Goal: Task Accomplishment & Management: Complete application form

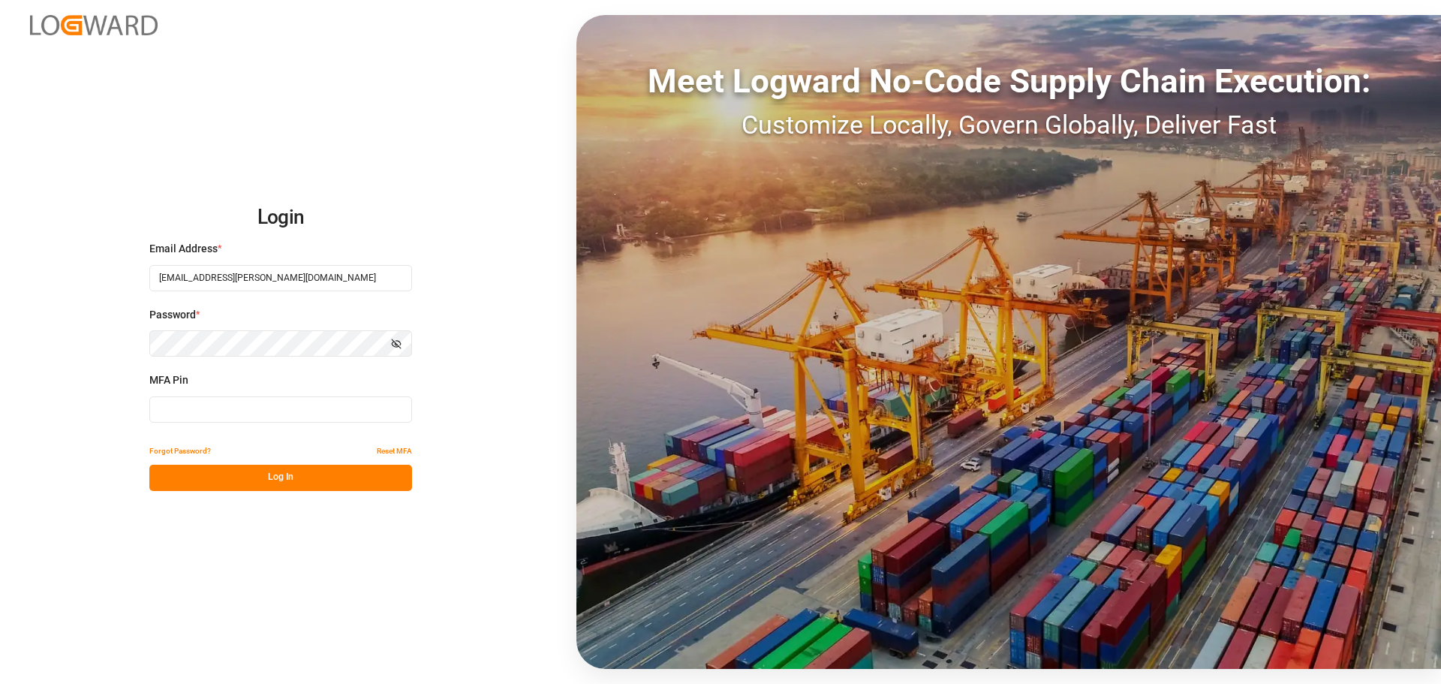
click at [230, 407] on input at bounding box center [280, 409] width 263 height 26
type input "958995"
click at [233, 466] on button "Log In" at bounding box center [280, 478] width 263 height 26
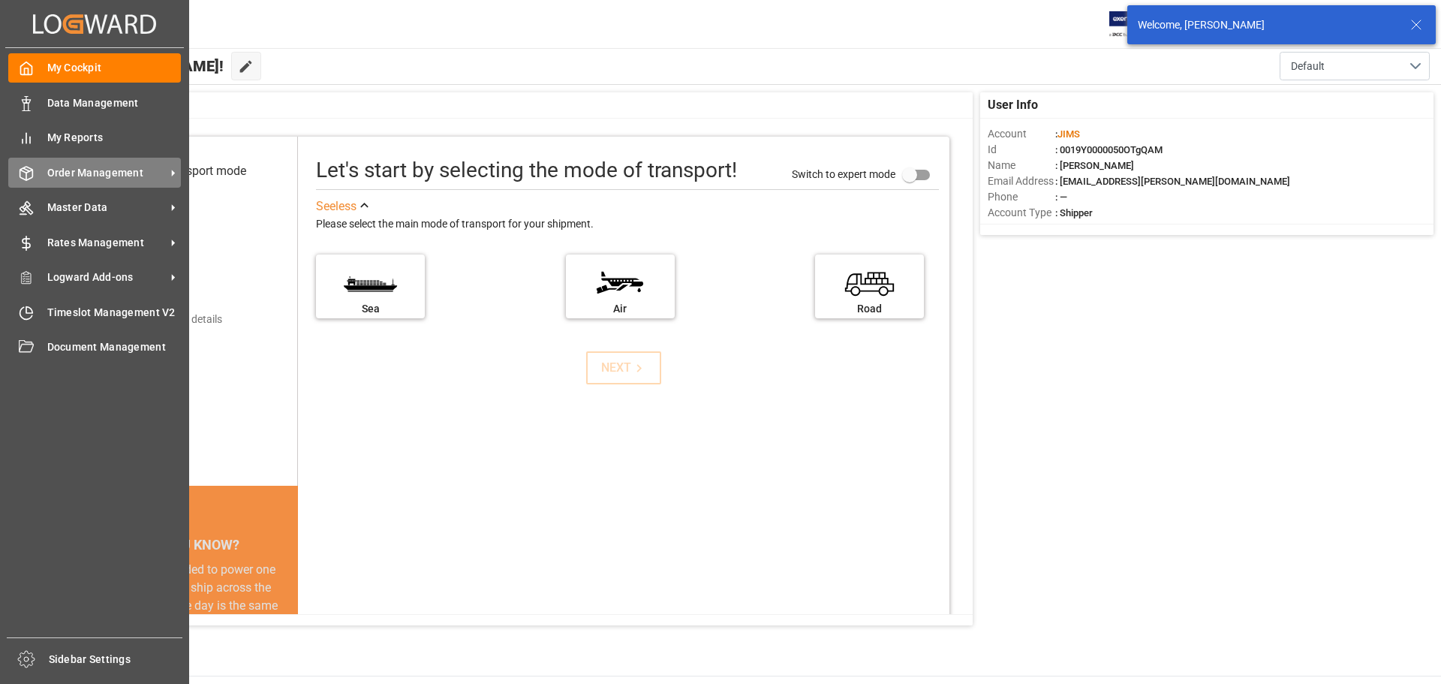
click at [50, 182] on div "Order Management Order Management" at bounding box center [94, 172] width 173 height 29
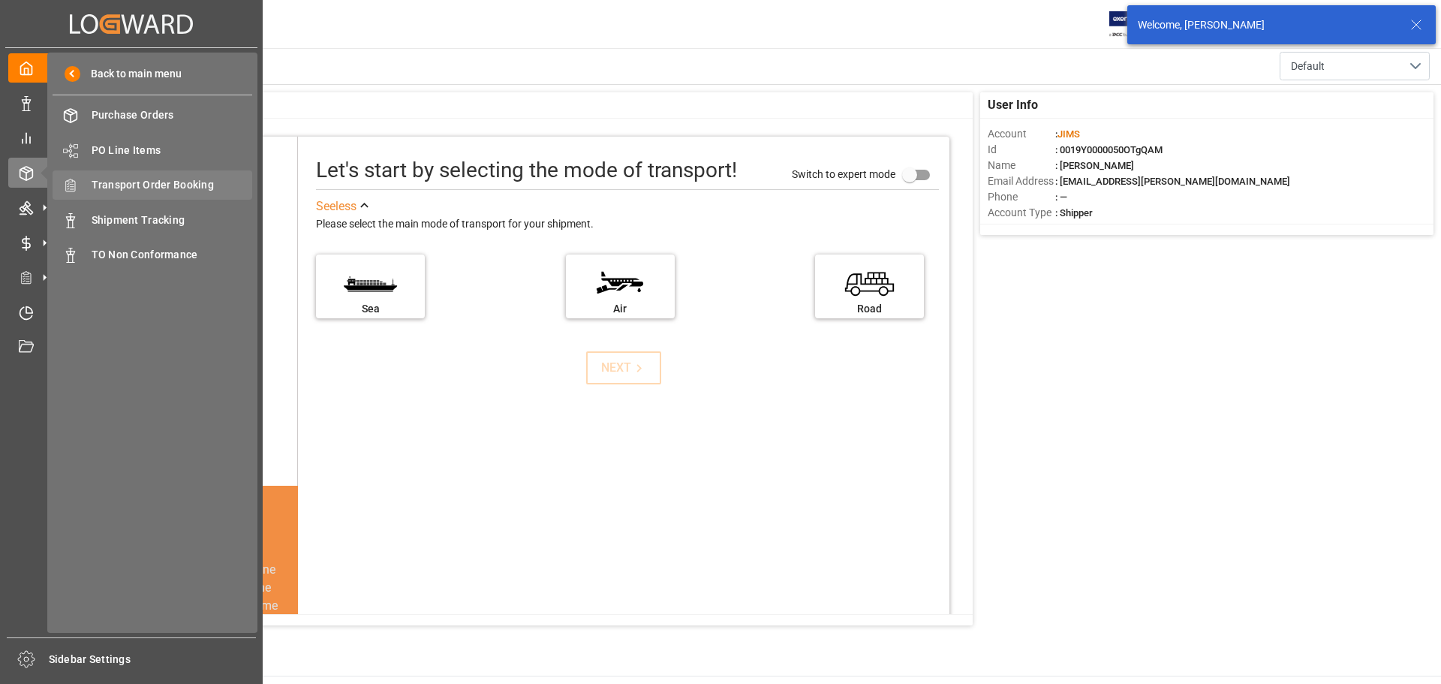
click at [171, 200] on div "Transport Order Booking Transport Order Booking" at bounding box center [153, 184] width 200 height 29
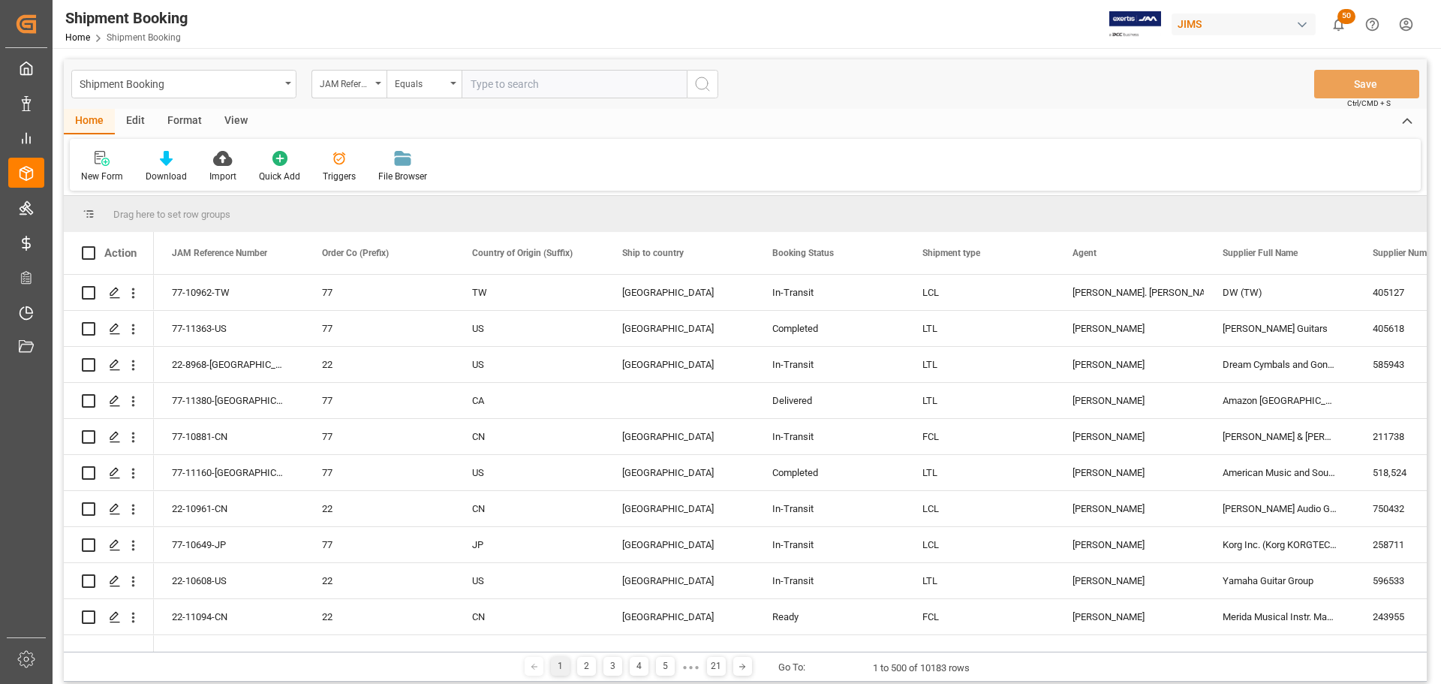
click at [516, 77] on input "text" at bounding box center [574, 84] width 225 height 29
paste input "77-11355-US"
type input "77-11355-US"
click at [698, 87] on icon "search button" at bounding box center [703, 84] width 18 height 18
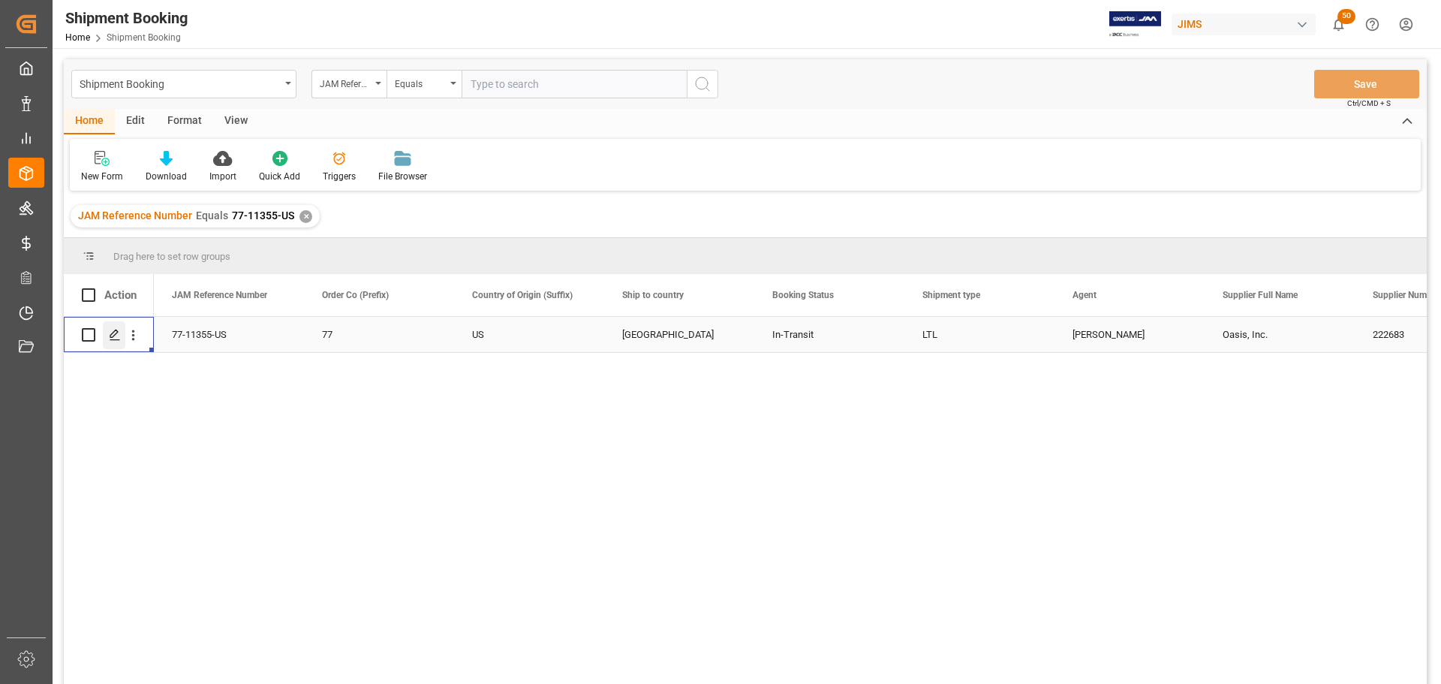
click at [114, 332] on polygon "Press SPACE to select this row." at bounding box center [114, 334] width 8 height 8
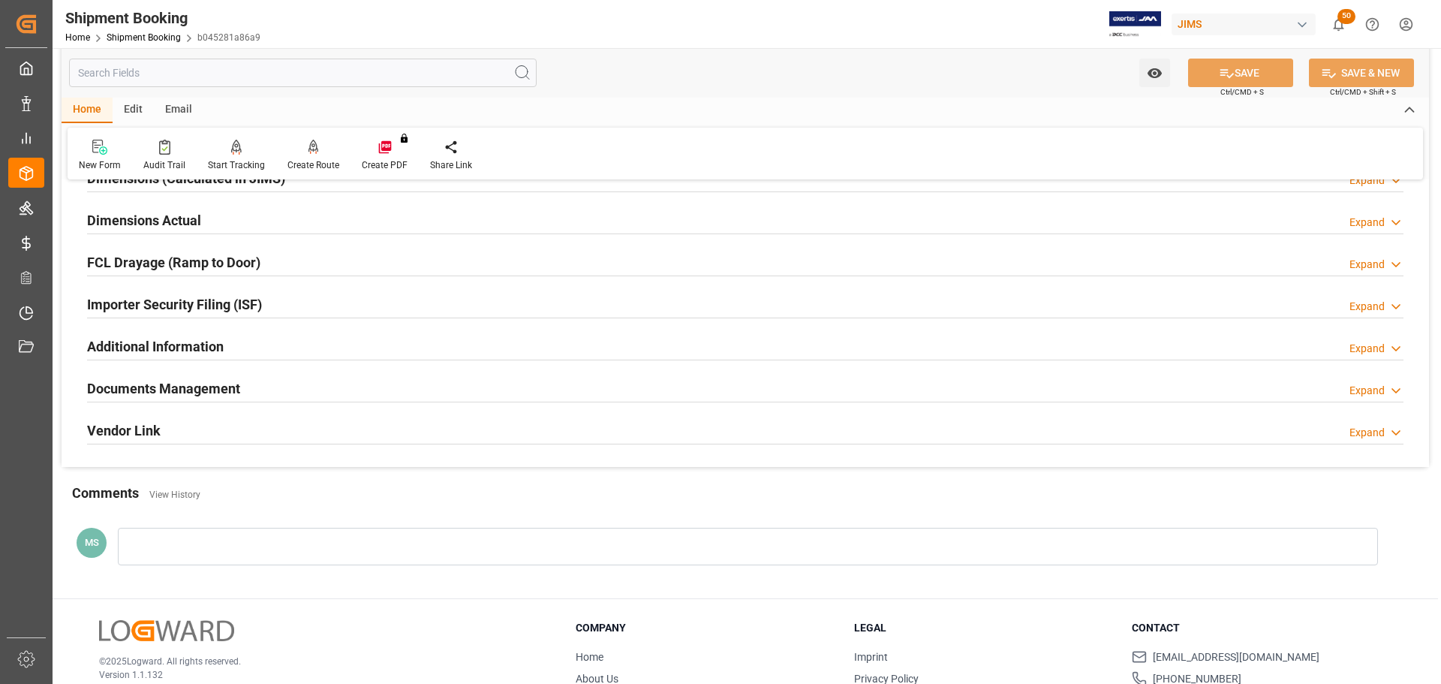
scroll to position [375, 0]
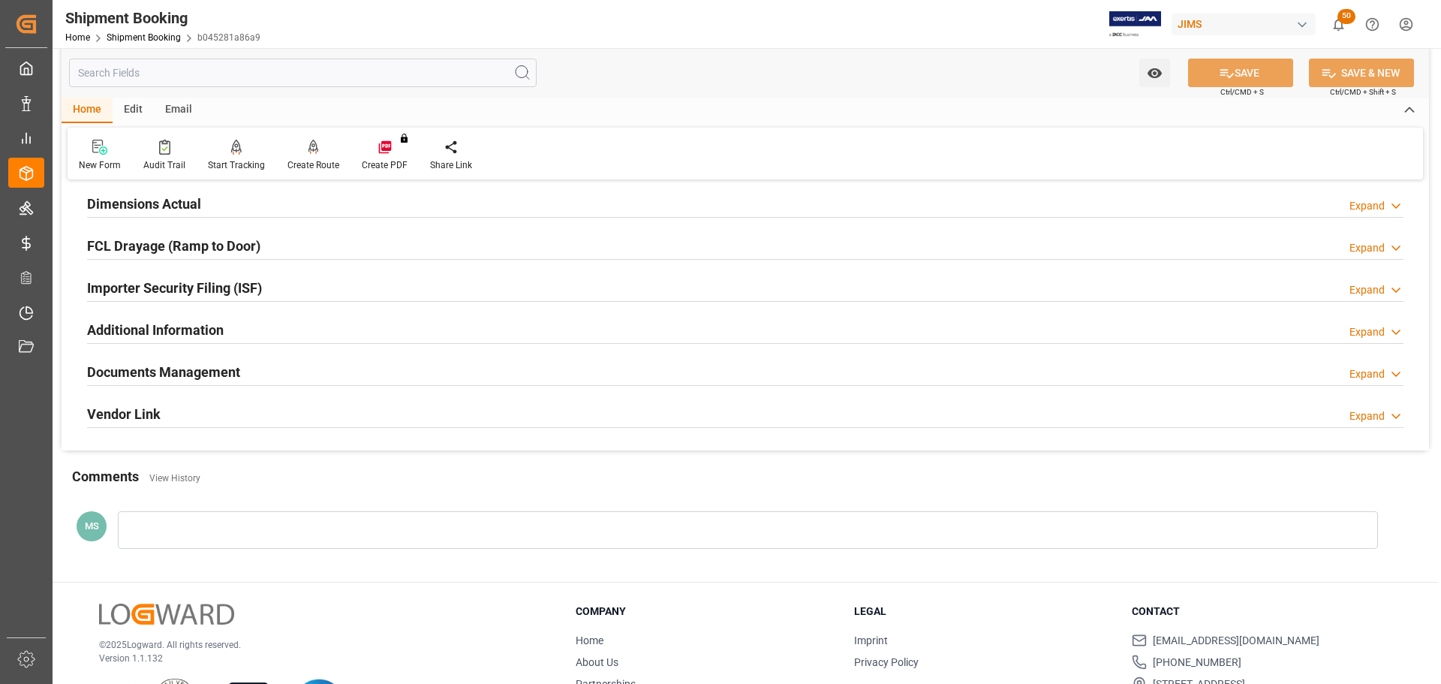
click at [375, 357] on div "Documents Management Expand" at bounding box center [745, 371] width 1317 height 29
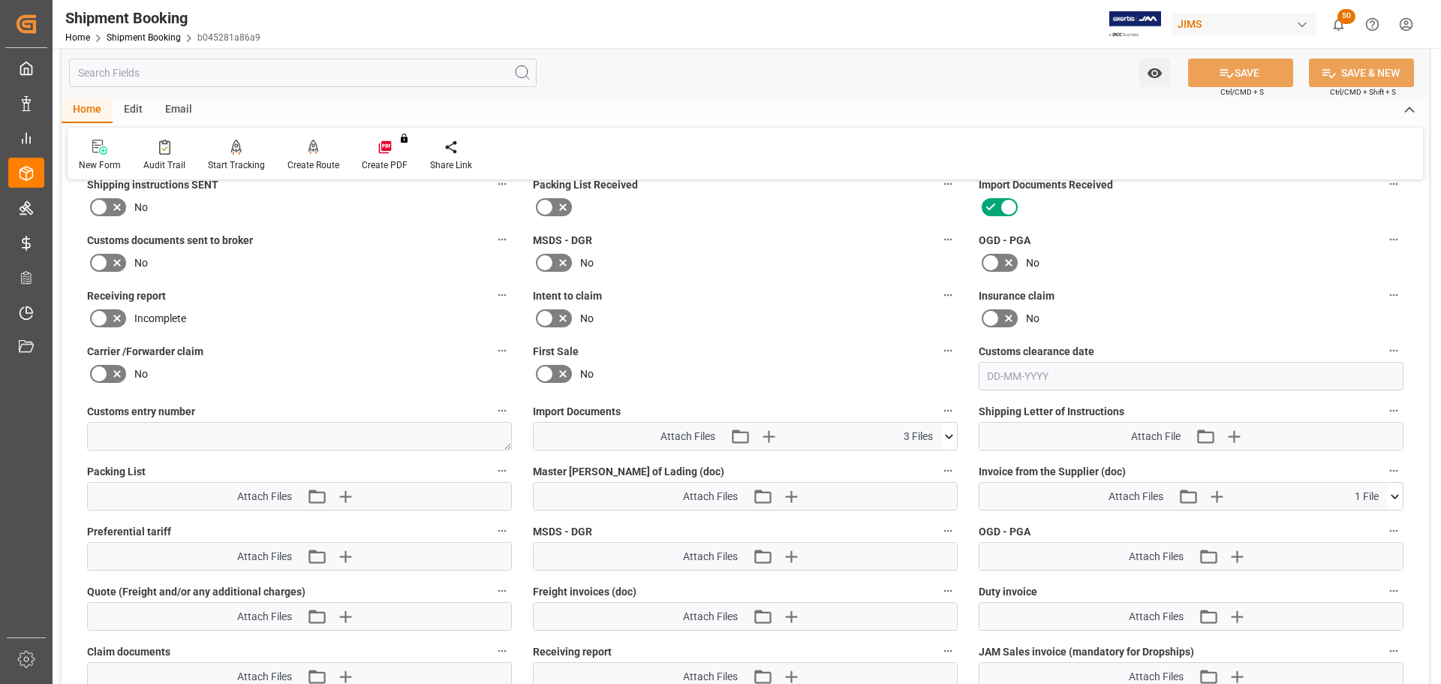
scroll to position [600, 0]
click at [955, 432] on icon at bounding box center [949, 436] width 16 height 16
click at [948, 434] on icon at bounding box center [949, 435] width 8 height 5
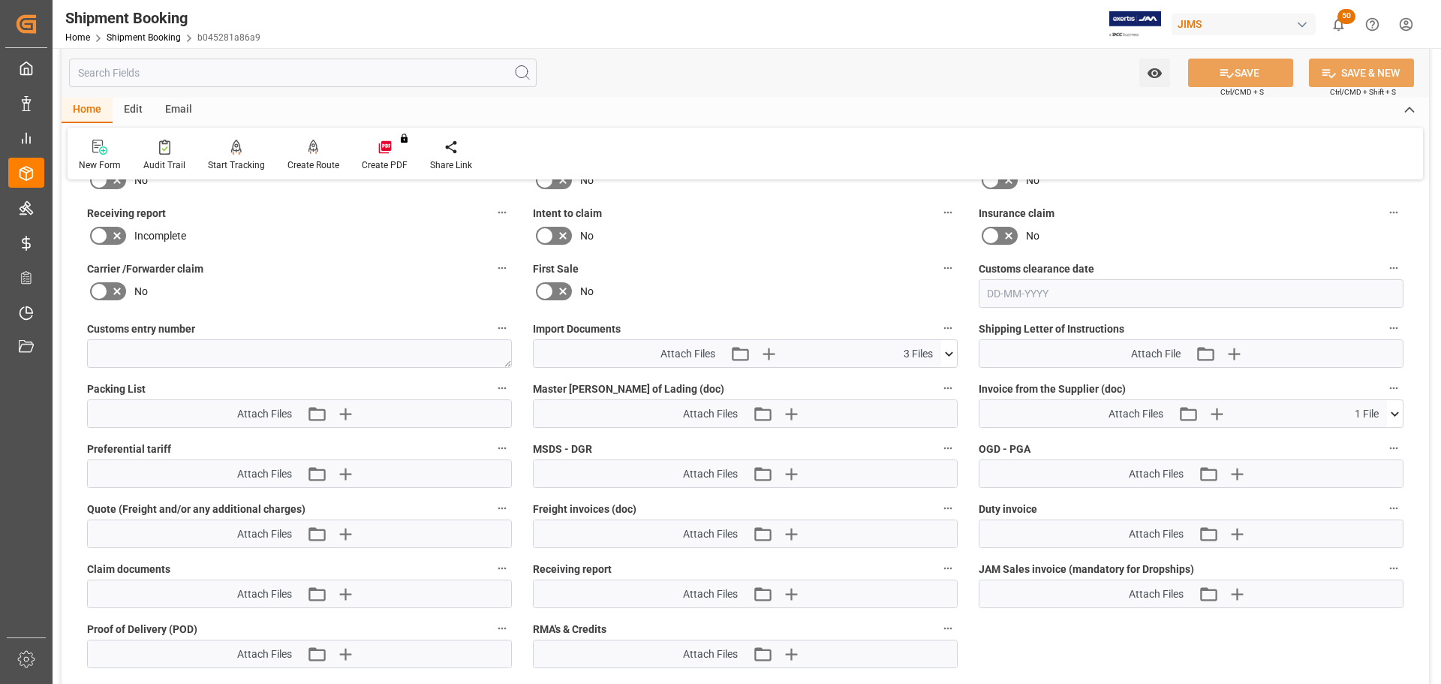
scroll to position [676, 0]
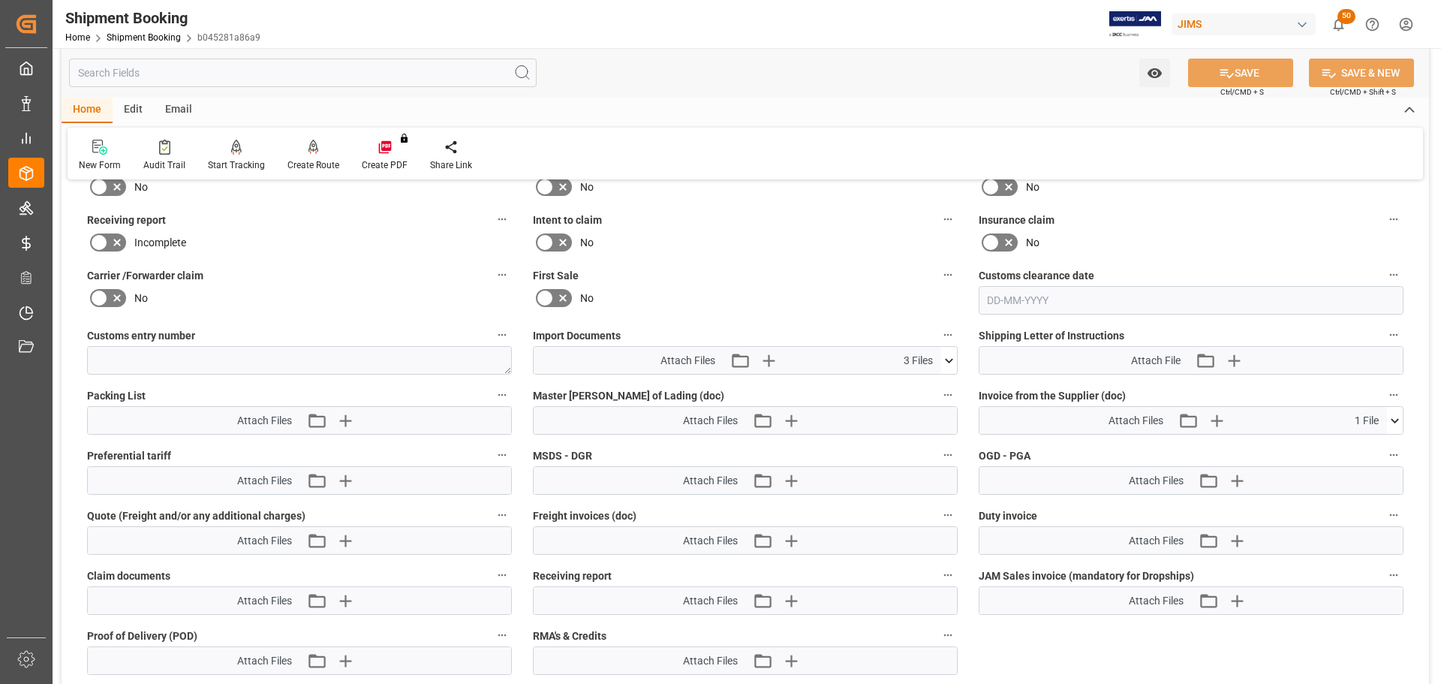
click at [949, 357] on icon at bounding box center [949, 361] width 16 height 16
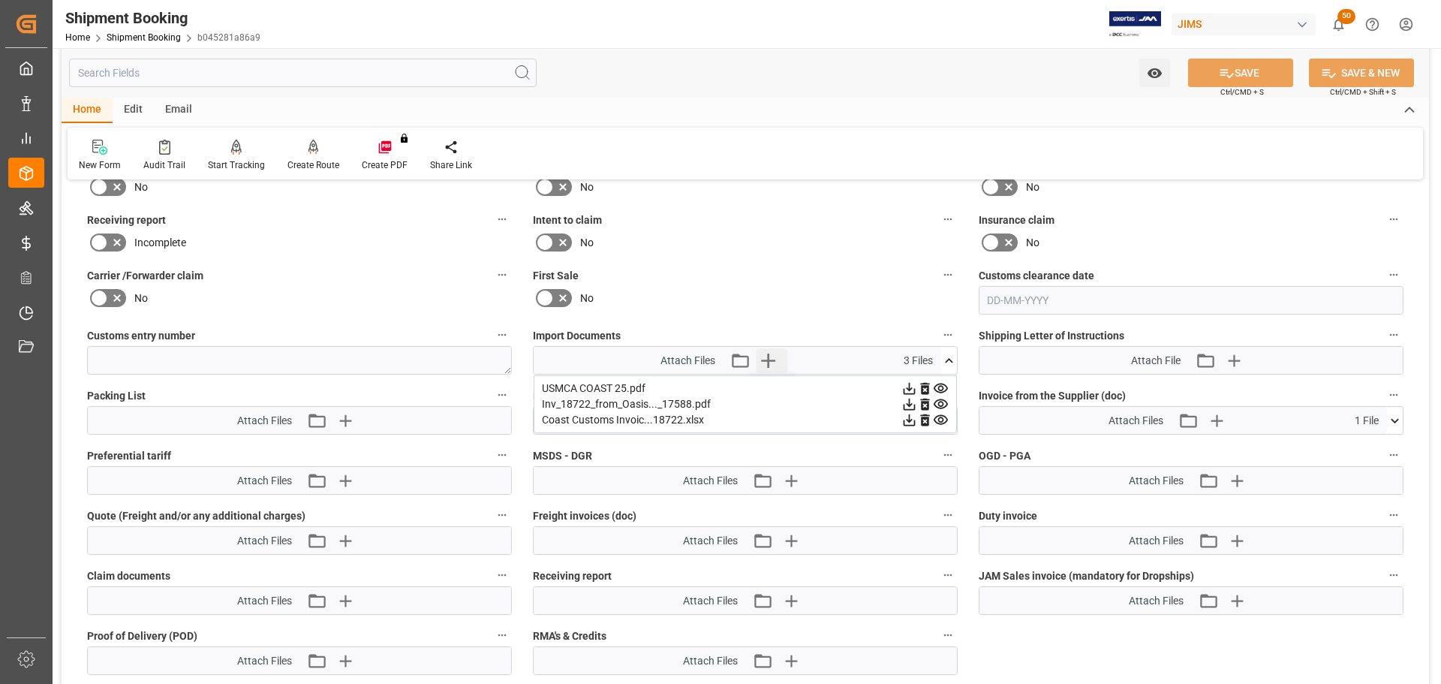
click at [768, 358] on icon "button" at bounding box center [768, 361] width 14 height 14
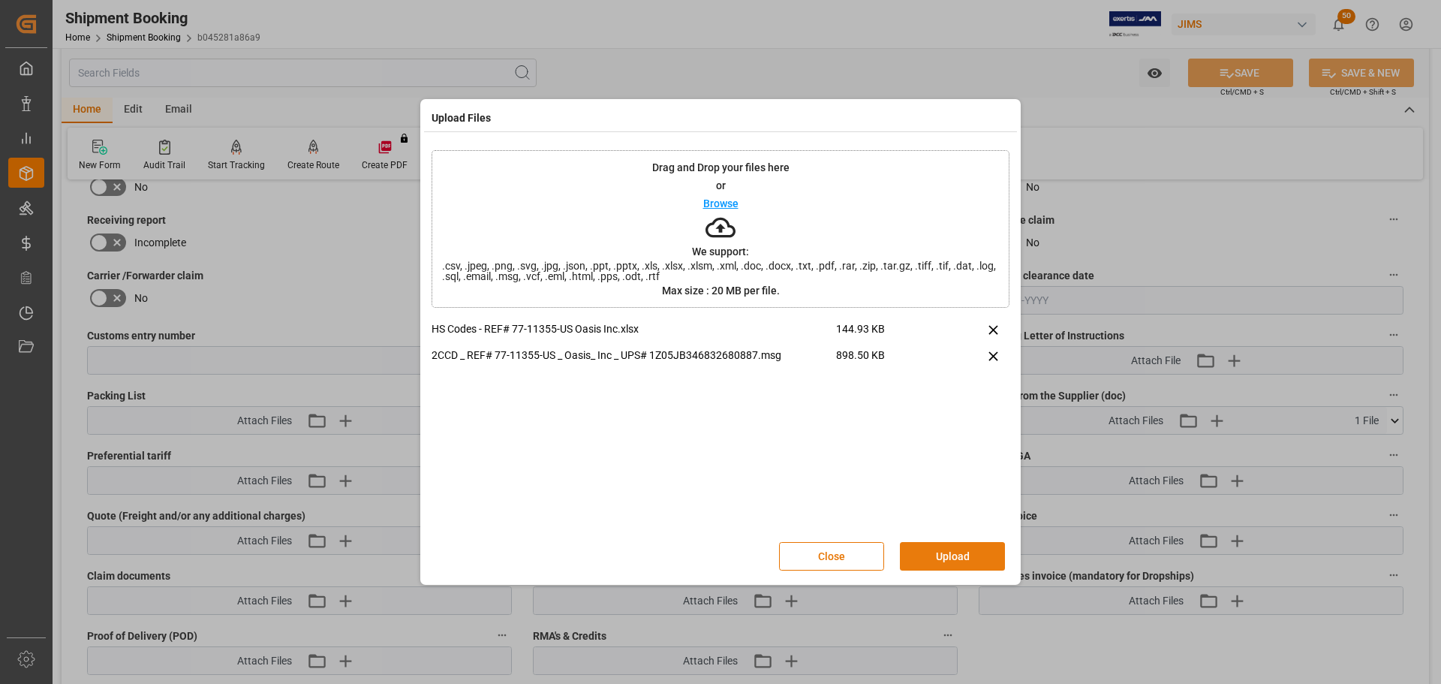
click at [912, 556] on button "Upload" at bounding box center [952, 556] width 105 height 29
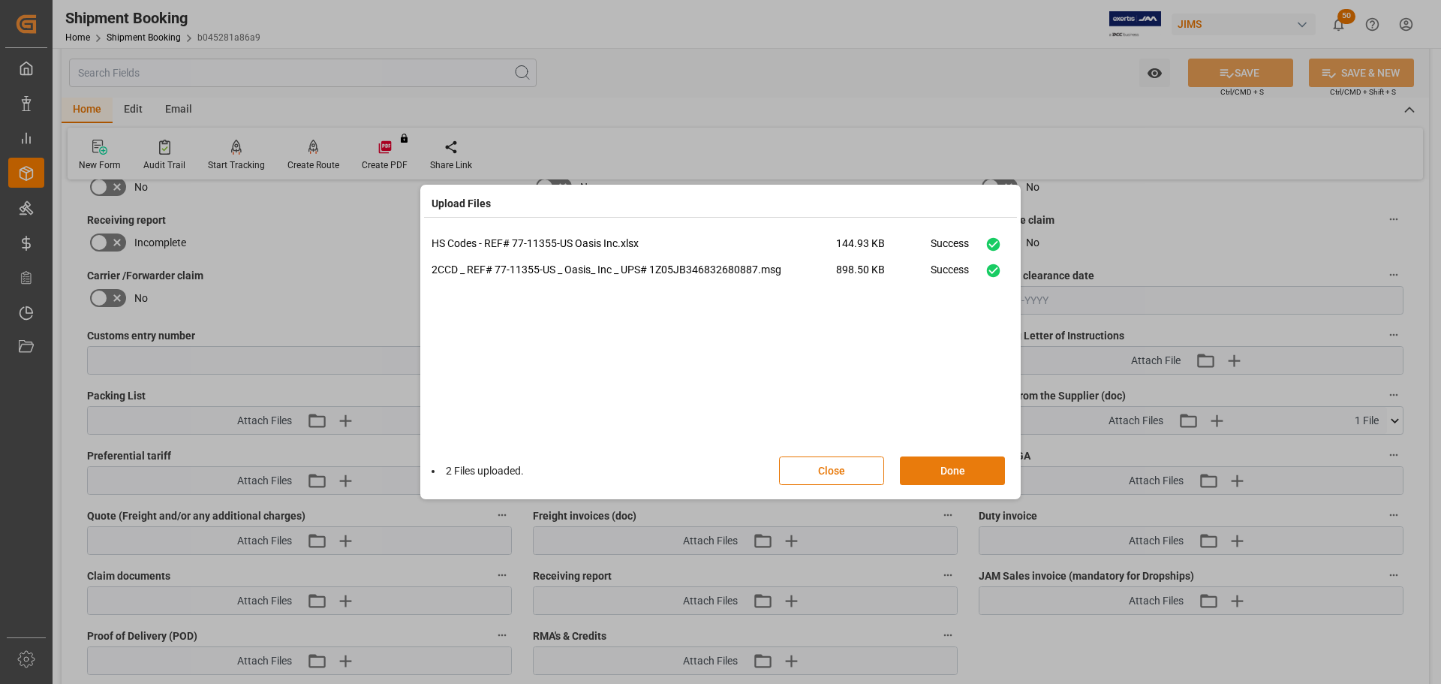
click at [926, 471] on button "Done" at bounding box center [952, 470] width 105 height 29
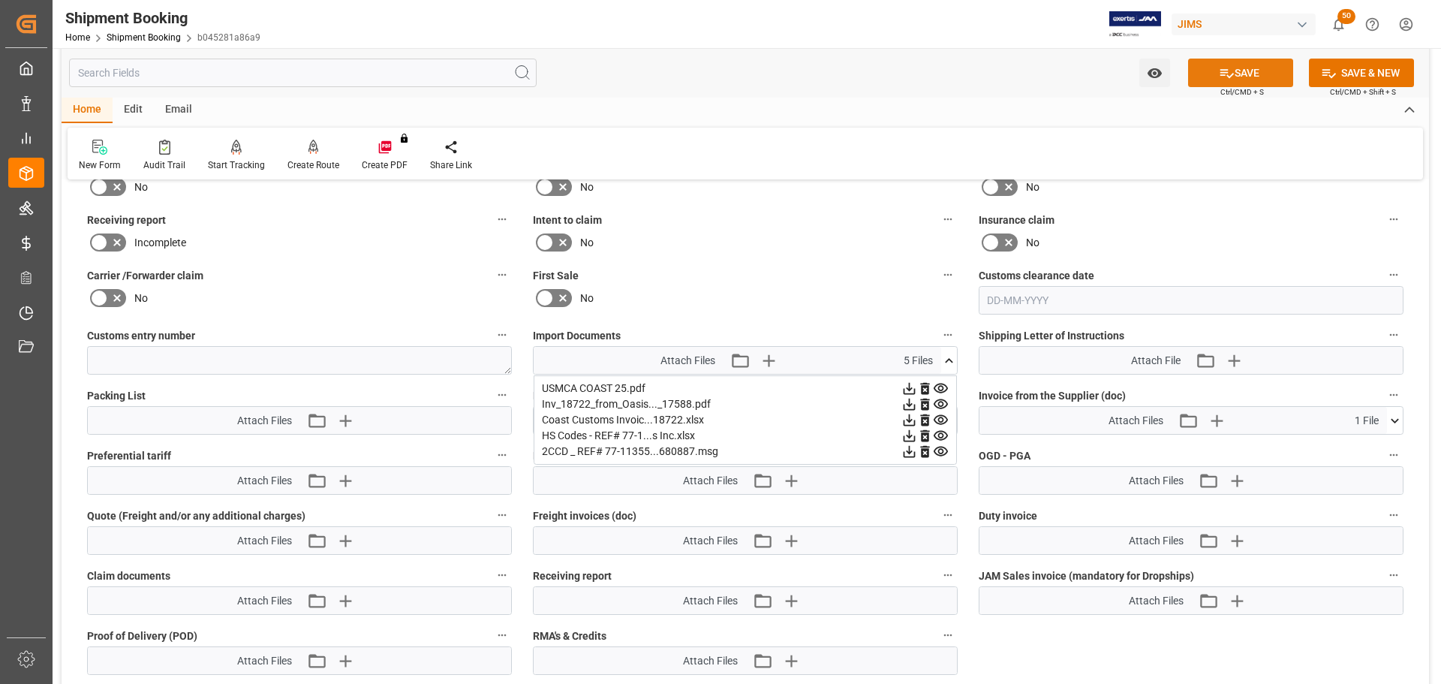
click at [1237, 69] on button "SAVE" at bounding box center [1240, 73] width 105 height 29
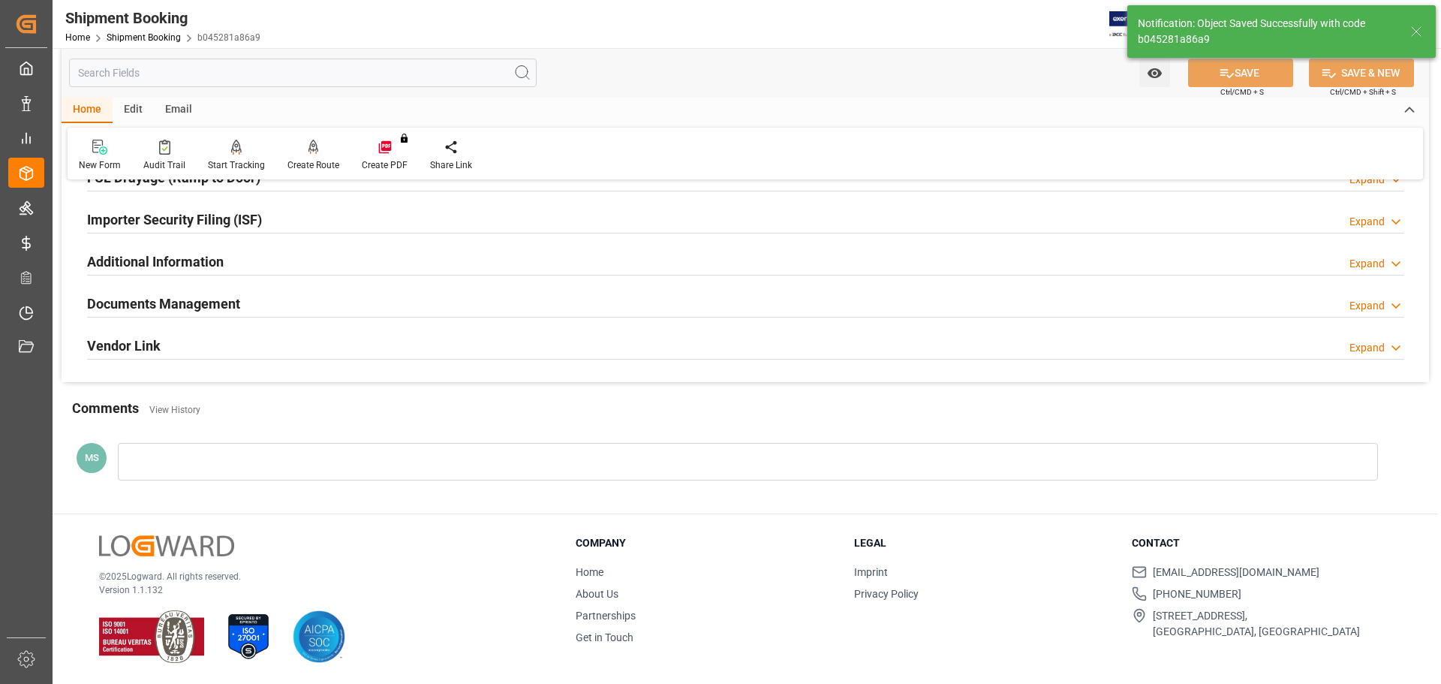
scroll to position [443, 0]
click at [278, 296] on div "Documents Management Expand" at bounding box center [745, 303] width 1317 height 29
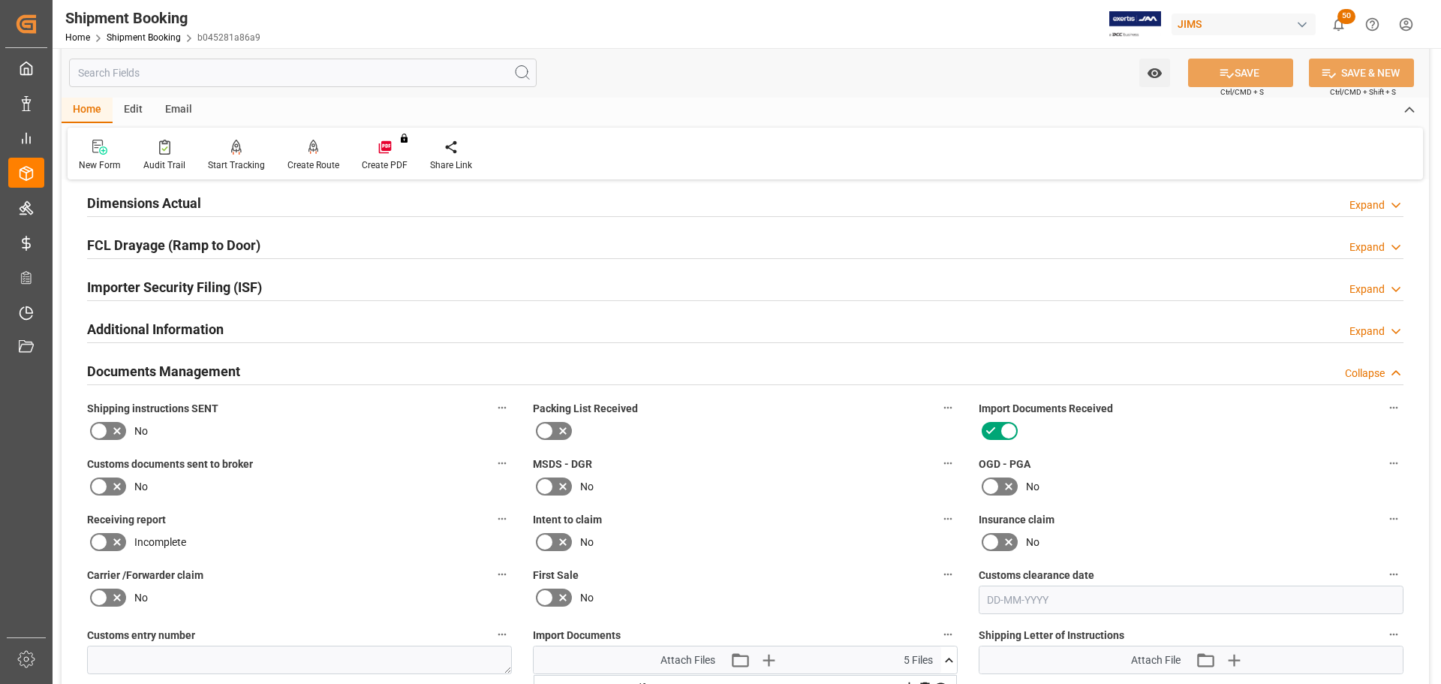
scroll to position [375, 0]
click at [184, 363] on h2 "Documents Management" at bounding box center [163, 372] width 153 height 20
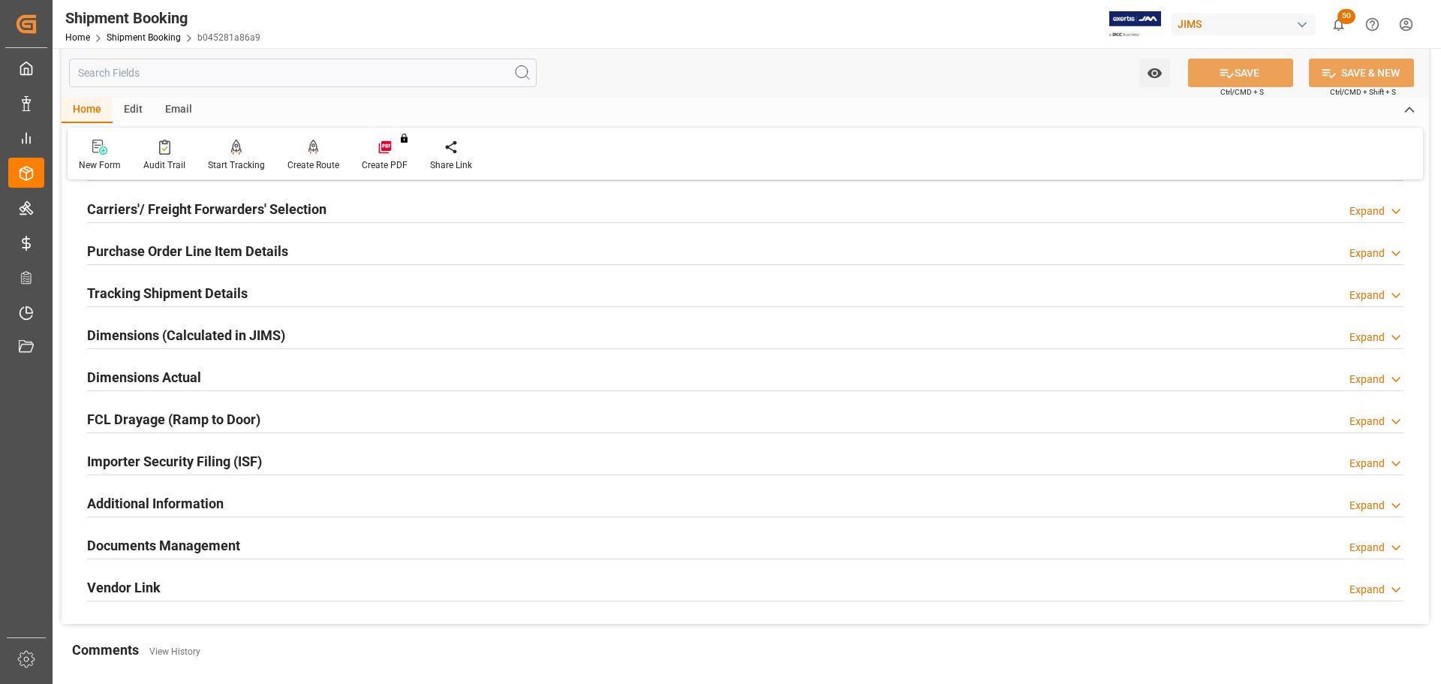
scroll to position [150, 0]
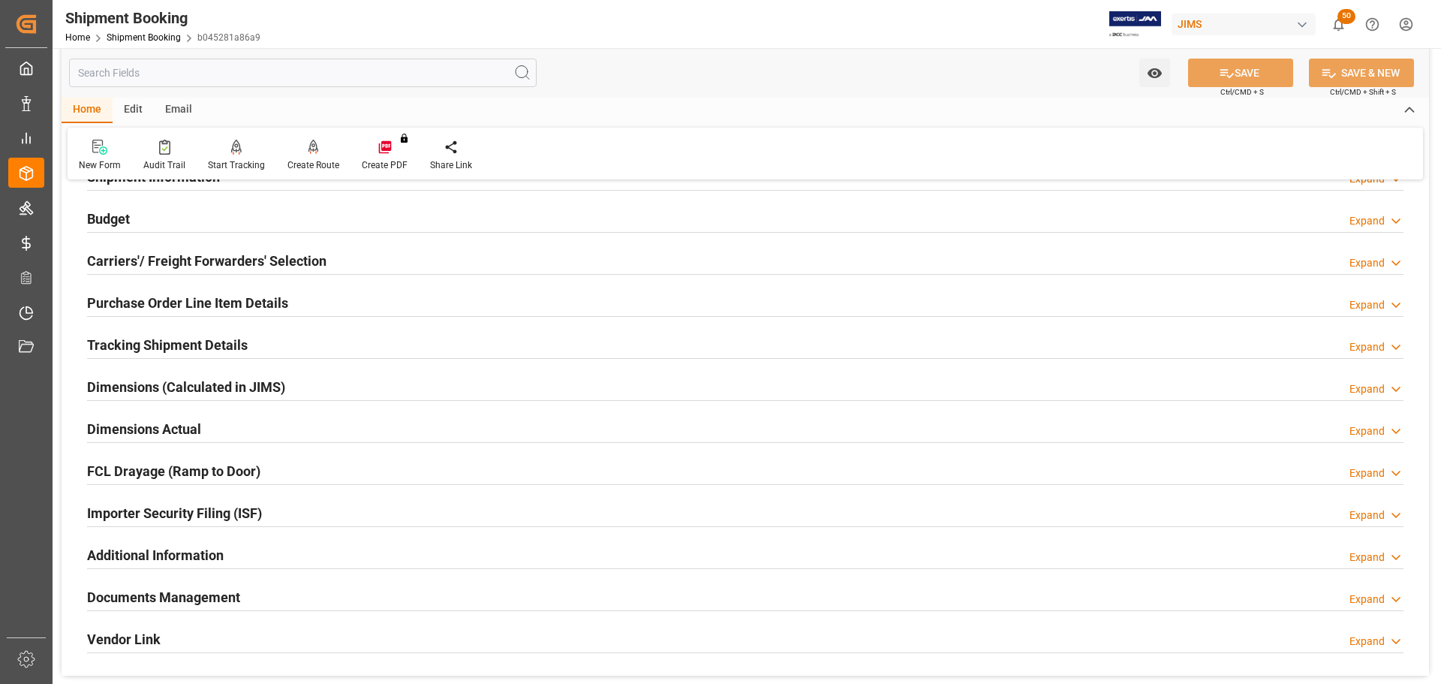
click at [194, 354] on h2 "Tracking Shipment Details" at bounding box center [167, 345] width 161 height 20
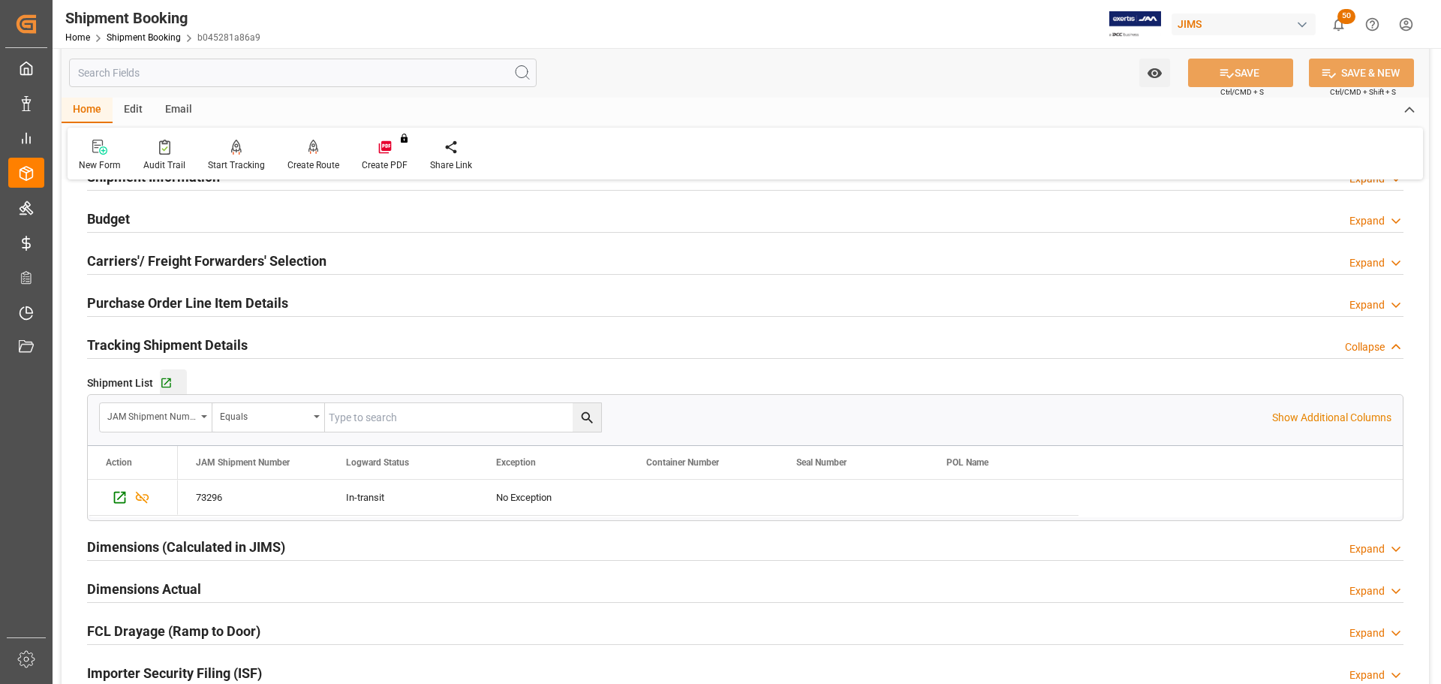
click at [172, 384] on div "Go to Shipment Tracking Grid" at bounding box center [173, 383] width 27 height 13
click at [257, 345] on div "Tracking Shipment Details Collapse" at bounding box center [745, 344] width 1317 height 29
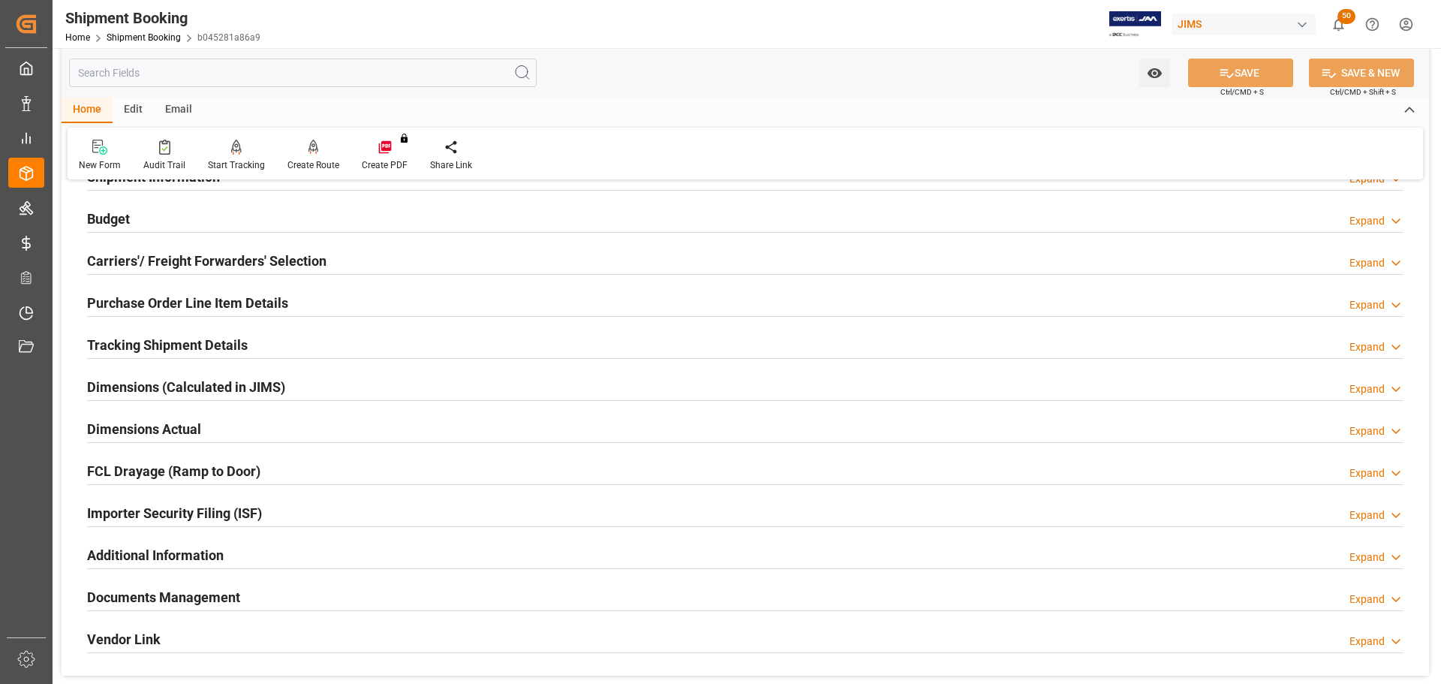
scroll to position [0, 0]
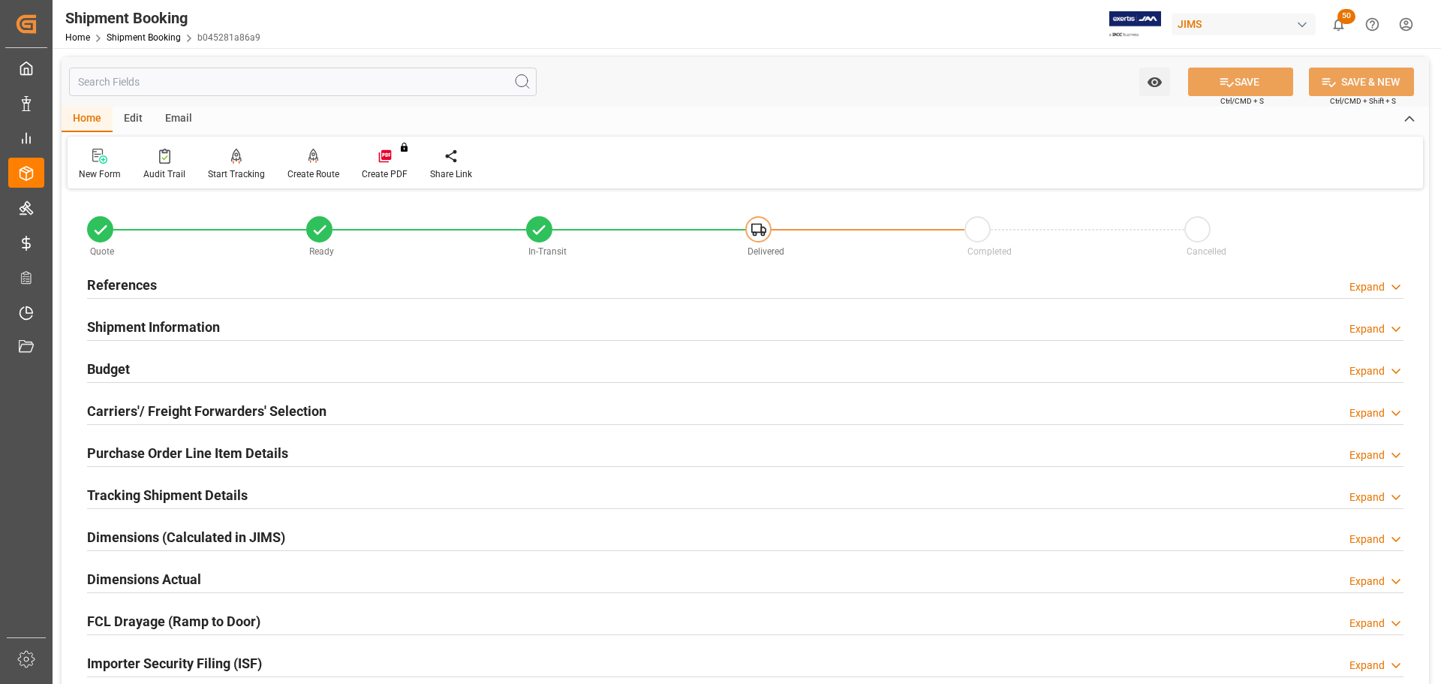
click at [239, 369] on div "Budget Expand" at bounding box center [745, 368] width 1317 height 29
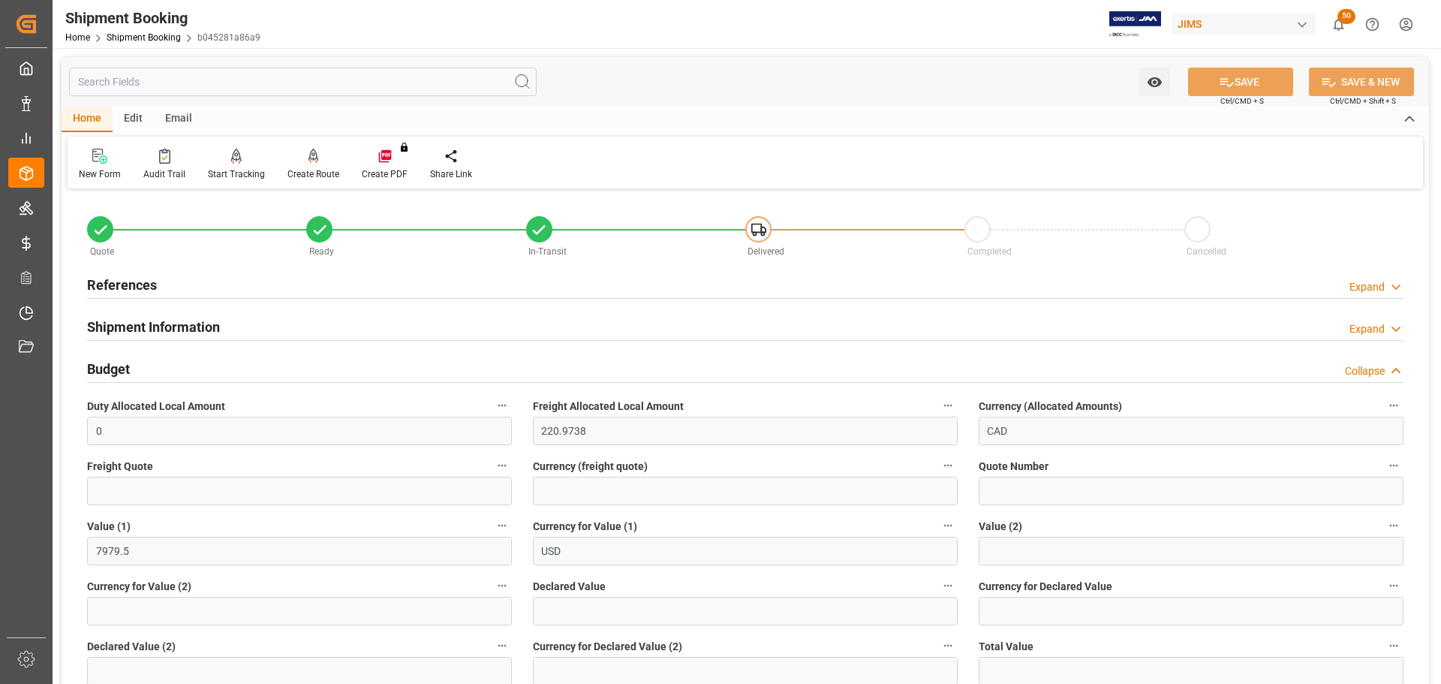
click at [161, 474] on label "Freight Quote" at bounding box center [299, 466] width 425 height 21
click at [492, 474] on button "Freight Quote" at bounding box center [502, 466] width 20 height 20
click at [158, 483] on div at bounding box center [720, 342] width 1441 height 684
click at [129, 489] on input "text" at bounding box center [299, 491] width 425 height 29
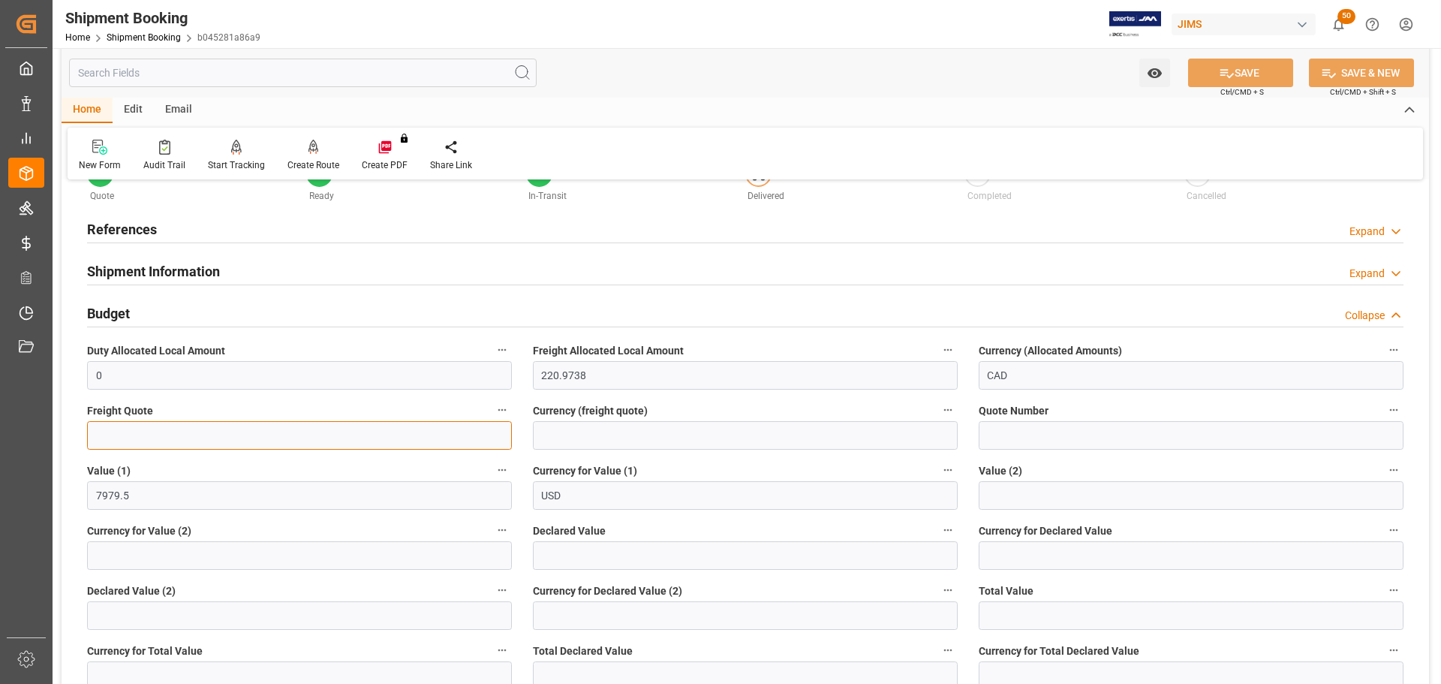
scroll to position [150, 0]
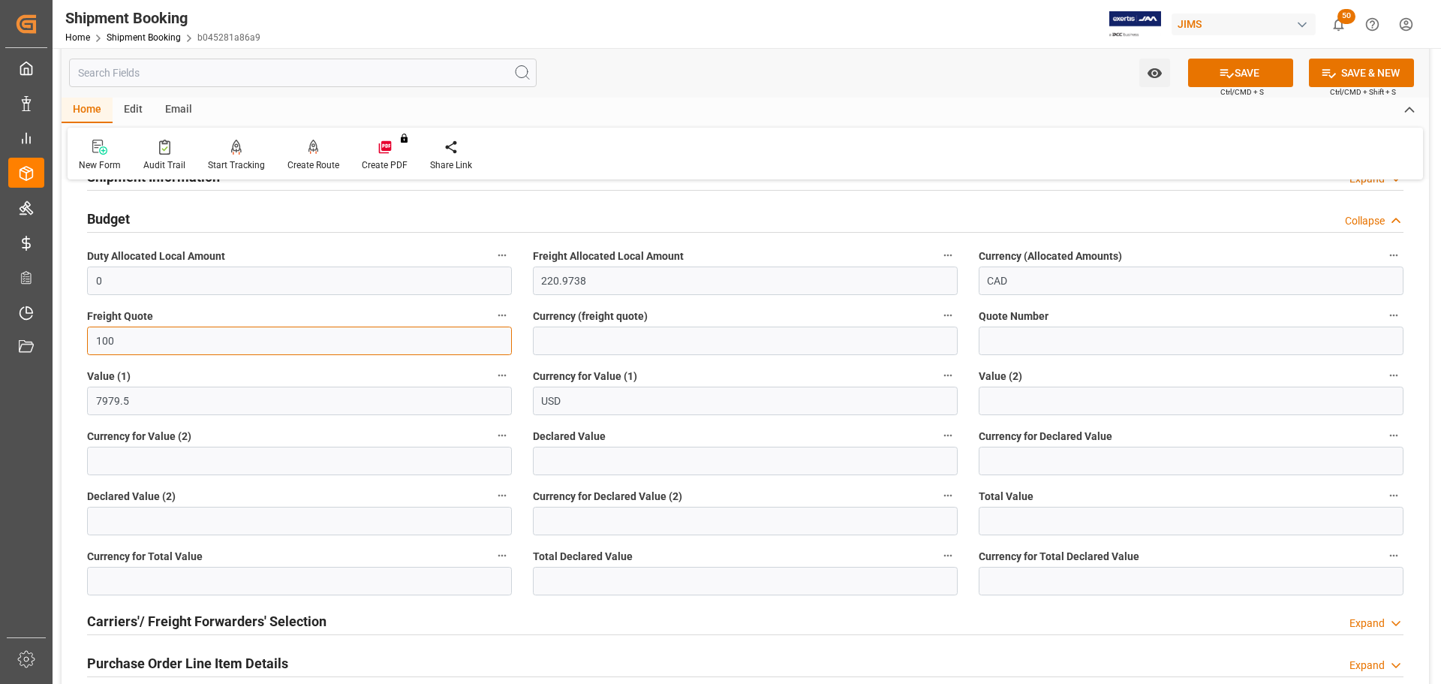
type input "100"
click at [599, 357] on div "Currency (freight quote)" at bounding box center [745, 330] width 446 height 60
click at [597, 343] on input at bounding box center [745, 341] width 425 height 29
type input "CAD"
click at [1256, 75] on button "SAVE" at bounding box center [1240, 73] width 105 height 29
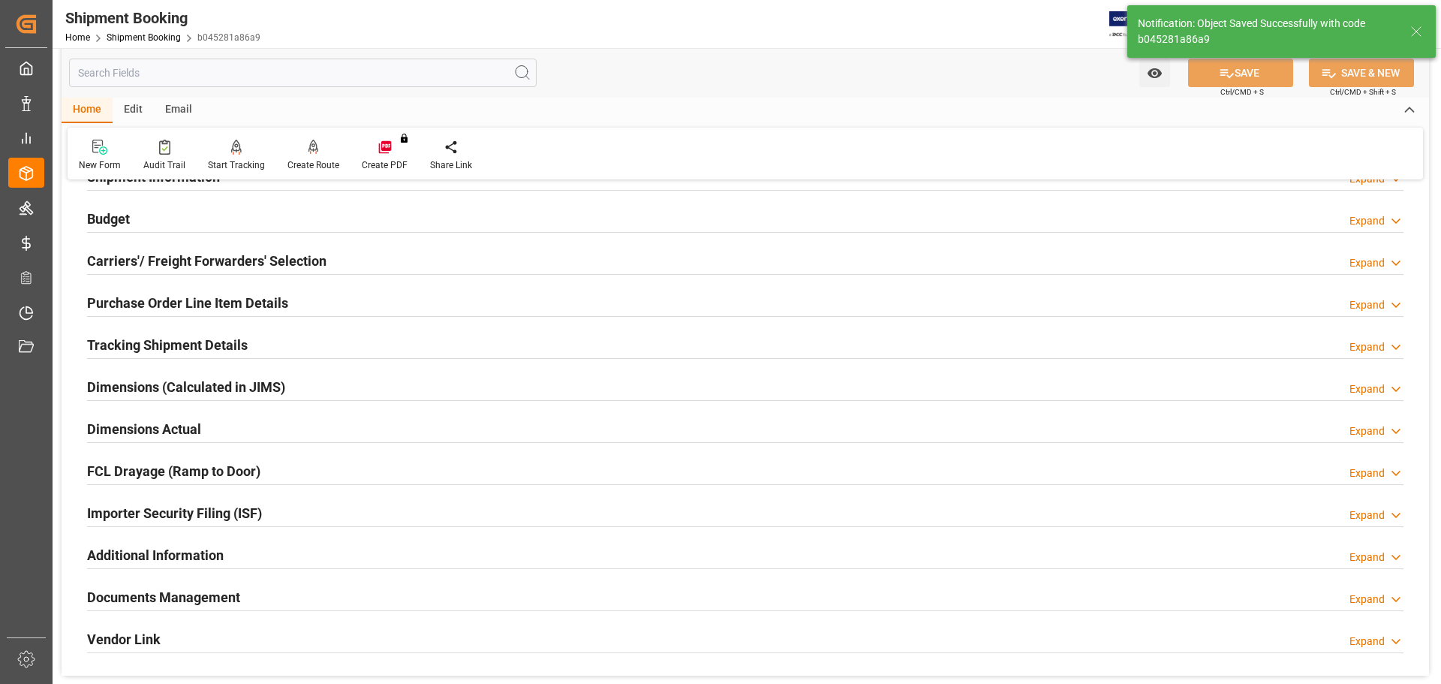
click at [207, 220] on div "Budget Expand" at bounding box center [745, 217] width 1317 height 29
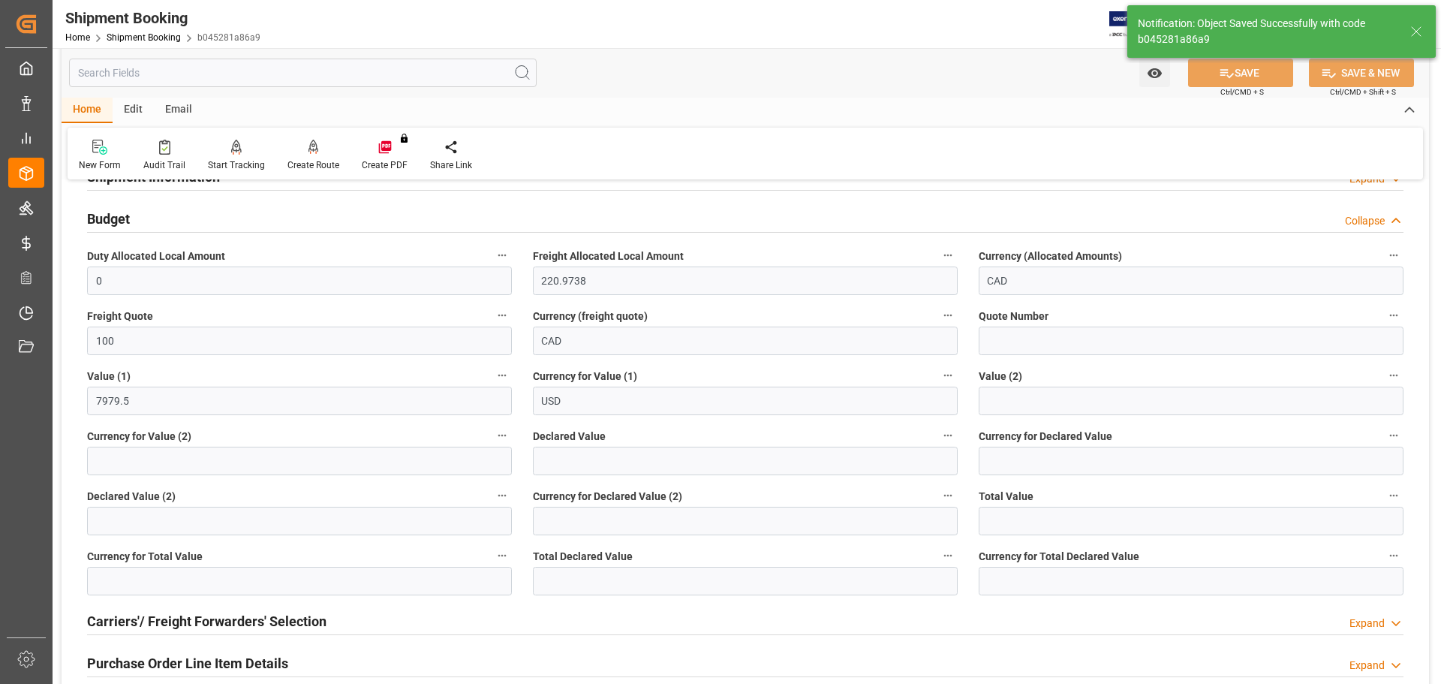
click at [200, 215] on div "Budget Collapse" at bounding box center [745, 217] width 1317 height 29
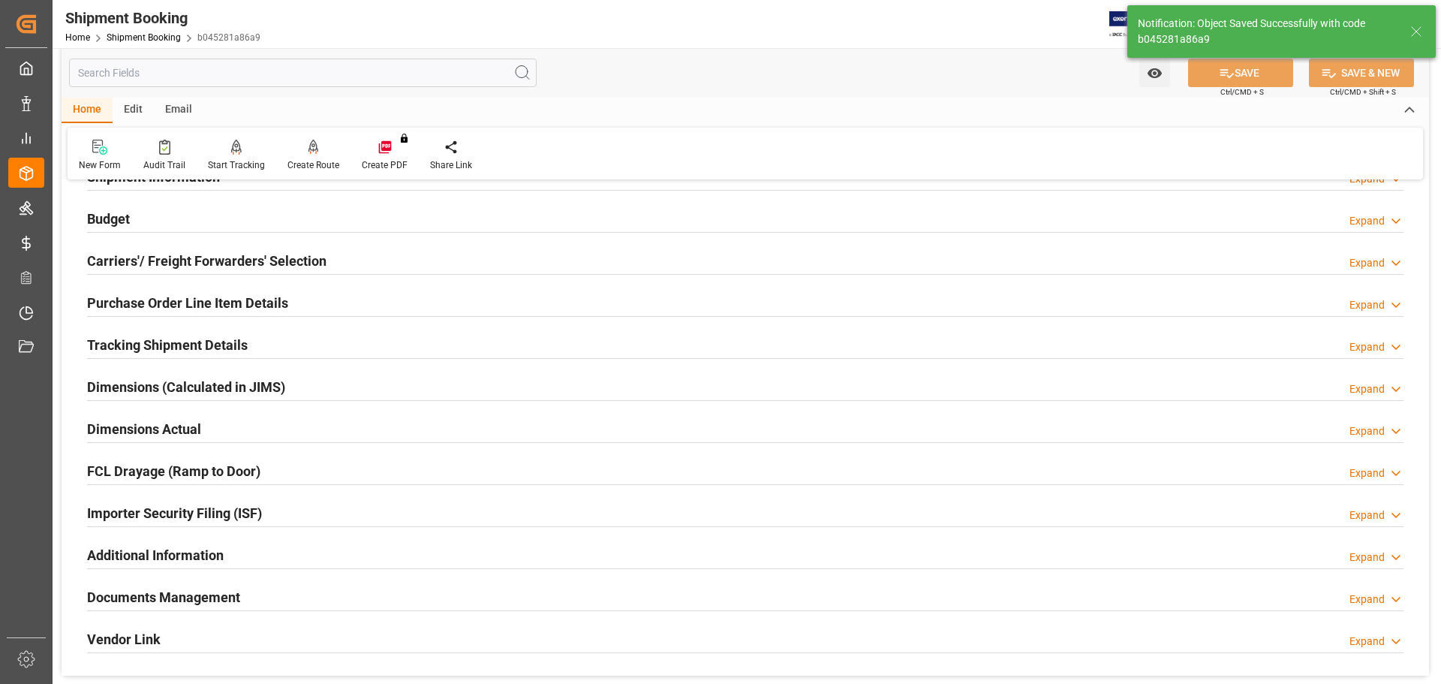
scroll to position [0, 0]
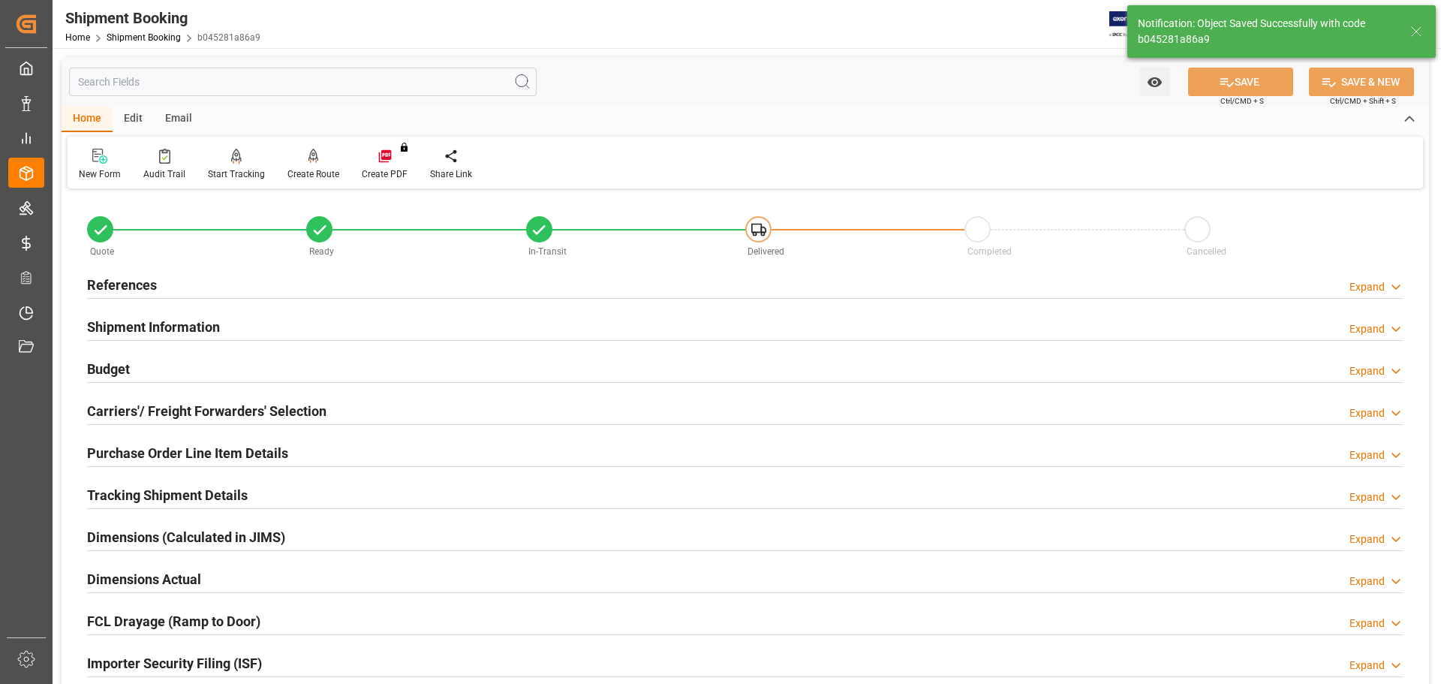
click at [195, 273] on div "References Expand" at bounding box center [745, 283] width 1317 height 29
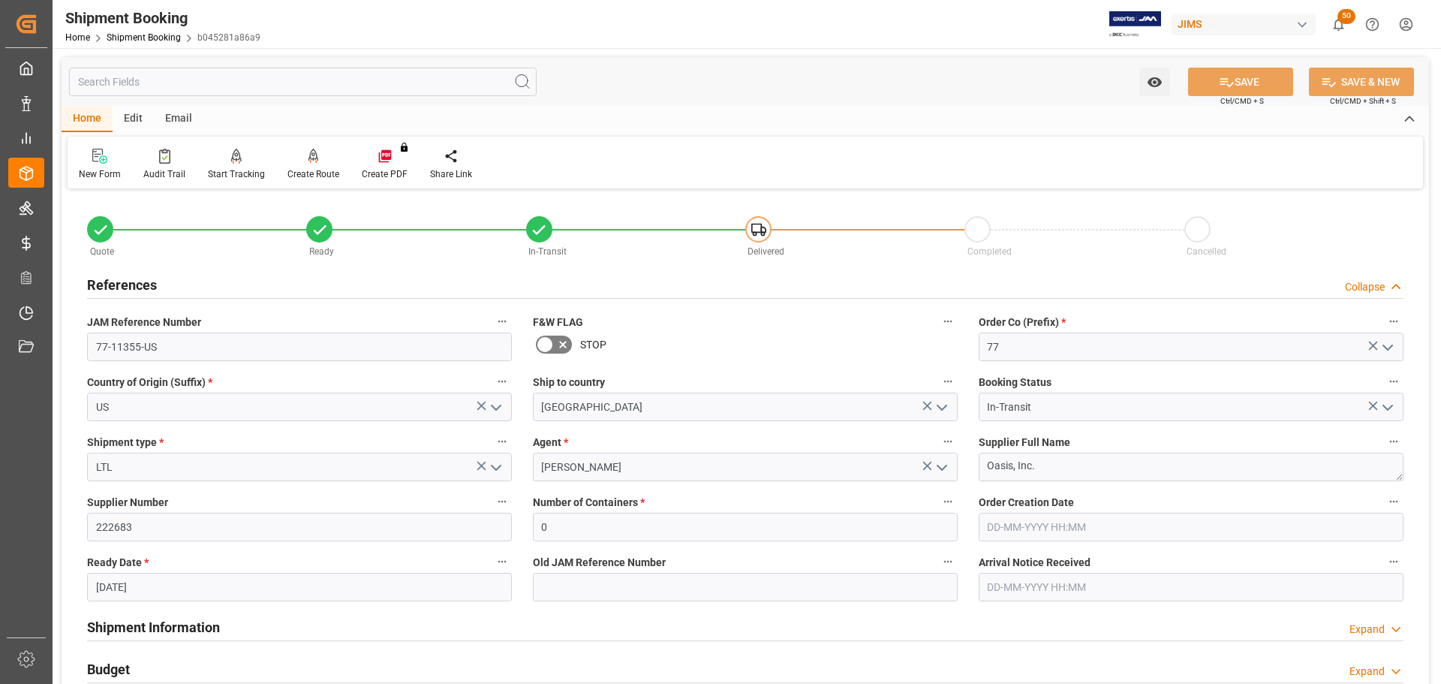
click at [193, 273] on div "References Collapse" at bounding box center [745, 283] width 1317 height 29
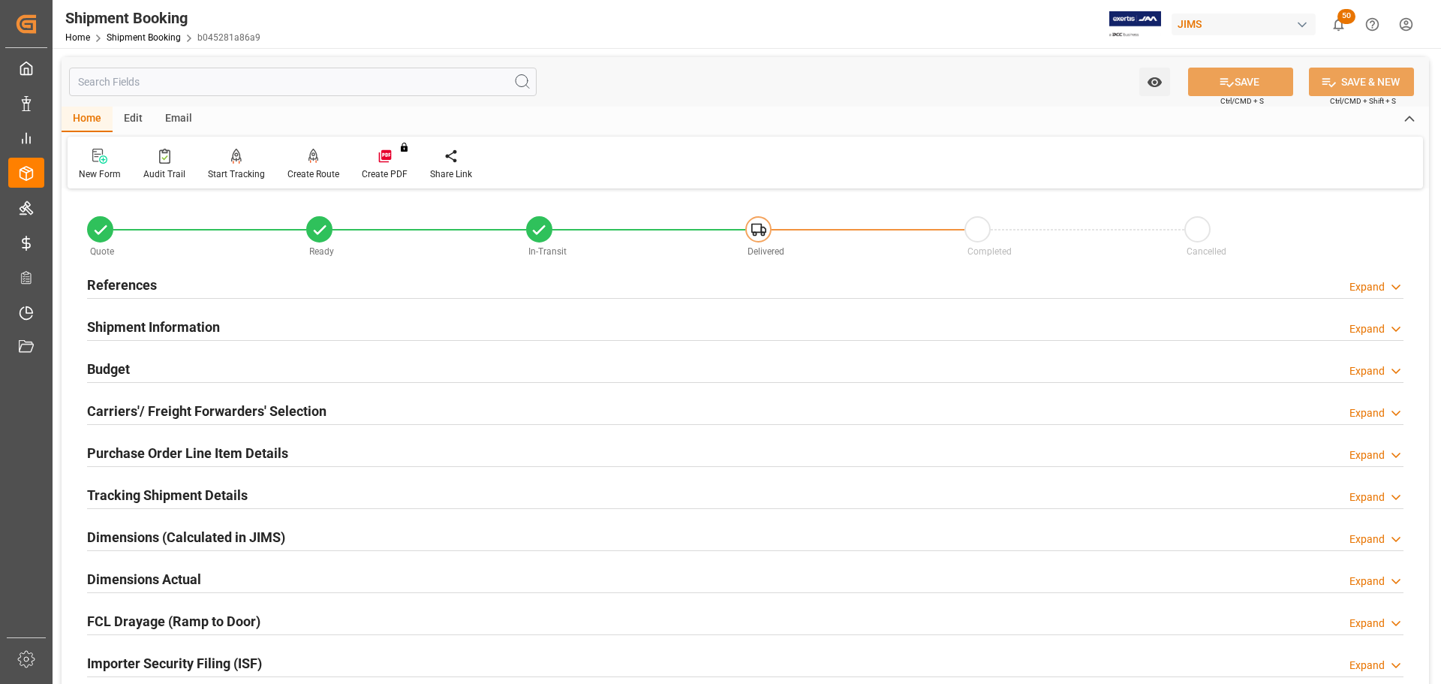
click at [179, 327] on h2 "Shipment Information" at bounding box center [153, 327] width 133 height 20
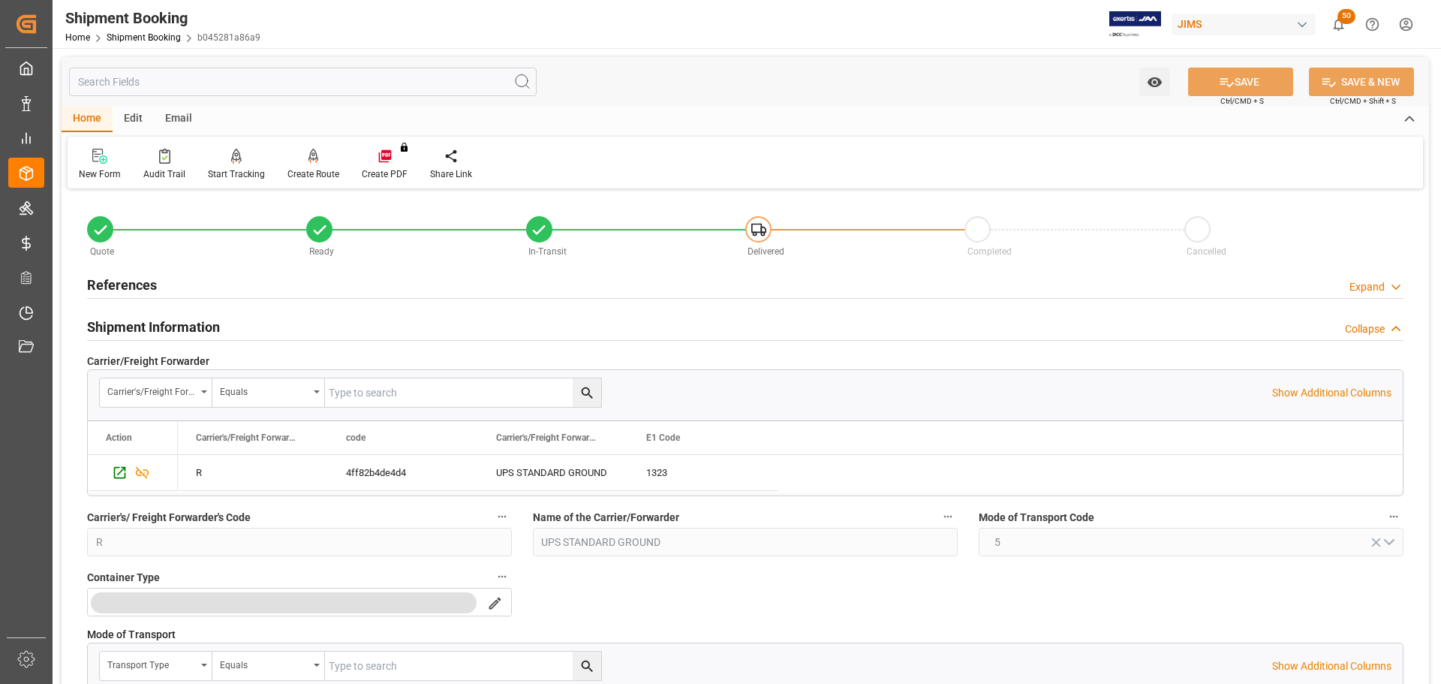
click at [179, 326] on h2 "Shipment Information" at bounding box center [153, 327] width 133 height 20
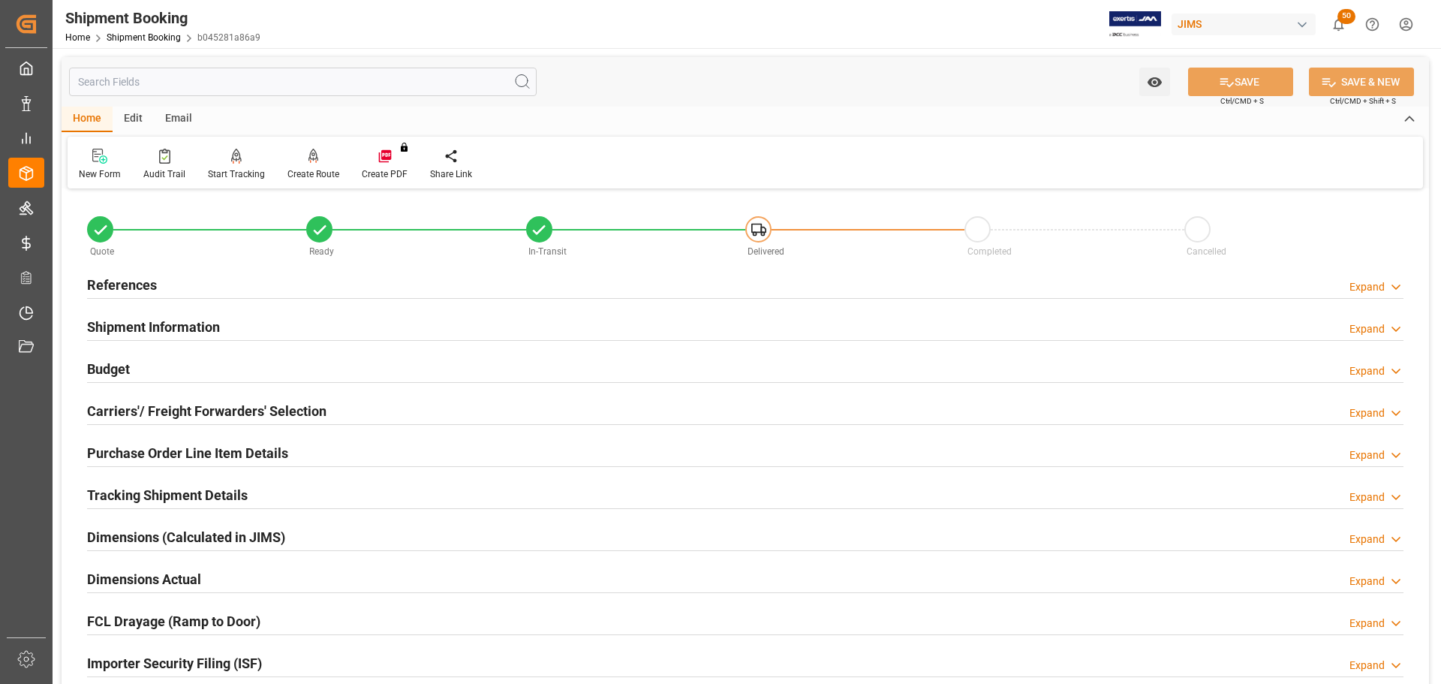
click at [174, 366] on div "Budget Expand" at bounding box center [745, 368] width 1317 height 29
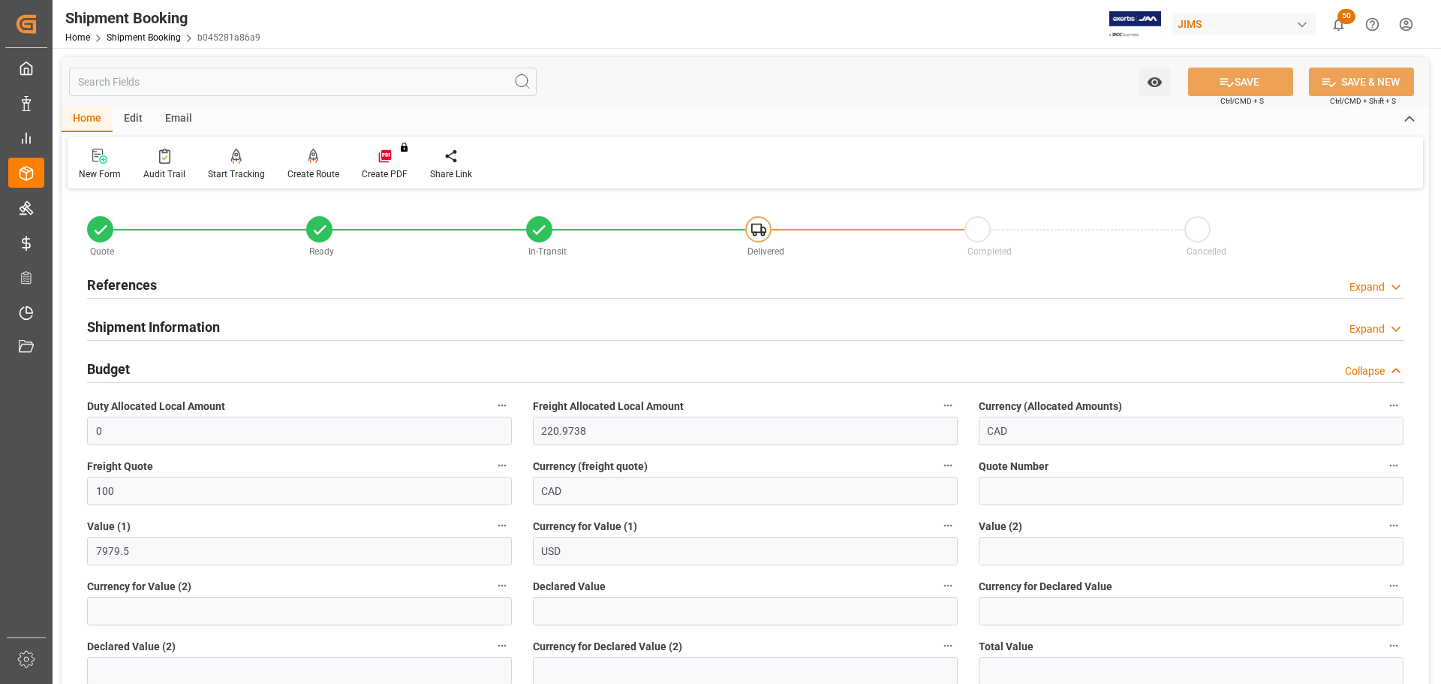
click at [174, 366] on div "Budget Collapse" at bounding box center [745, 368] width 1317 height 29
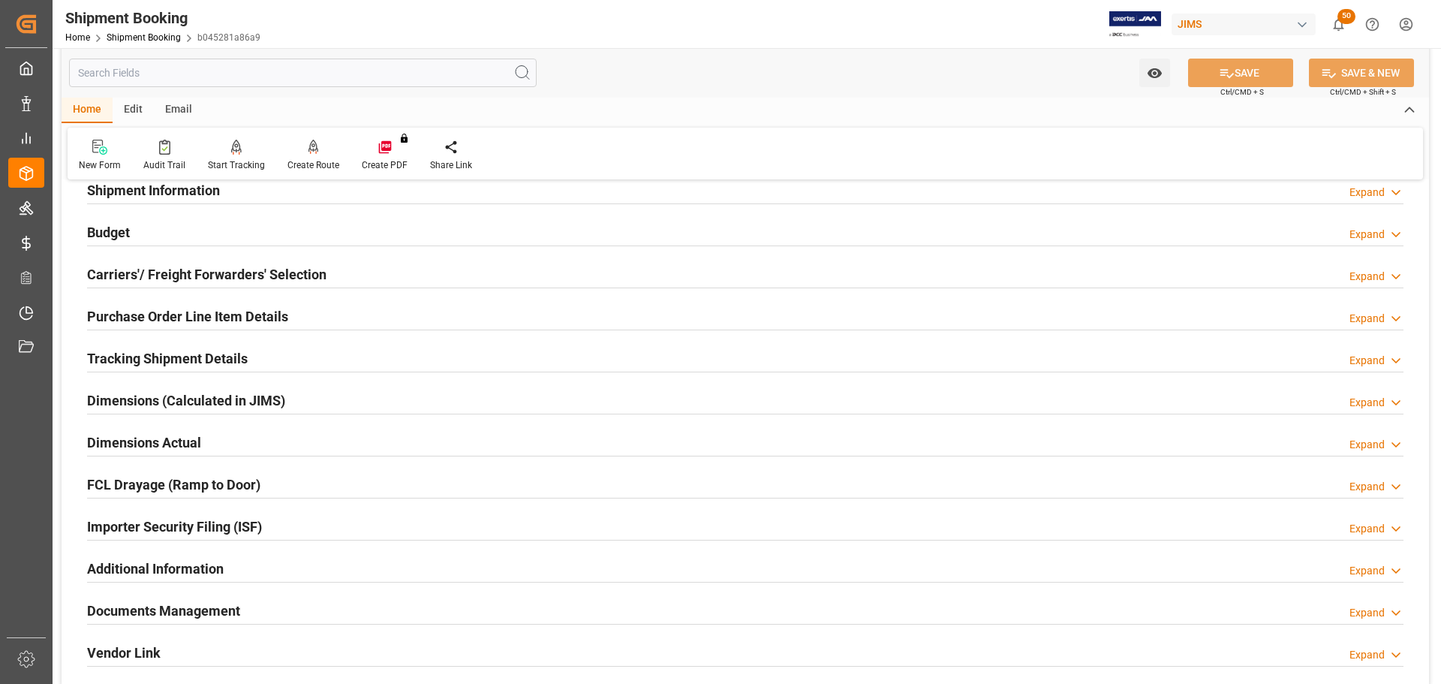
scroll to position [150, 0]
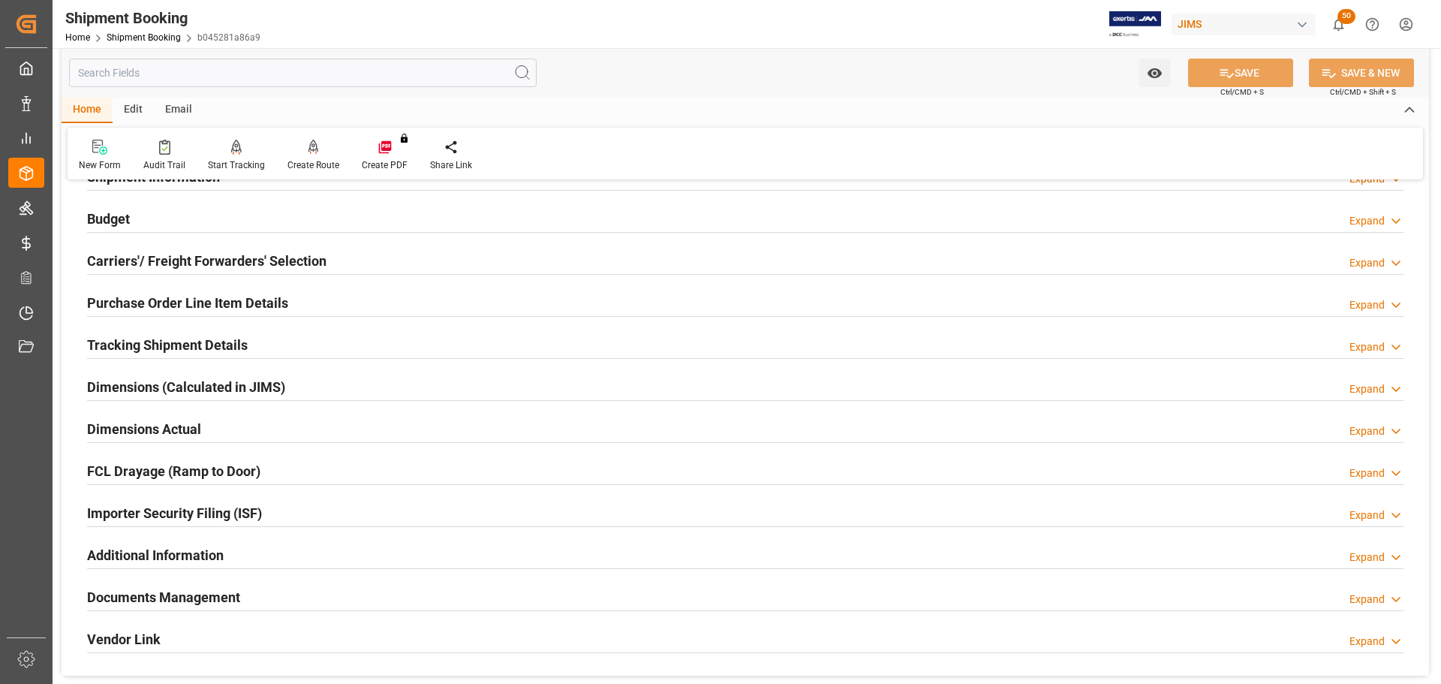
click at [227, 248] on div "Carriers'/ Freight Forwarders' Selection" at bounding box center [206, 259] width 239 height 29
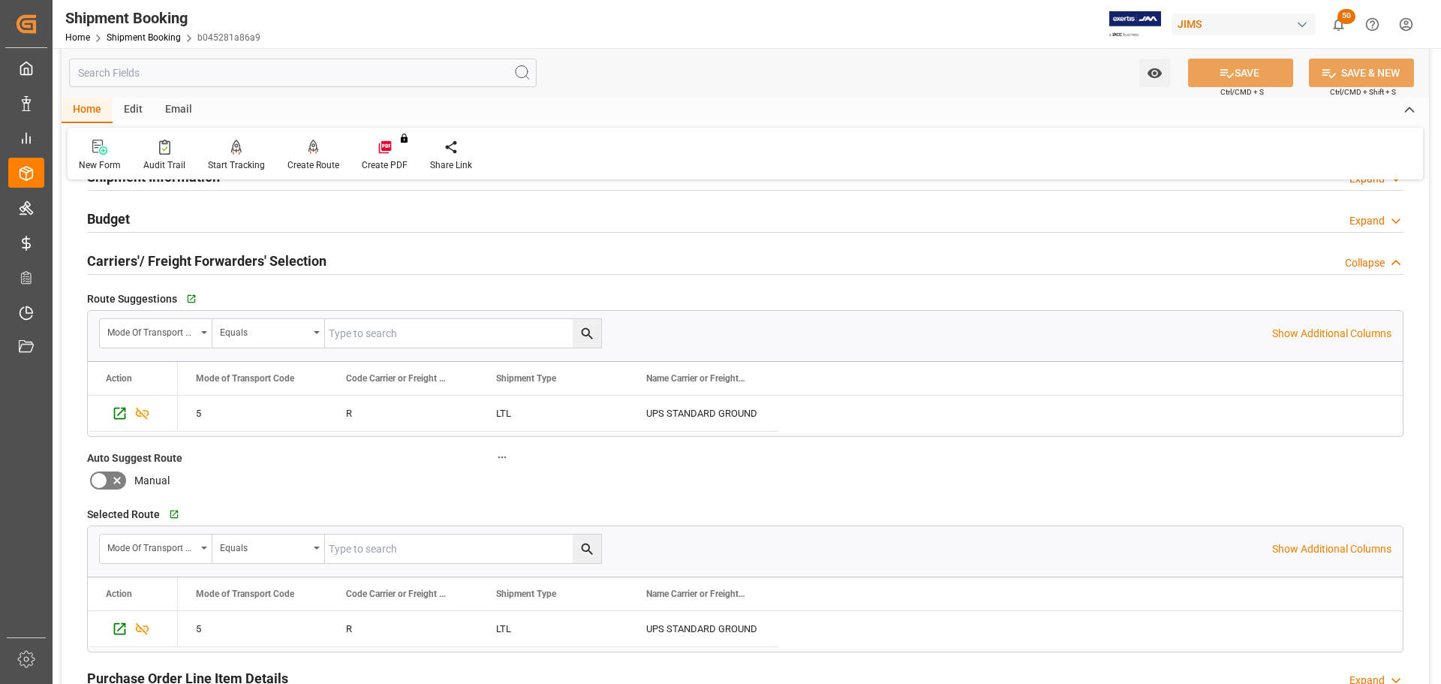
click at [232, 251] on h2 "Carriers'/ Freight Forwarders' Selection" at bounding box center [206, 261] width 239 height 20
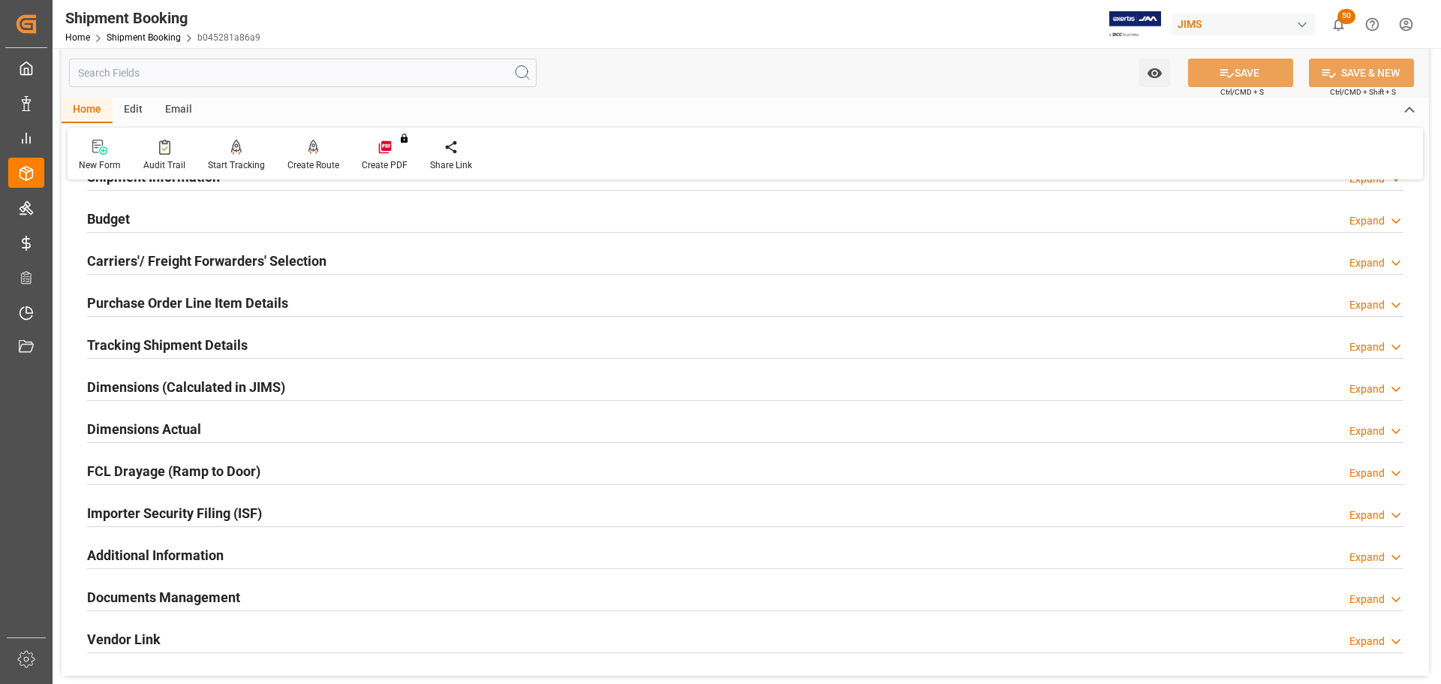
click at [257, 311] on h2 "Purchase Order Line Item Details" at bounding box center [187, 303] width 201 height 20
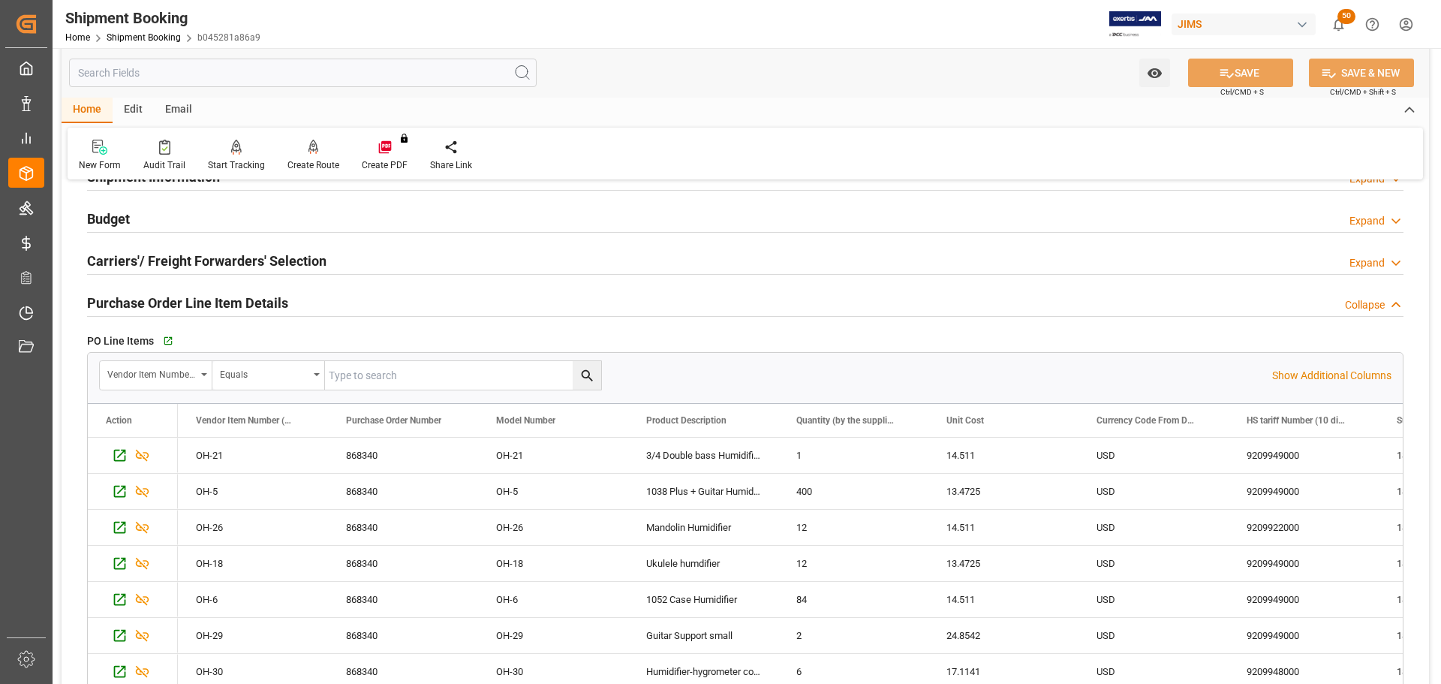
click at [263, 300] on h2 "Purchase Order Line Item Details" at bounding box center [187, 303] width 201 height 20
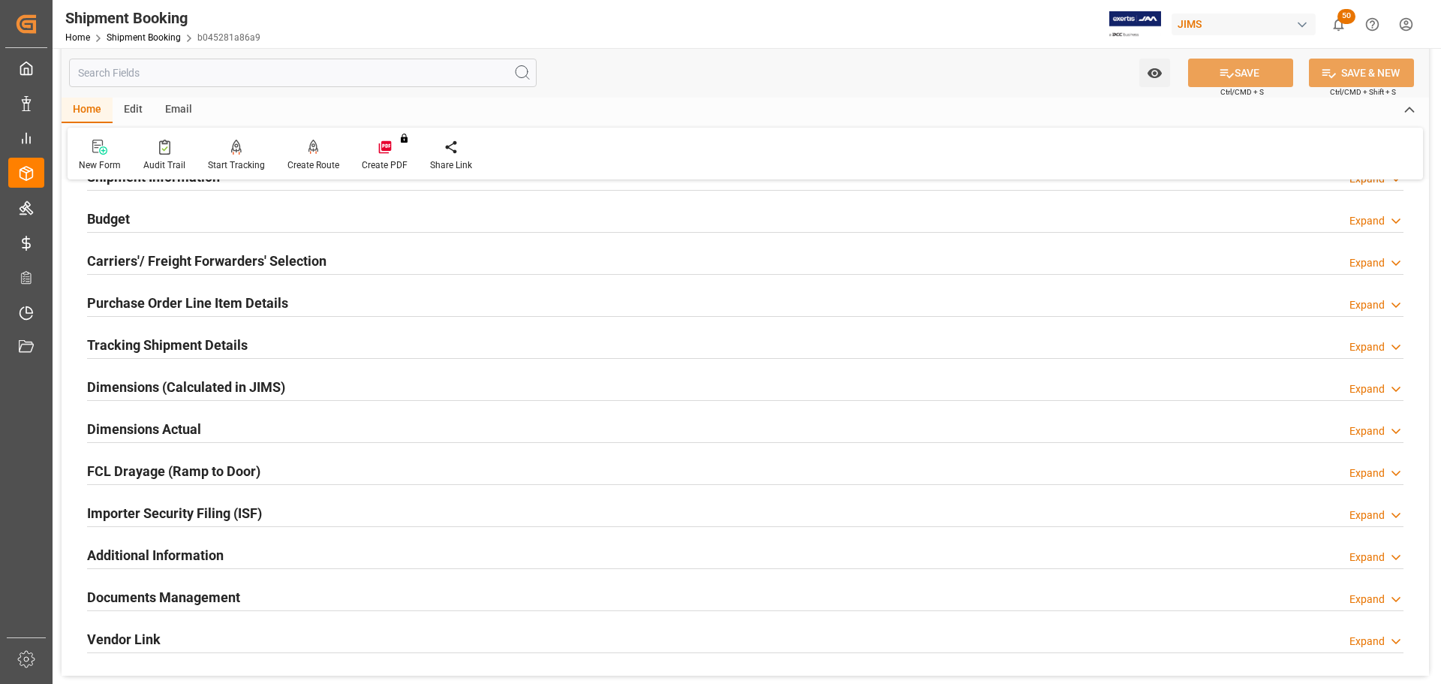
click at [268, 341] on div "Tracking Shipment Details Expand" at bounding box center [745, 344] width 1317 height 29
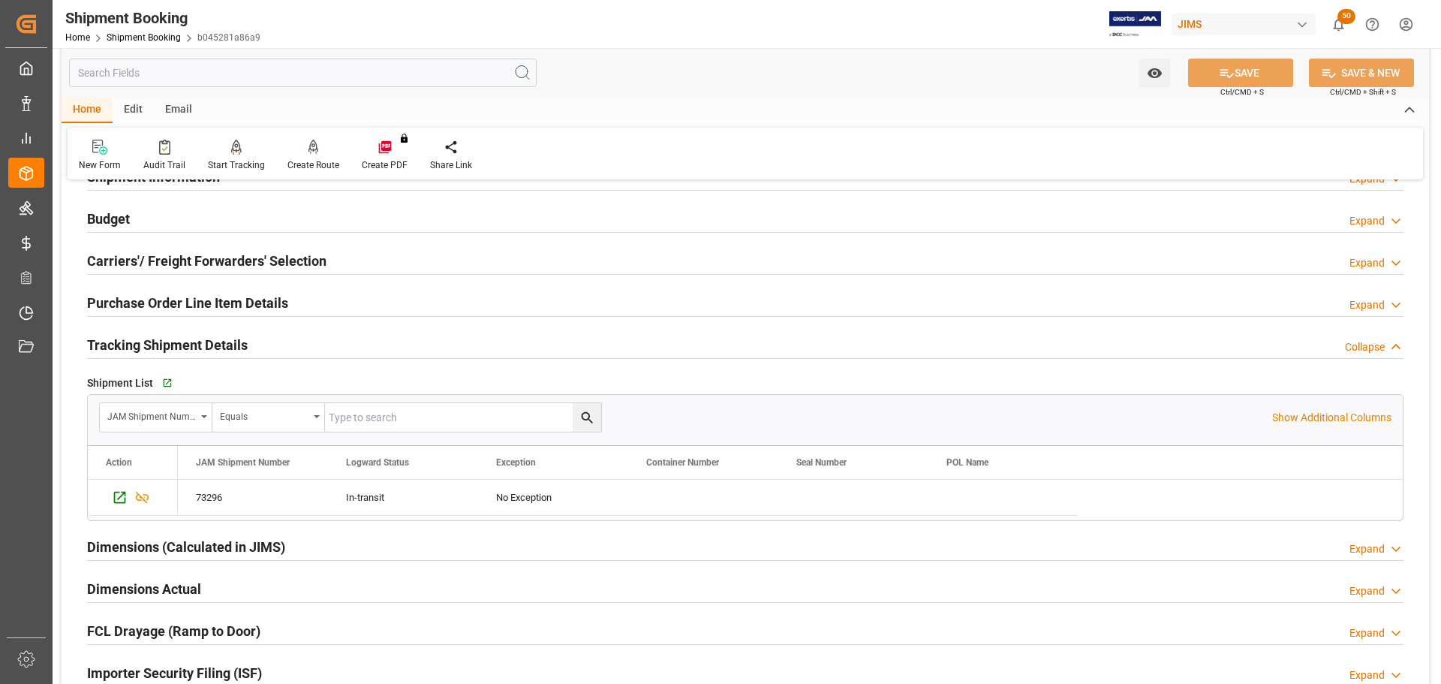
click at [268, 342] on div "Tracking Shipment Details Collapse" at bounding box center [745, 344] width 1317 height 29
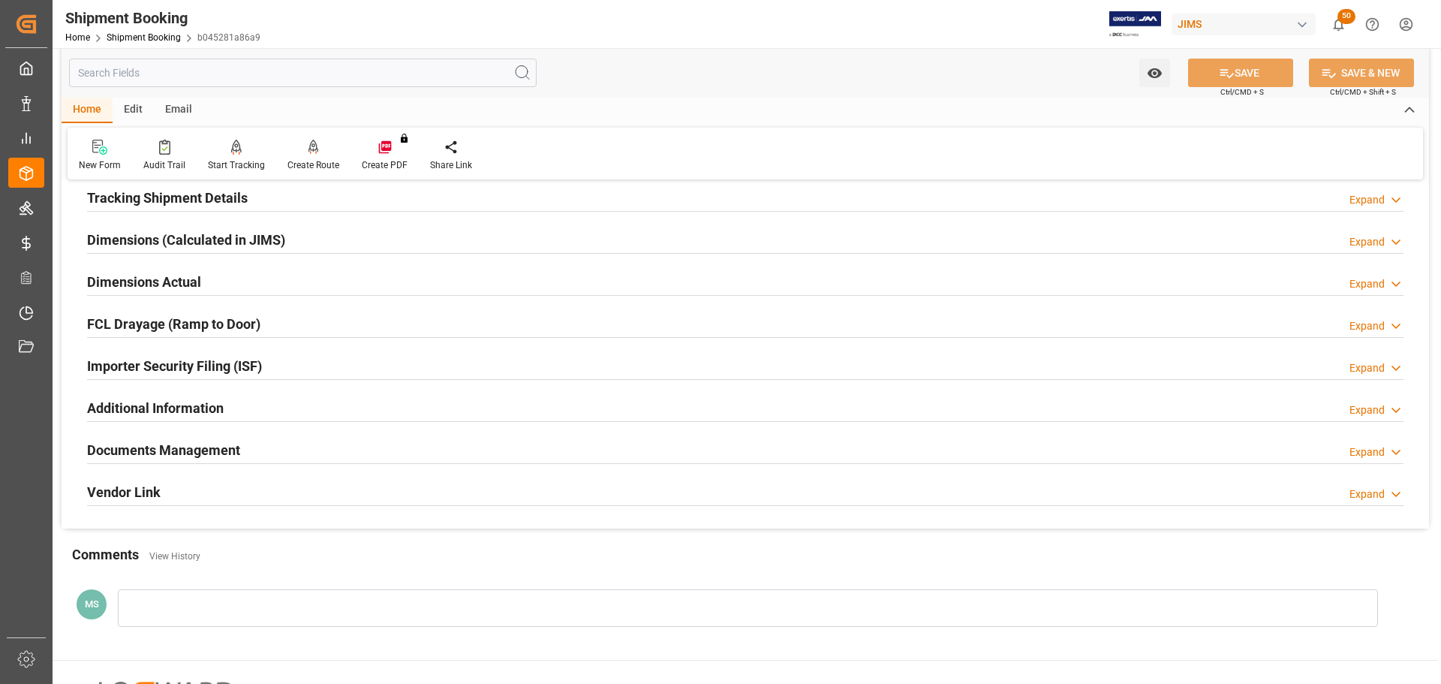
scroll to position [300, 0]
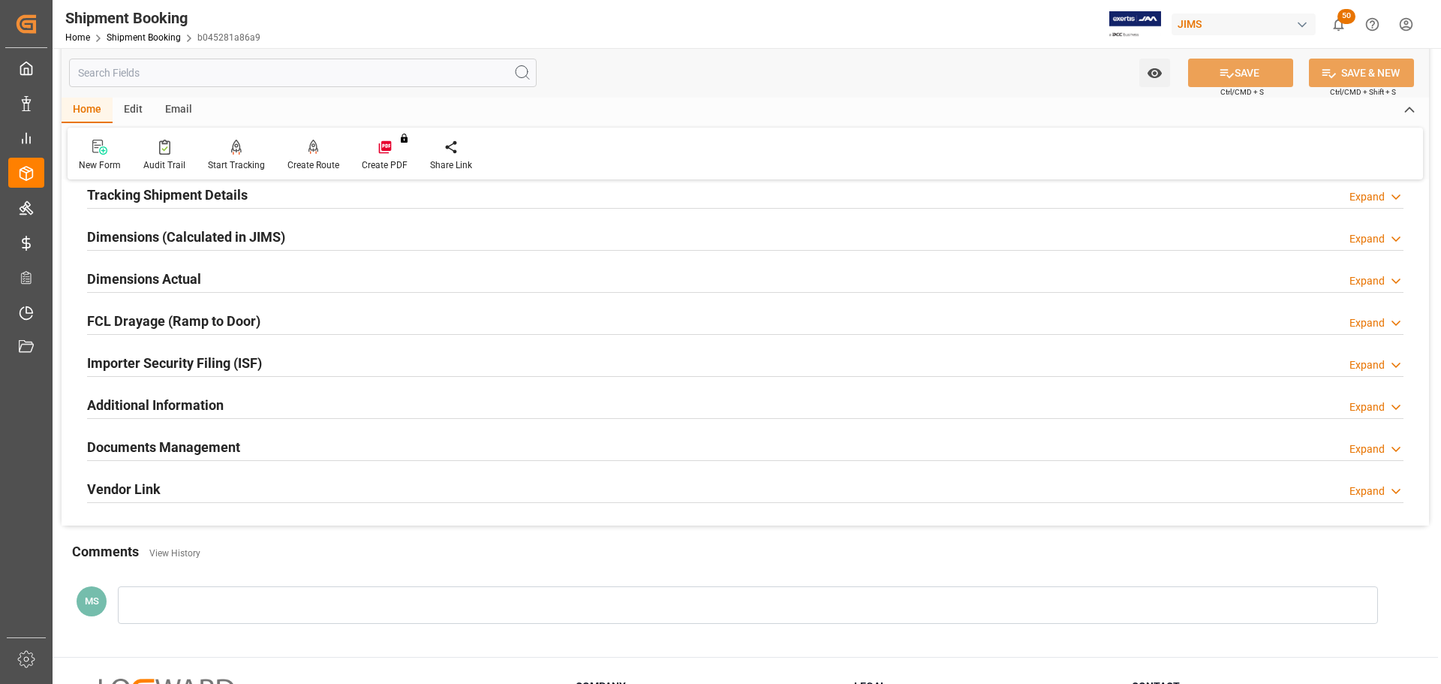
click at [256, 287] on div "Dimensions Actual Expand" at bounding box center [745, 277] width 1317 height 29
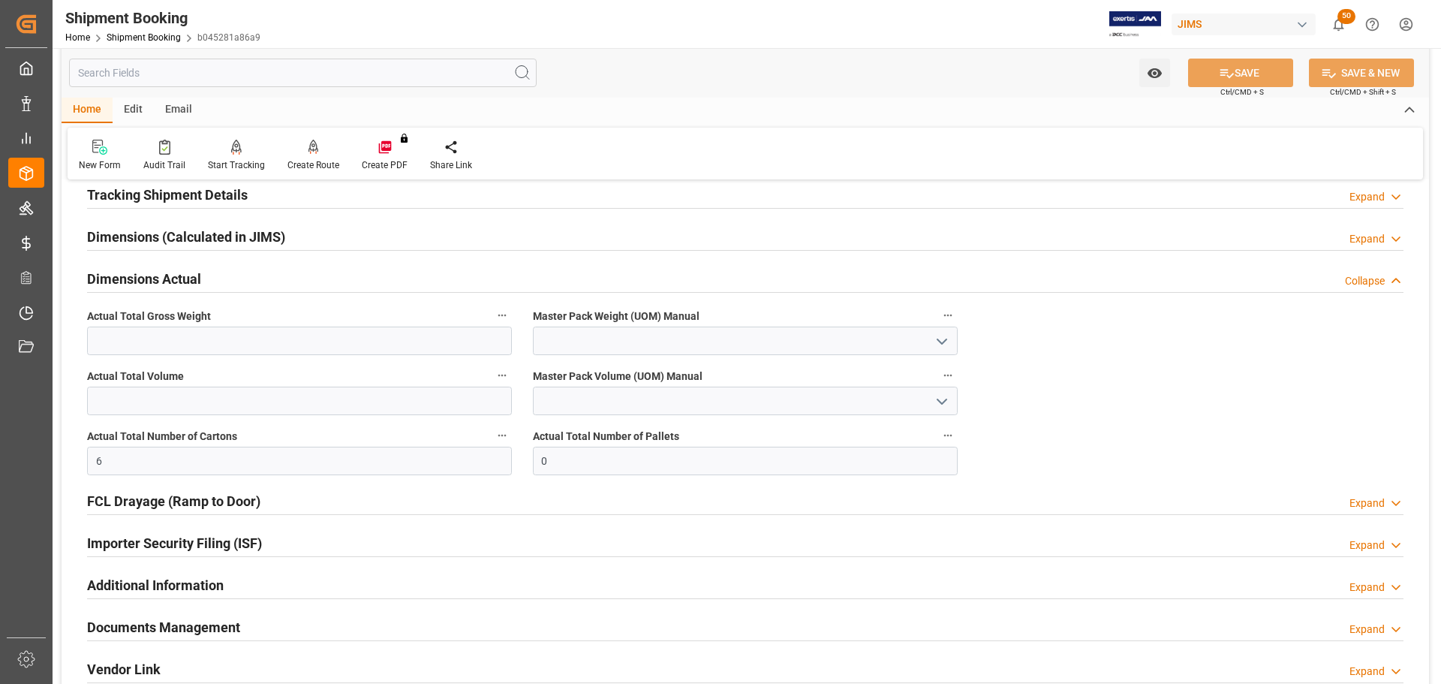
click at [254, 279] on div "Dimensions Actual Collapse" at bounding box center [745, 277] width 1317 height 29
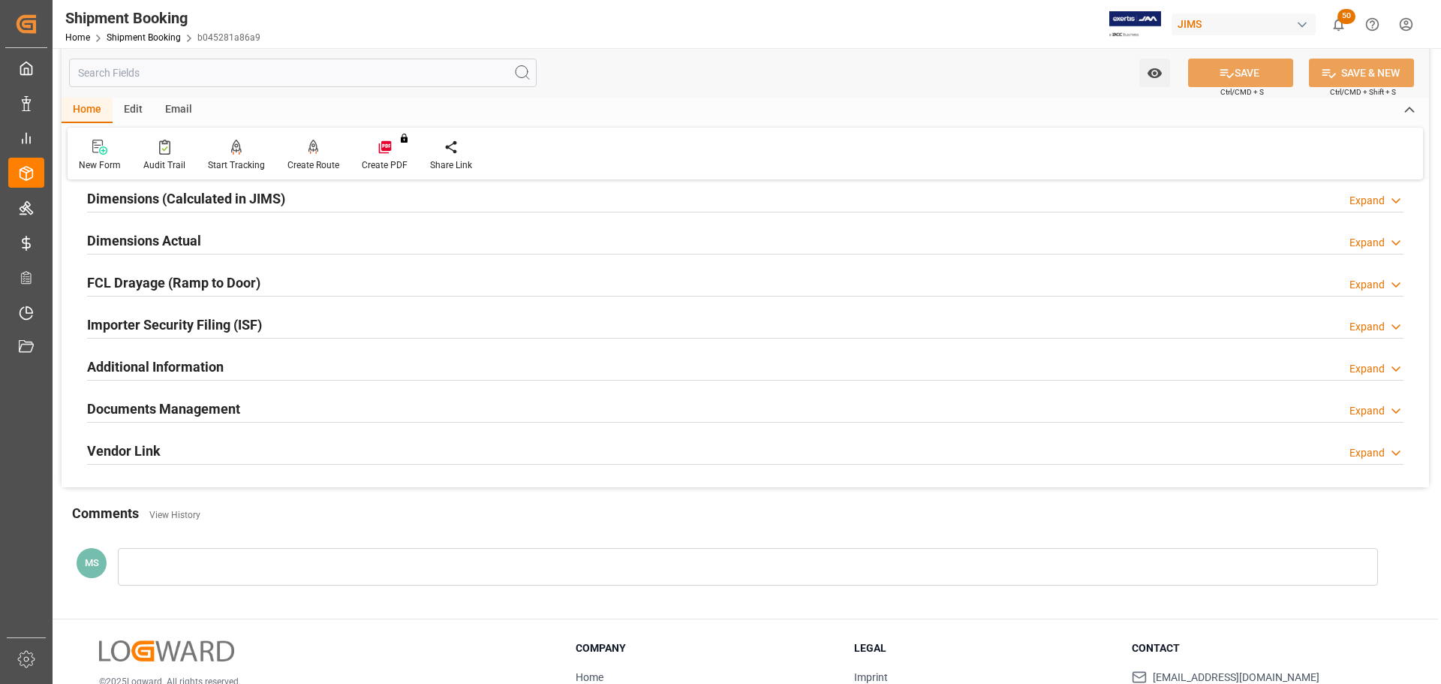
scroll to position [375, 0]
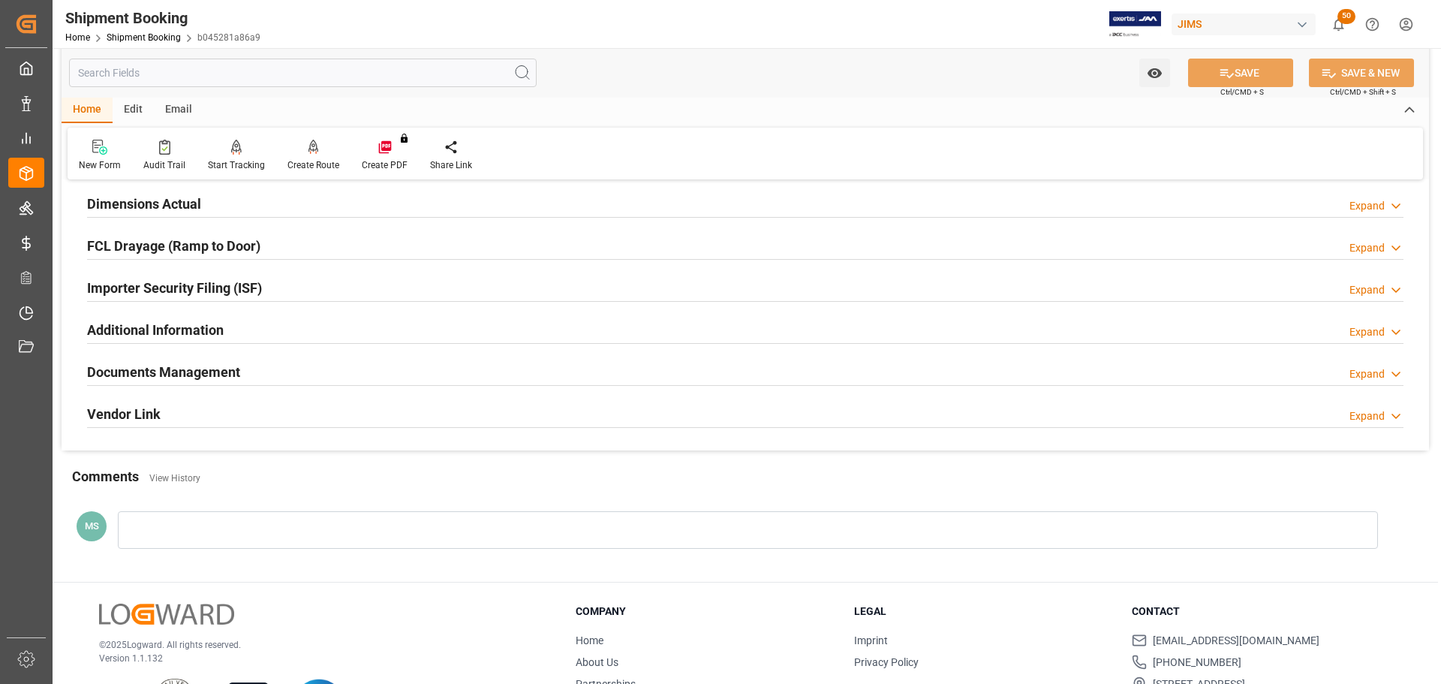
click at [255, 370] on div "Documents Management Expand" at bounding box center [745, 371] width 1317 height 29
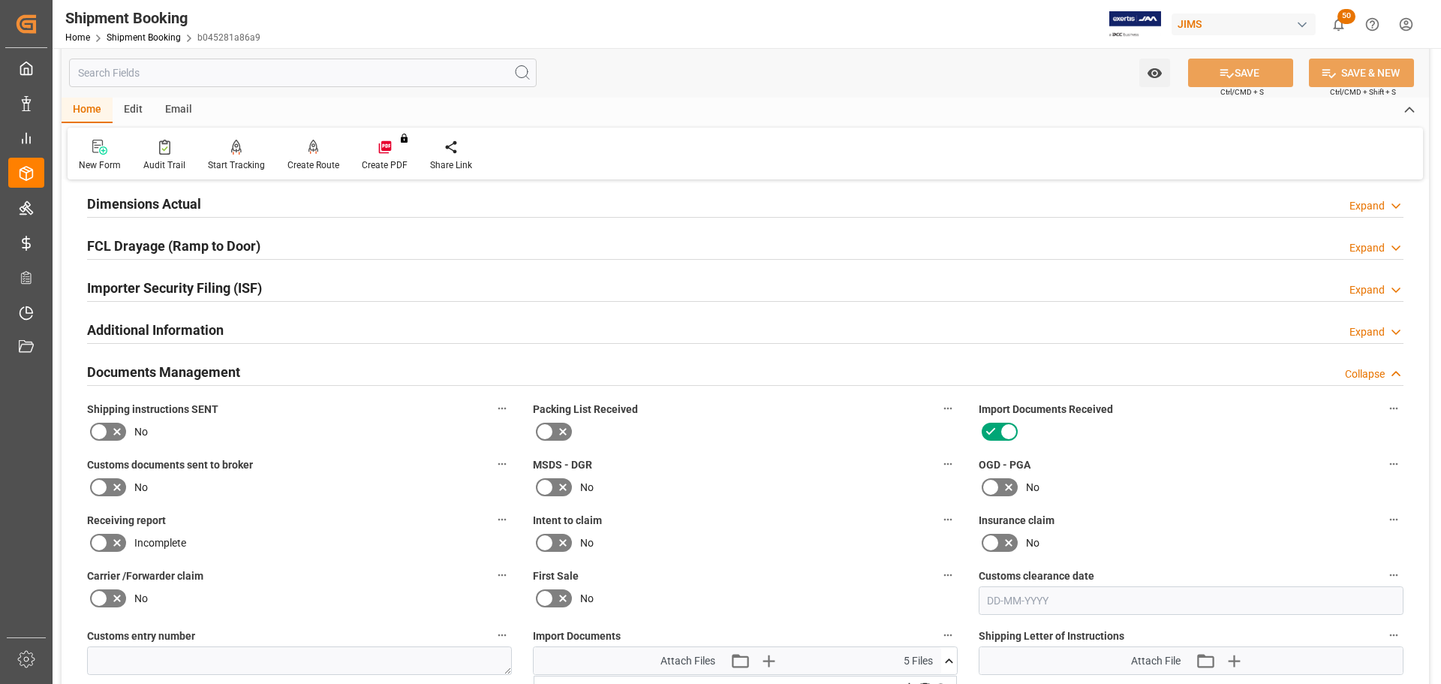
click at [109, 426] on icon at bounding box center [117, 432] width 18 height 18
click at [0, 0] on input "checkbox" at bounding box center [0, 0] width 0 height 0
click at [114, 491] on icon at bounding box center [117, 487] width 18 height 18
click at [0, 0] on input "checkbox" at bounding box center [0, 0] width 0 height 0
click at [1204, 89] on div "Watch Option SAVE Ctrl/CMD + S SAVE & NEW Ctrl/CMD + Shift + S" at bounding box center [746, 73] width 1368 height 50
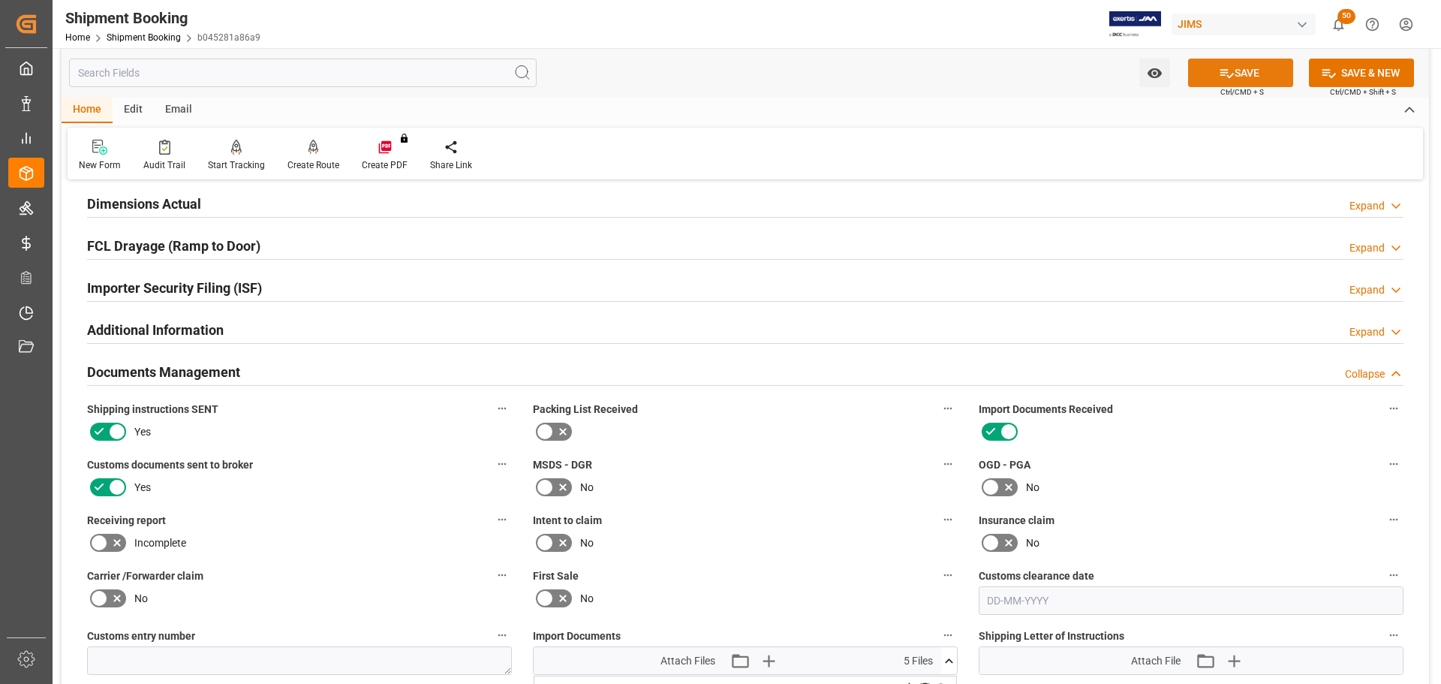
click at [1204, 78] on button "SAVE" at bounding box center [1240, 73] width 105 height 29
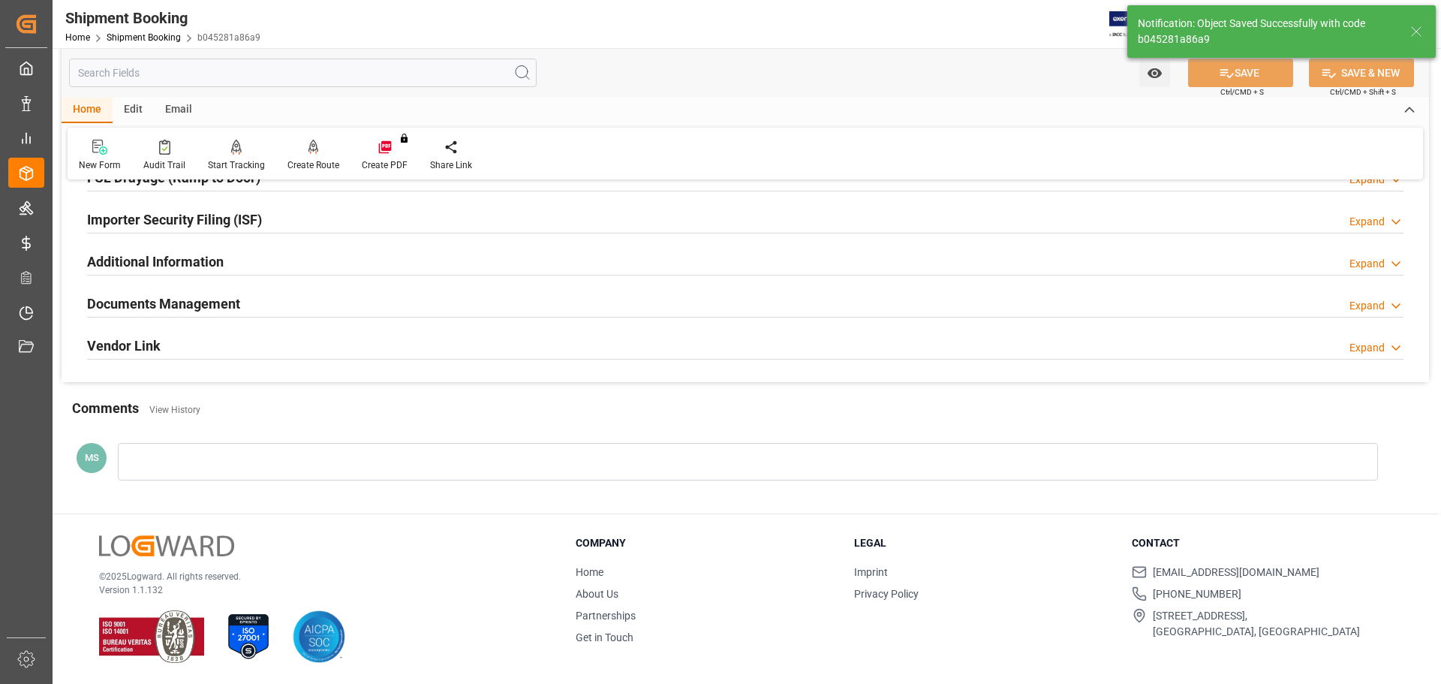
scroll to position [443, 0]
click at [385, 315] on div "Documents Management Expand" at bounding box center [745, 303] width 1317 height 29
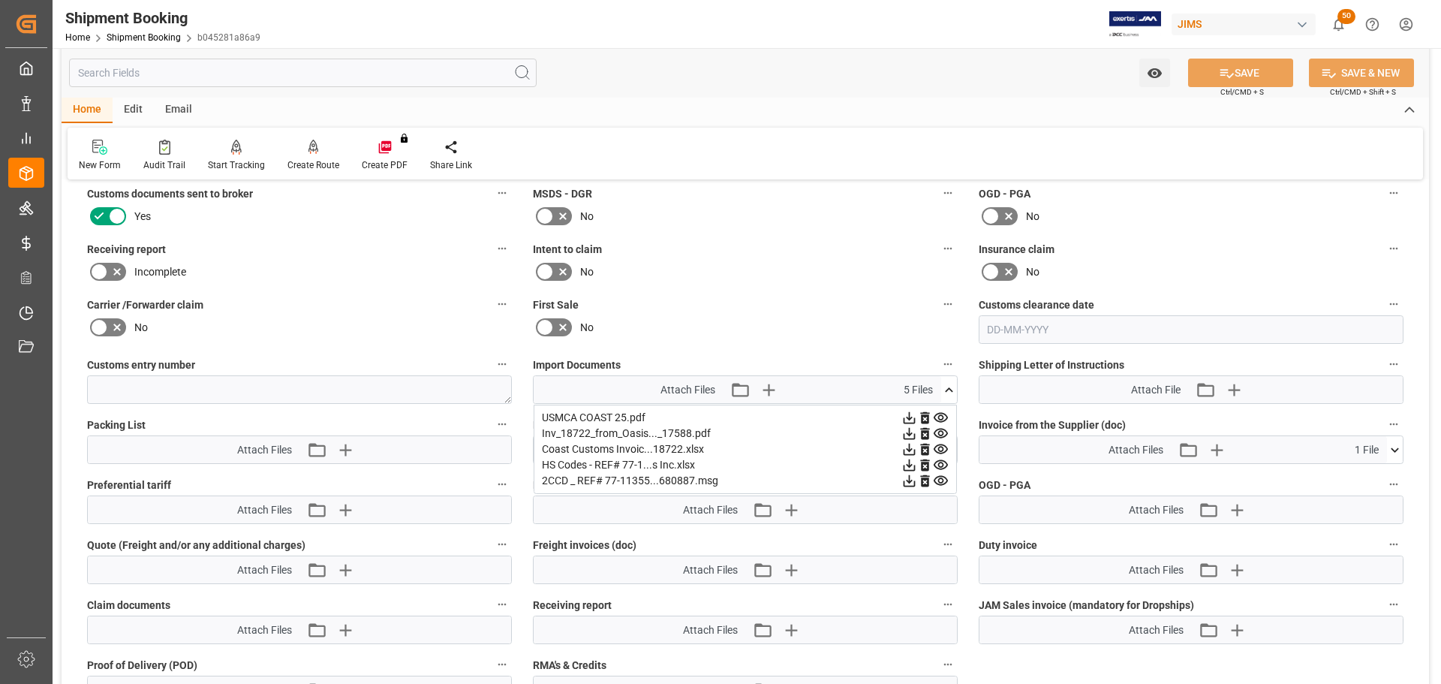
scroll to position [600, 0]
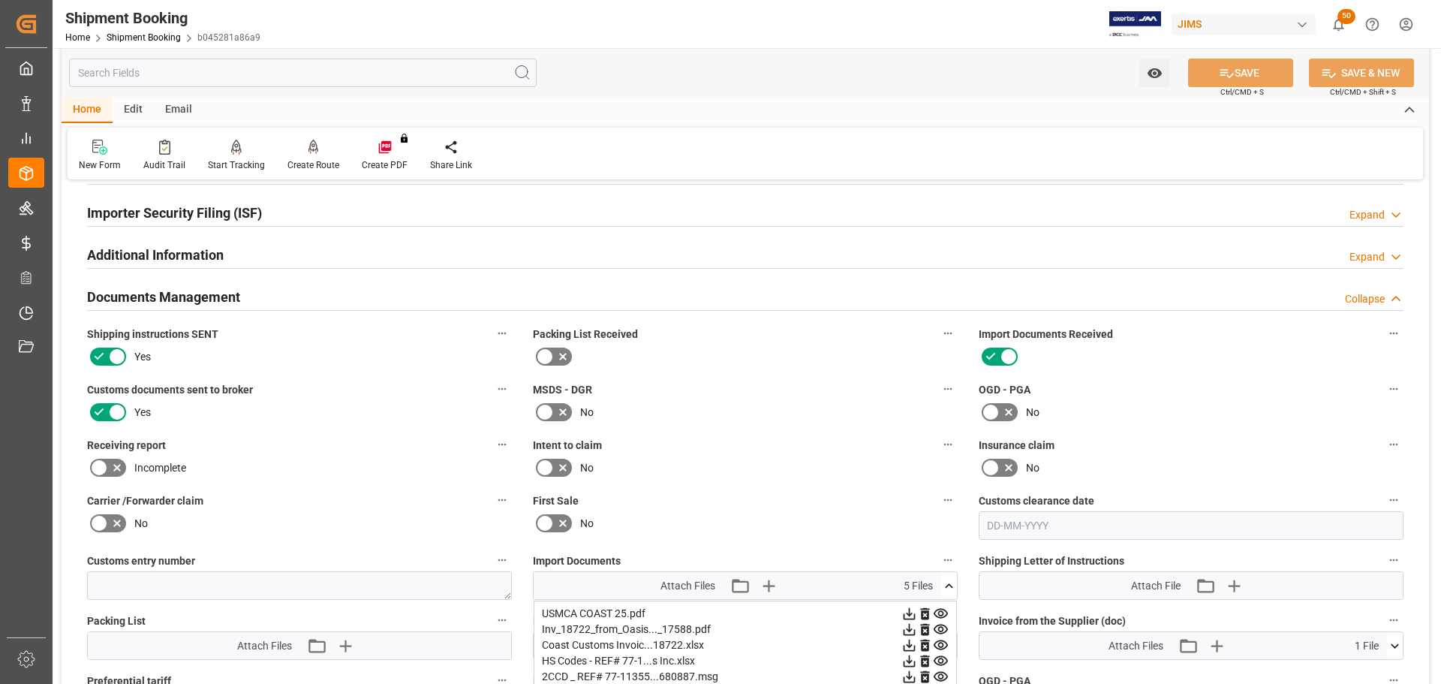
click at [251, 296] on div "Documents Management Collapse" at bounding box center [745, 295] width 1317 height 29
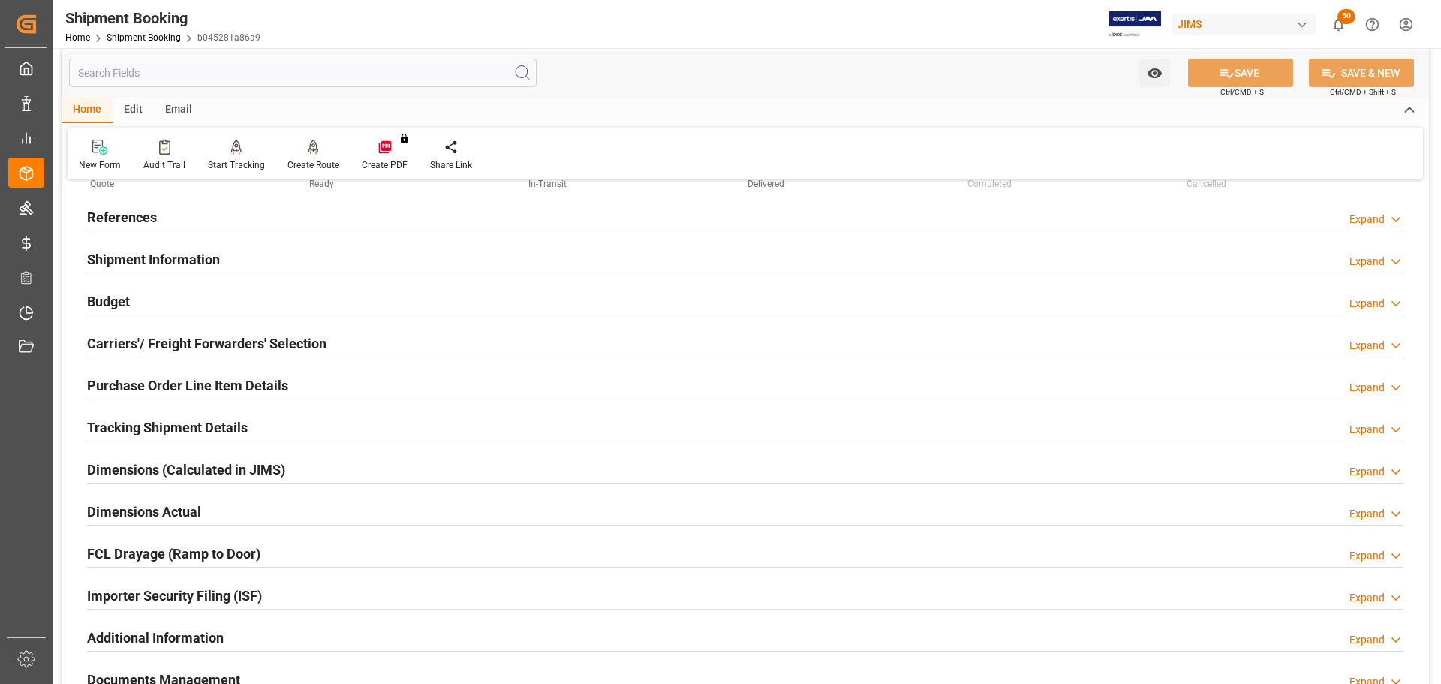
scroll to position [0, 0]
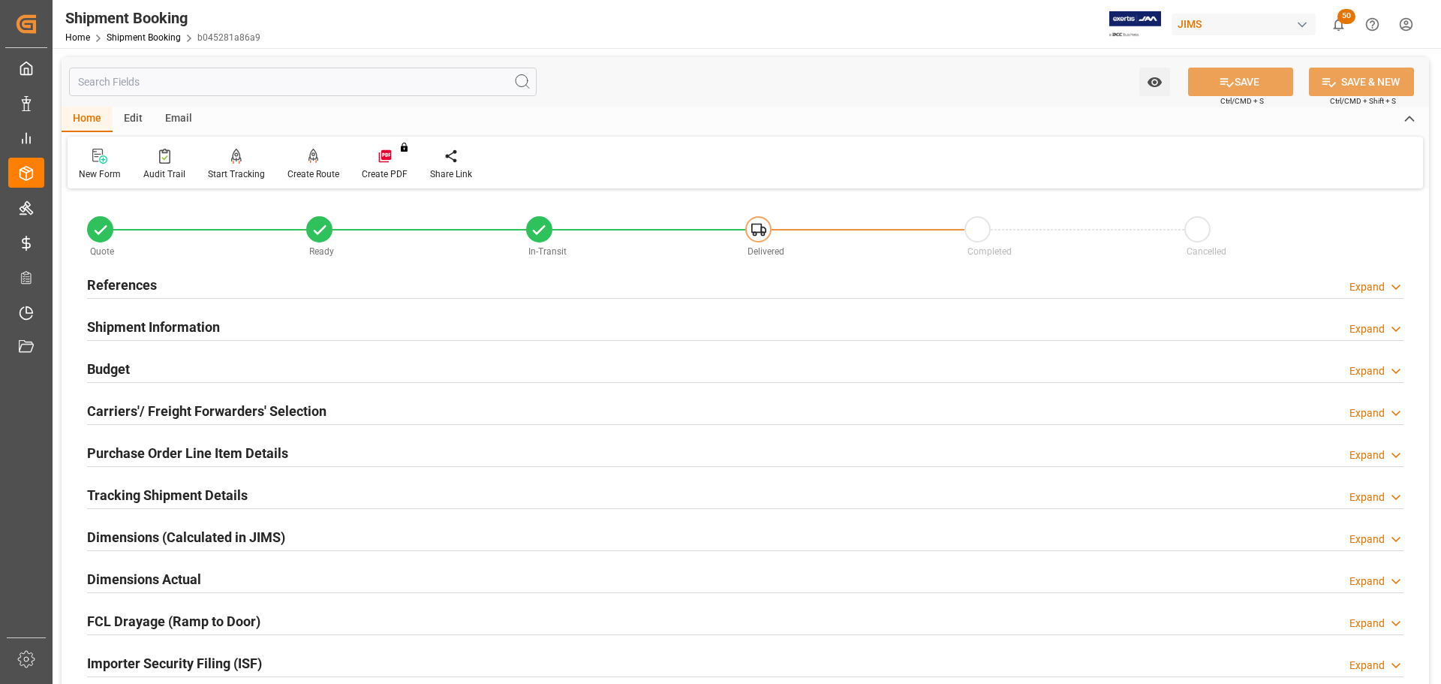
click at [249, 357] on div "Budget Expand" at bounding box center [745, 368] width 1317 height 29
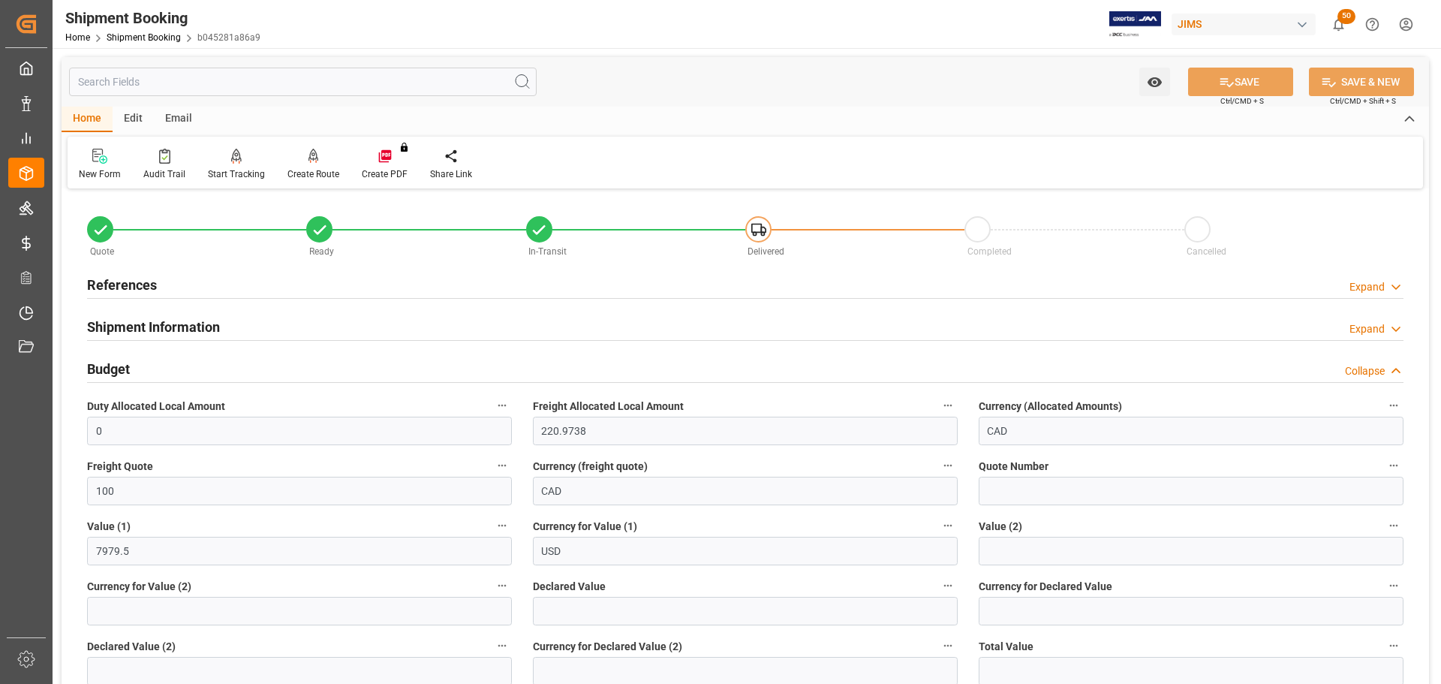
click at [249, 357] on div "Budget Collapse" at bounding box center [745, 368] width 1317 height 29
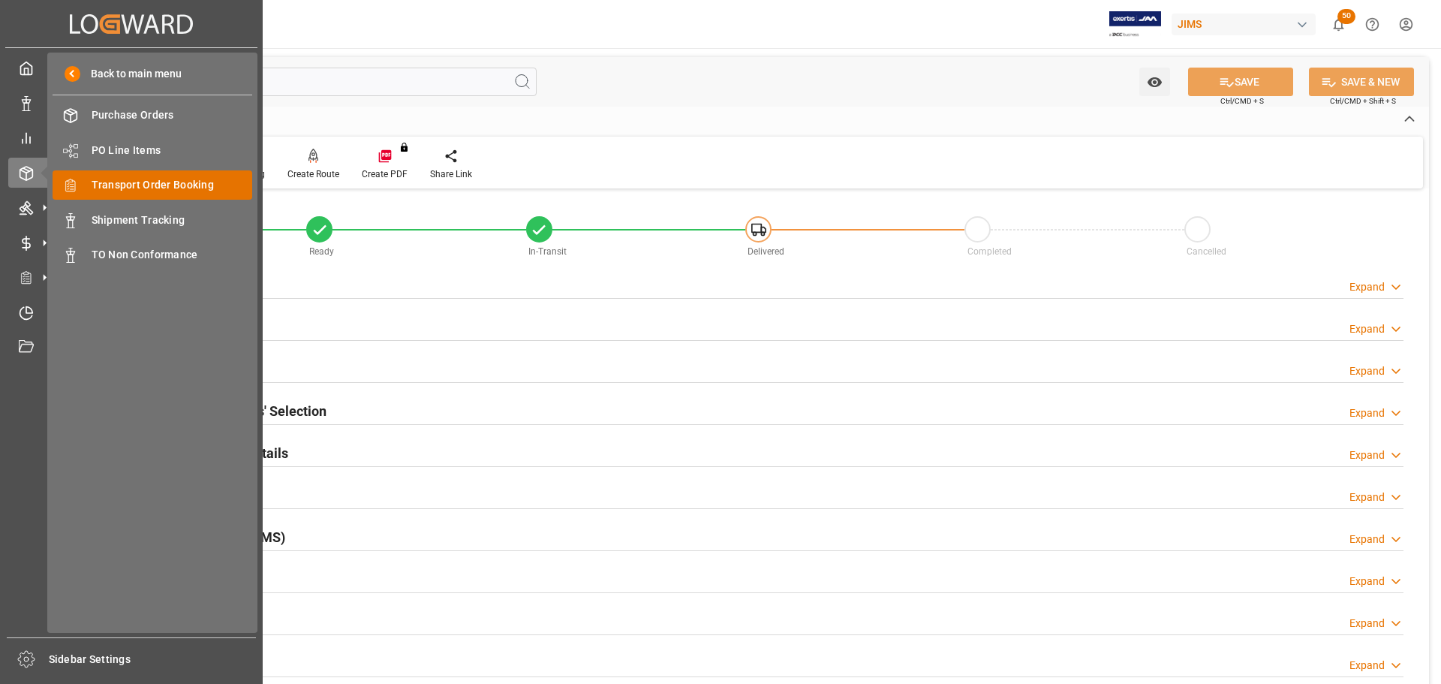
click at [187, 188] on span "Transport Order Booking" at bounding box center [172, 185] width 161 height 16
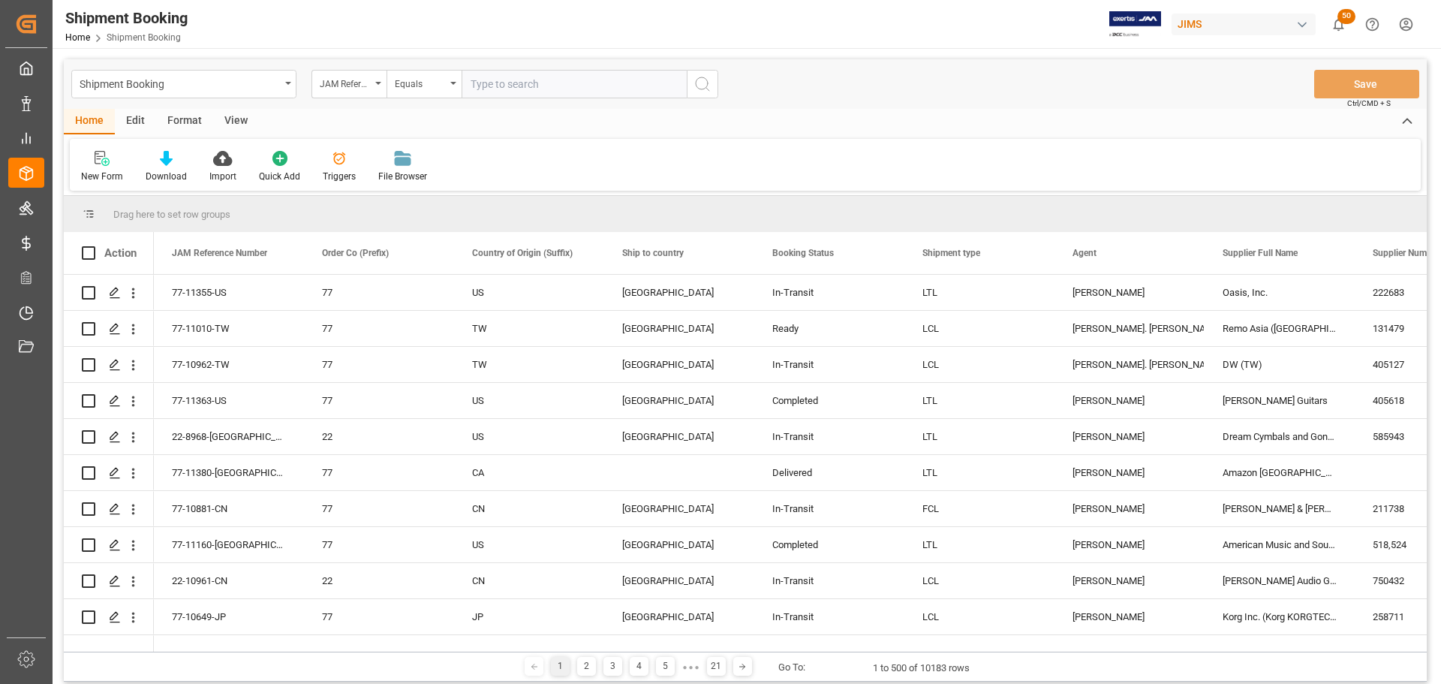
click at [492, 82] on input "text" at bounding box center [574, 84] width 225 height 29
paste input "77-11329-US"
type input "77-11329-US"
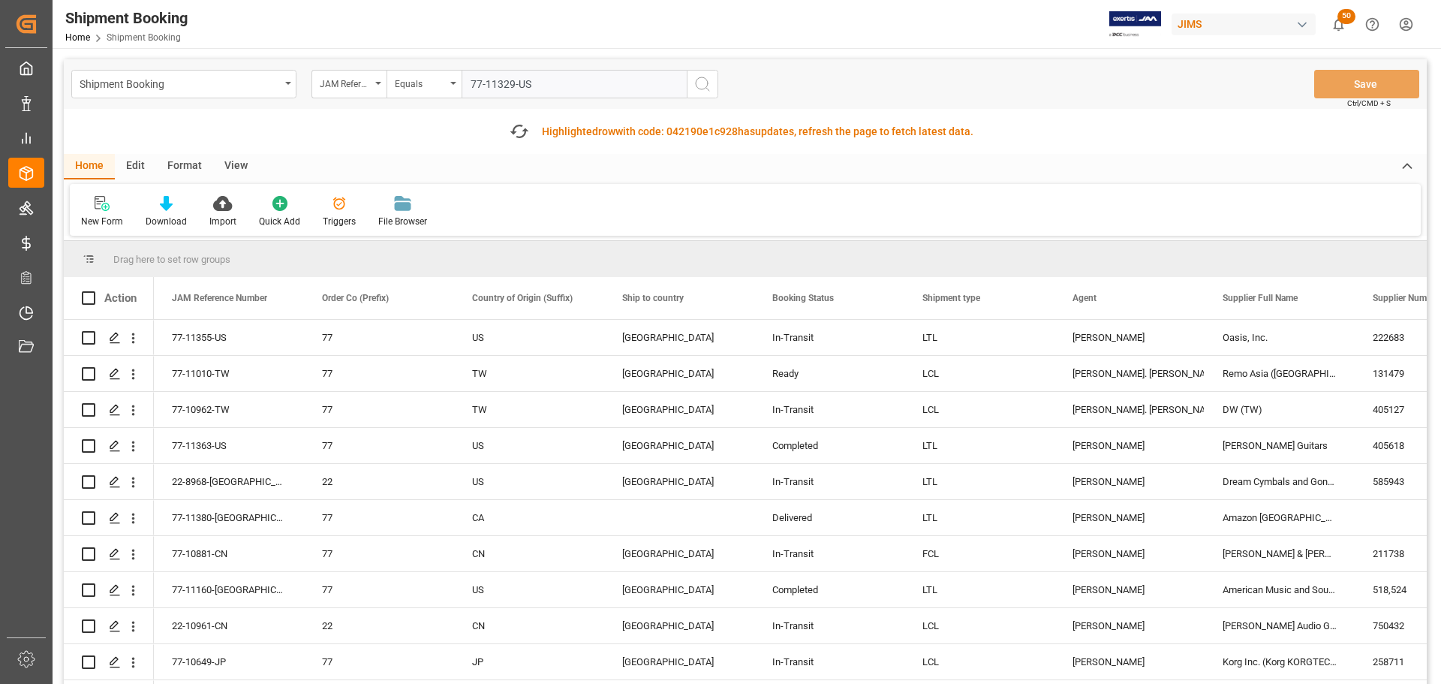
click at [701, 88] on icon "search button" at bounding box center [703, 84] width 18 height 18
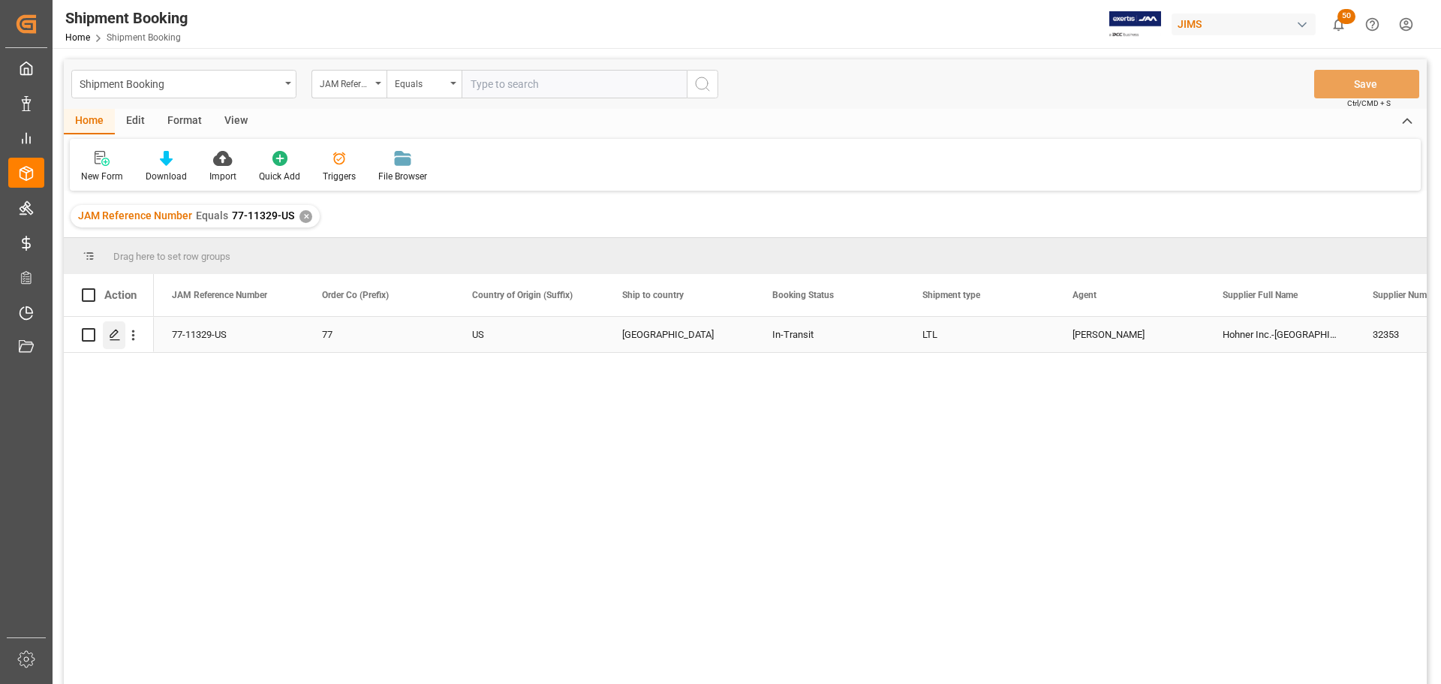
click at [113, 337] on polygon "Press SPACE to select this row." at bounding box center [114, 334] width 8 height 8
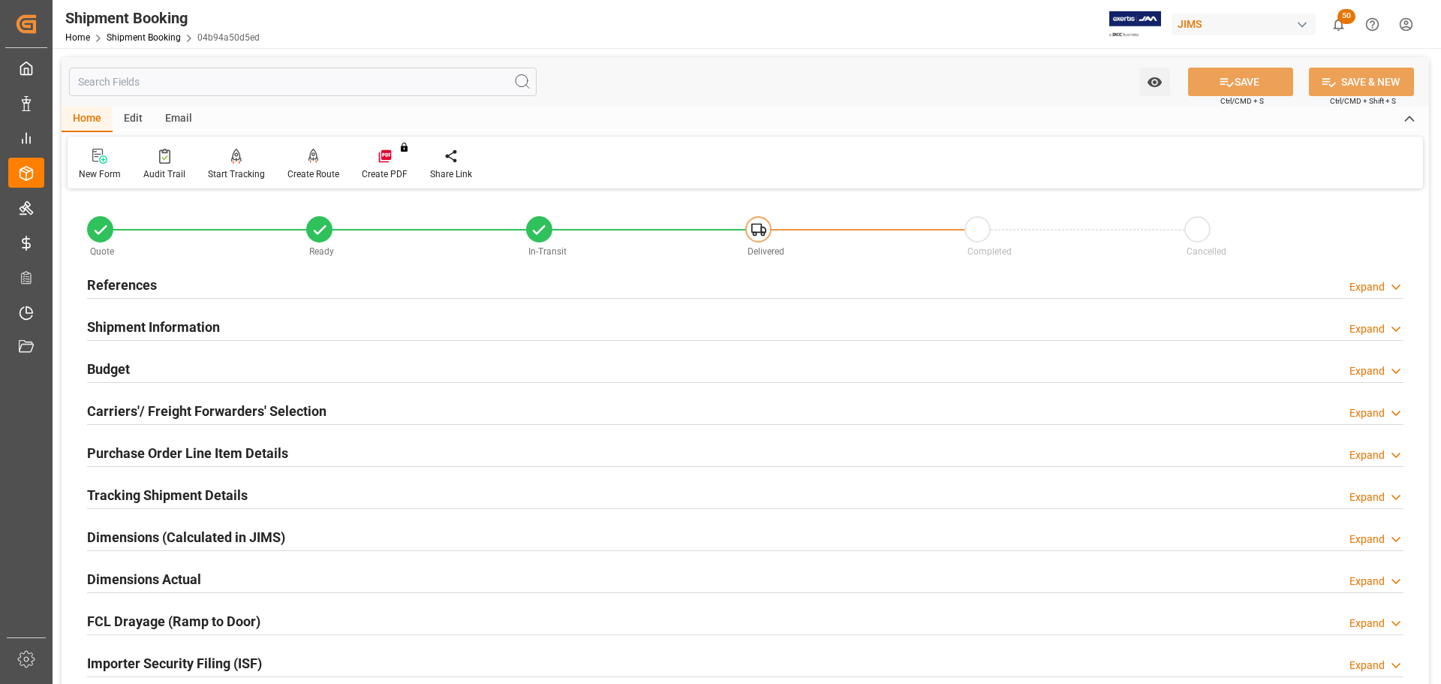
click at [240, 293] on div "References Expand" at bounding box center [745, 283] width 1317 height 29
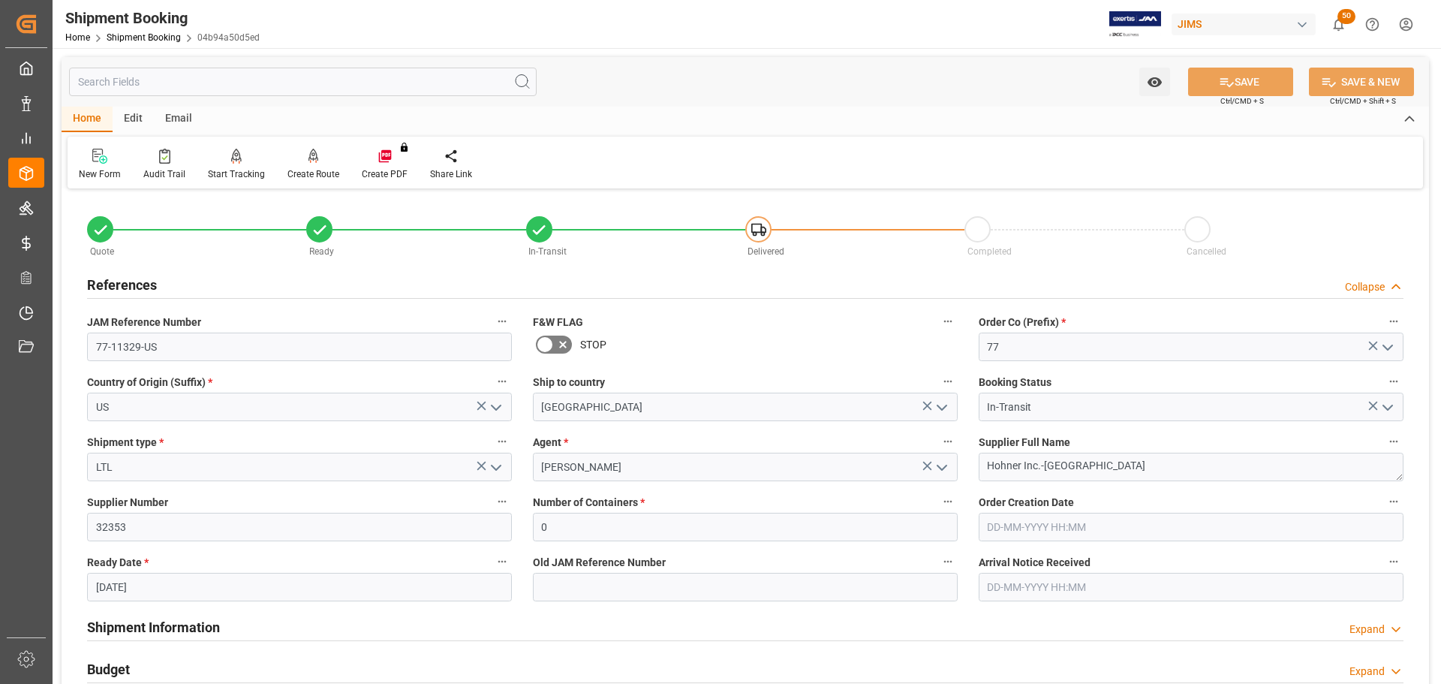
click at [240, 291] on div "References Collapse" at bounding box center [745, 283] width 1317 height 29
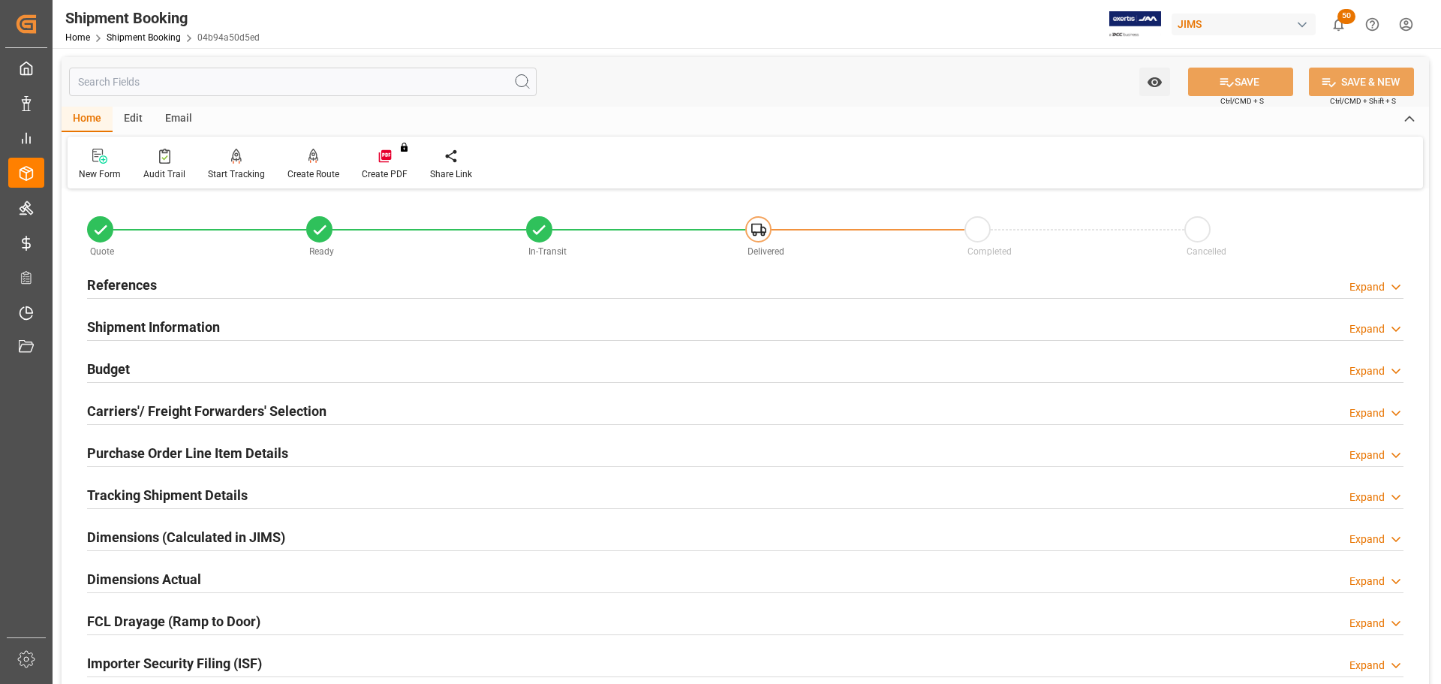
click at [239, 333] on div "Shipment Information Expand" at bounding box center [745, 326] width 1317 height 29
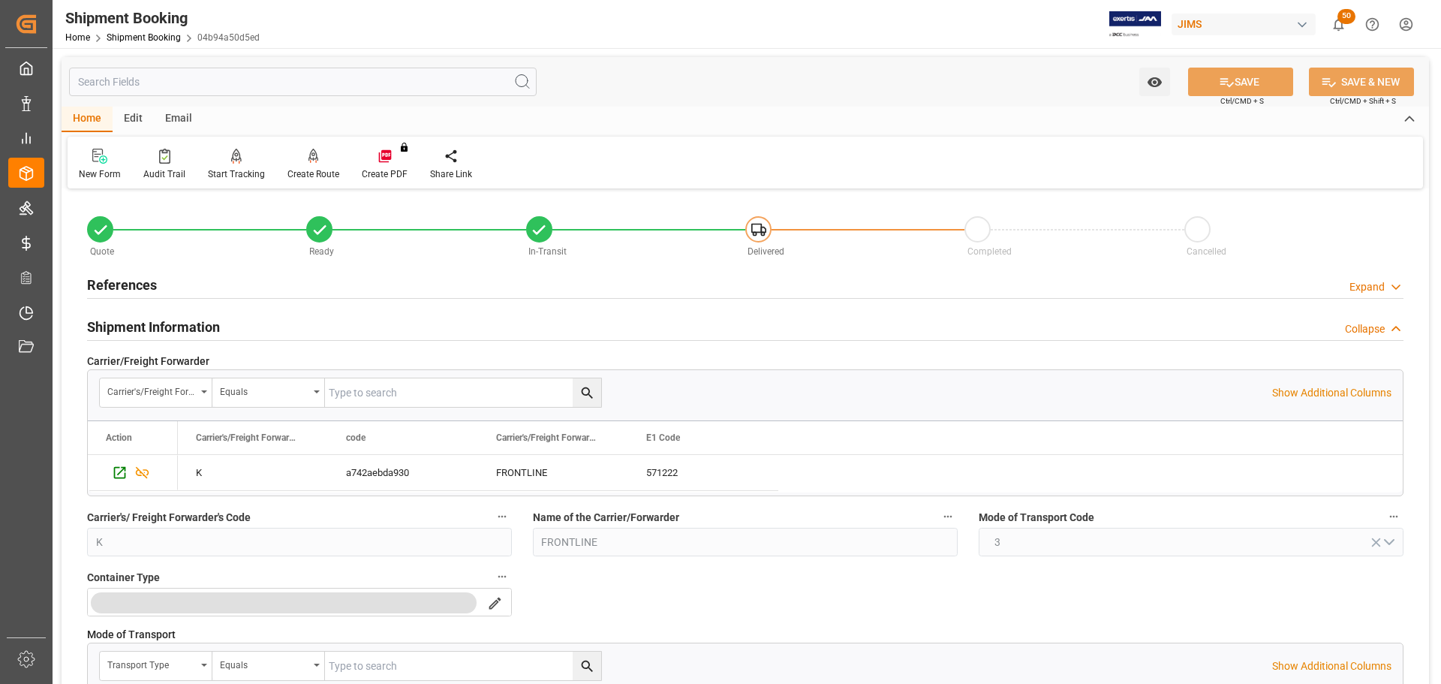
click at [240, 324] on div "Shipment Information Collapse" at bounding box center [745, 326] width 1317 height 29
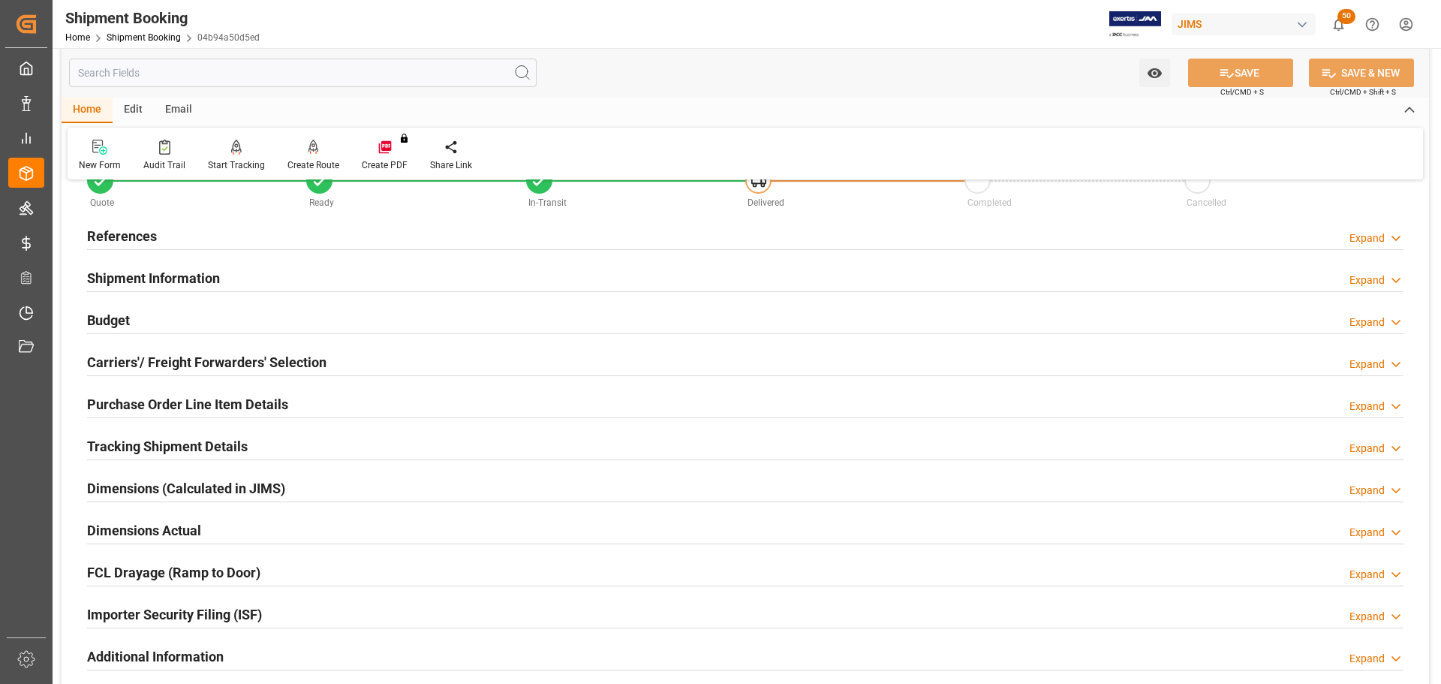
scroll to position [75, 0]
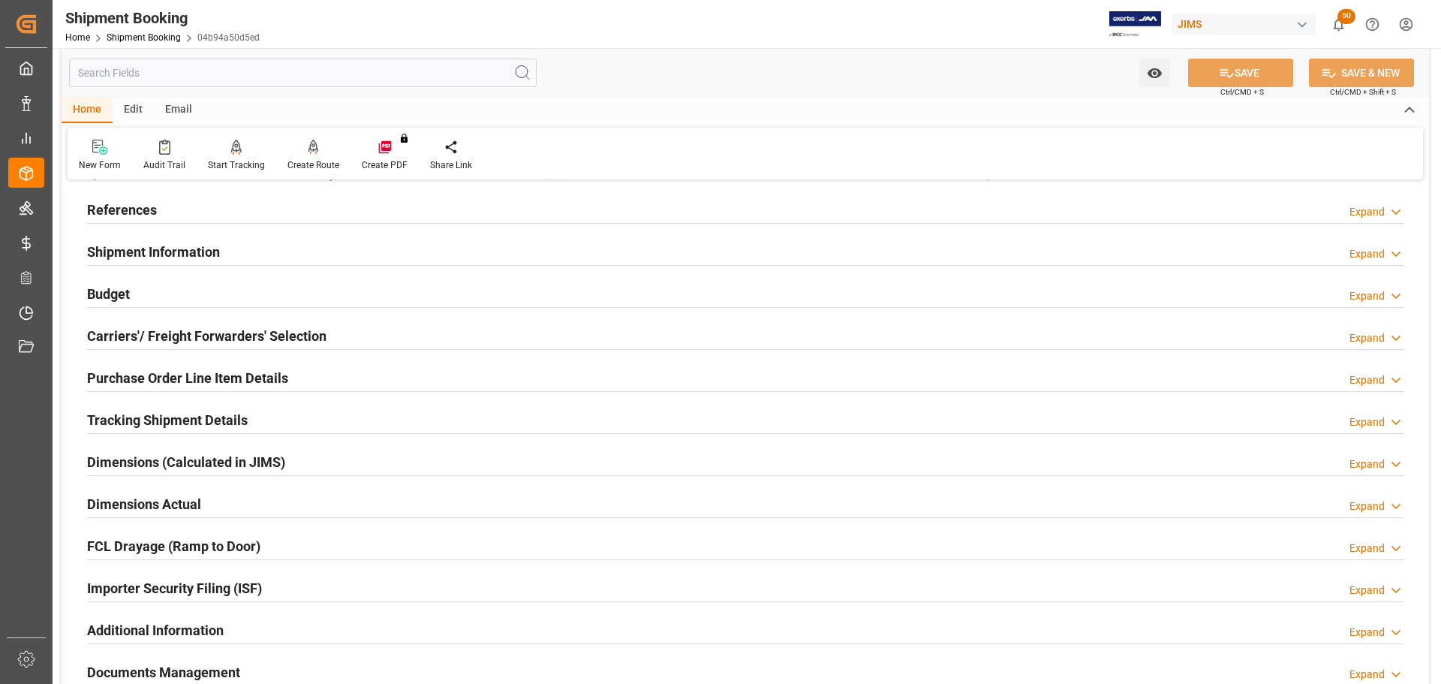
click at [238, 290] on div "Budget Expand" at bounding box center [745, 292] width 1317 height 29
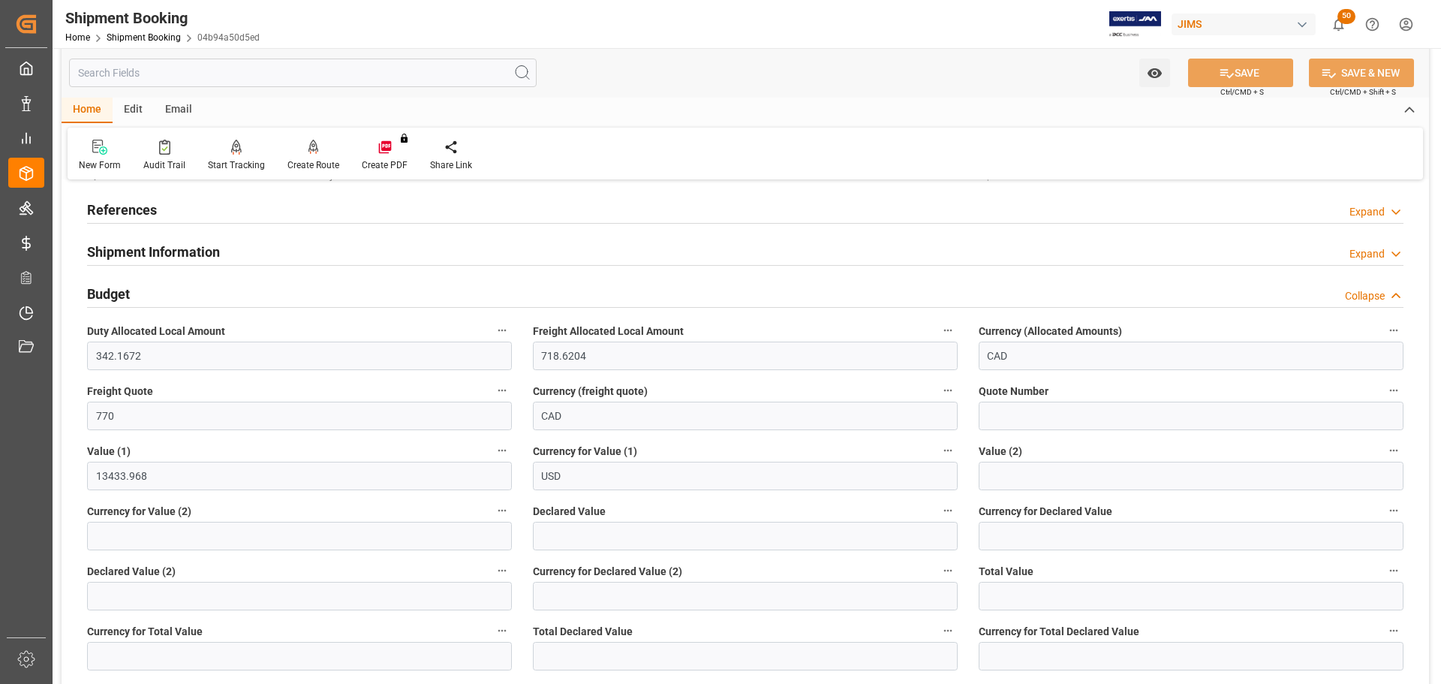
click at [238, 290] on div "Budget Collapse" at bounding box center [745, 292] width 1317 height 29
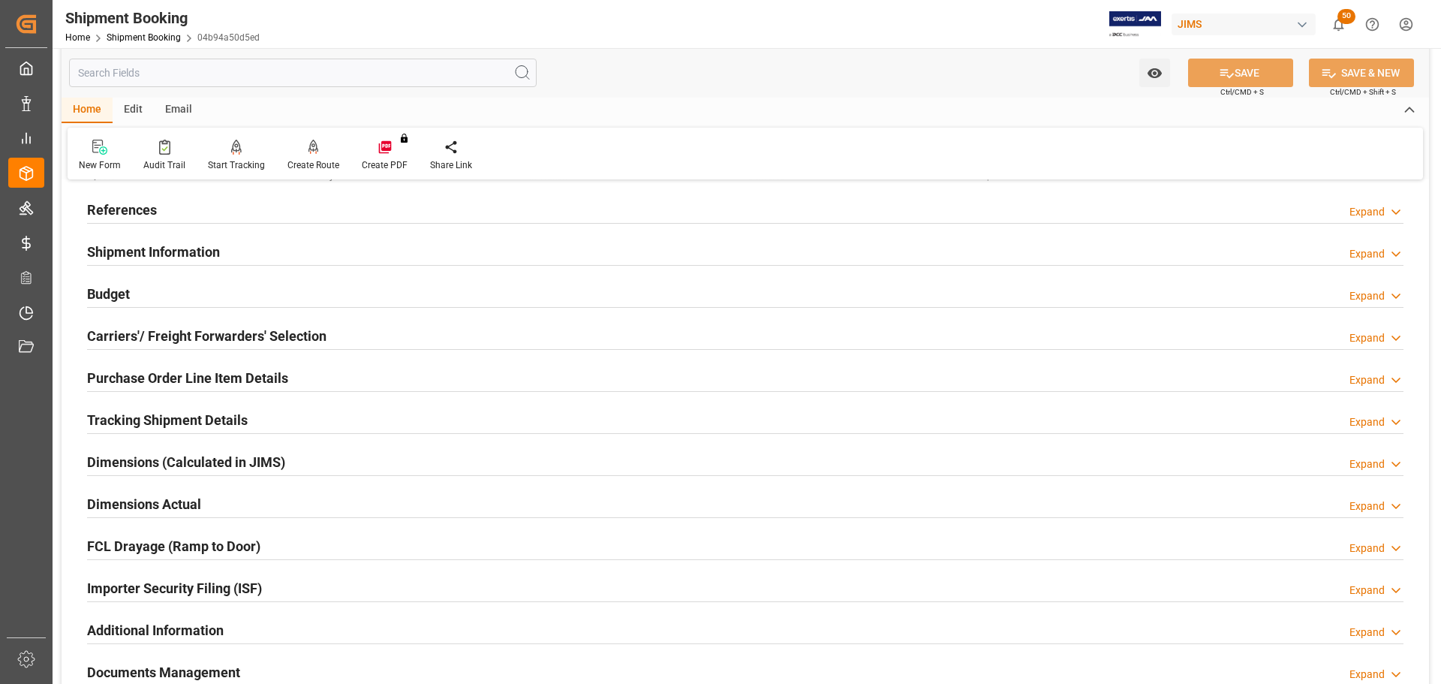
scroll to position [150, 0]
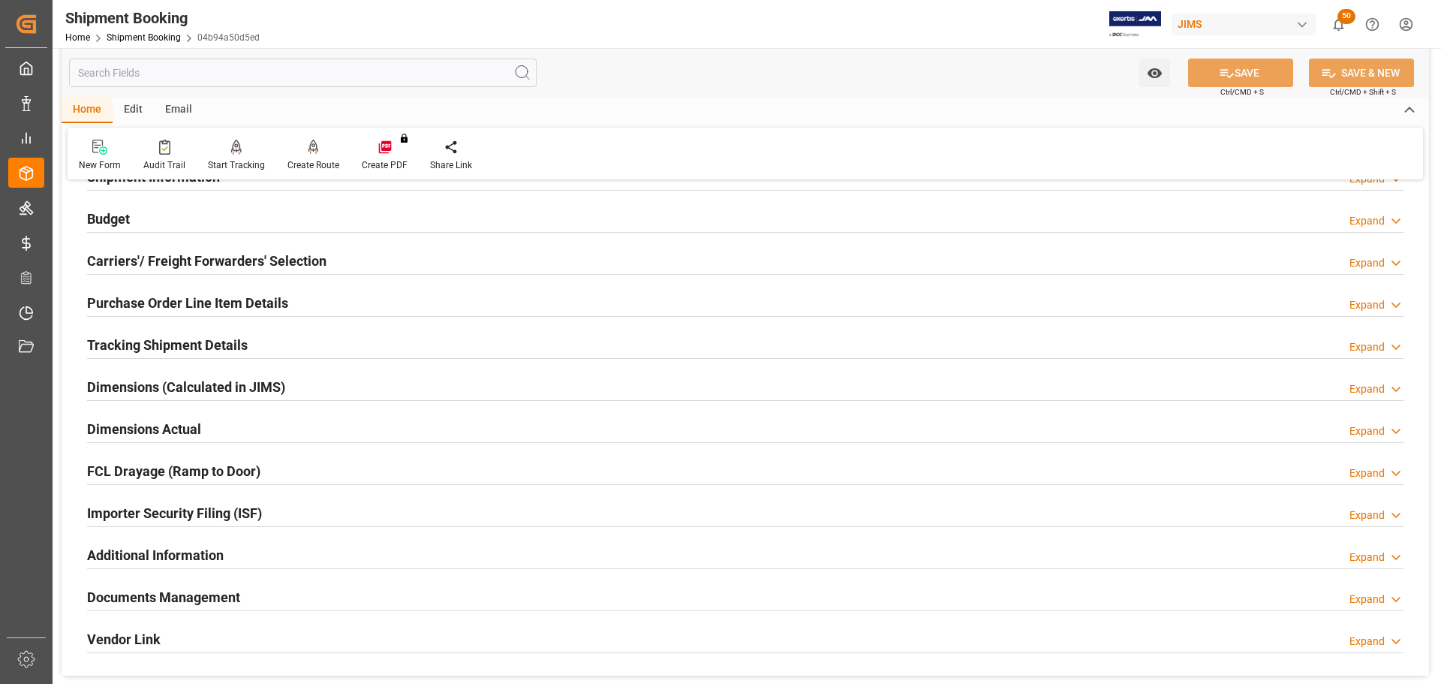
click at [247, 257] on h2 "Carriers'/ Freight Forwarders' Selection" at bounding box center [206, 261] width 239 height 20
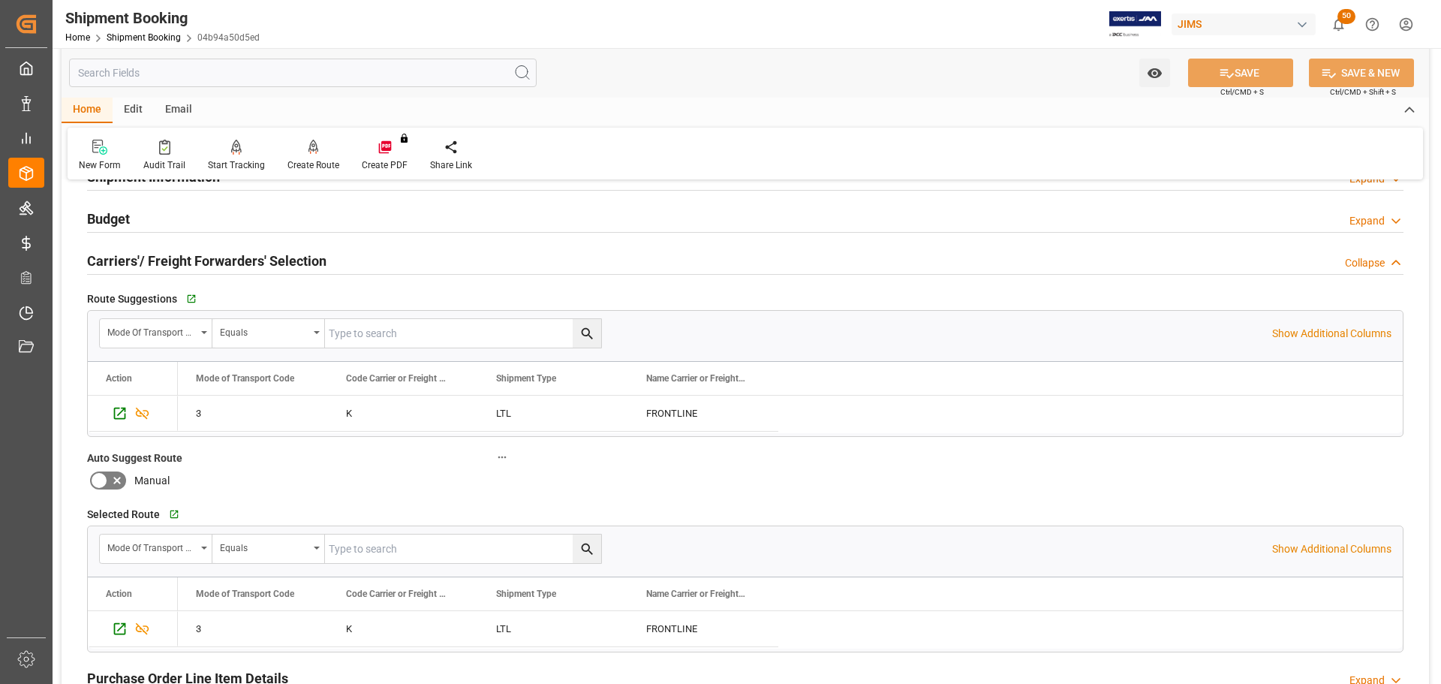
click at [247, 257] on h2 "Carriers'/ Freight Forwarders' Selection" at bounding box center [206, 261] width 239 height 20
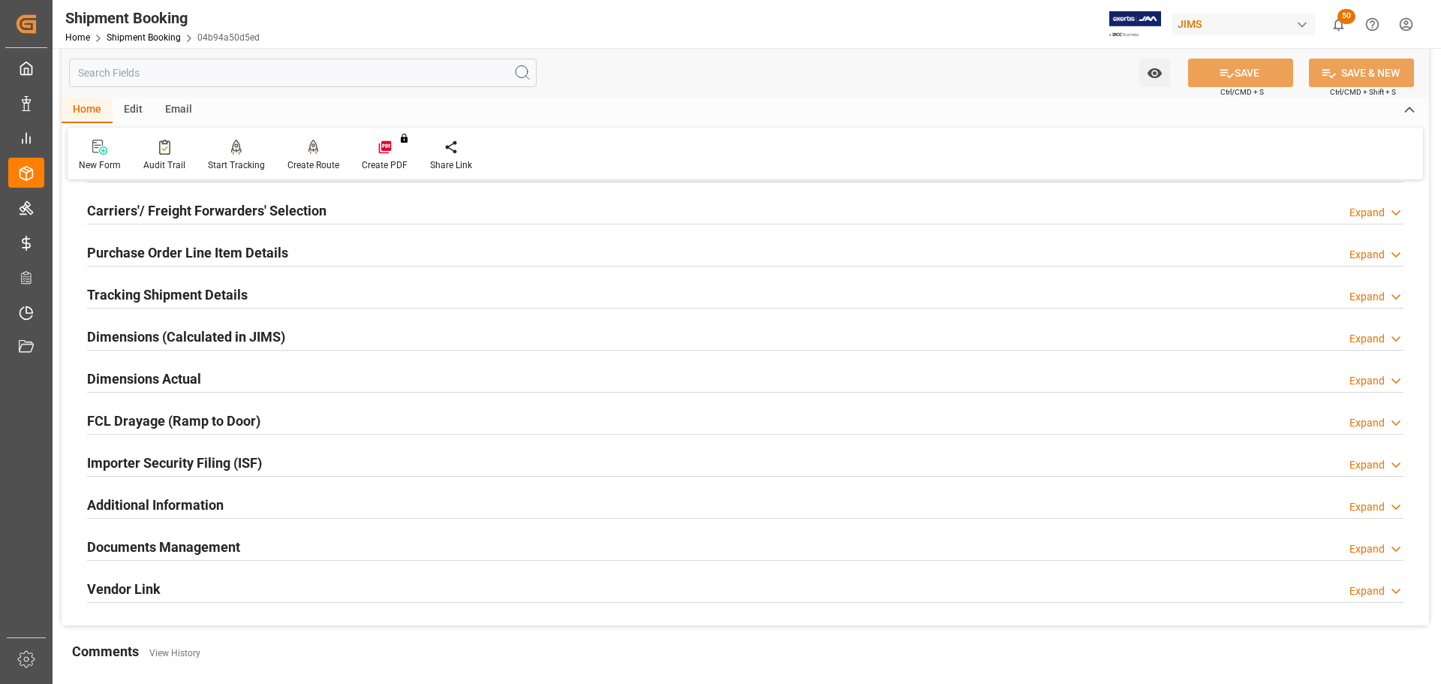
scroll to position [225, 0]
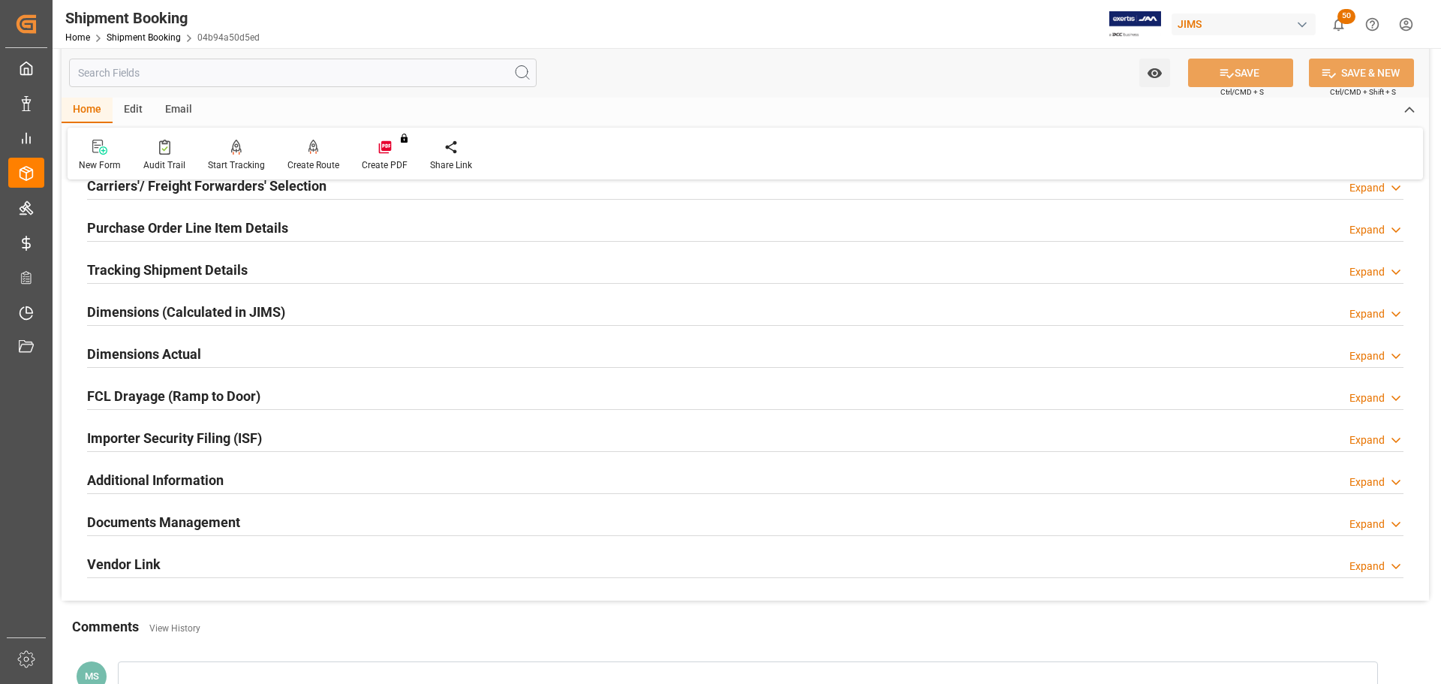
click at [263, 231] on h2 "Purchase Order Line Item Details" at bounding box center [187, 228] width 201 height 20
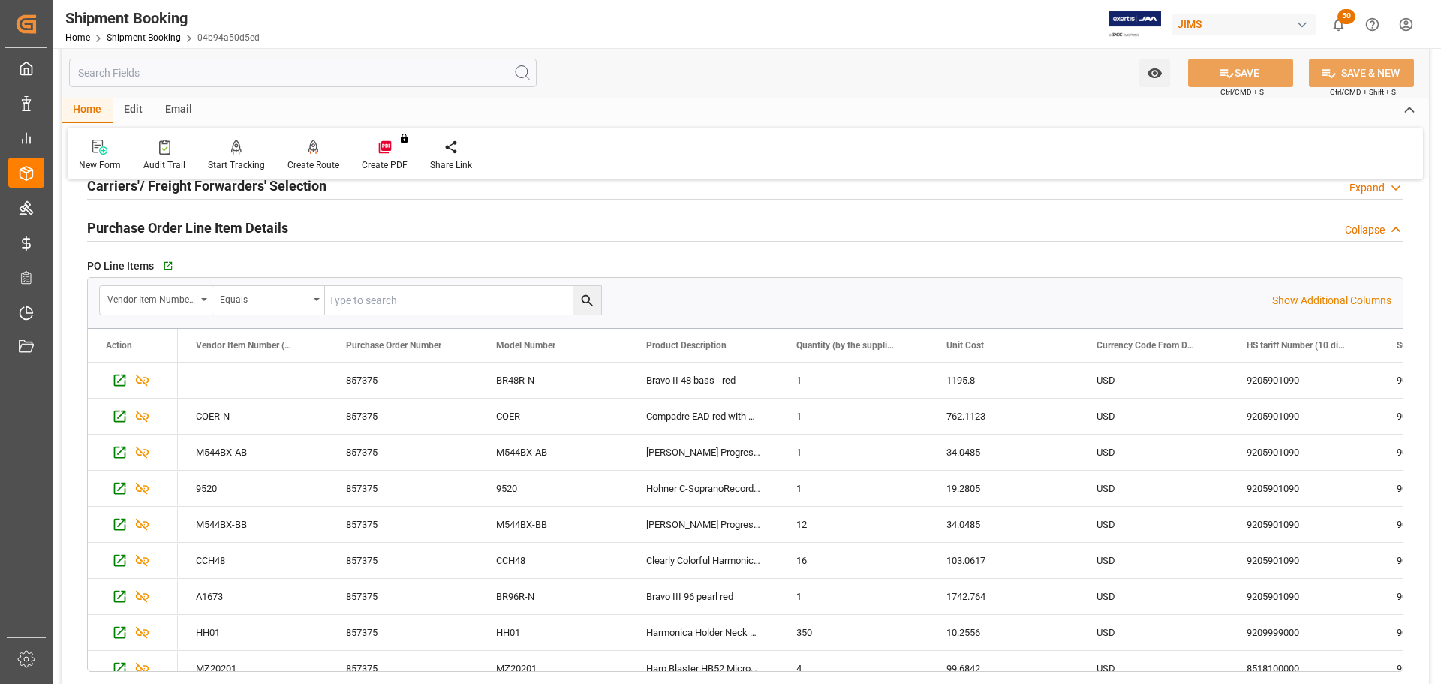
click at [263, 230] on h2 "Purchase Order Line Item Details" at bounding box center [187, 228] width 201 height 20
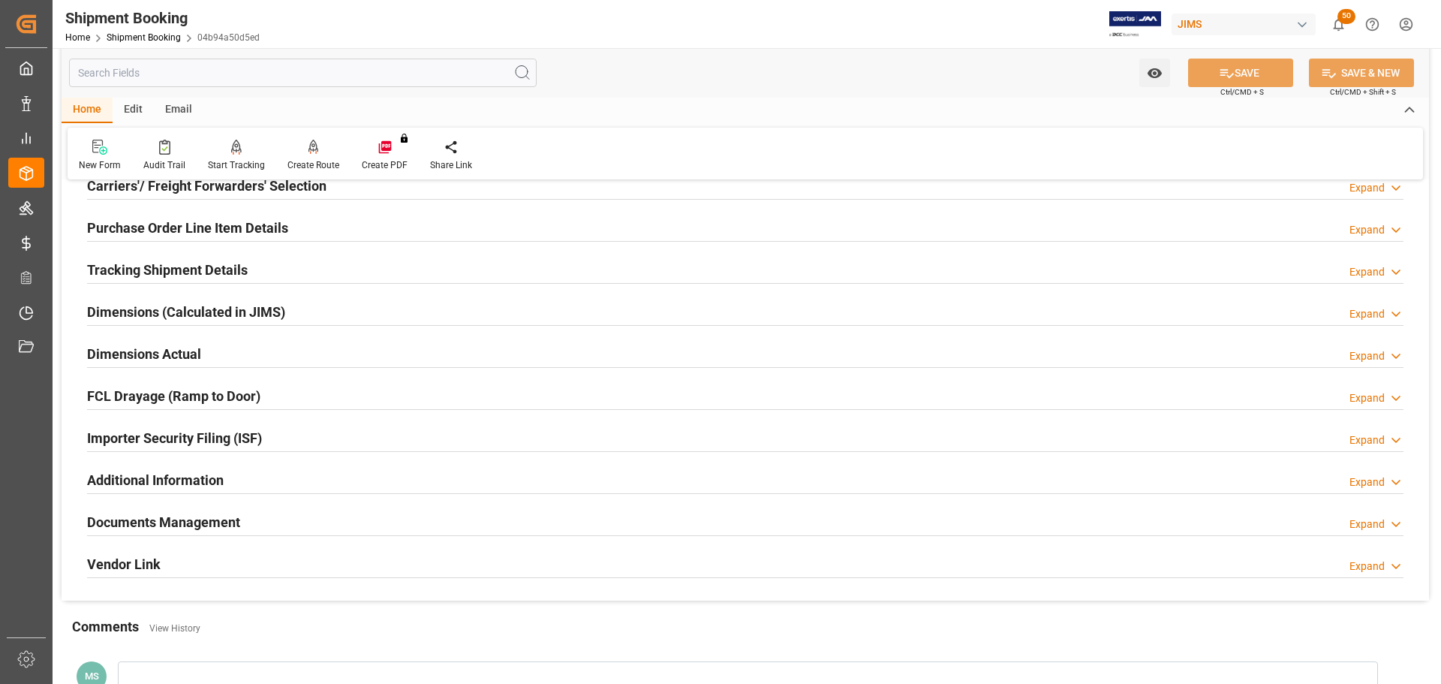
click at [254, 260] on div "Tracking Shipment Details Expand" at bounding box center [745, 268] width 1317 height 29
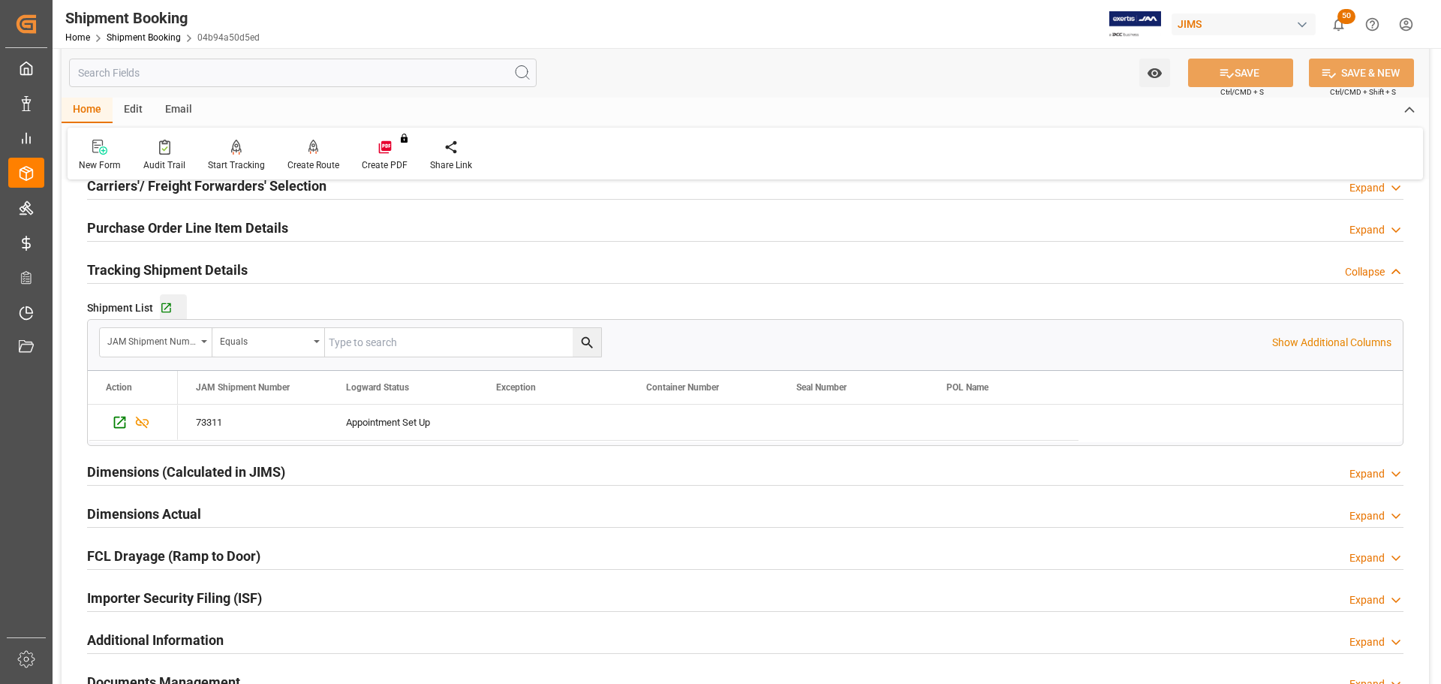
click at [168, 298] on button "Go to Shipment Tracking Grid" at bounding box center [173, 307] width 27 height 27
click at [196, 266] on h2 "Tracking Shipment Details" at bounding box center [167, 270] width 161 height 20
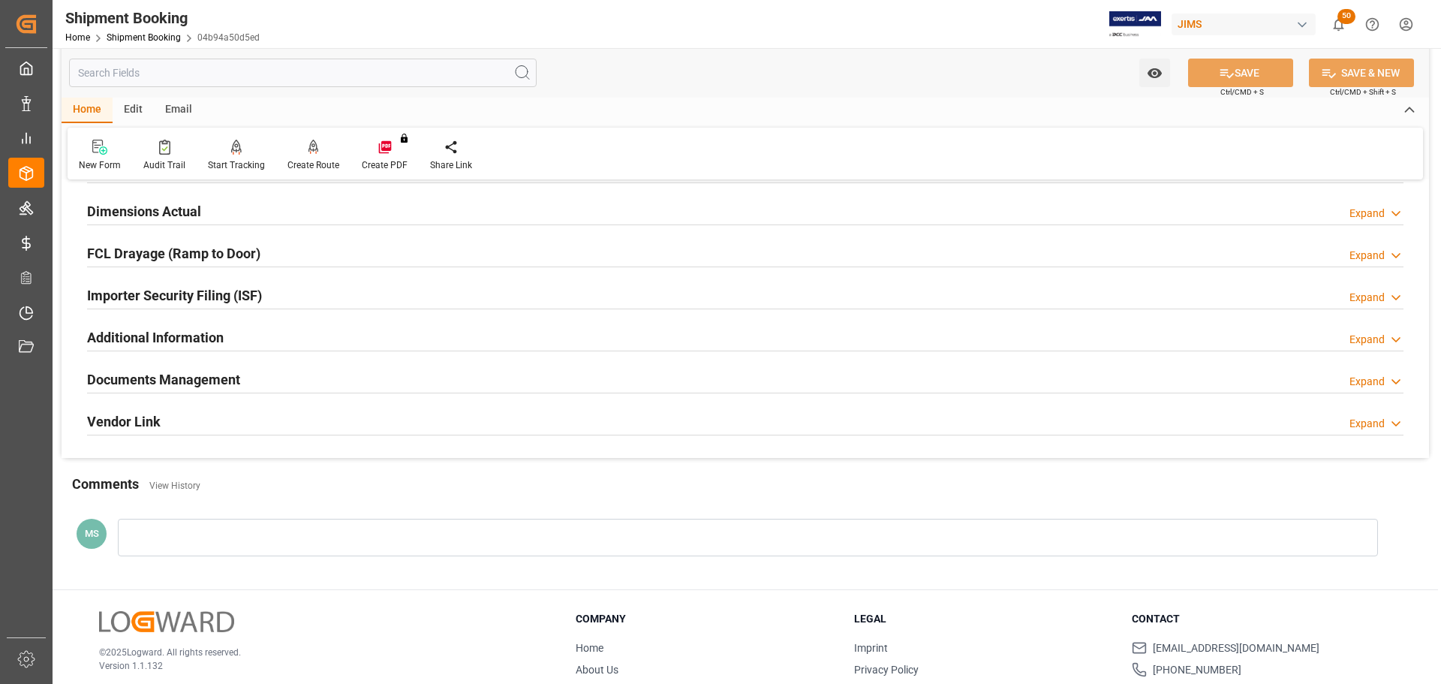
click at [218, 383] on h2 "Documents Management" at bounding box center [163, 379] width 153 height 20
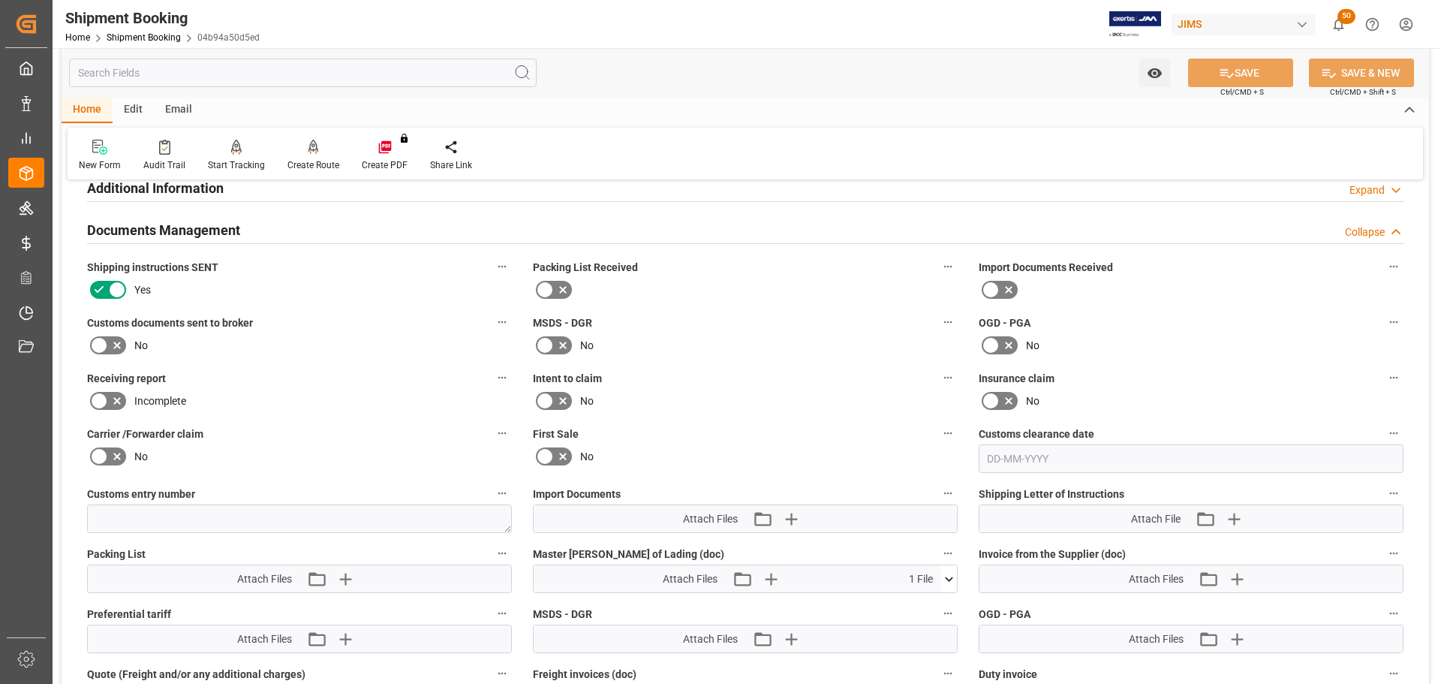
scroll to position [518, 0]
click at [116, 343] on icon at bounding box center [117, 346] width 8 height 8
click at [0, 0] on input "checkbox" at bounding box center [0, 0] width 0 height 0
click at [1257, 73] on button "SAVE" at bounding box center [1240, 73] width 105 height 29
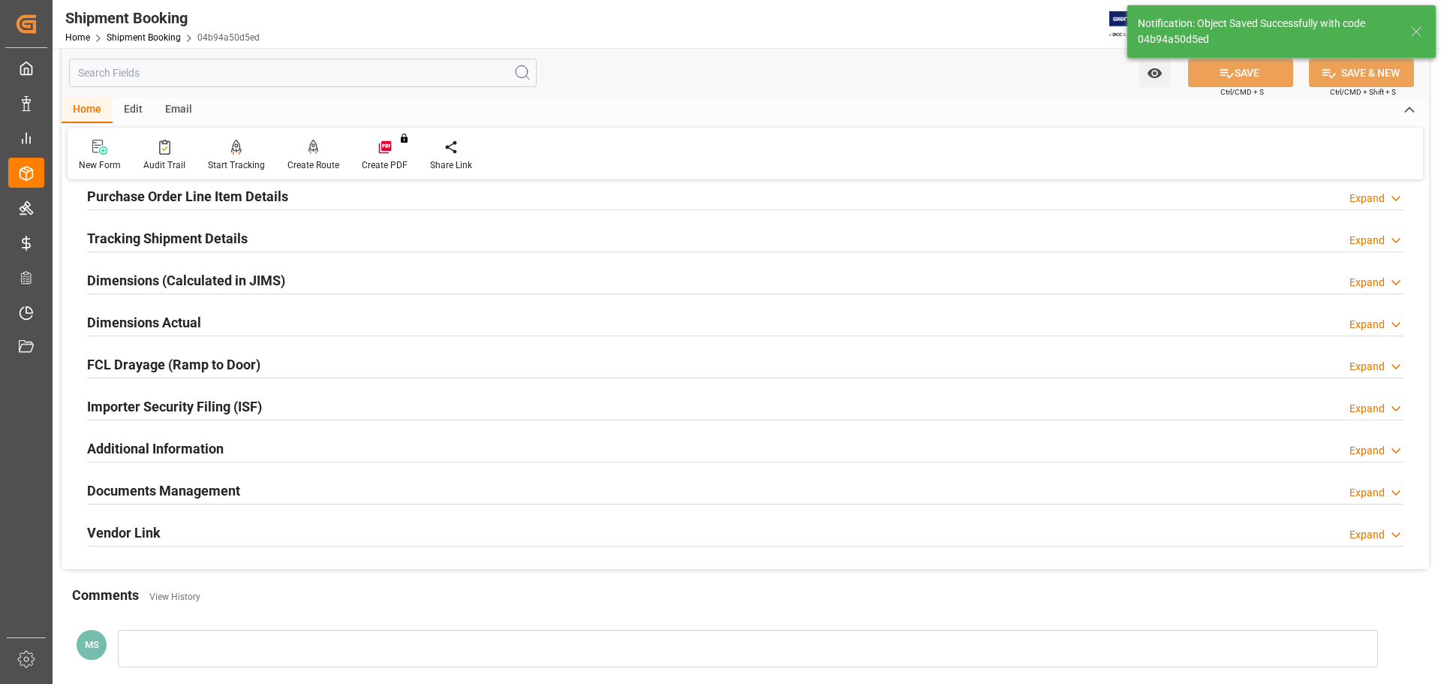
scroll to position [443, 0]
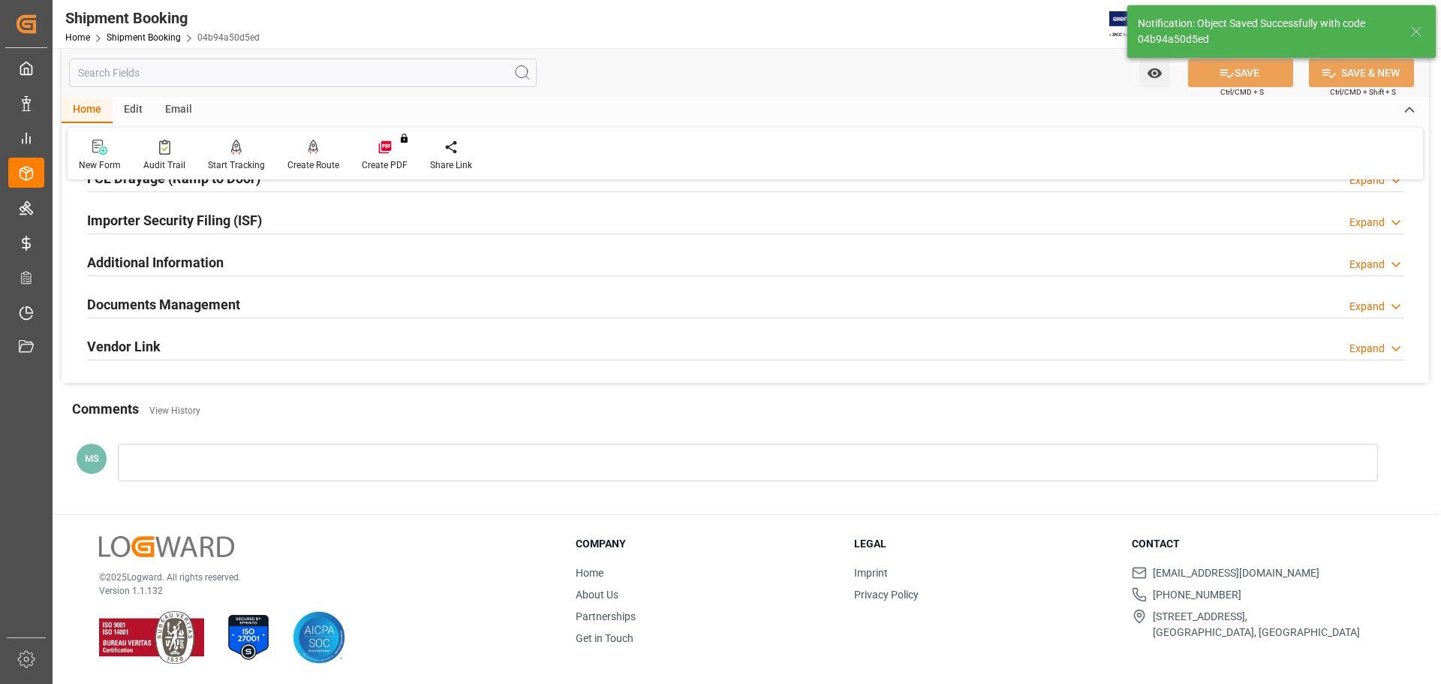
click at [338, 304] on div "Documents Management Expand" at bounding box center [745, 303] width 1317 height 29
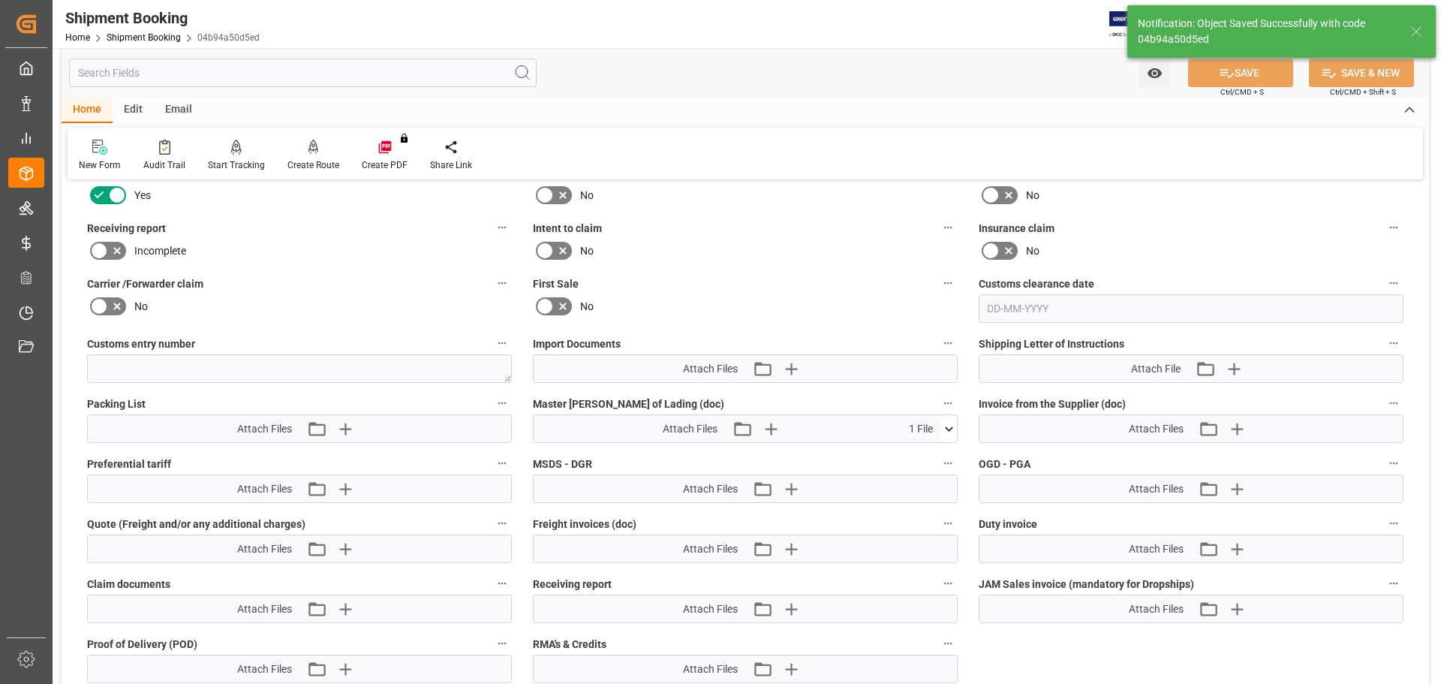
scroll to position [668, 0]
click at [786, 364] on icon "button" at bounding box center [790, 368] width 24 height 24
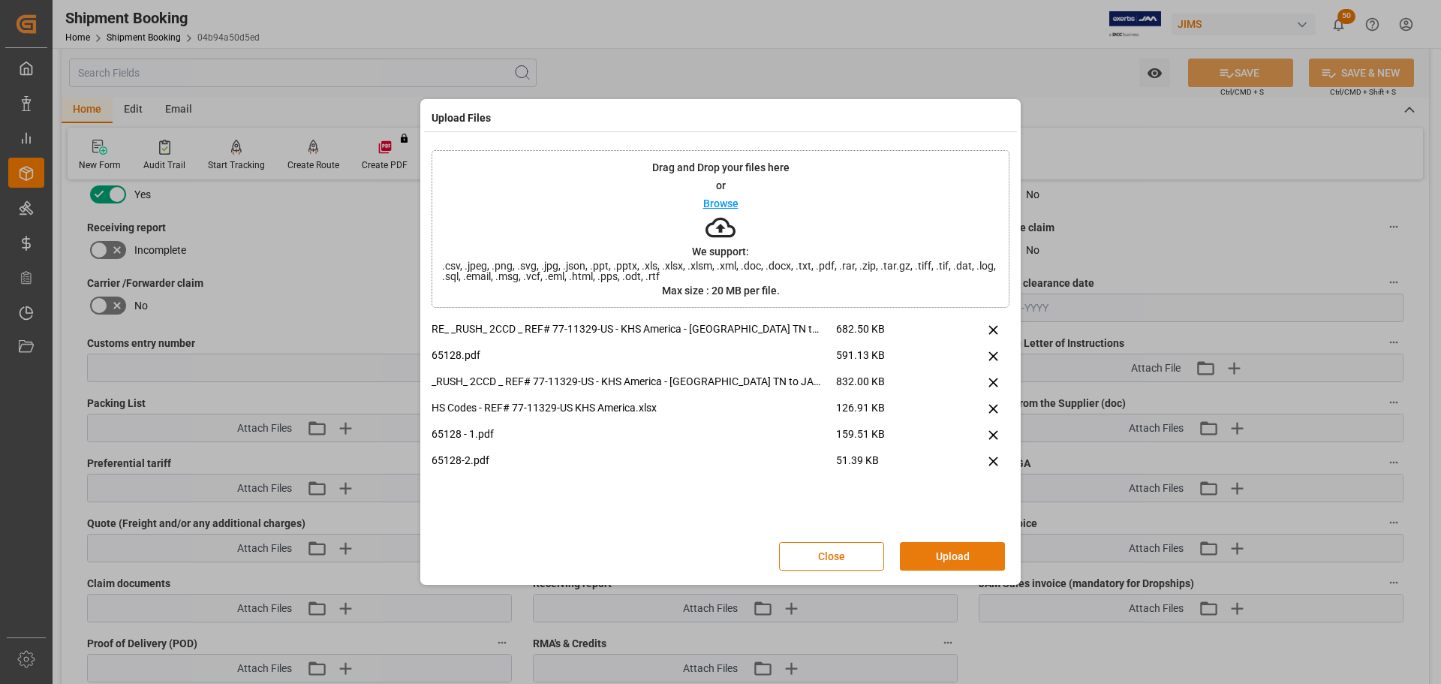
click at [936, 564] on button "Upload" at bounding box center [952, 556] width 105 height 29
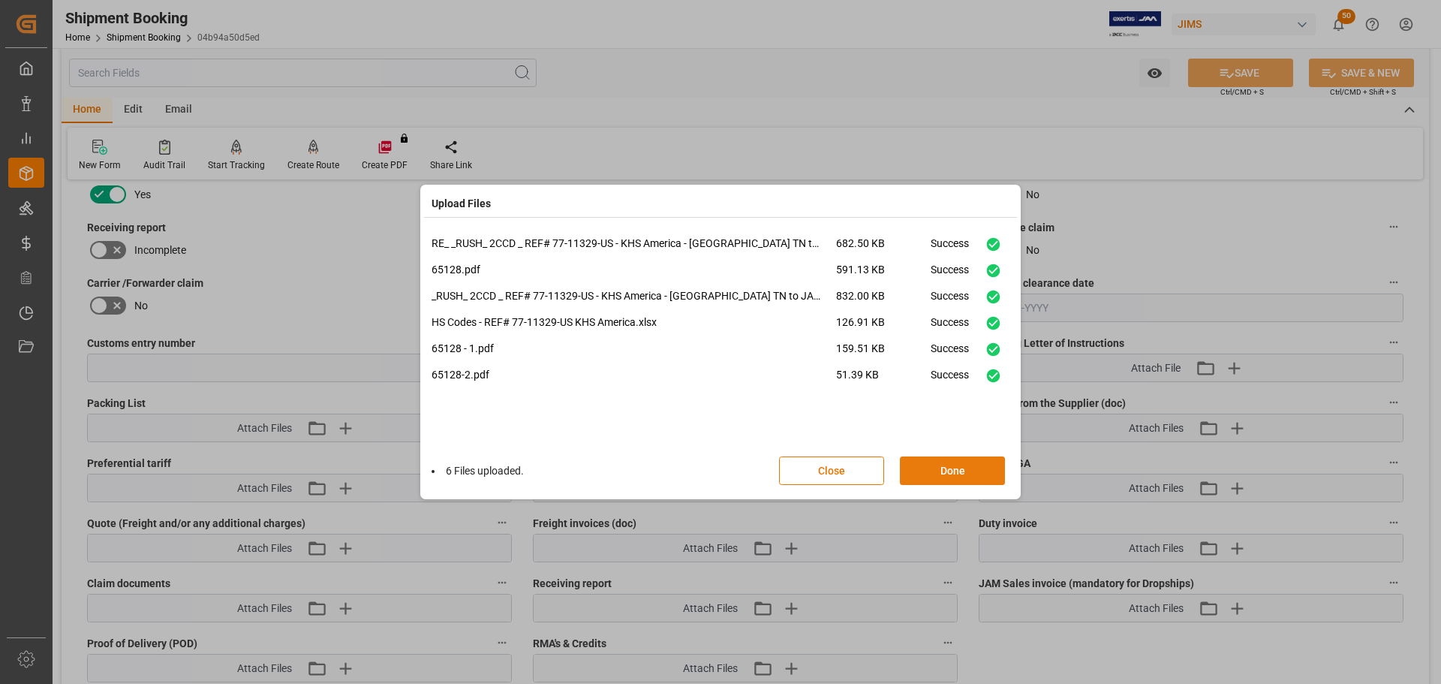
click at [947, 468] on button "Done" at bounding box center [952, 470] width 105 height 29
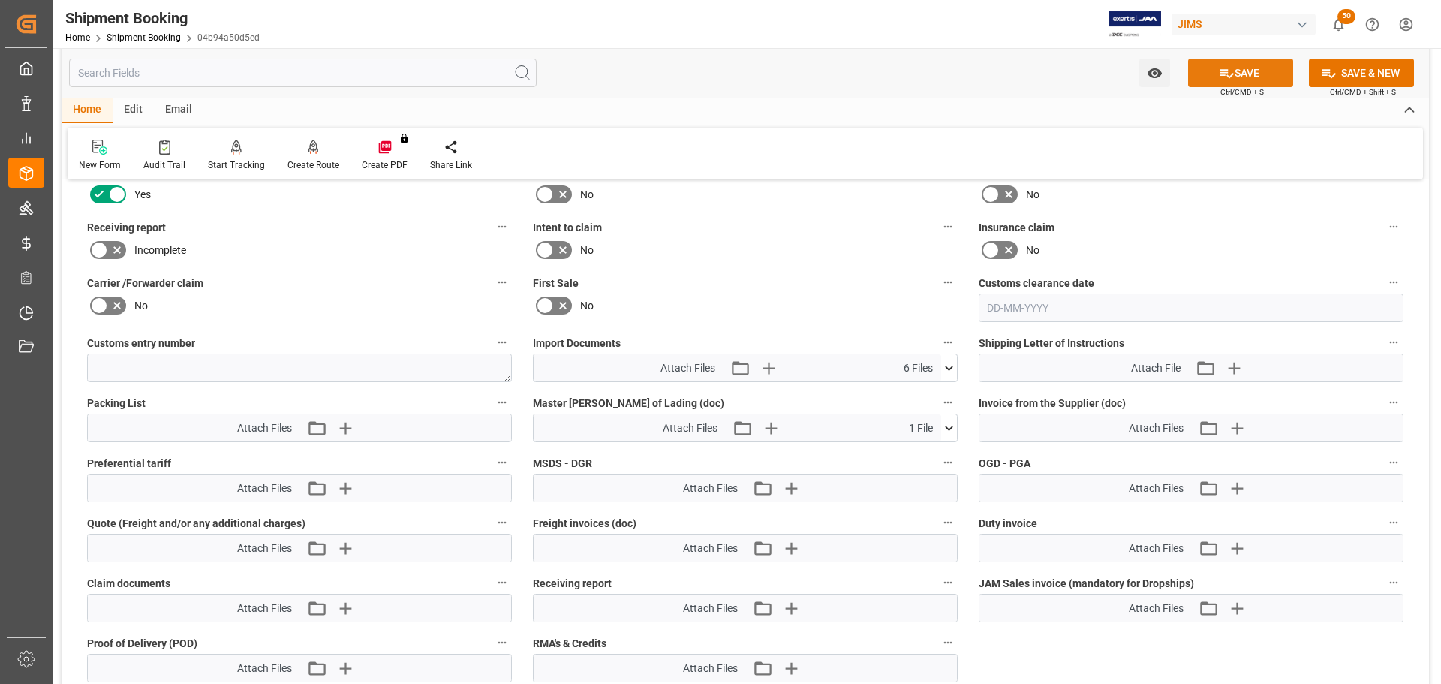
click at [1245, 69] on button "SAVE" at bounding box center [1240, 73] width 105 height 29
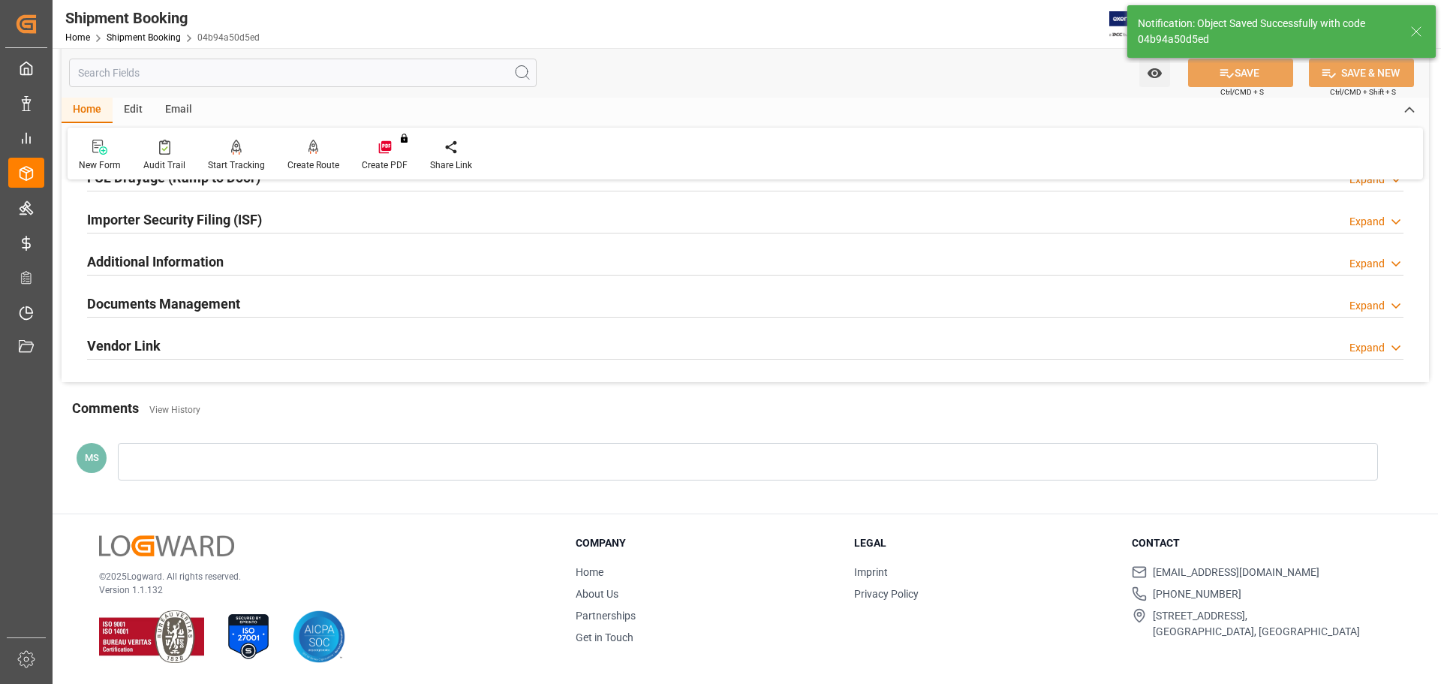
scroll to position [443, 0]
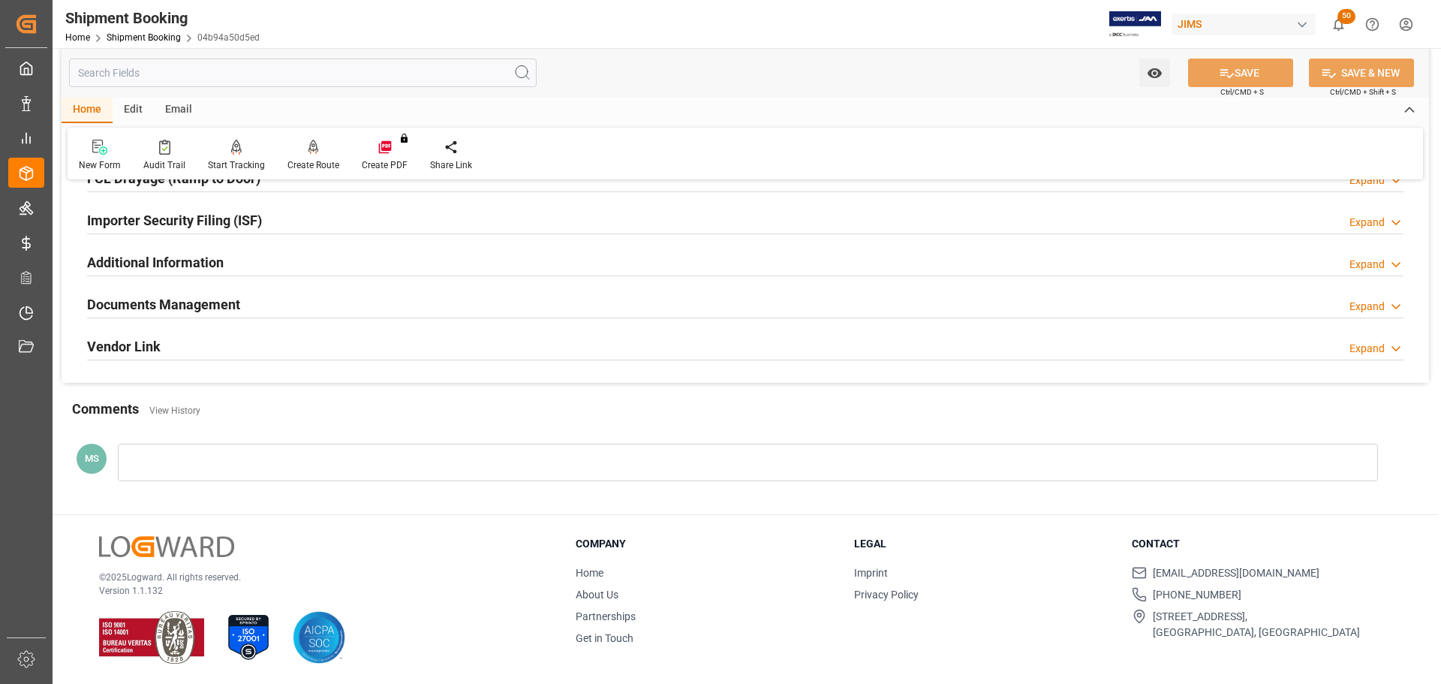
click at [299, 303] on div "Documents Management Expand" at bounding box center [745, 303] width 1317 height 29
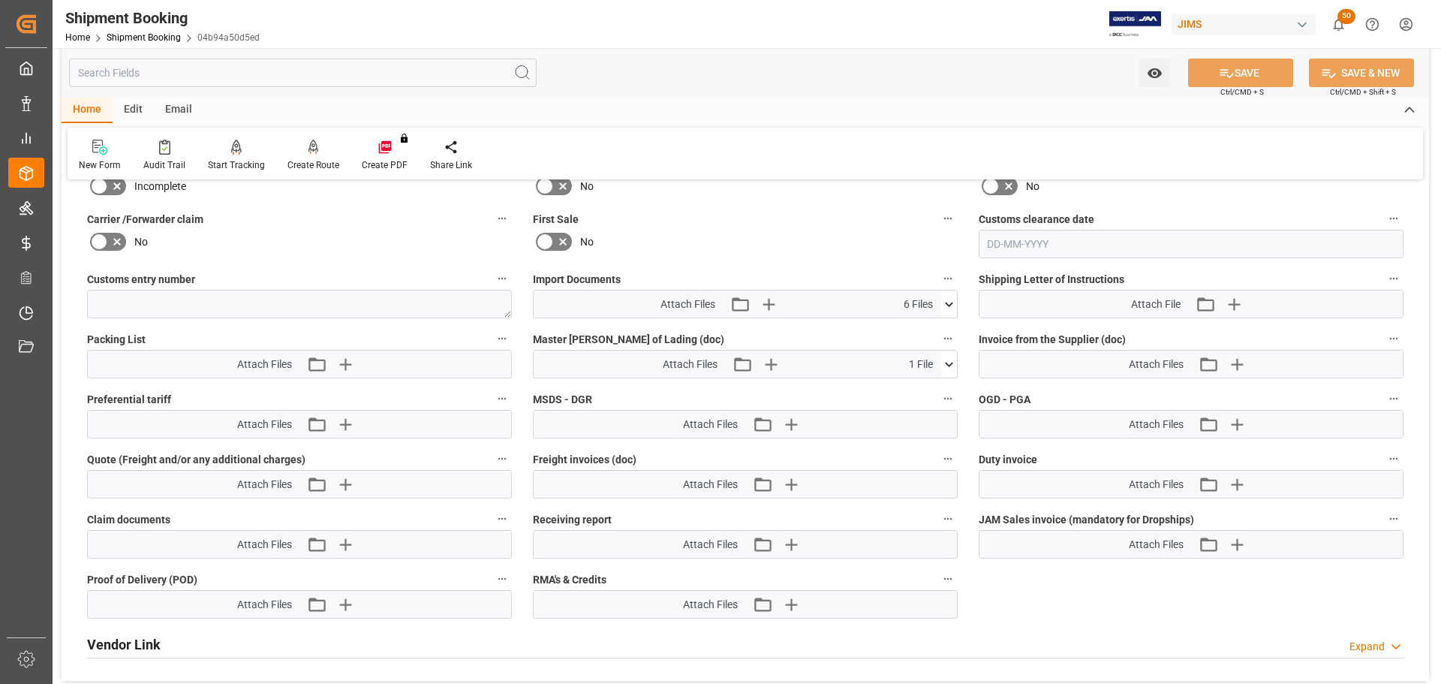
scroll to position [818, 0]
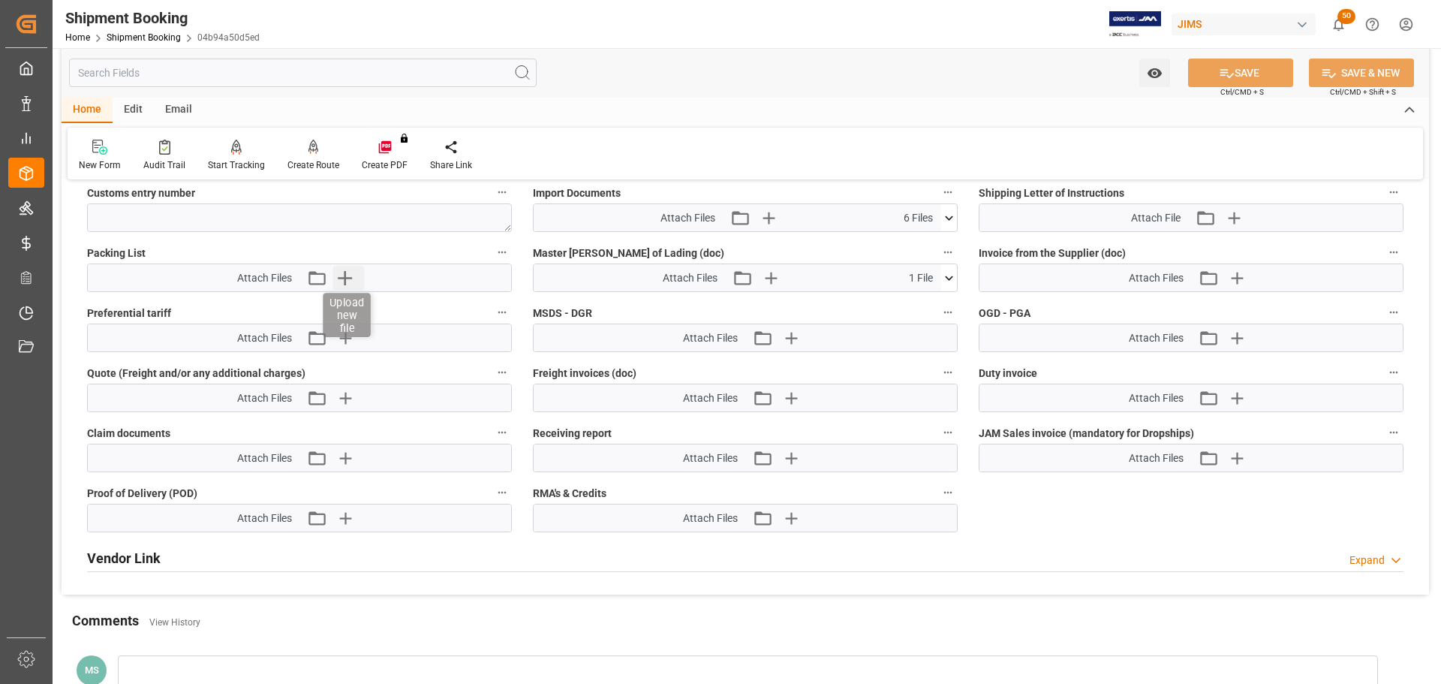
click at [356, 279] on icon "button" at bounding box center [345, 278] width 24 height 24
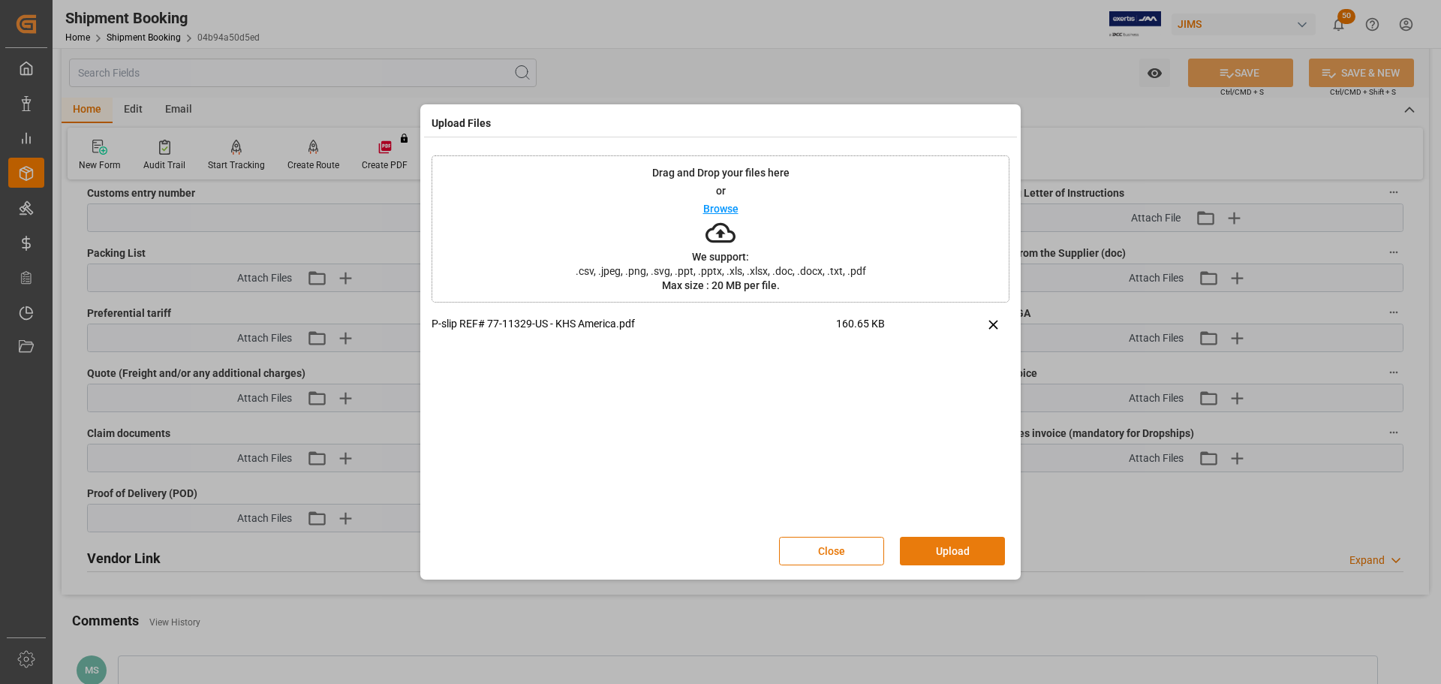
click at [956, 543] on button "Upload" at bounding box center [952, 551] width 105 height 29
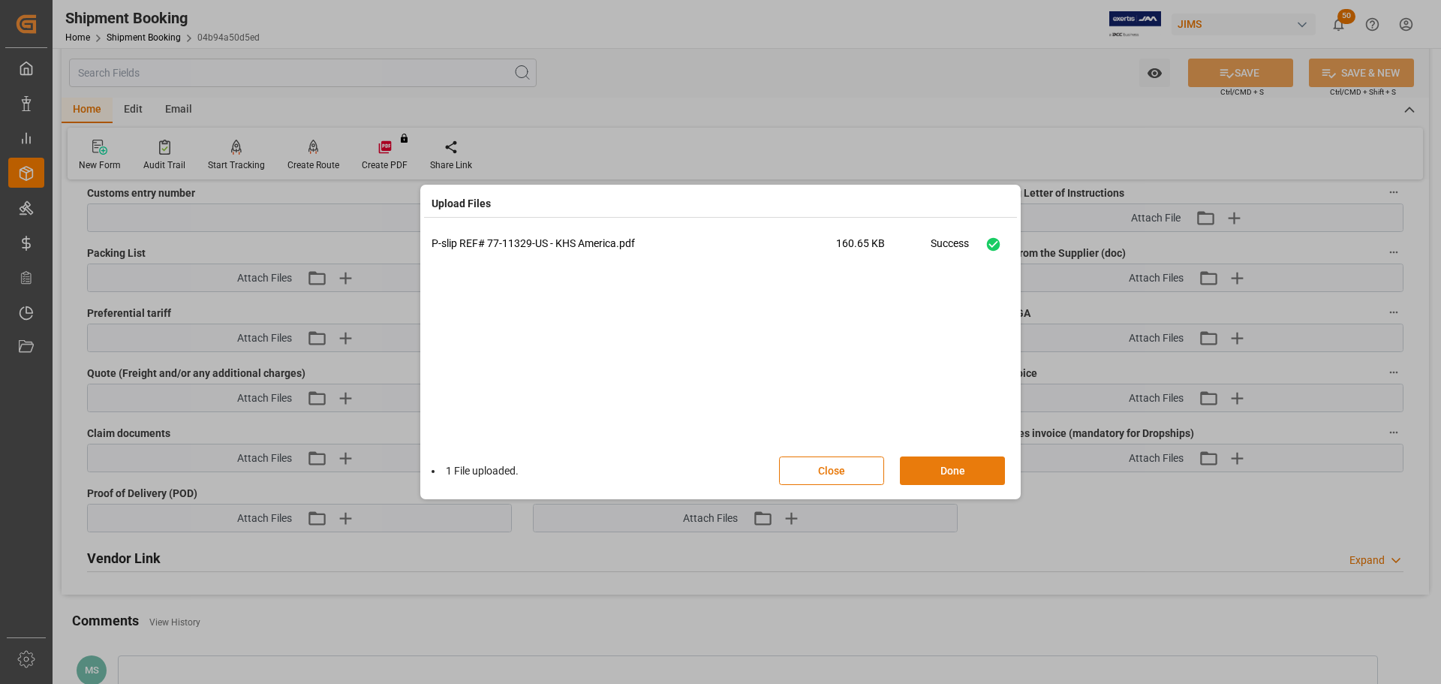
click at [949, 472] on button "Done" at bounding box center [952, 470] width 105 height 29
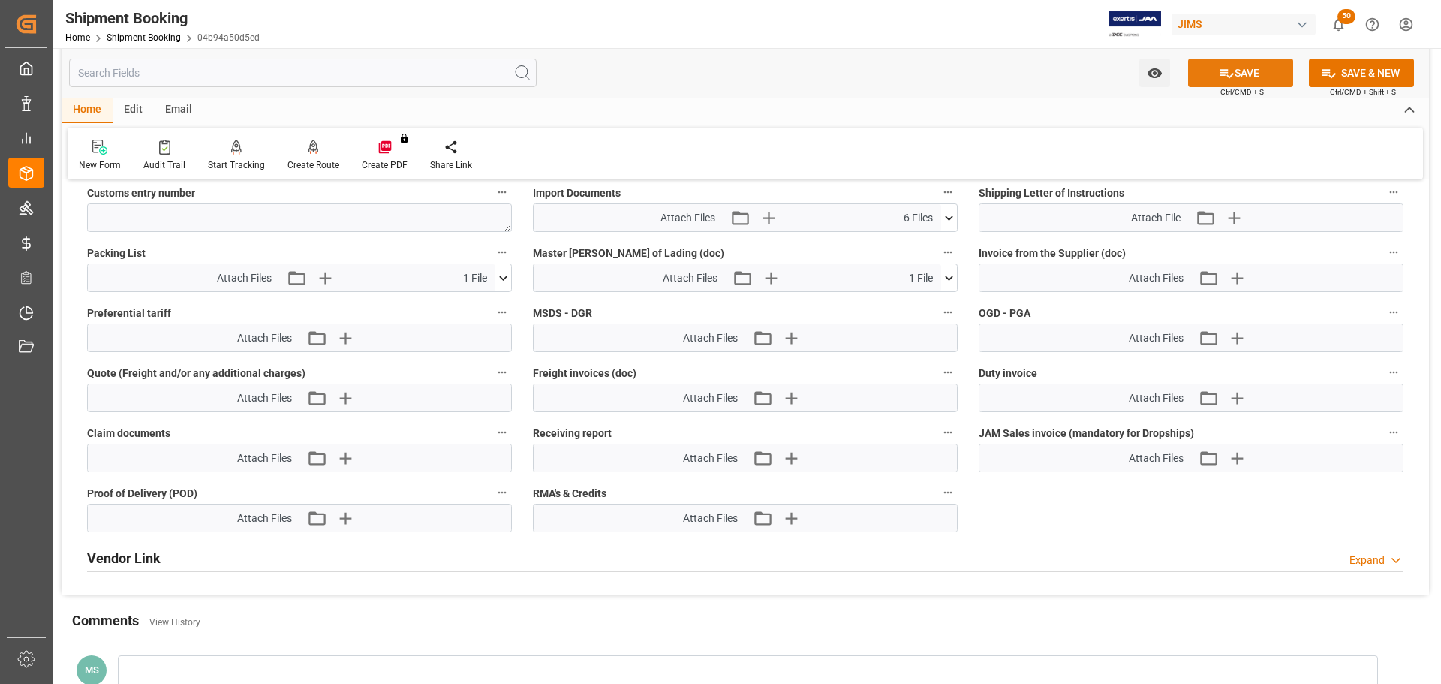
click at [1214, 76] on button "SAVE" at bounding box center [1240, 73] width 105 height 29
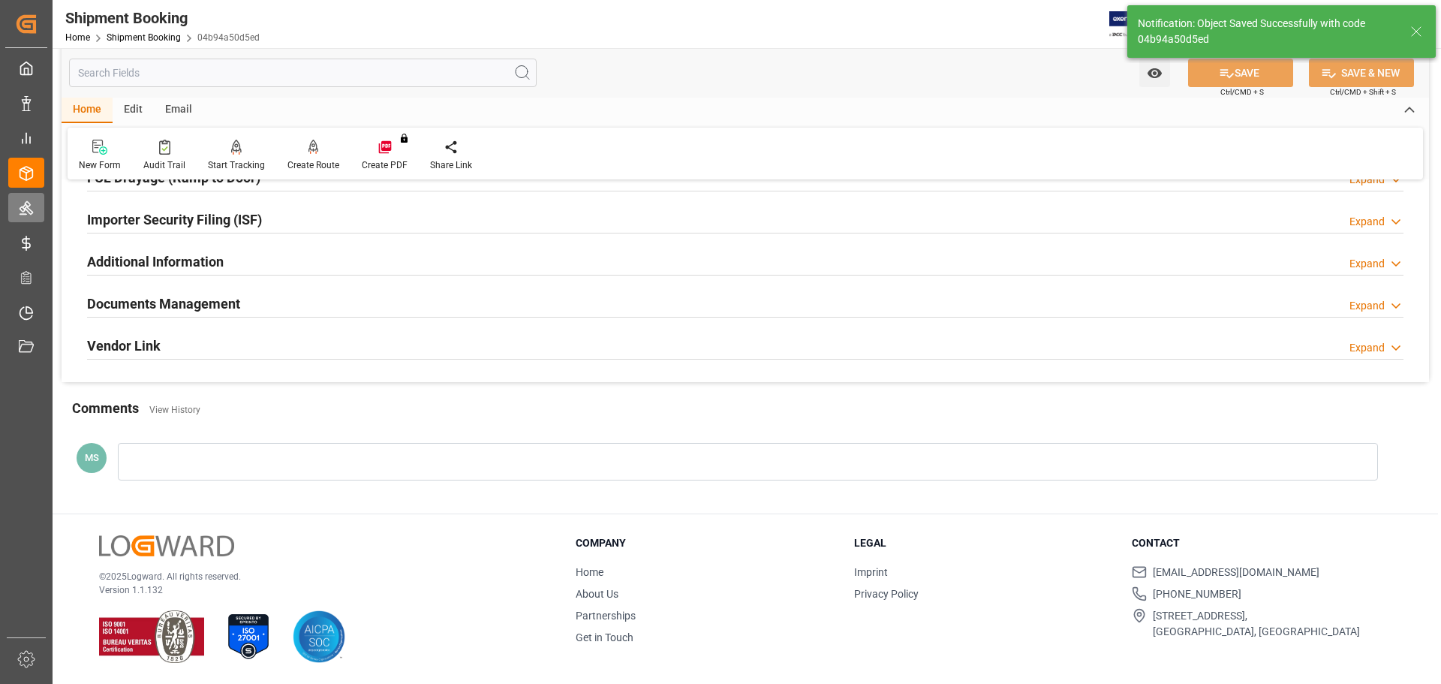
scroll to position [231, 0]
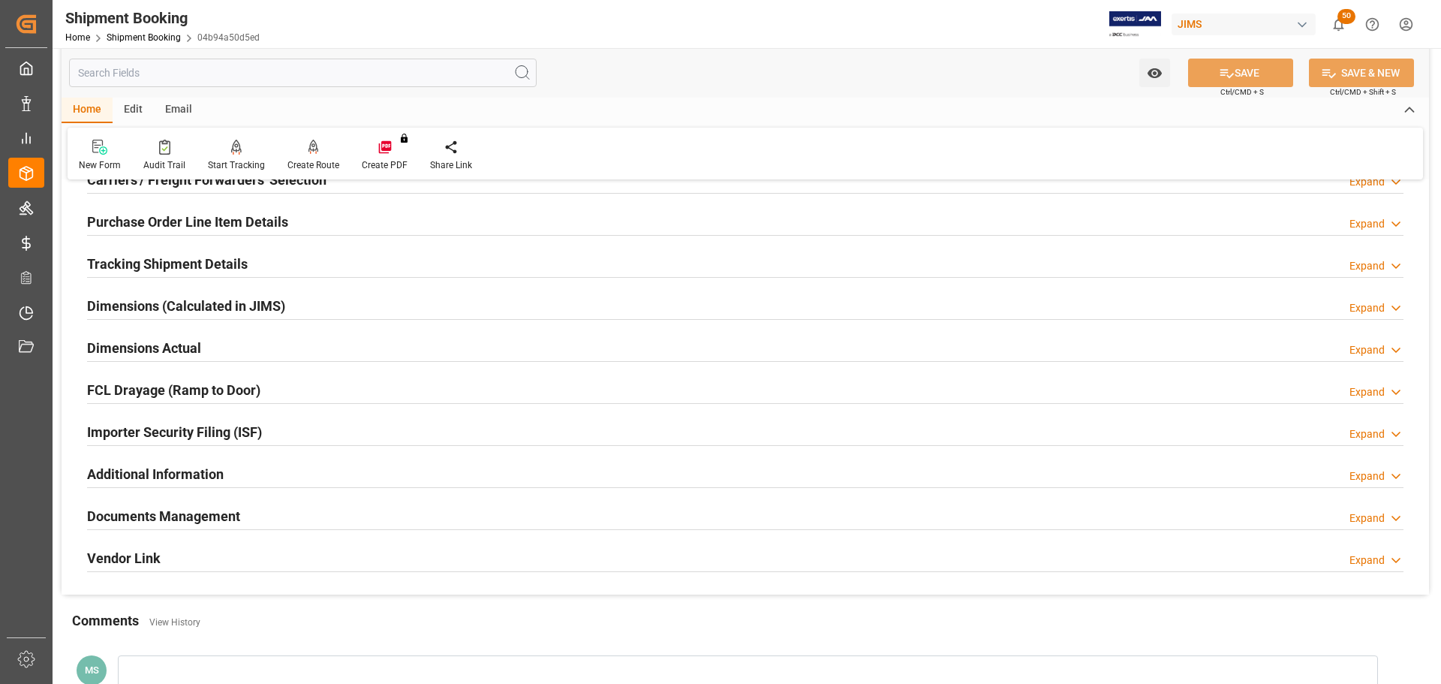
click at [327, 513] on div "Documents Management Expand" at bounding box center [745, 515] width 1317 height 29
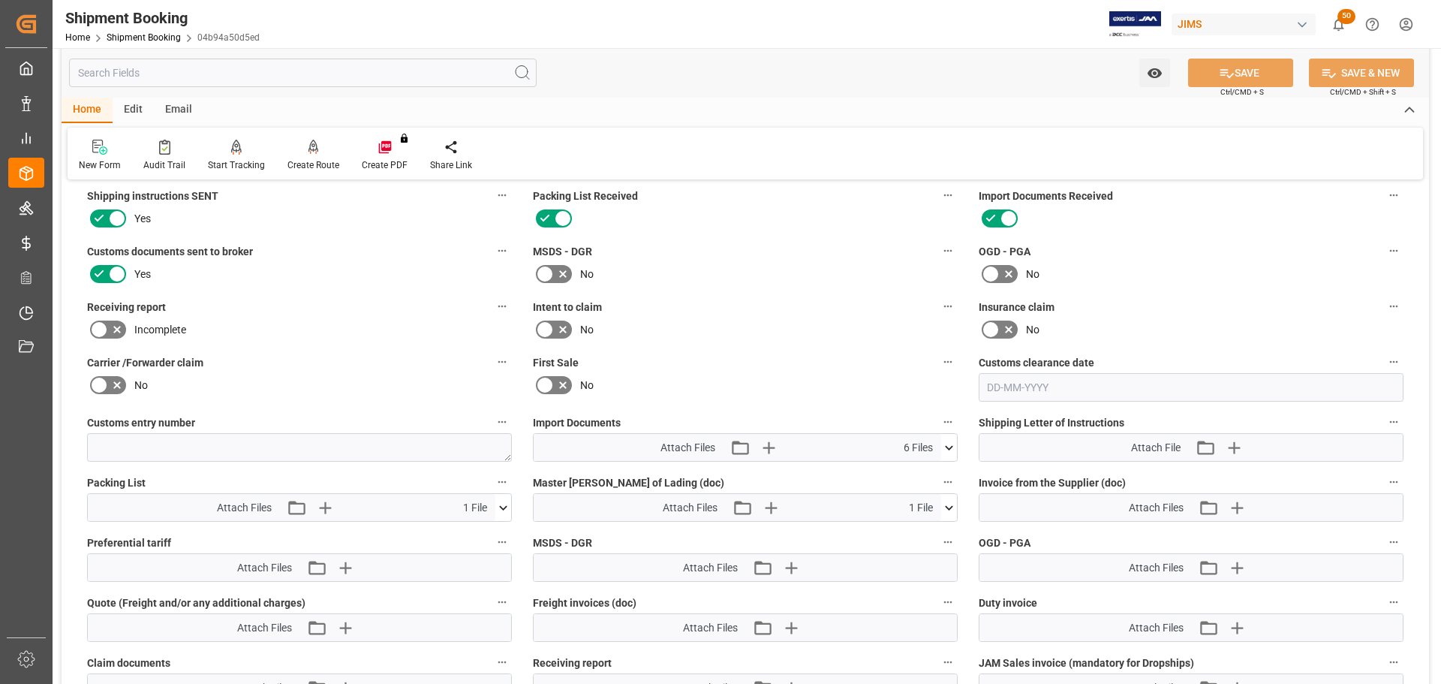
scroll to position [579, 0]
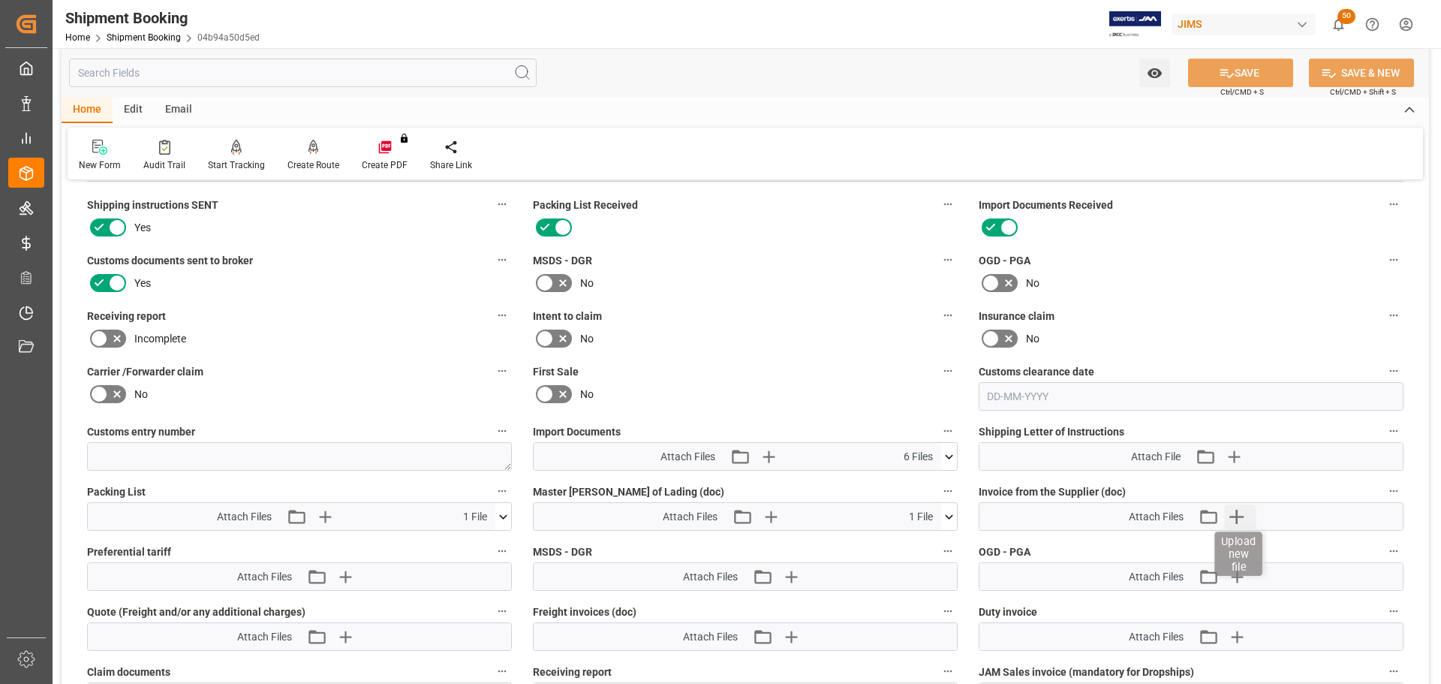
click at [1240, 519] on icon "button" at bounding box center [1236, 516] width 24 height 24
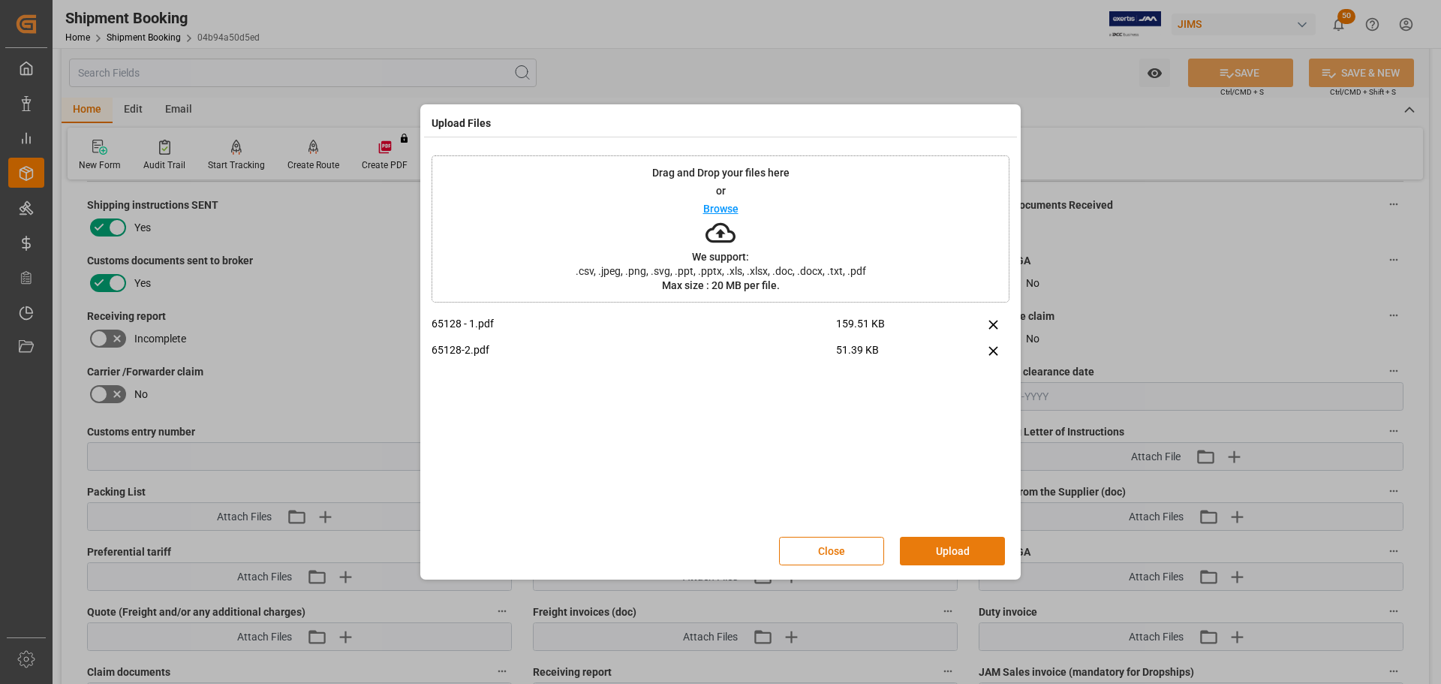
click at [950, 550] on button "Upload" at bounding box center [952, 551] width 105 height 29
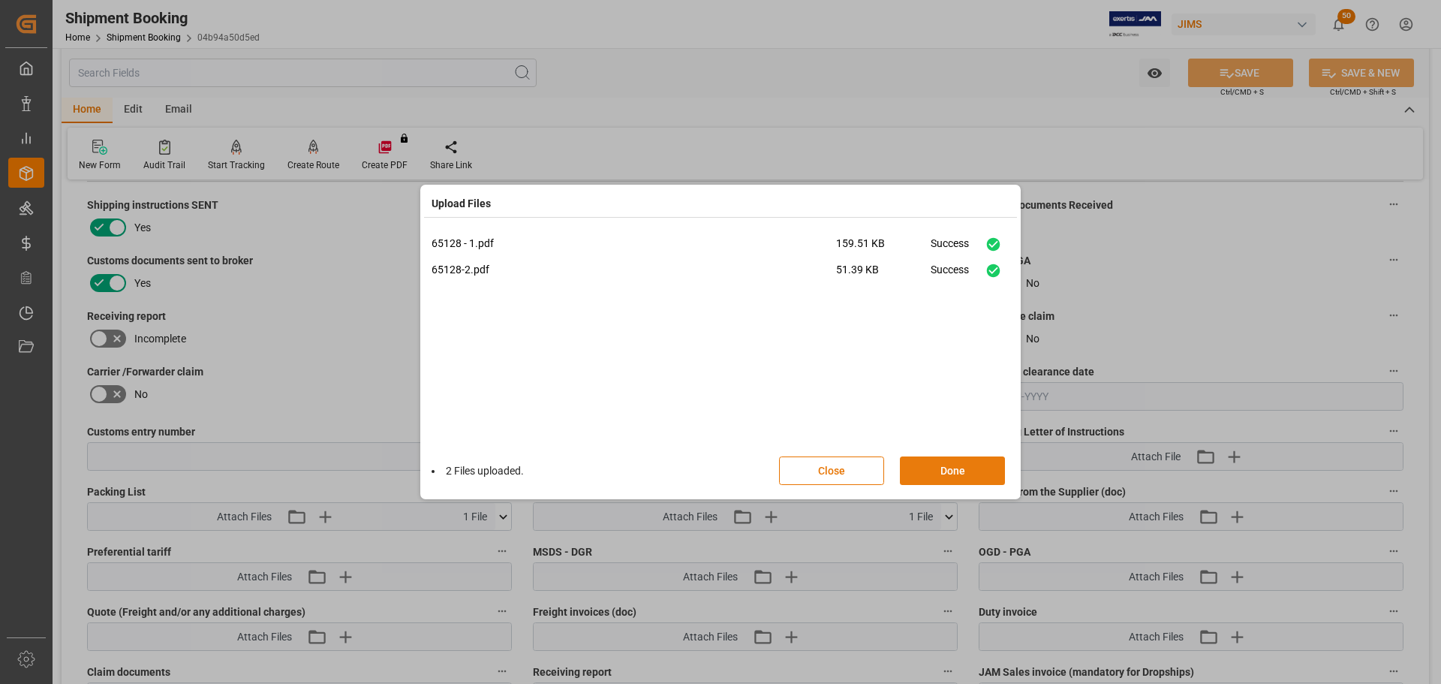
click at [953, 478] on button "Done" at bounding box center [952, 470] width 105 height 29
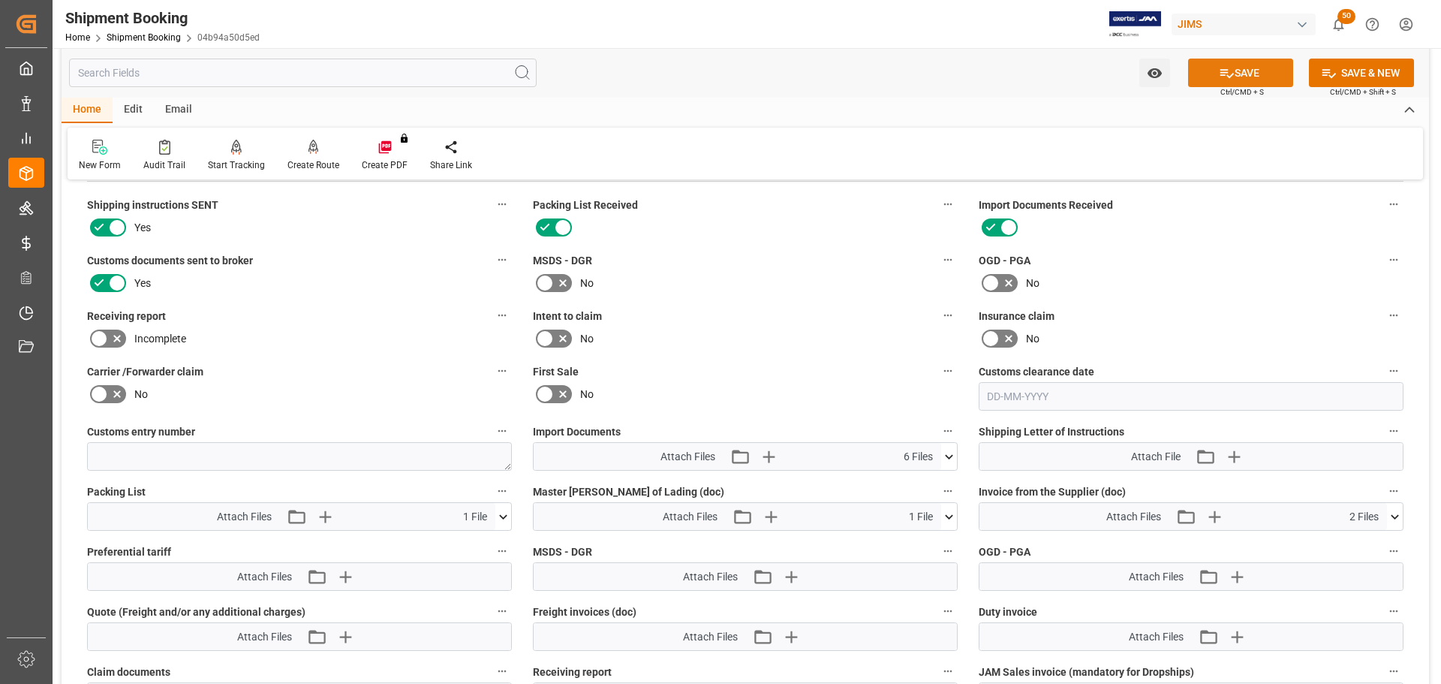
click at [1269, 67] on button "SAVE" at bounding box center [1240, 73] width 105 height 29
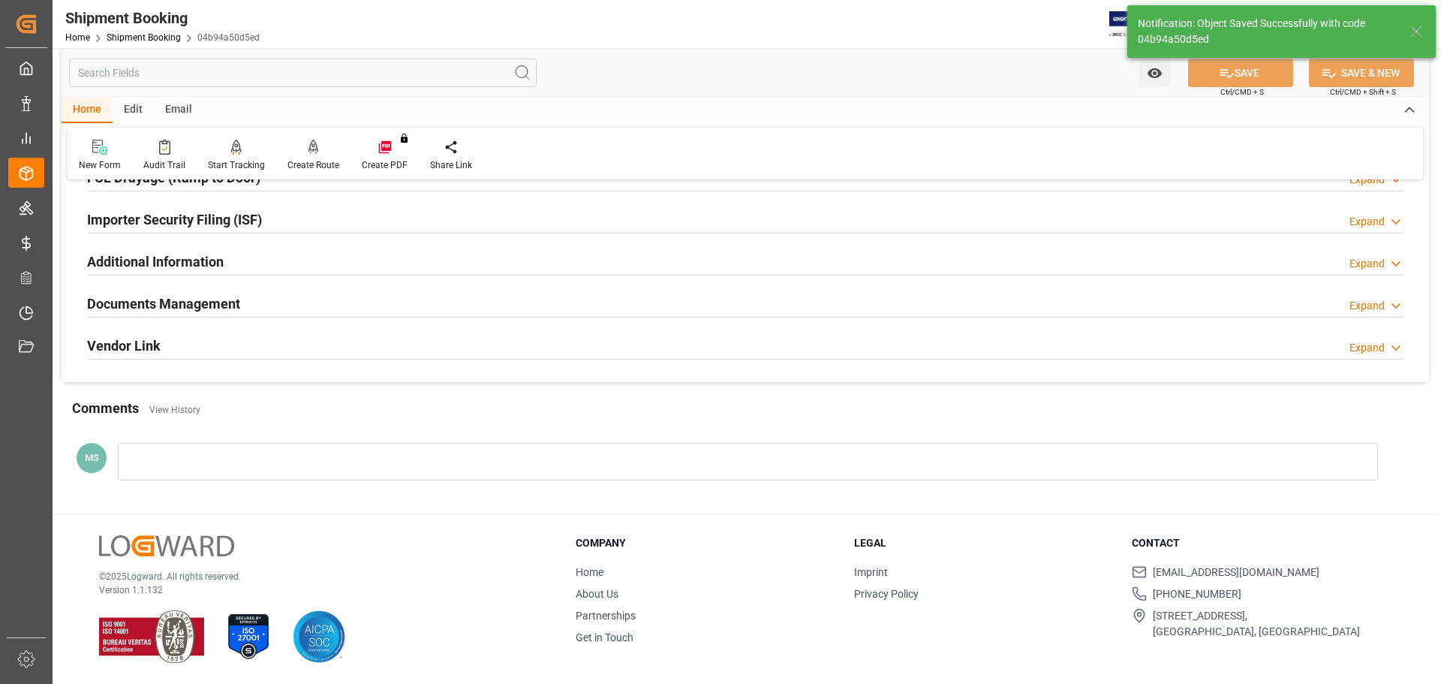
scroll to position [443, 0]
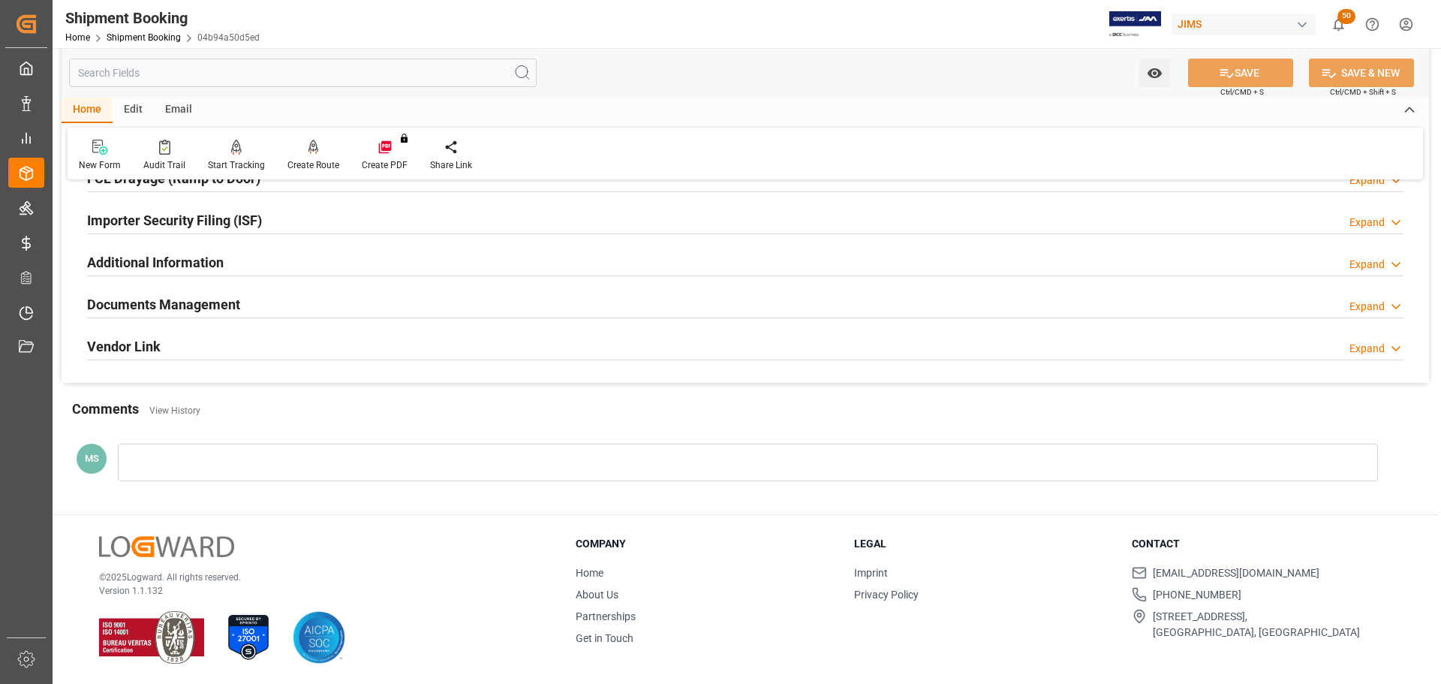
click at [284, 304] on div "Documents Management Expand" at bounding box center [745, 303] width 1317 height 29
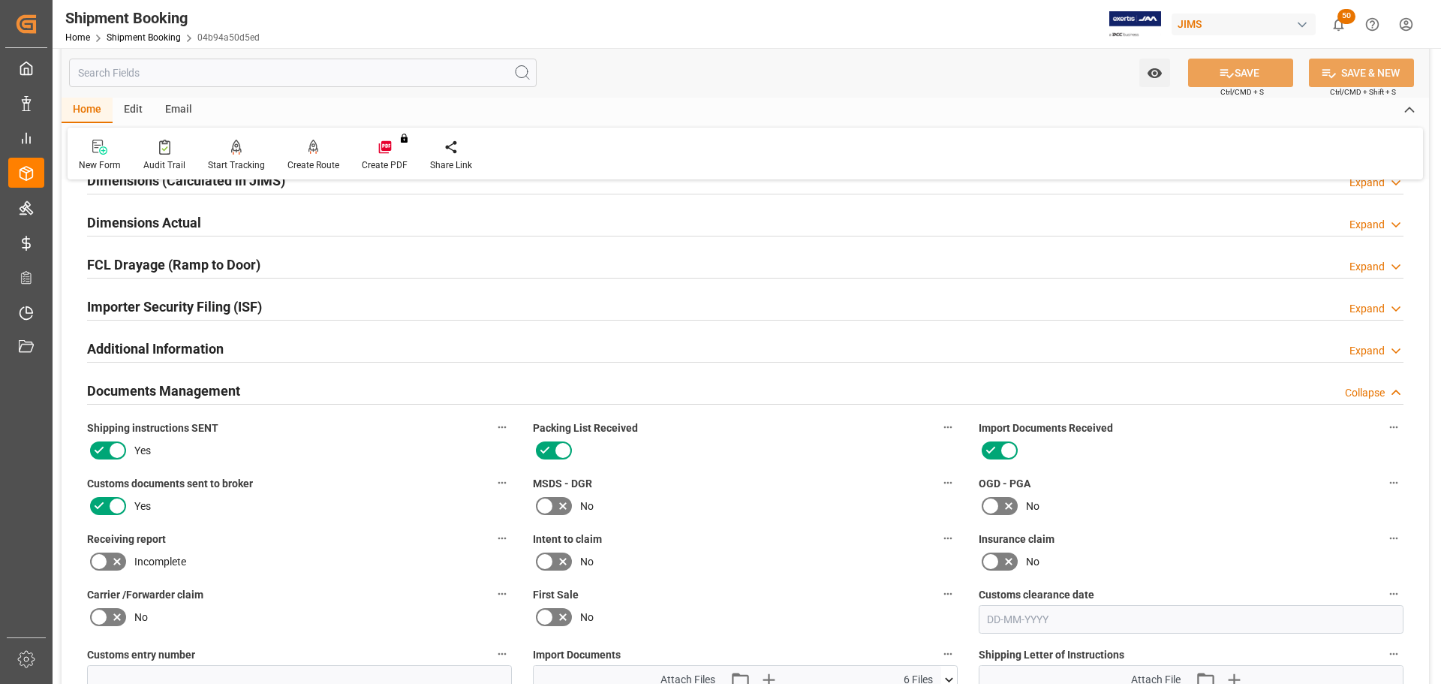
scroll to position [354, 0]
click at [372, 398] on div "Documents Management Collapse" at bounding box center [745, 392] width 1317 height 29
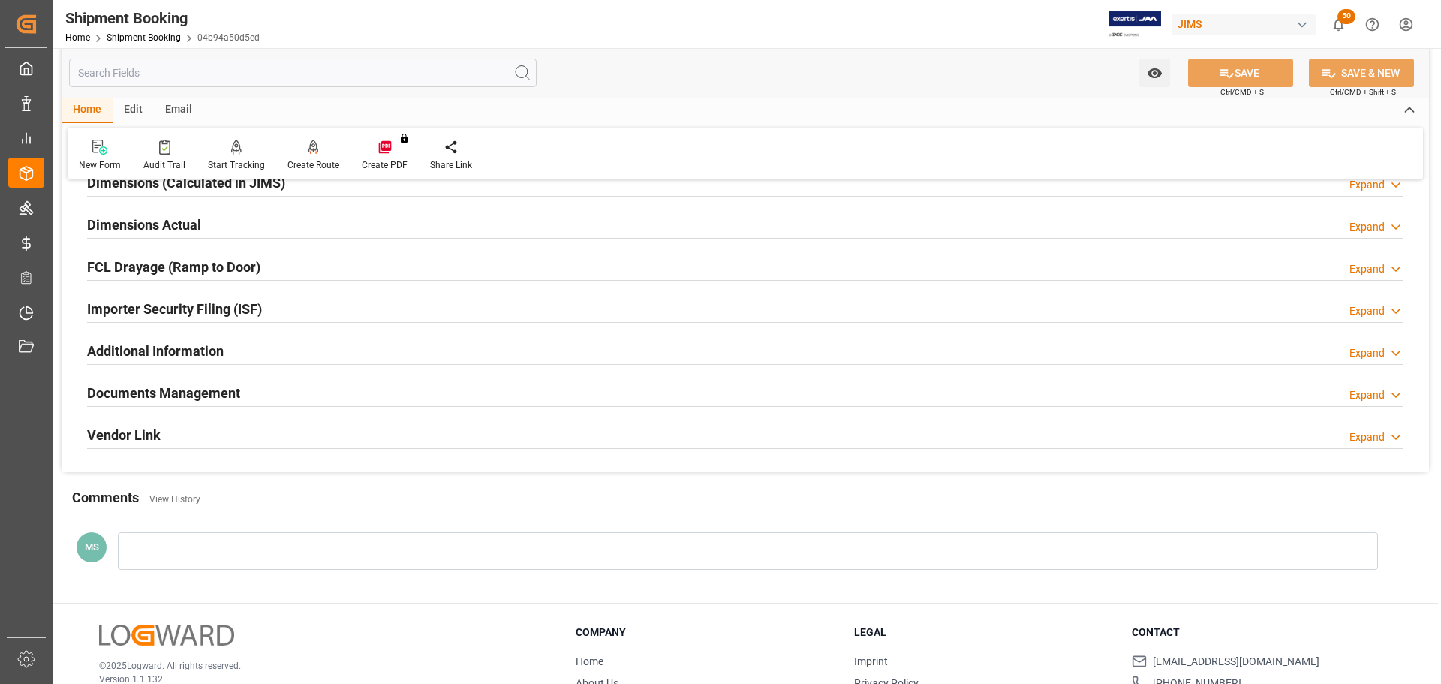
scroll to position [129, 0]
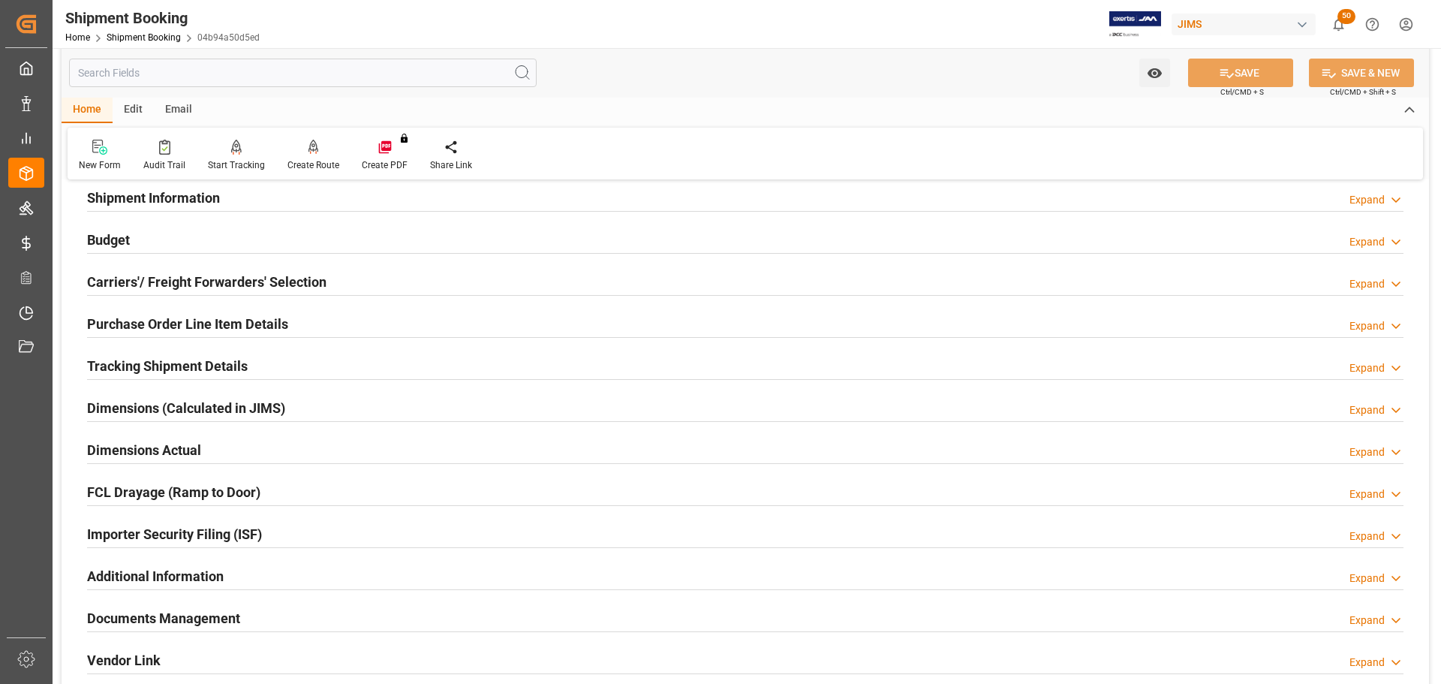
click at [201, 442] on div "Dimensions Actual Expand" at bounding box center [745, 449] width 1317 height 29
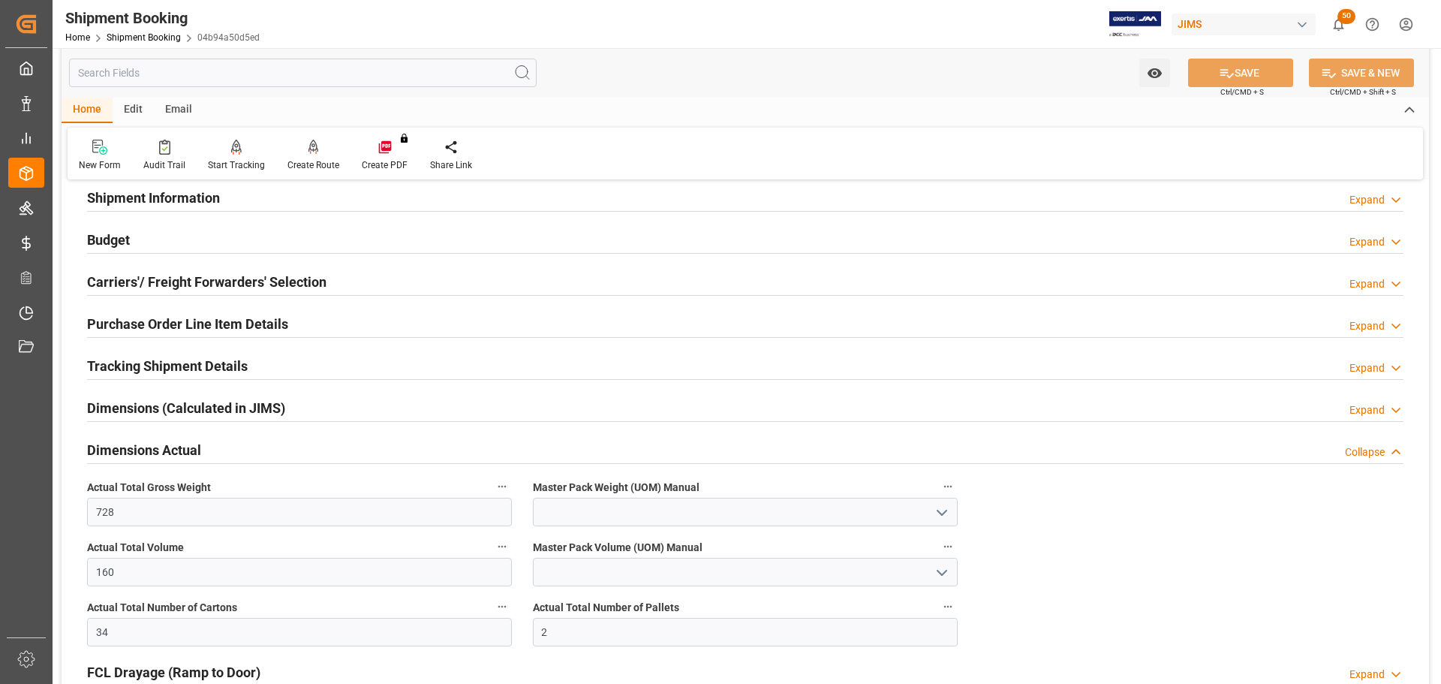
click at [200, 442] on h2 "Dimensions Actual" at bounding box center [144, 450] width 114 height 20
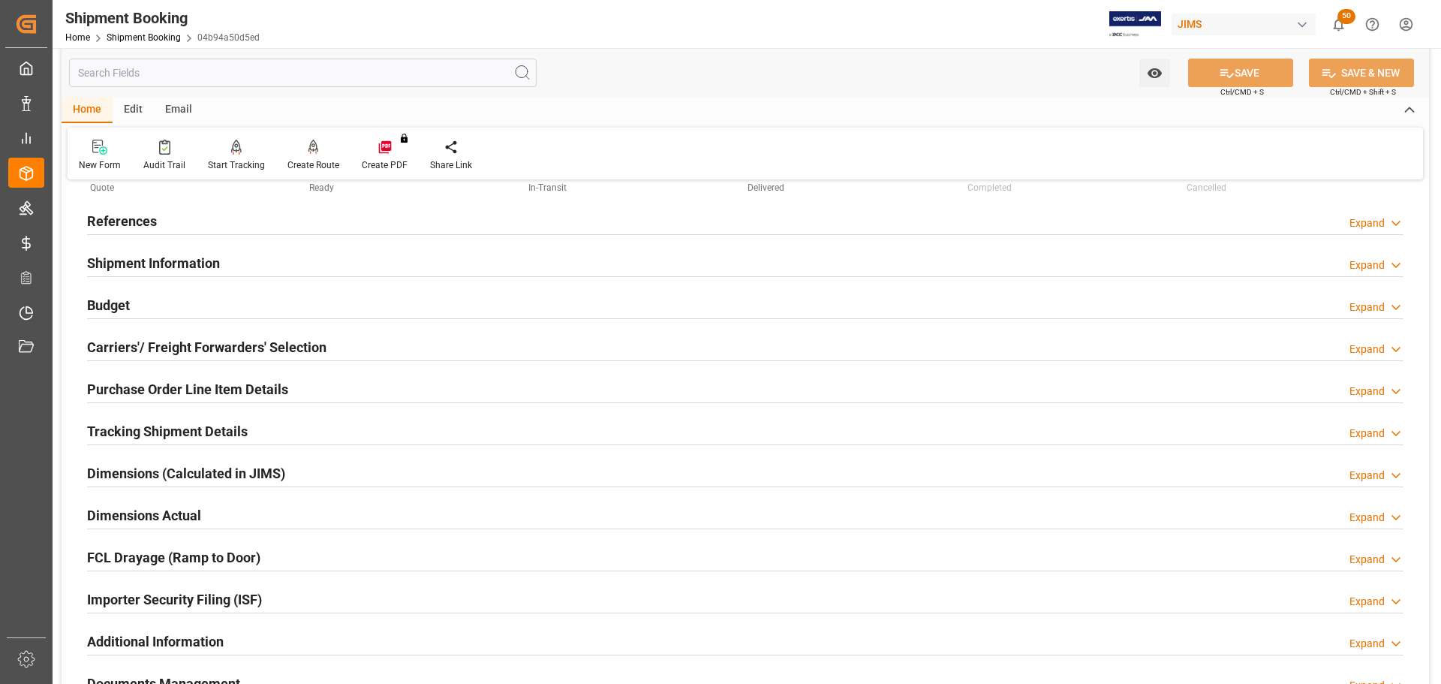
scroll to position [0, 0]
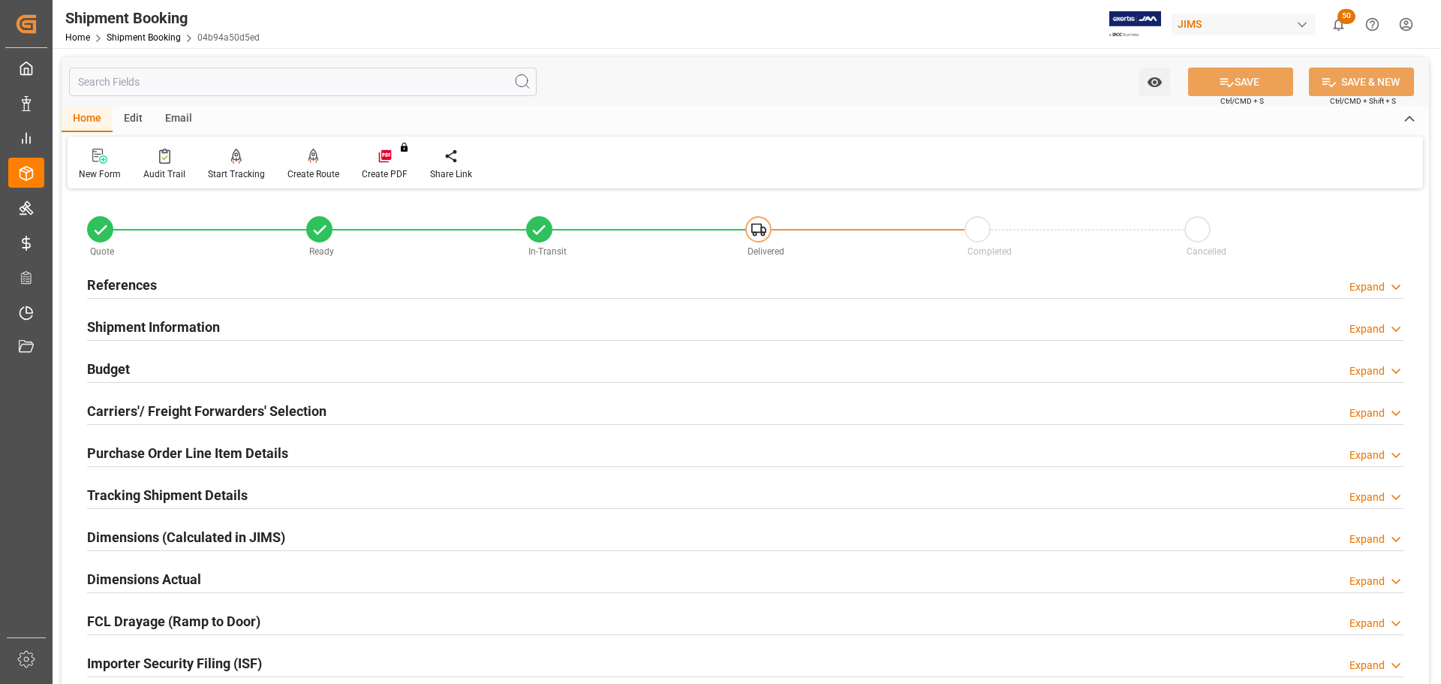
click at [212, 285] on div "References Expand" at bounding box center [745, 283] width 1317 height 29
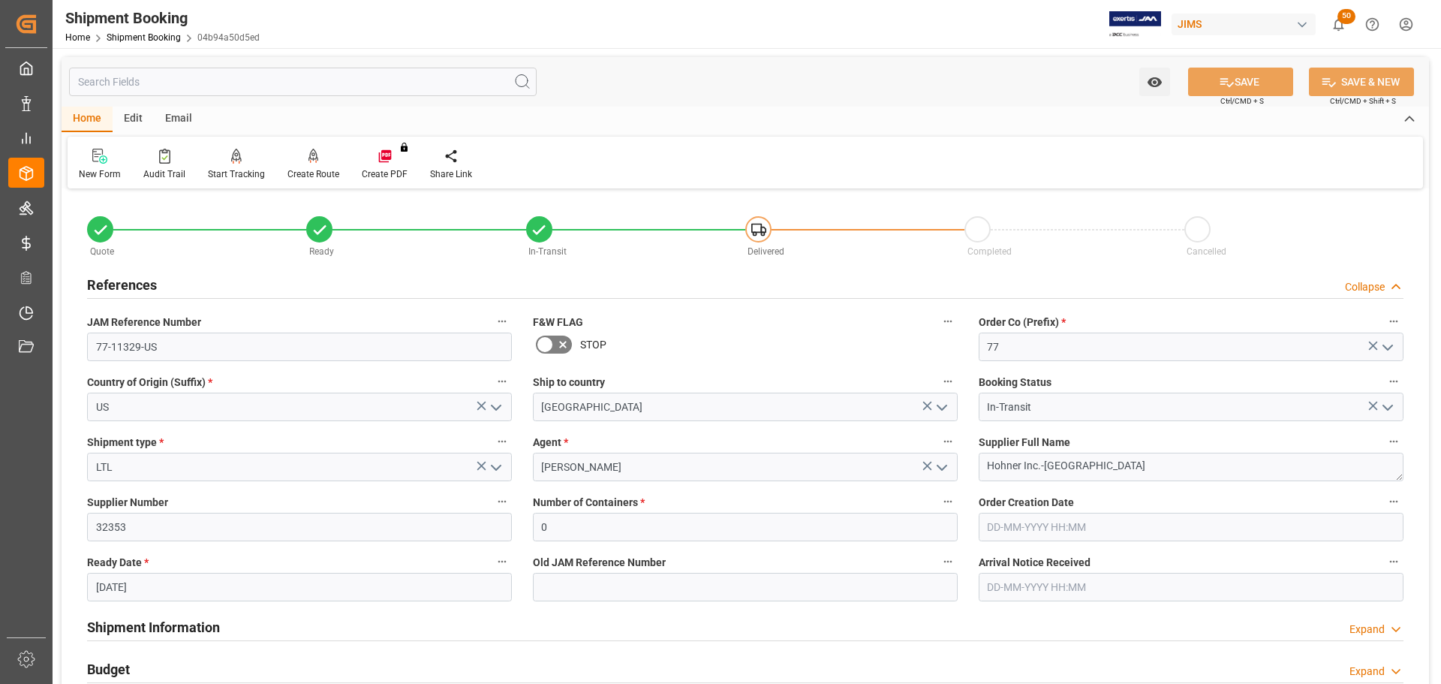
click at [212, 285] on div "References Collapse" at bounding box center [745, 283] width 1317 height 29
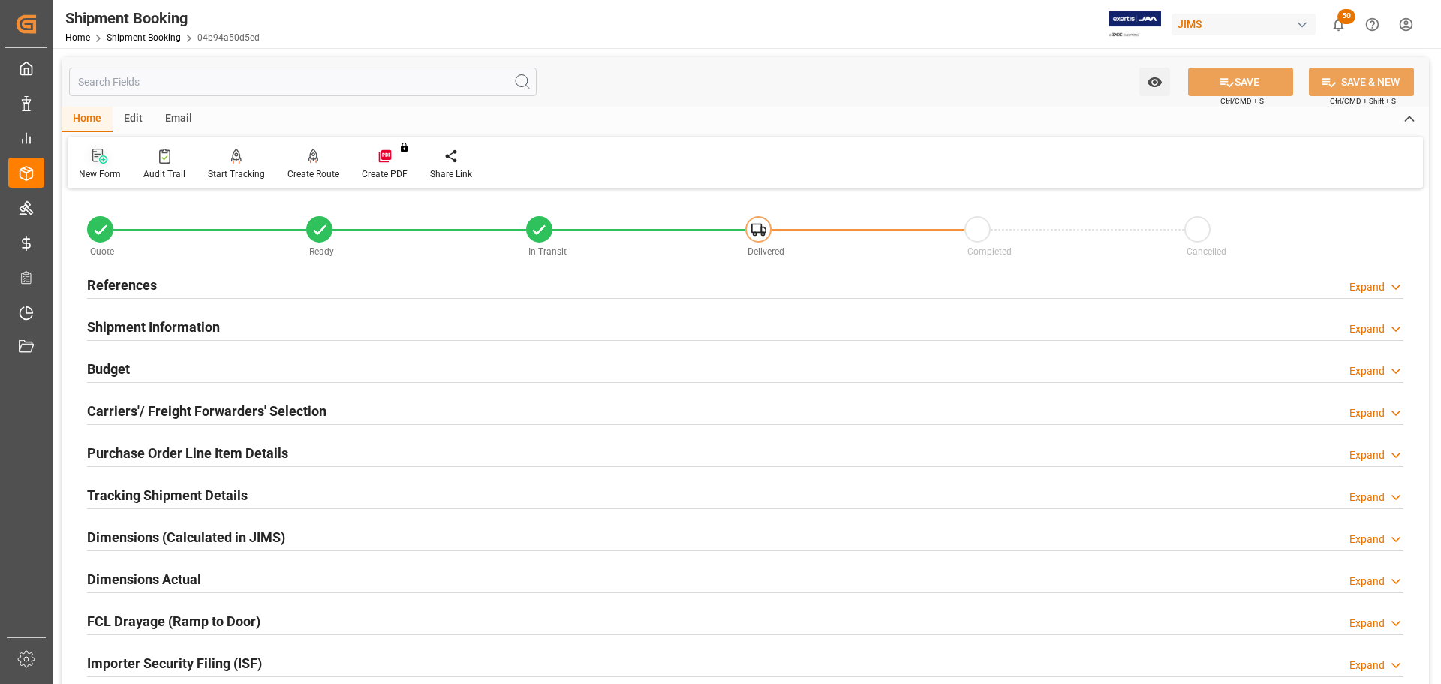
click at [104, 161] on icon at bounding box center [99, 156] width 15 height 15
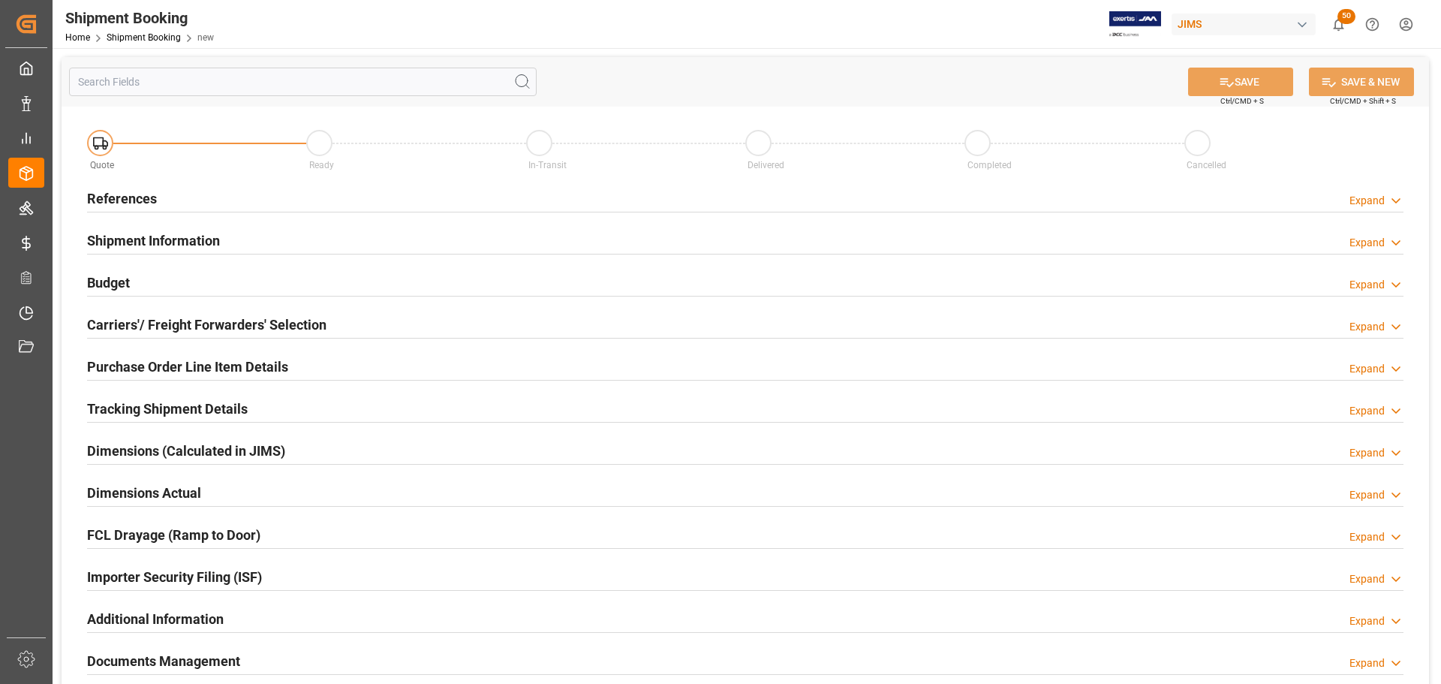
click at [319, 197] on div "References Expand" at bounding box center [745, 197] width 1317 height 29
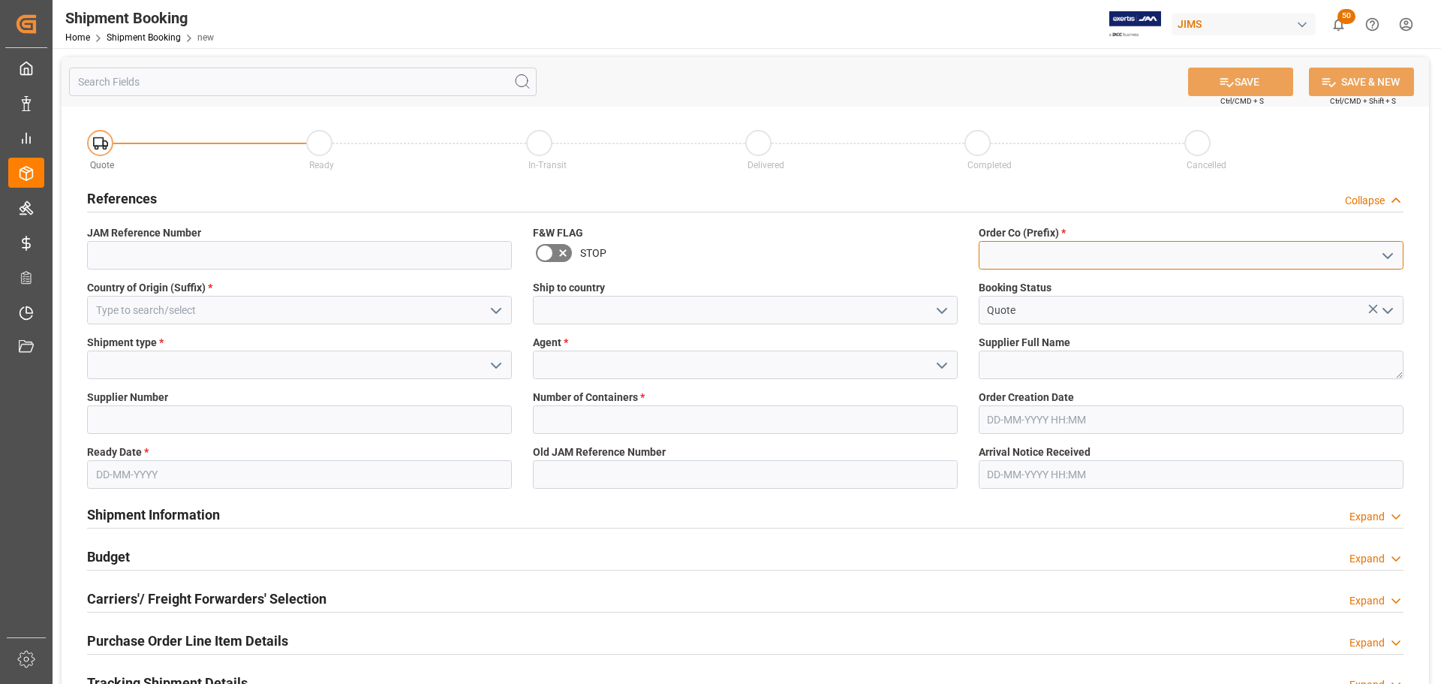
click at [1151, 261] on input at bounding box center [1191, 255] width 425 height 29
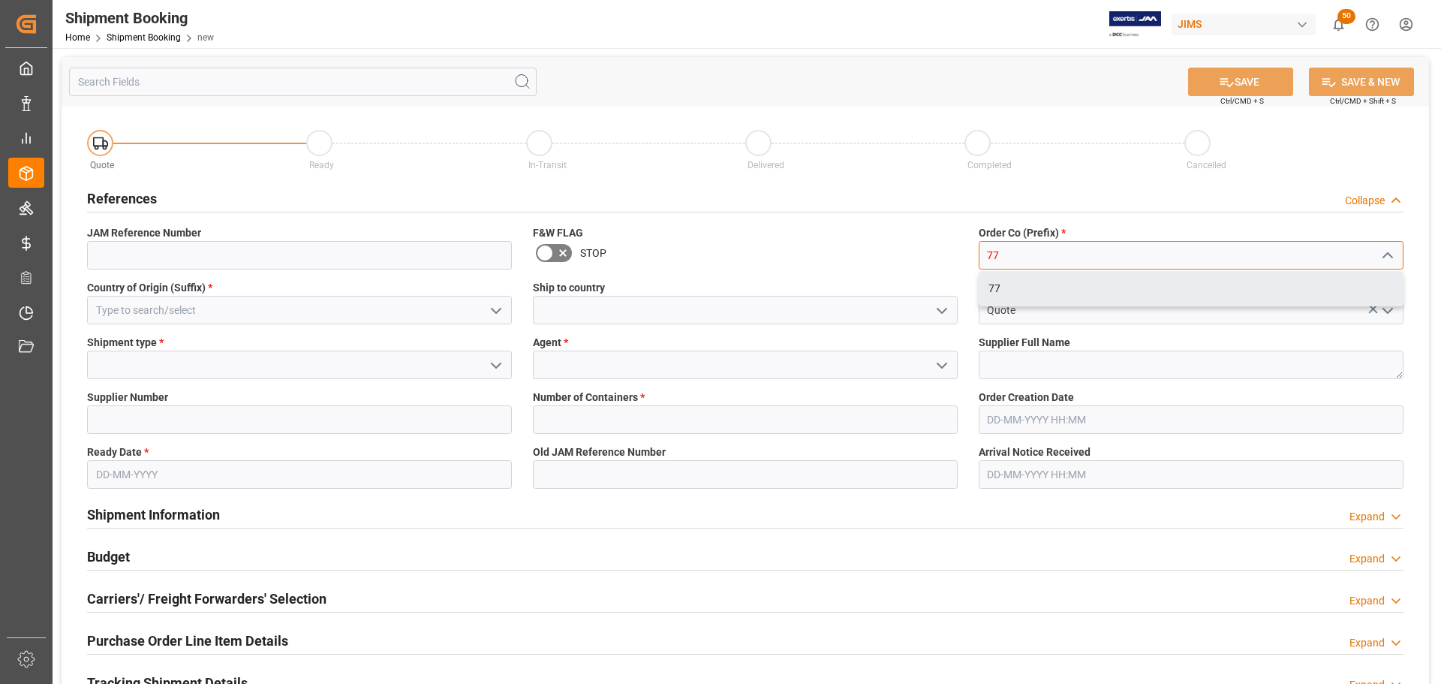
click at [1109, 288] on div "77" at bounding box center [1191, 289] width 423 height 34
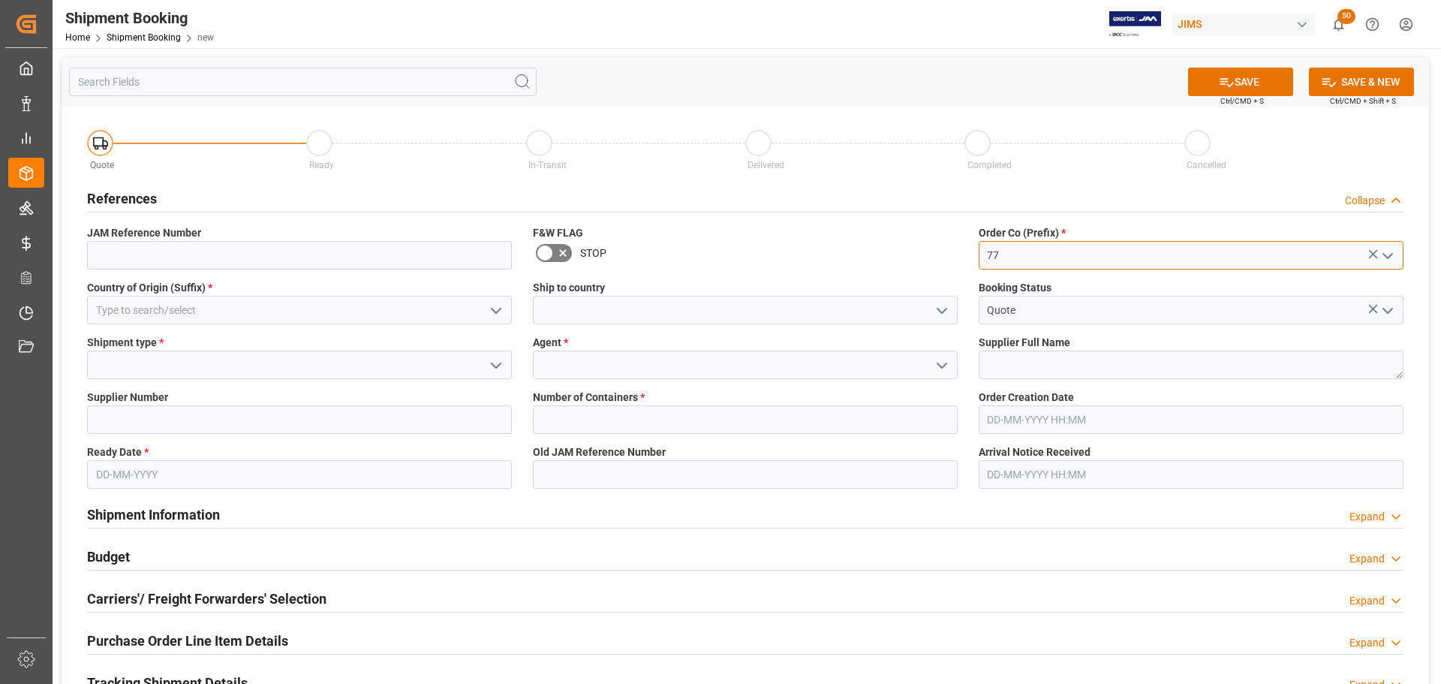
type input "77"
click at [237, 306] on input at bounding box center [299, 310] width 425 height 29
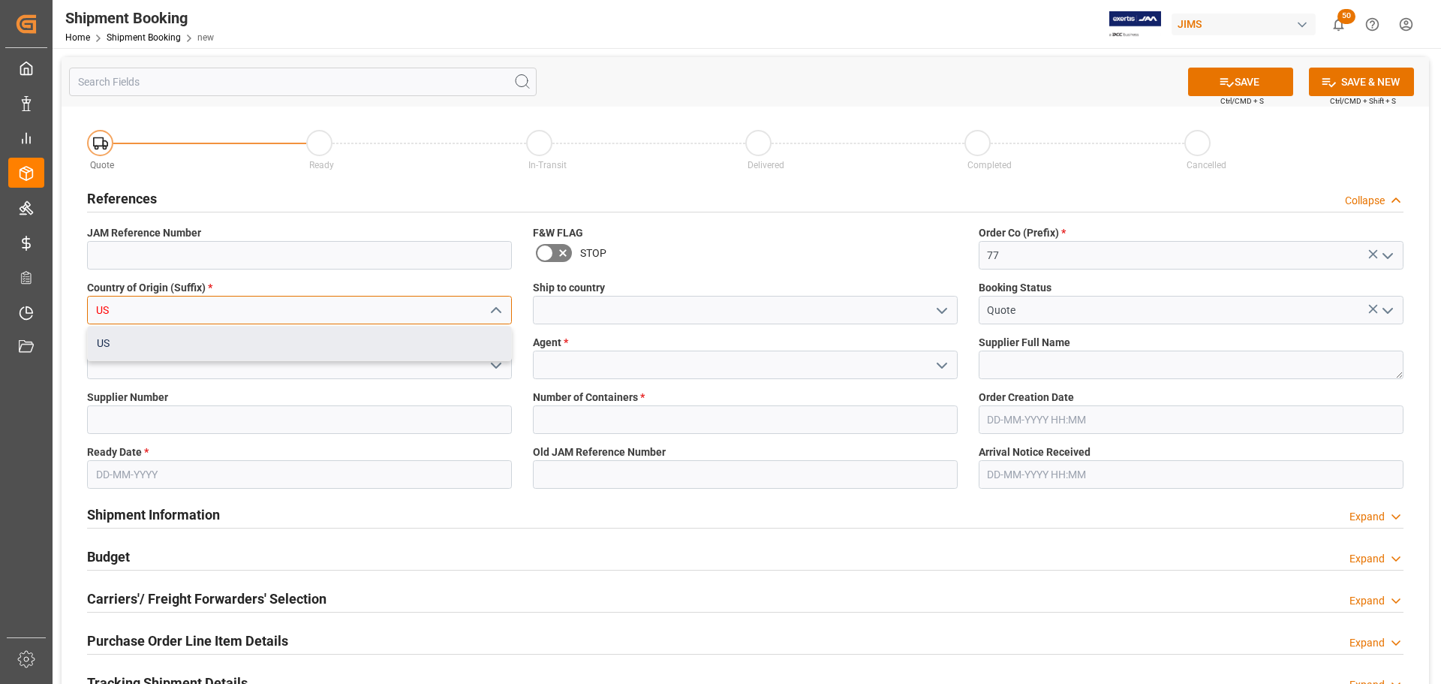
click at [224, 345] on div "US" at bounding box center [299, 344] width 423 height 34
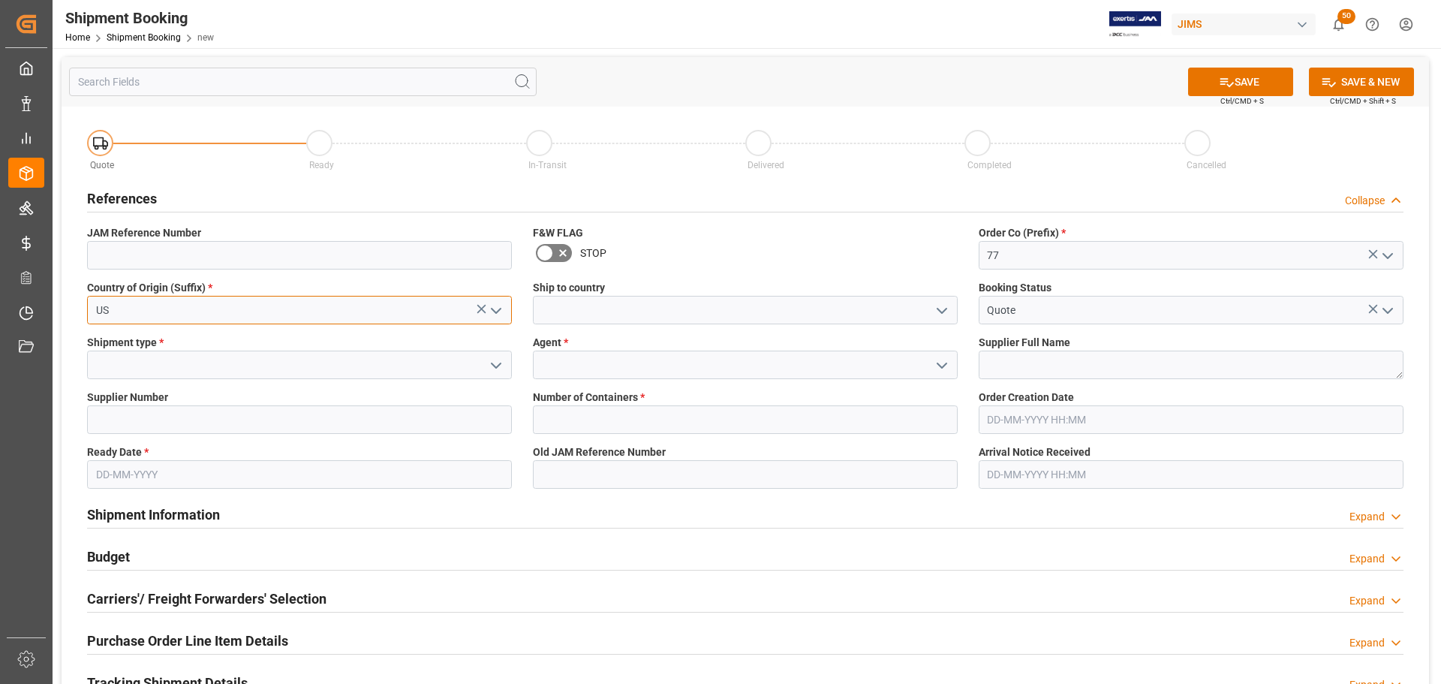
type input "US"
click at [572, 309] on input at bounding box center [745, 310] width 425 height 29
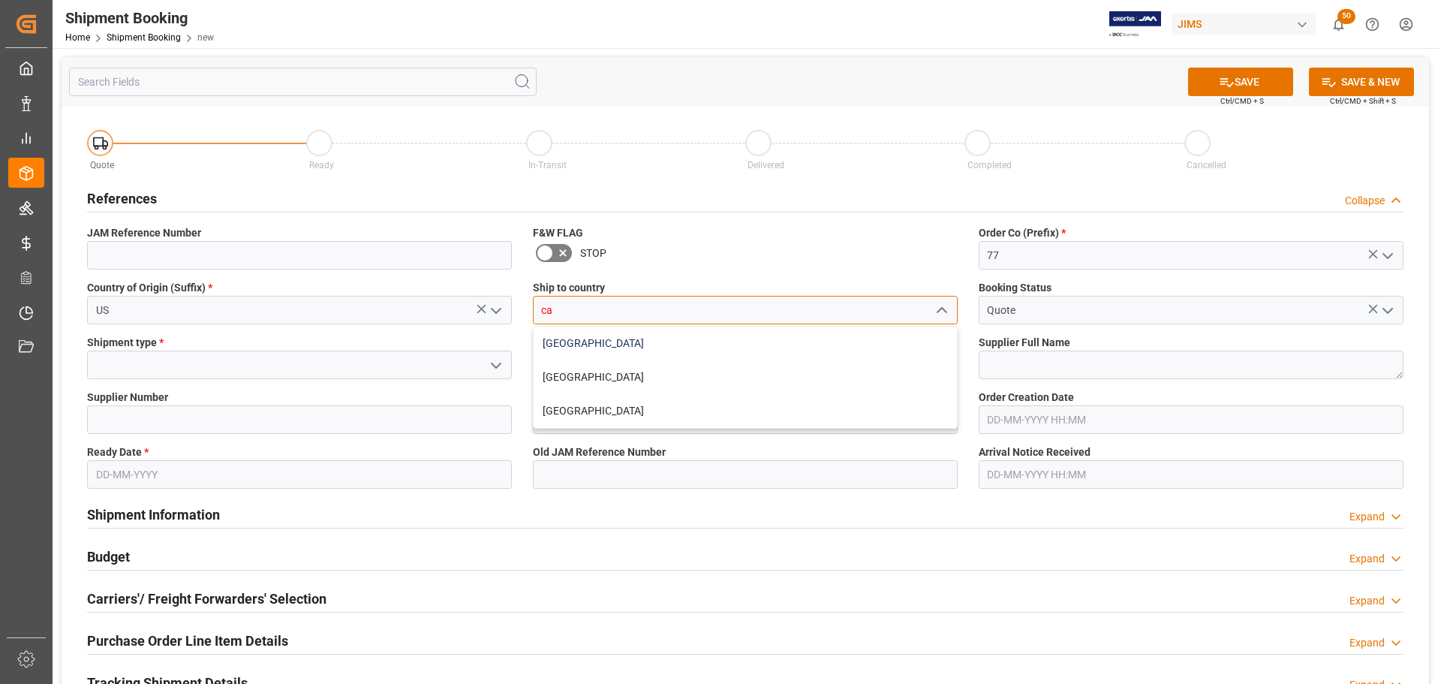
click at [560, 337] on div "[GEOGRAPHIC_DATA]" at bounding box center [745, 344] width 423 height 34
type input "[GEOGRAPHIC_DATA]"
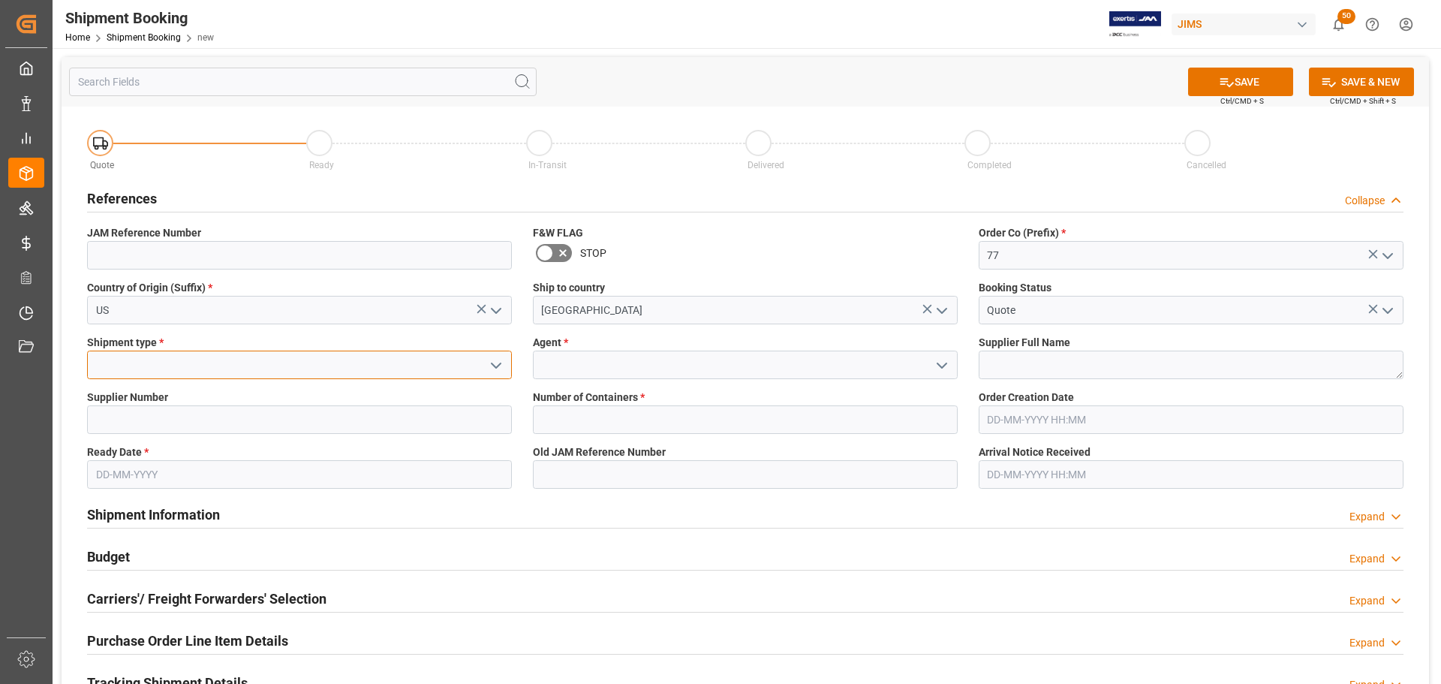
click at [281, 365] on input at bounding box center [299, 365] width 425 height 29
click at [309, 393] on div "LTL" at bounding box center [299, 398] width 423 height 34
type input "LTL"
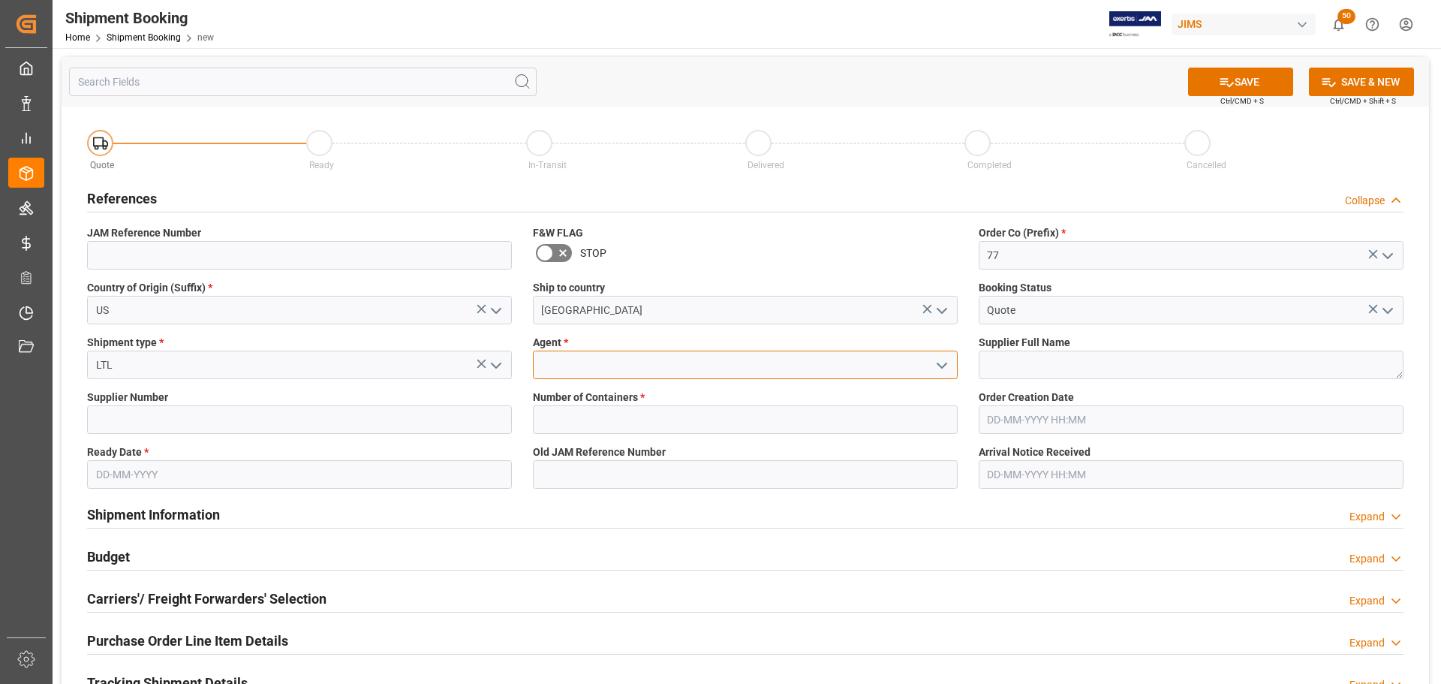
click at [564, 373] on input at bounding box center [745, 365] width 425 height 29
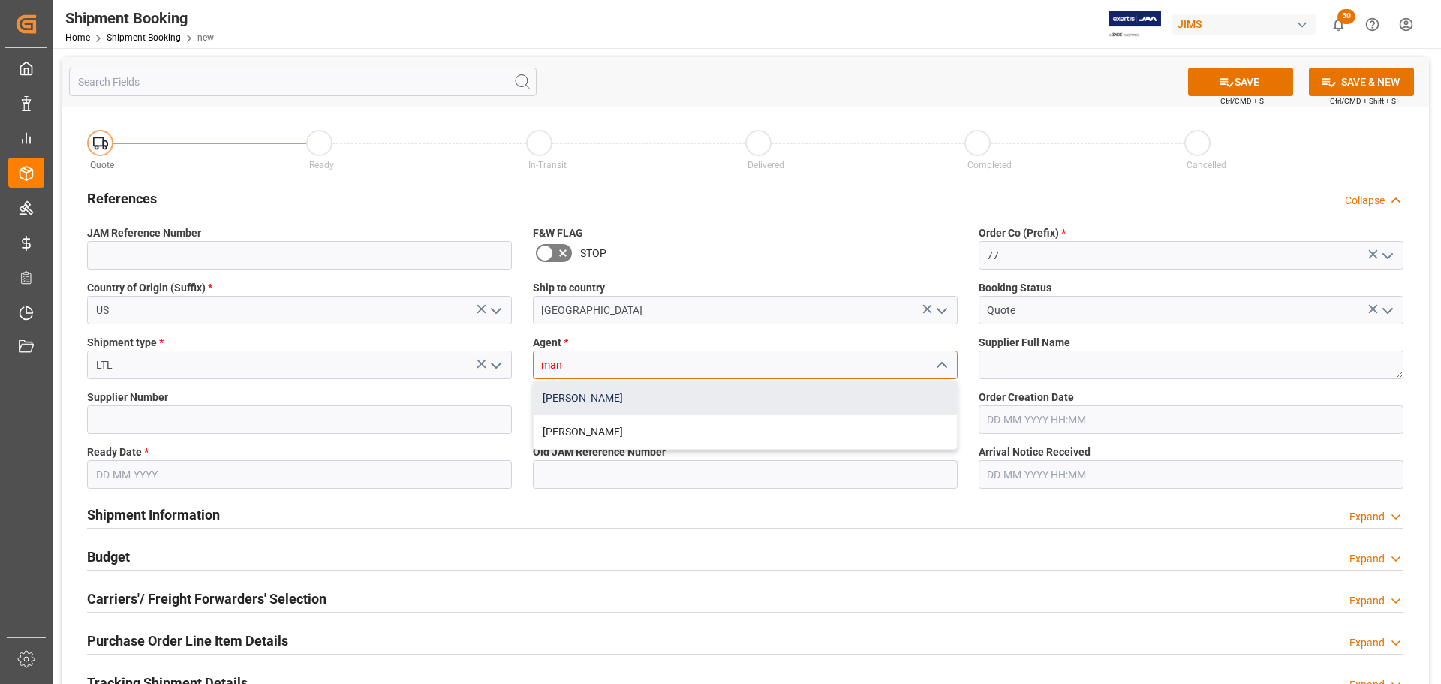
click at [588, 406] on div "[PERSON_NAME]" at bounding box center [745, 398] width 423 height 34
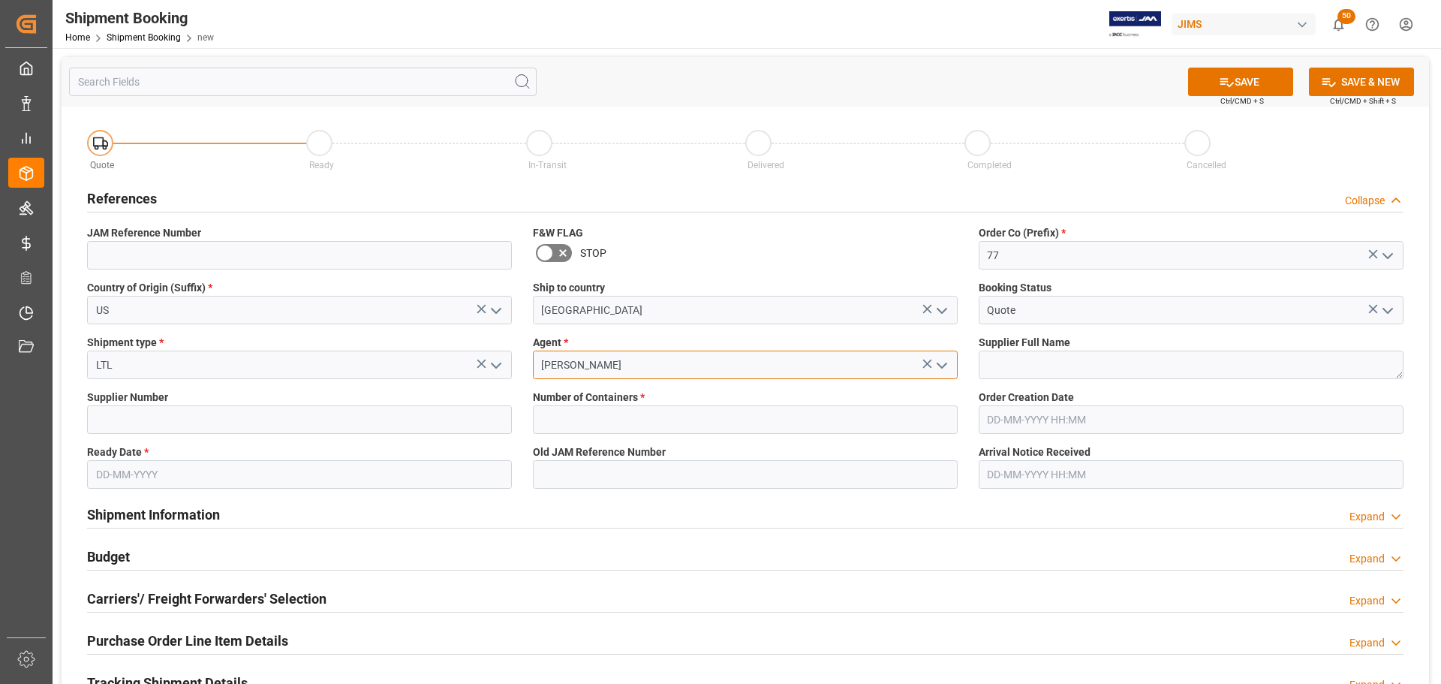
type input "[PERSON_NAME]"
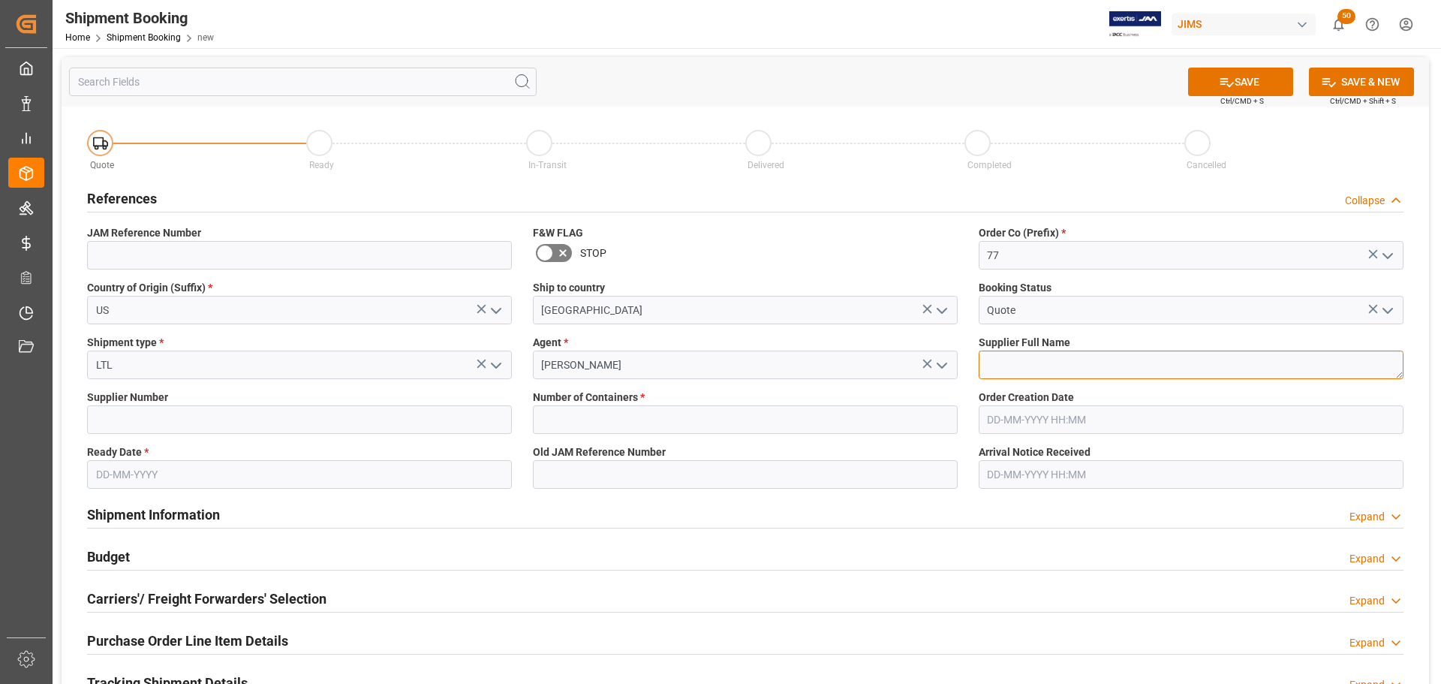
click at [1022, 371] on textarea at bounding box center [1191, 365] width 425 height 29
paste textarea "Gator Cases"
type textarea "Gator Cases"
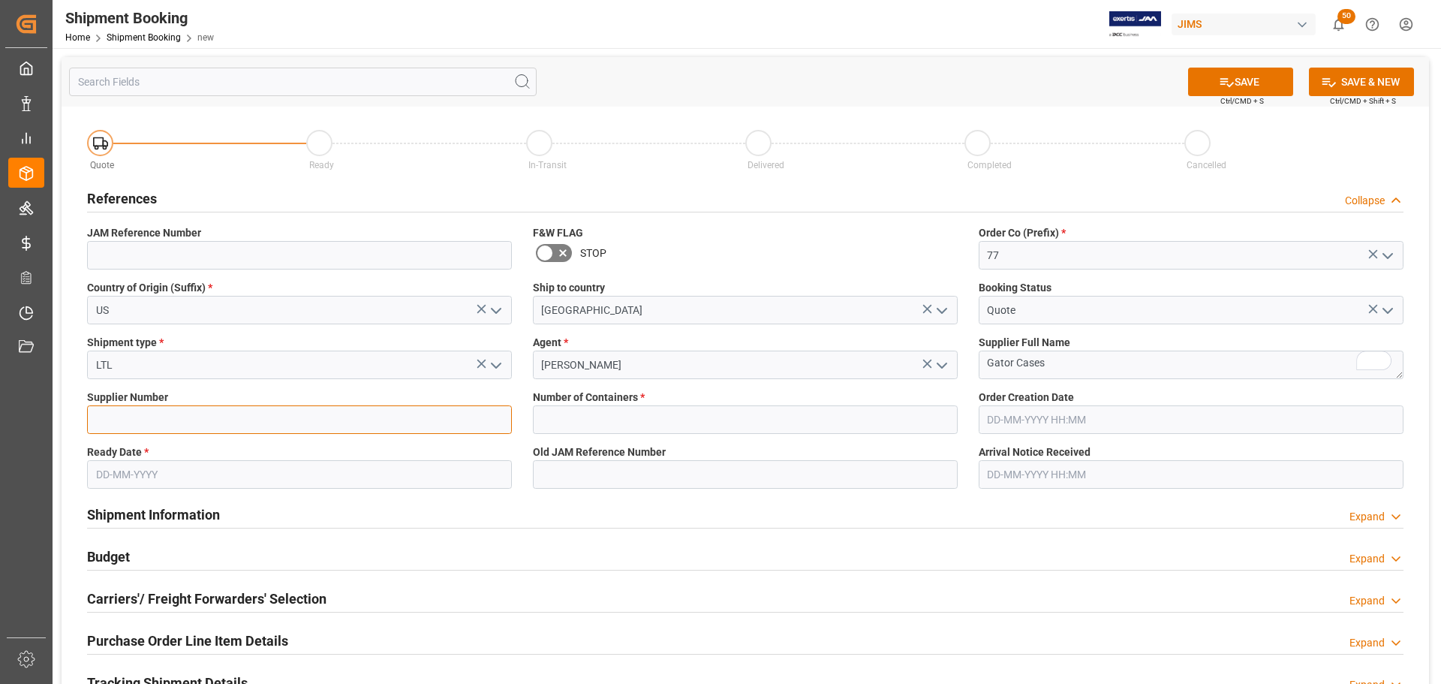
click at [263, 421] on input at bounding box center [299, 419] width 425 height 29
paste input "132430"
type input "132430"
click at [146, 473] on input "text" at bounding box center [299, 474] width 425 height 29
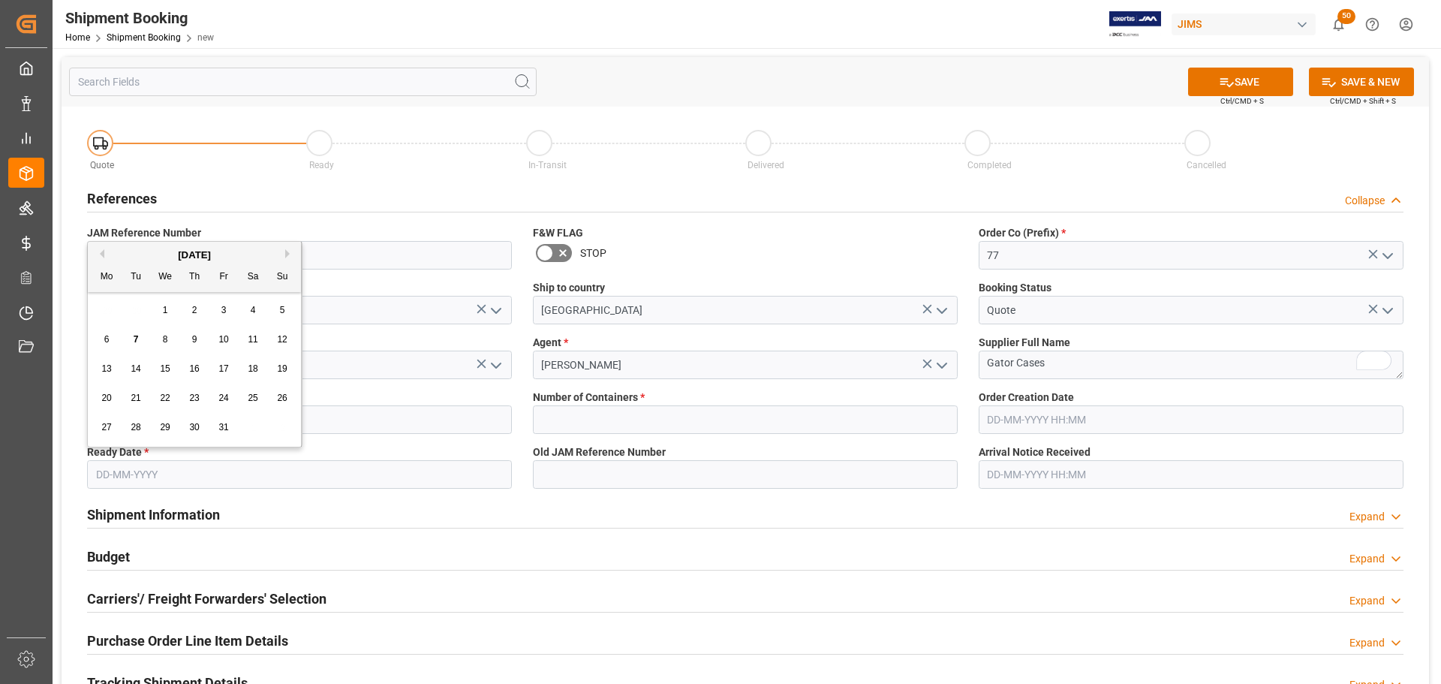
click at [138, 339] on span "7" at bounding box center [136, 339] width 5 height 11
type input "[DATE]"
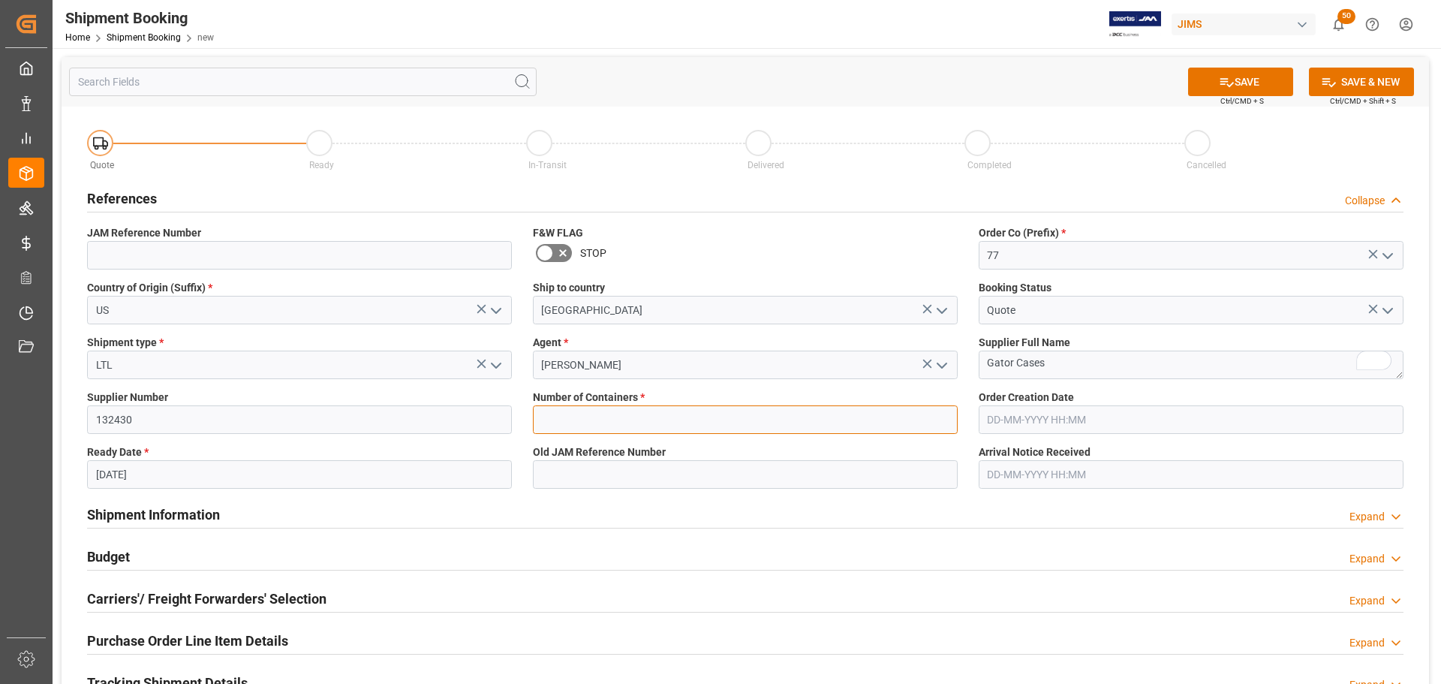
click at [730, 417] on input "text" at bounding box center [745, 419] width 425 height 29
type input "0"
click at [1239, 85] on button "SAVE" at bounding box center [1240, 82] width 105 height 29
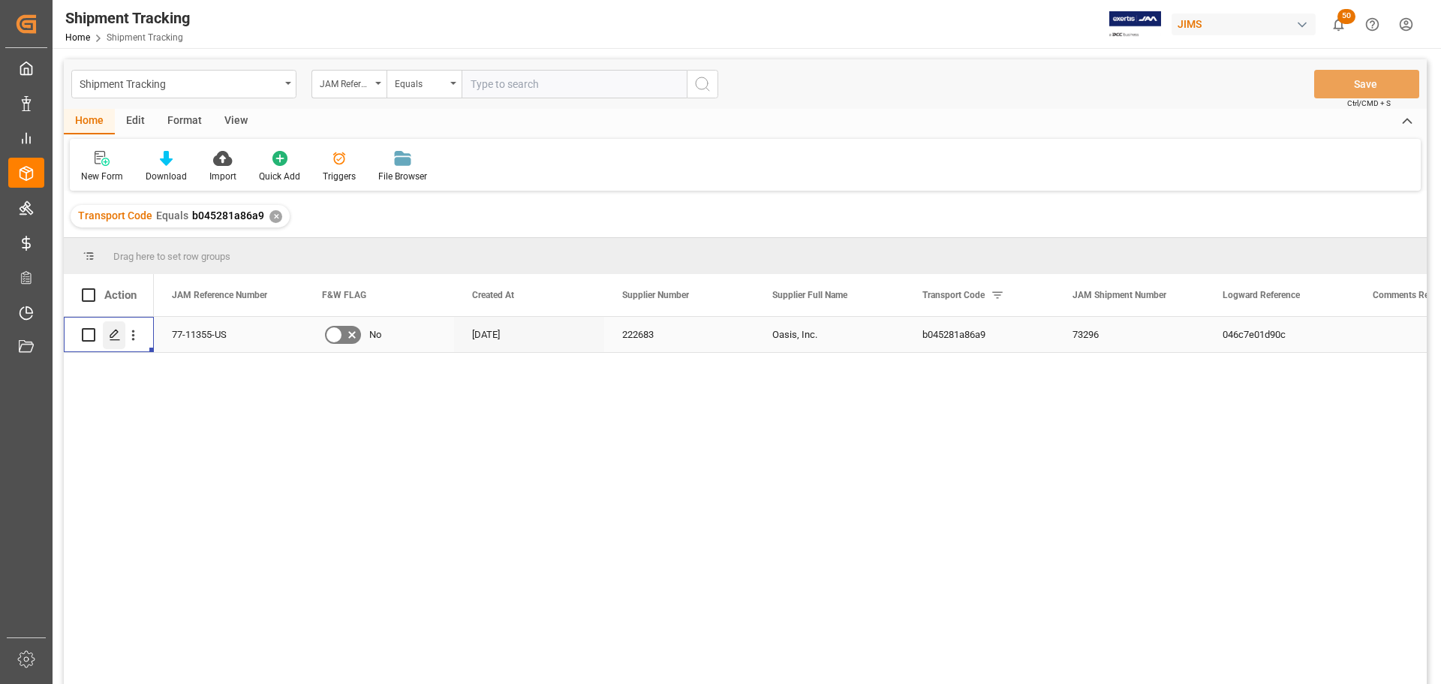
click at [116, 339] on icon "Press SPACE to select this row." at bounding box center [115, 335] width 12 height 12
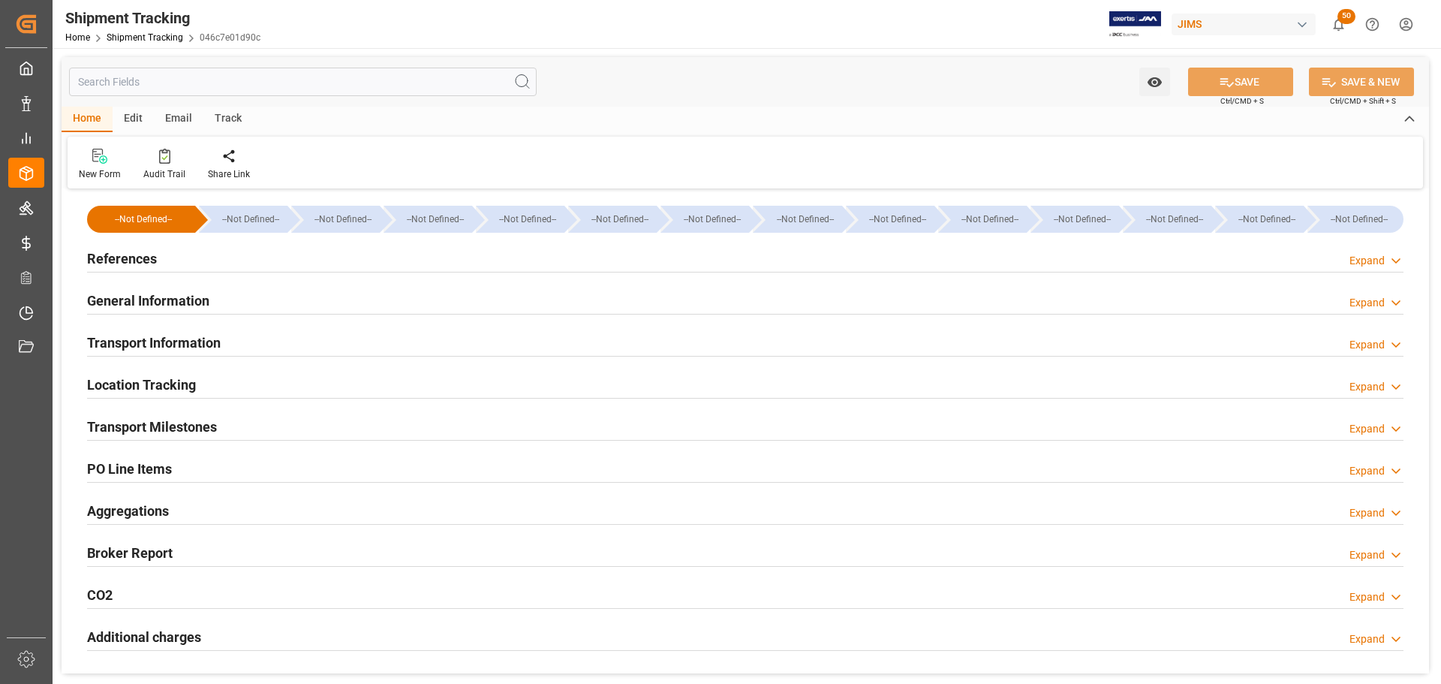
type input "29-09-2025 00:00"
type input "02-10-2025 00:00"
type input "06-10-2025 00:00"
type input "03-10-2025"
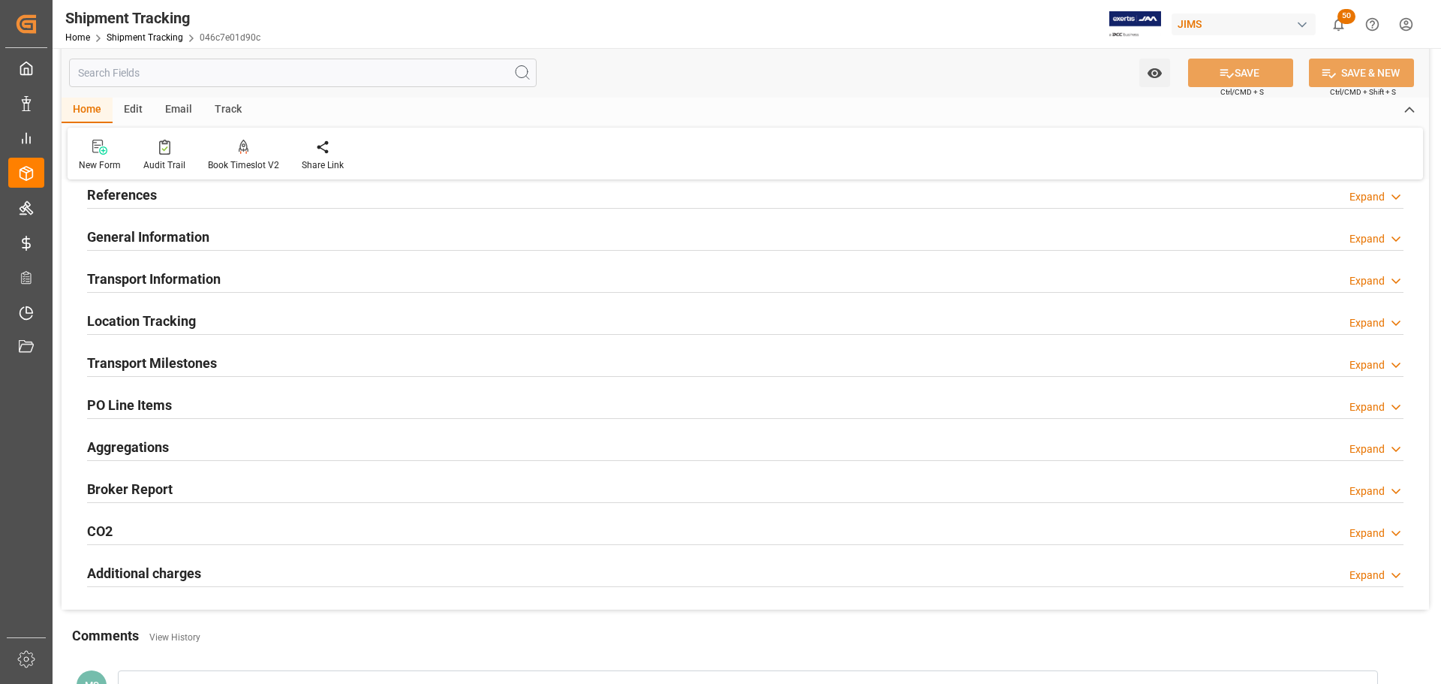
scroll to position [150, 0]
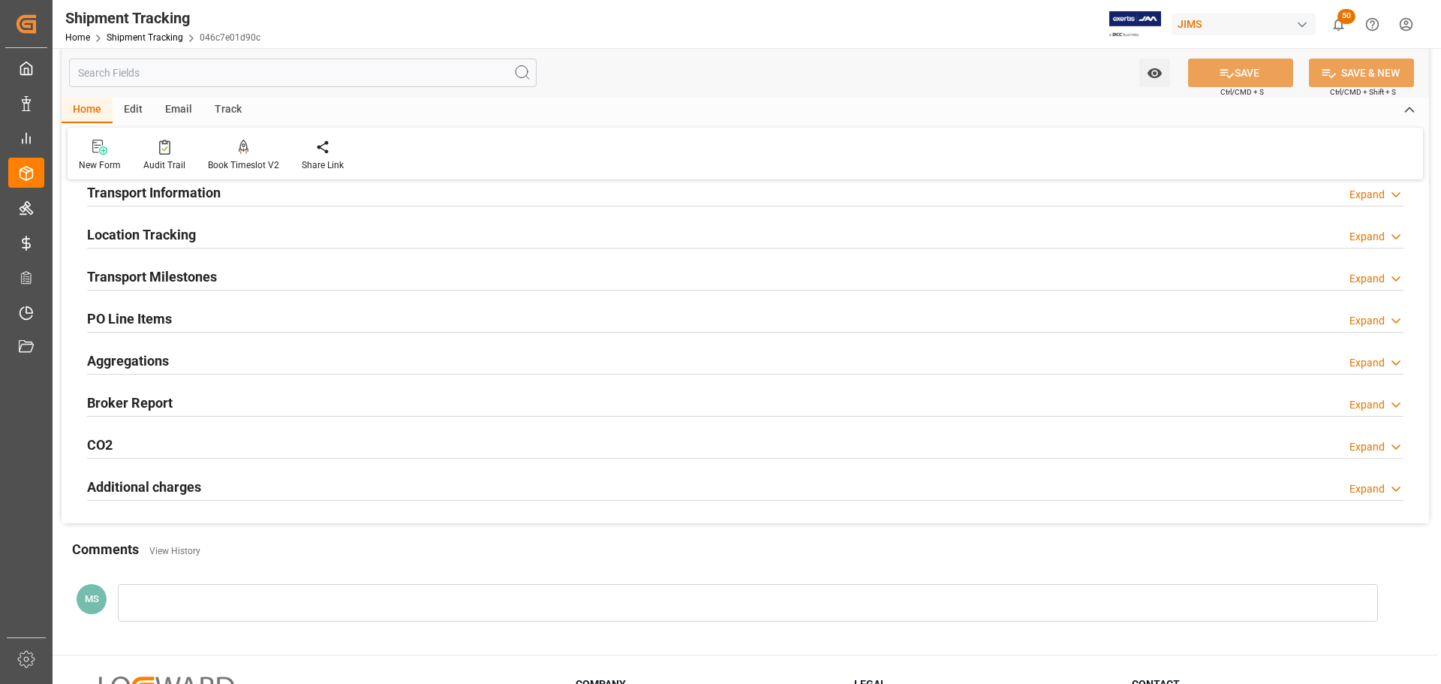
click at [238, 290] on div at bounding box center [745, 290] width 1317 height 1
click at [239, 281] on div "Transport Milestones Expand" at bounding box center [745, 275] width 1317 height 29
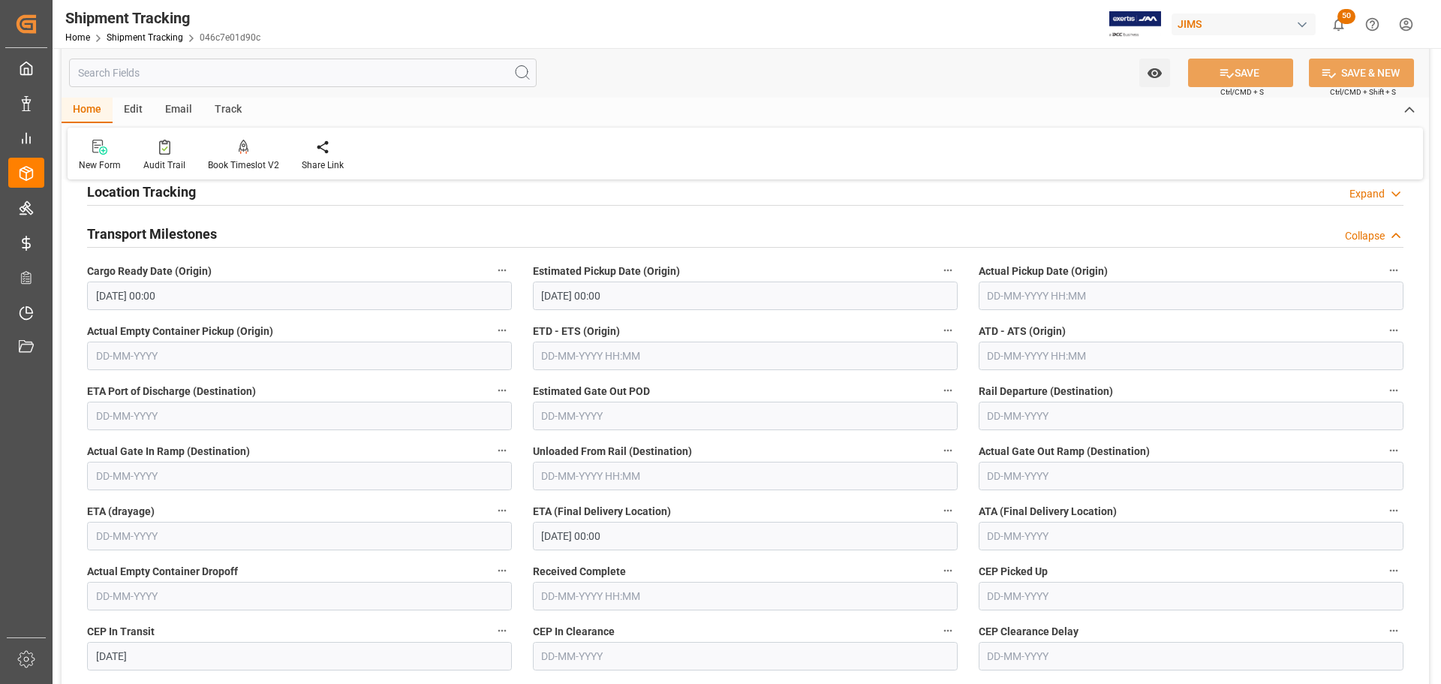
scroll to position [300, 0]
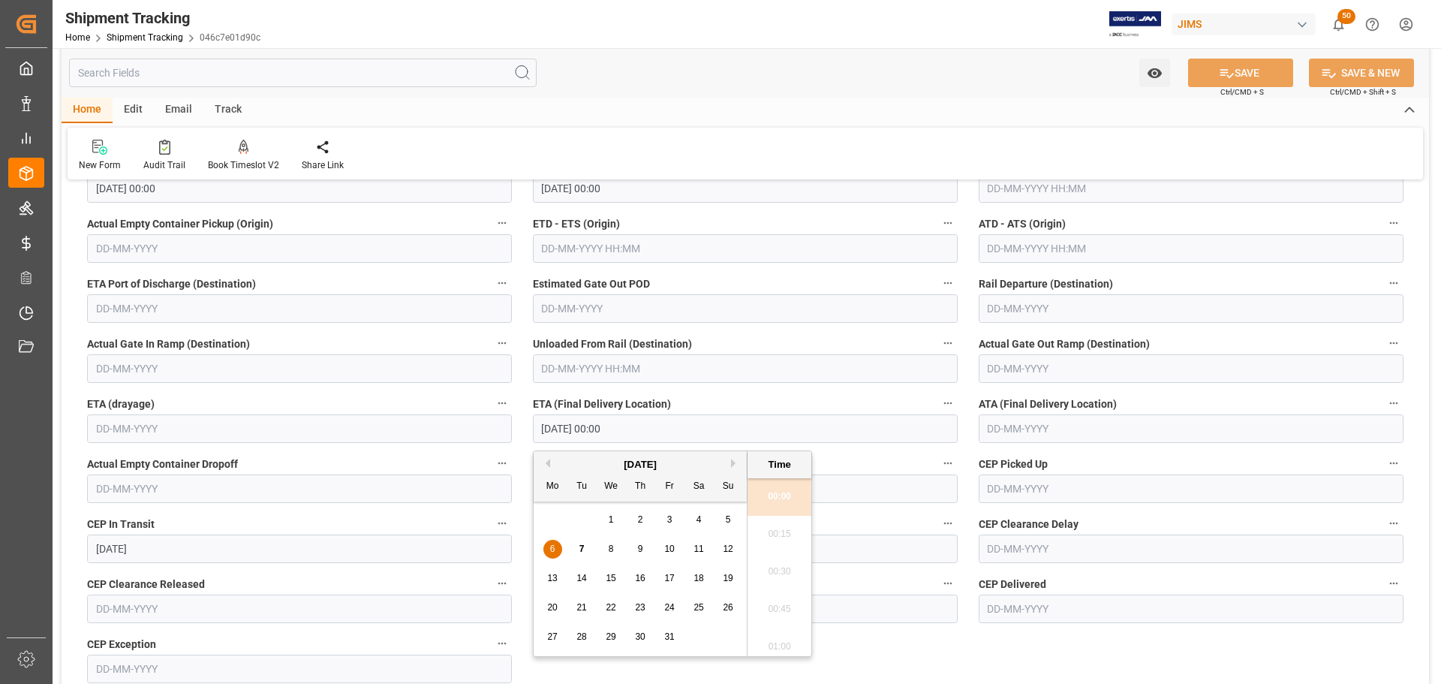
click at [687, 426] on input "06-10-2025 00:00" at bounding box center [745, 428] width 425 height 29
click at [664, 546] on span "10" at bounding box center [669, 548] width 10 height 11
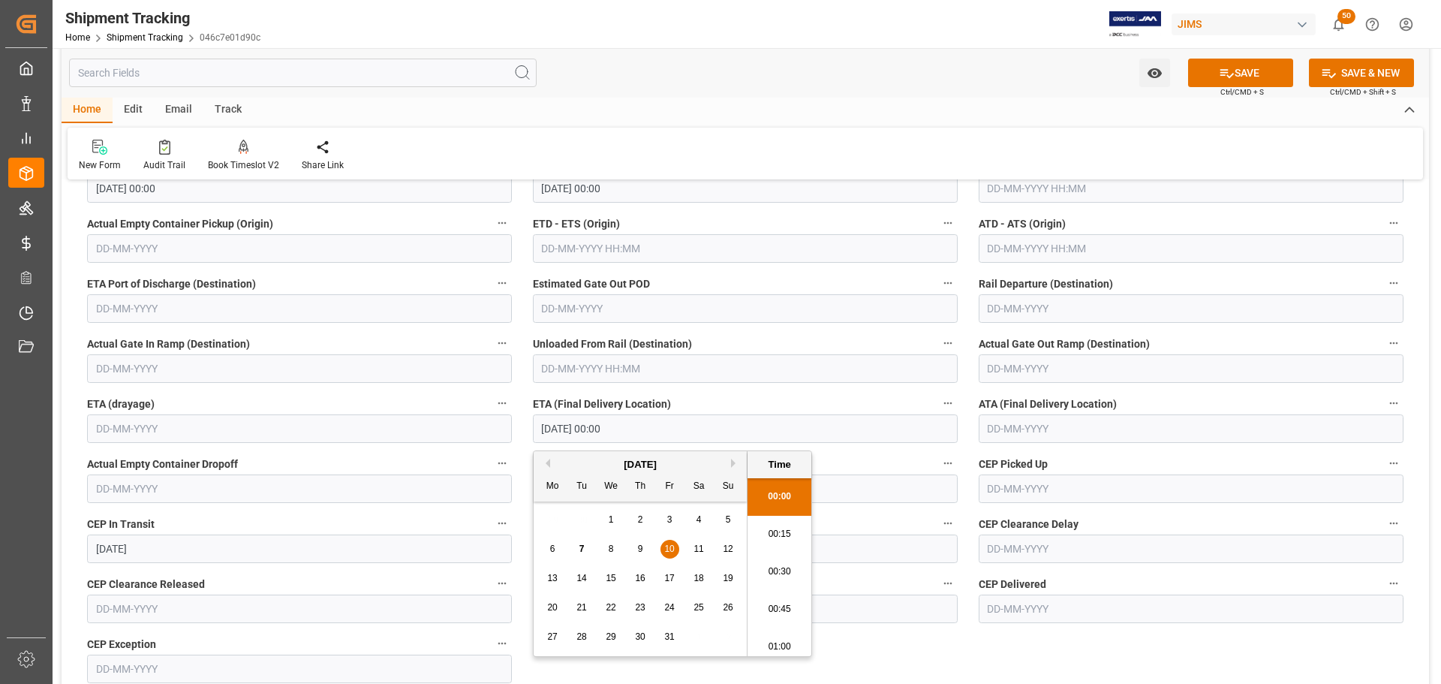
type input "10-10-2025 00:00"
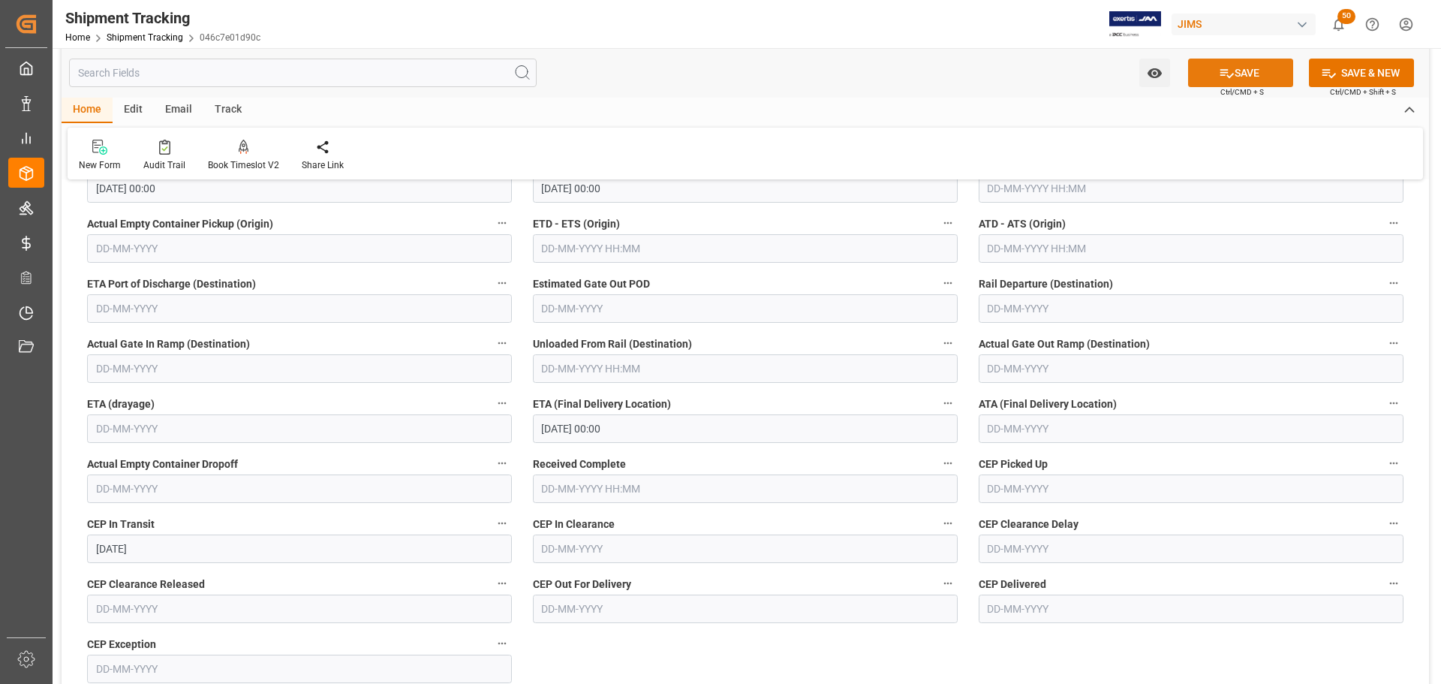
click at [1233, 75] on button "SAVE" at bounding box center [1240, 73] width 105 height 29
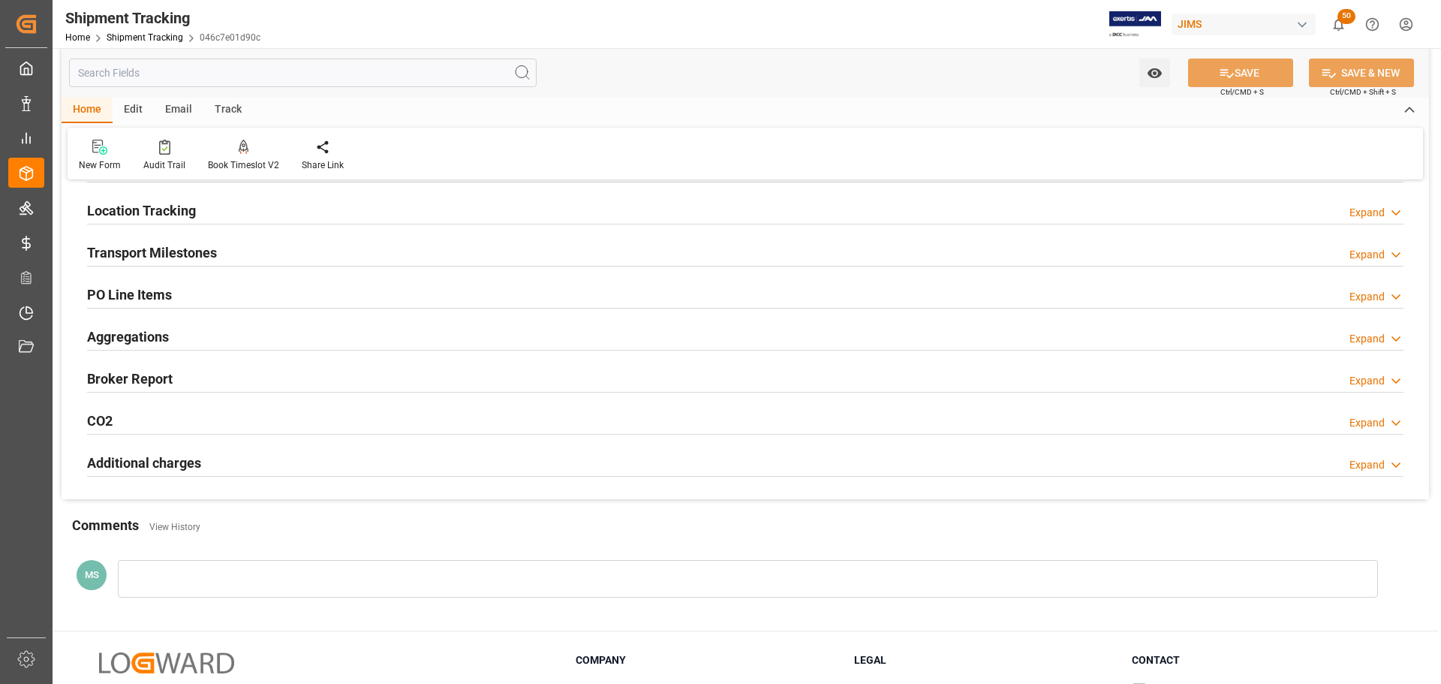
scroll to position [0, 0]
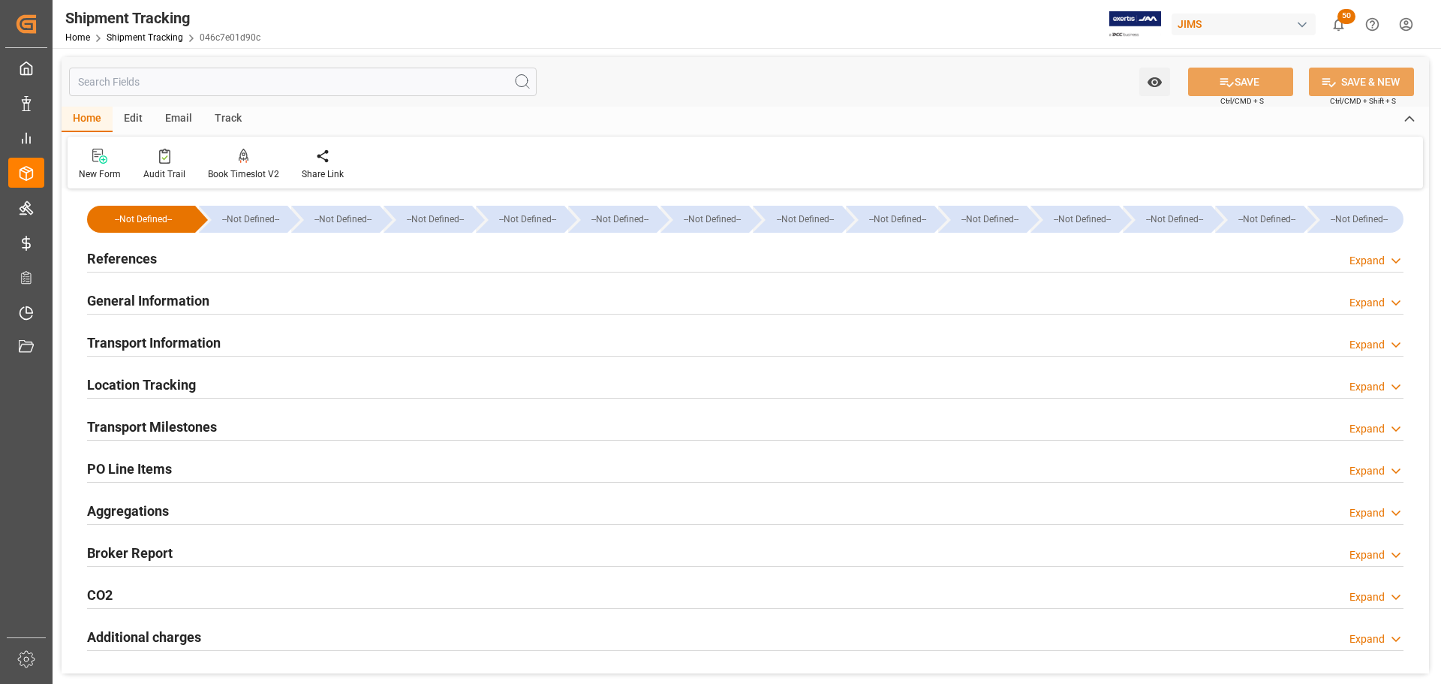
click at [179, 326] on div "Transport Information Expand" at bounding box center [746, 343] width 1338 height 42
click at [179, 336] on h2 "Transport Information" at bounding box center [154, 343] width 134 height 20
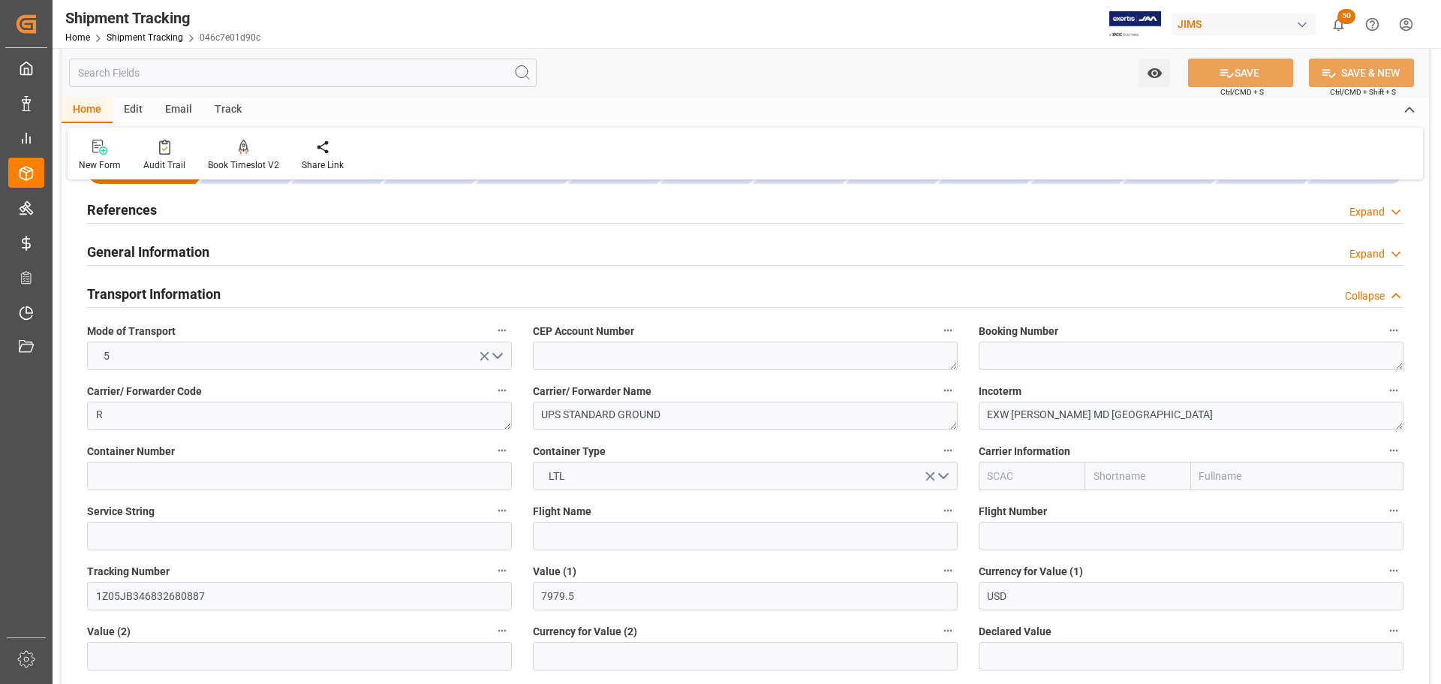
scroll to position [225, 0]
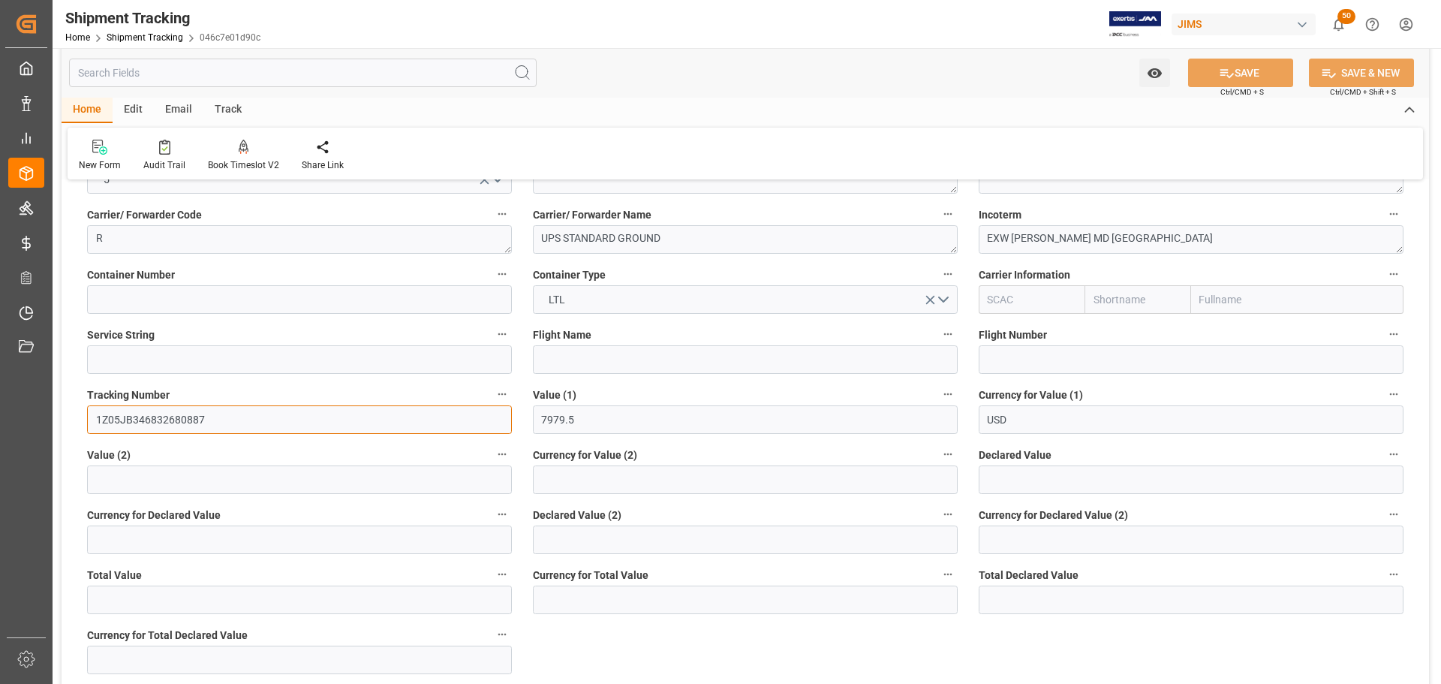
drag, startPoint x: 219, startPoint y: 415, endPoint x: 56, endPoint y: 417, distance: 163.6
click at [56, 417] on div "Watch Option SAVE Ctrl/CMD + S SAVE & NEW Ctrl/CMD + Shift + S Home Edit Email …" at bounding box center [746, 471] width 1386 height 1297
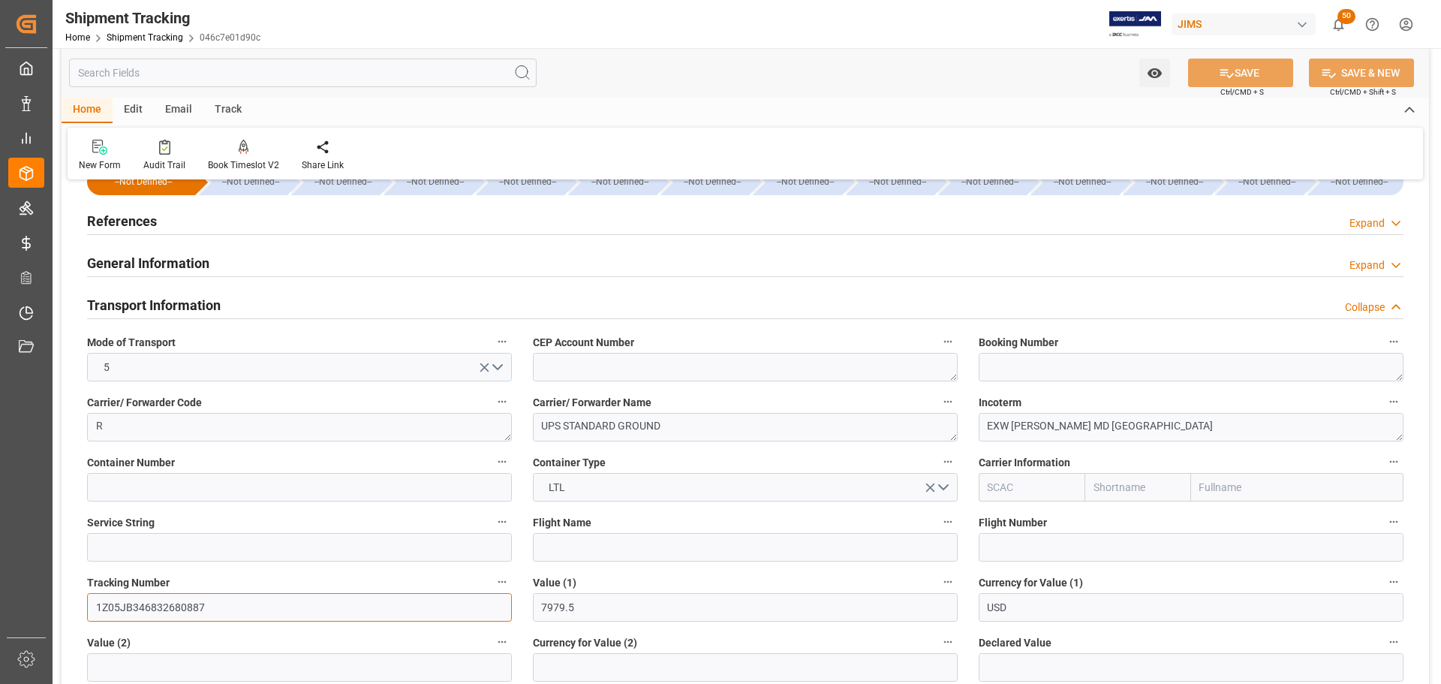
scroll to position [0, 0]
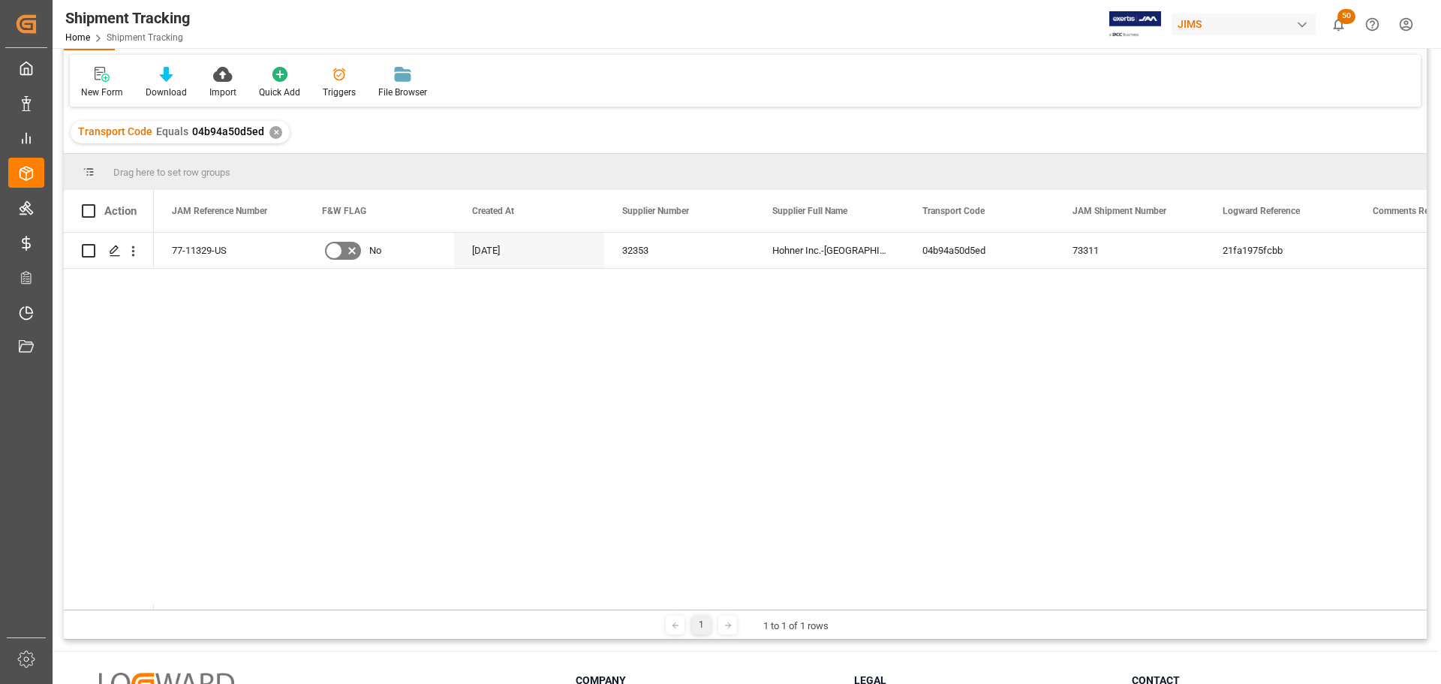
scroll to position [150, 0]
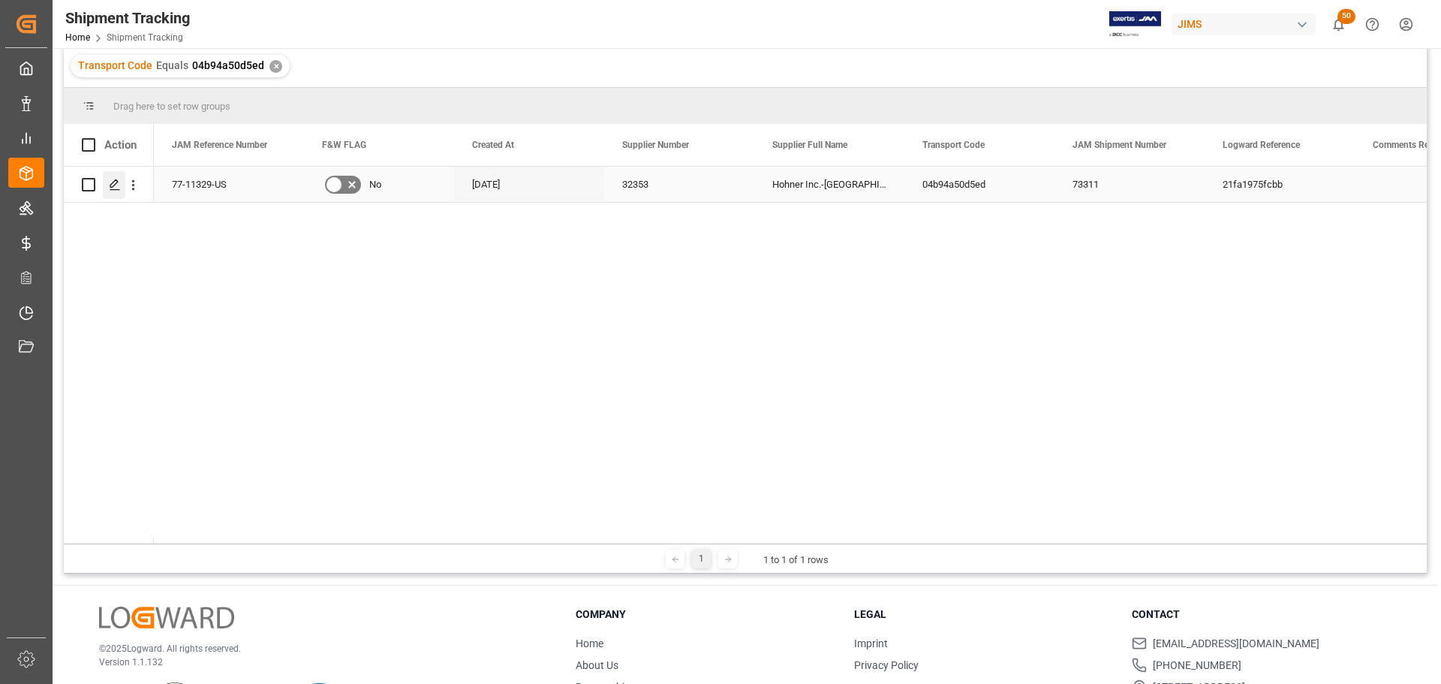
click at [120, 191] on div "Press SPACE to select this row." at bounding box center [114, 185] width 23 height 28
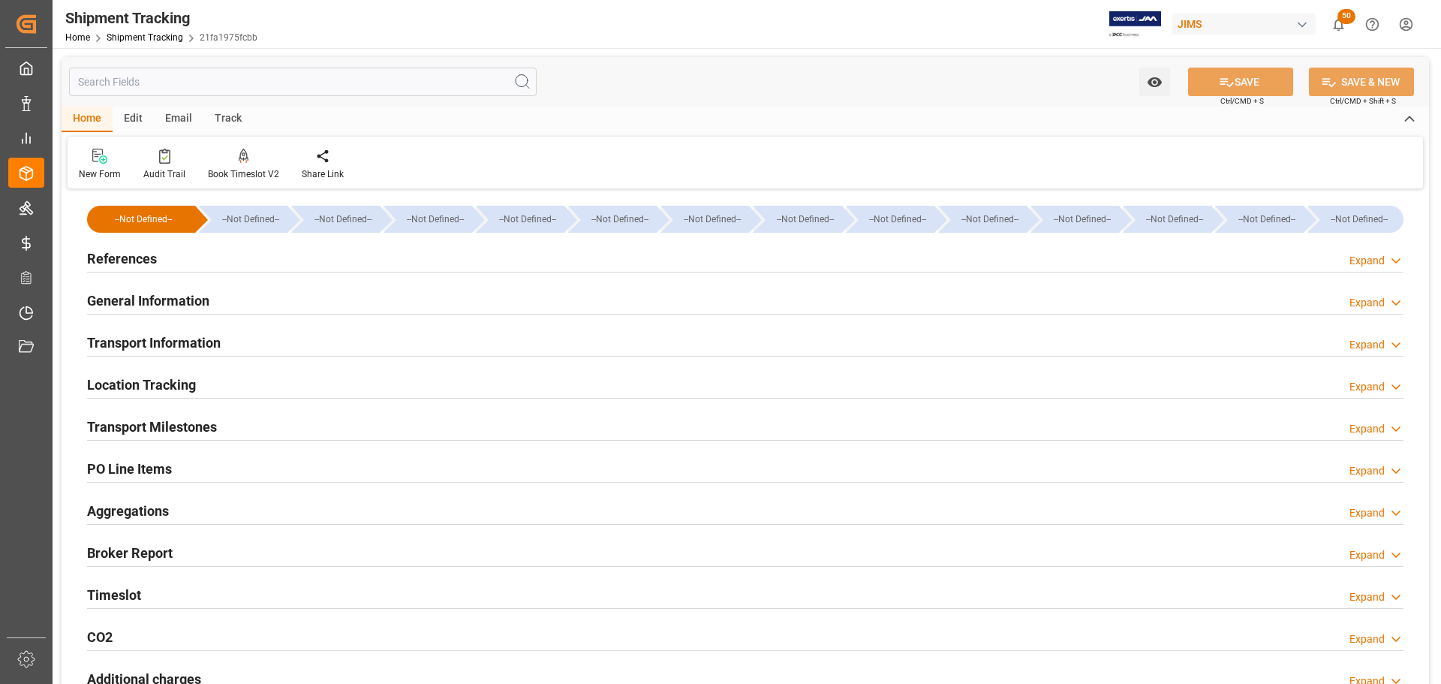
type input "[DATE] 06:30"
type input "03-10-2025 19:40"
click at [409, 420] on div "Transport Milestones Expand" at bounding box center [745, 425] width 1317 height 29
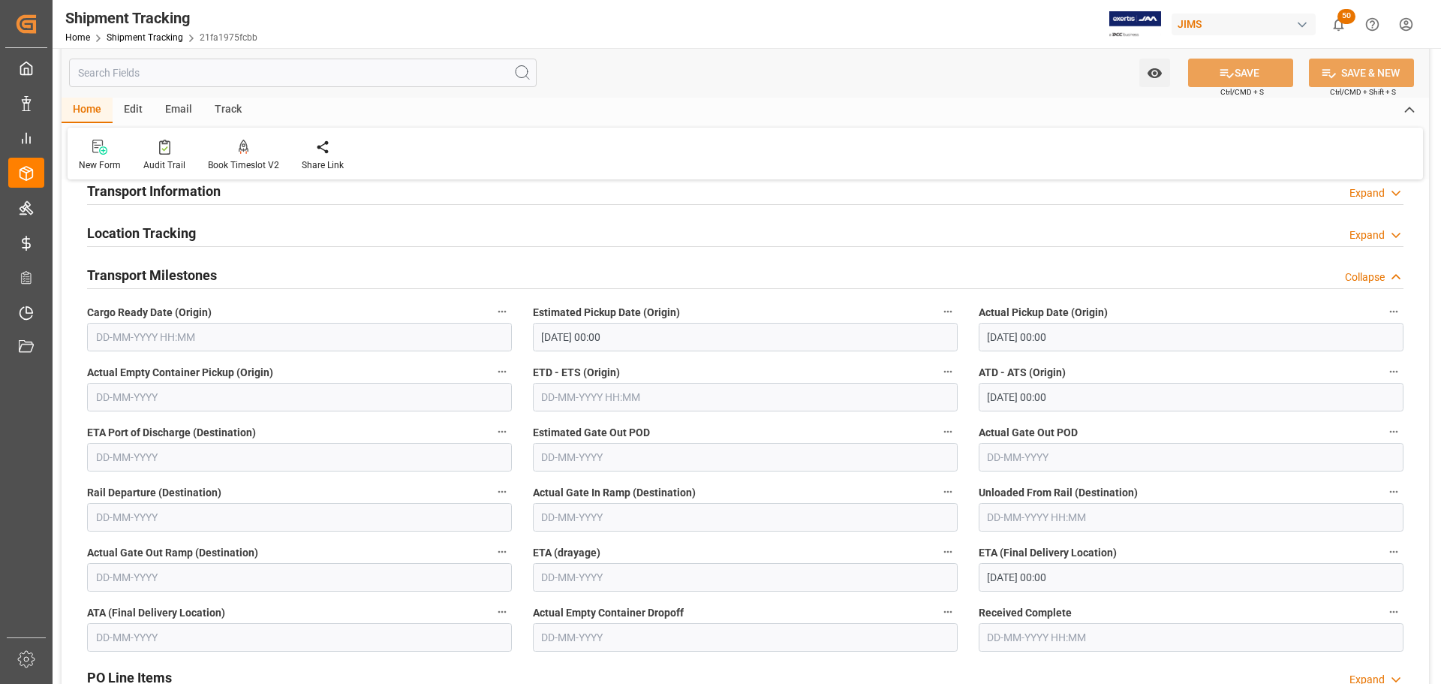
scroll to position [150, 0]
click at [202, 269] on h2 "Transport Milestones" at bounding box center [152, 276] width 130 height 20
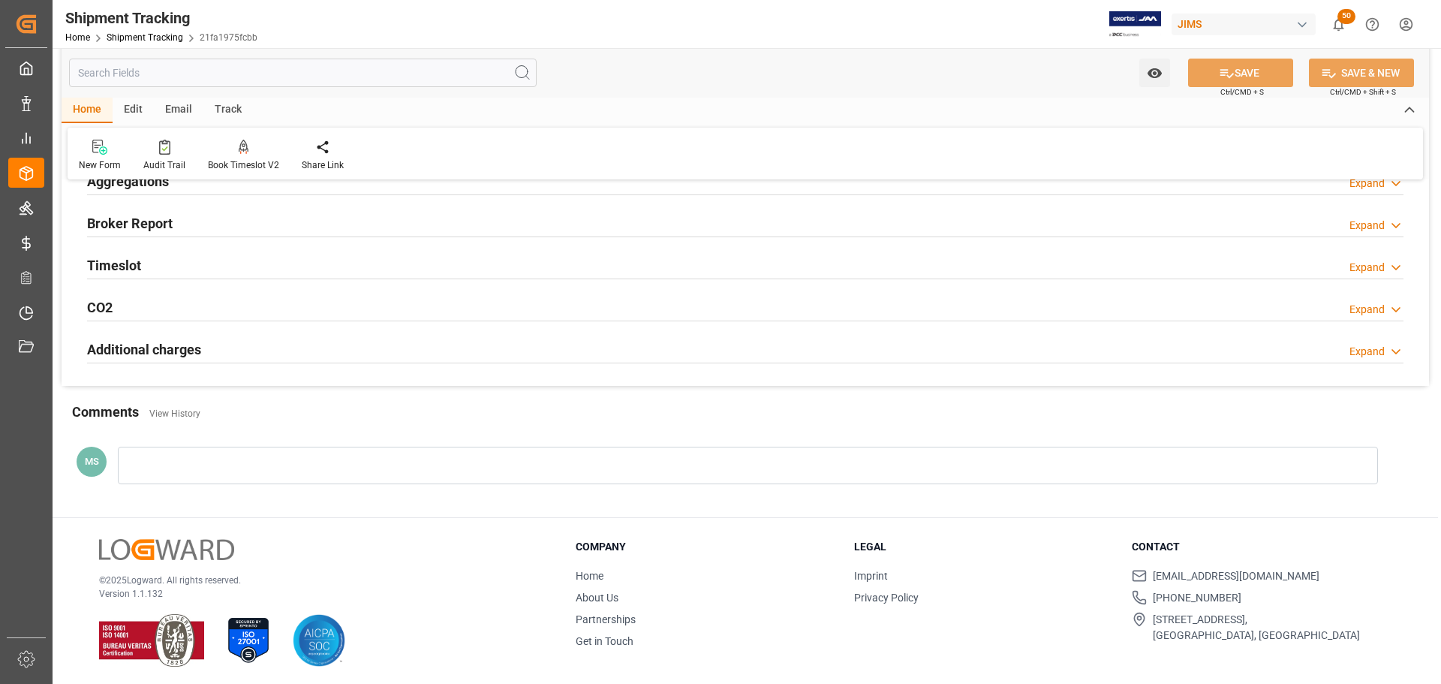
scroll to position [333, 0]
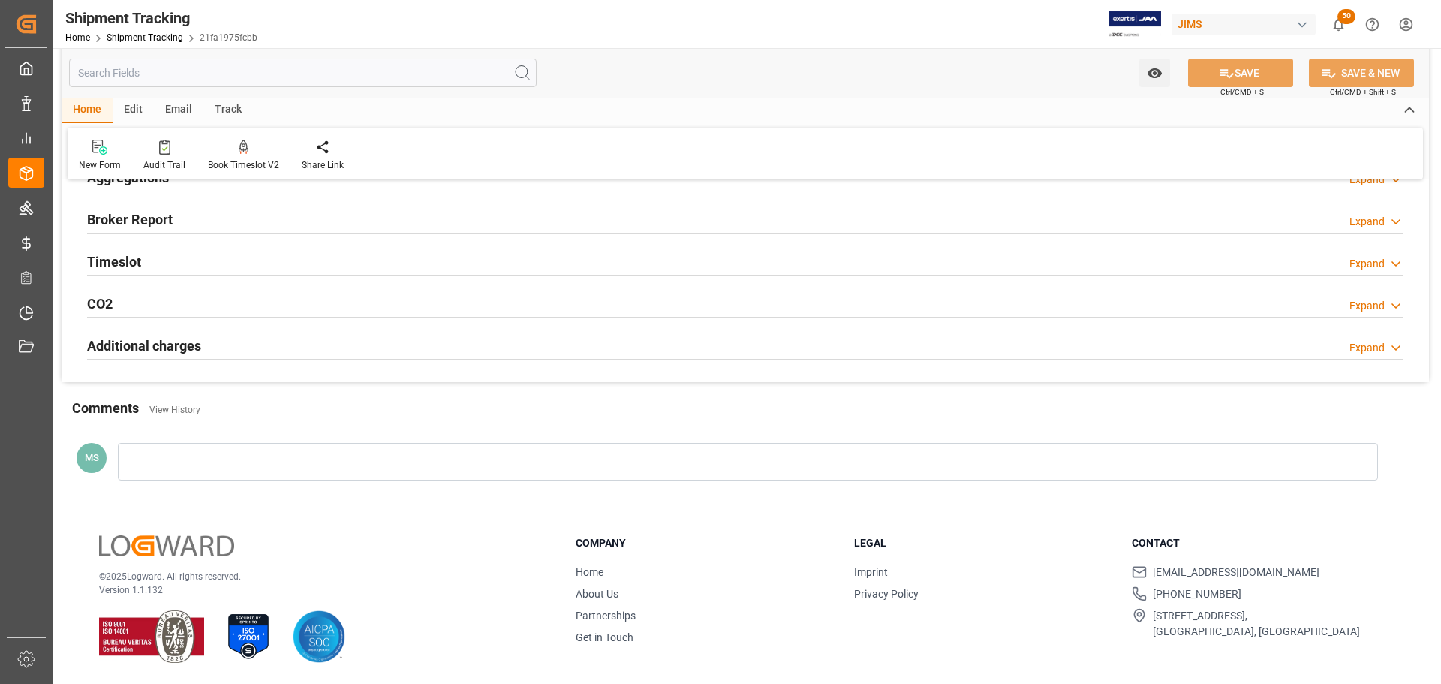
click at [201, 262] on div "Timeslot Expand" at bounding box center [745, 260] width 1317 height 29
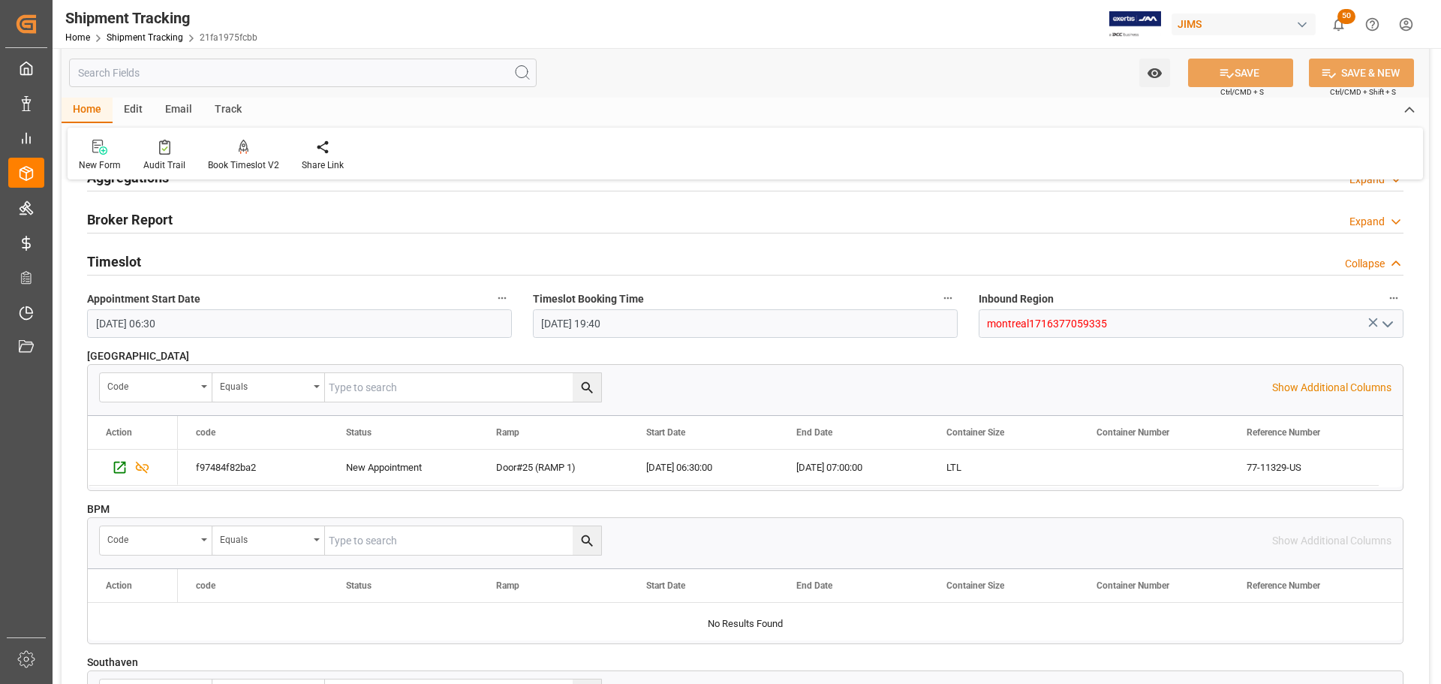
click at [201, 262] on div "Timeslot Collapse" at bounding box center [745, 260] width 1317 height 29
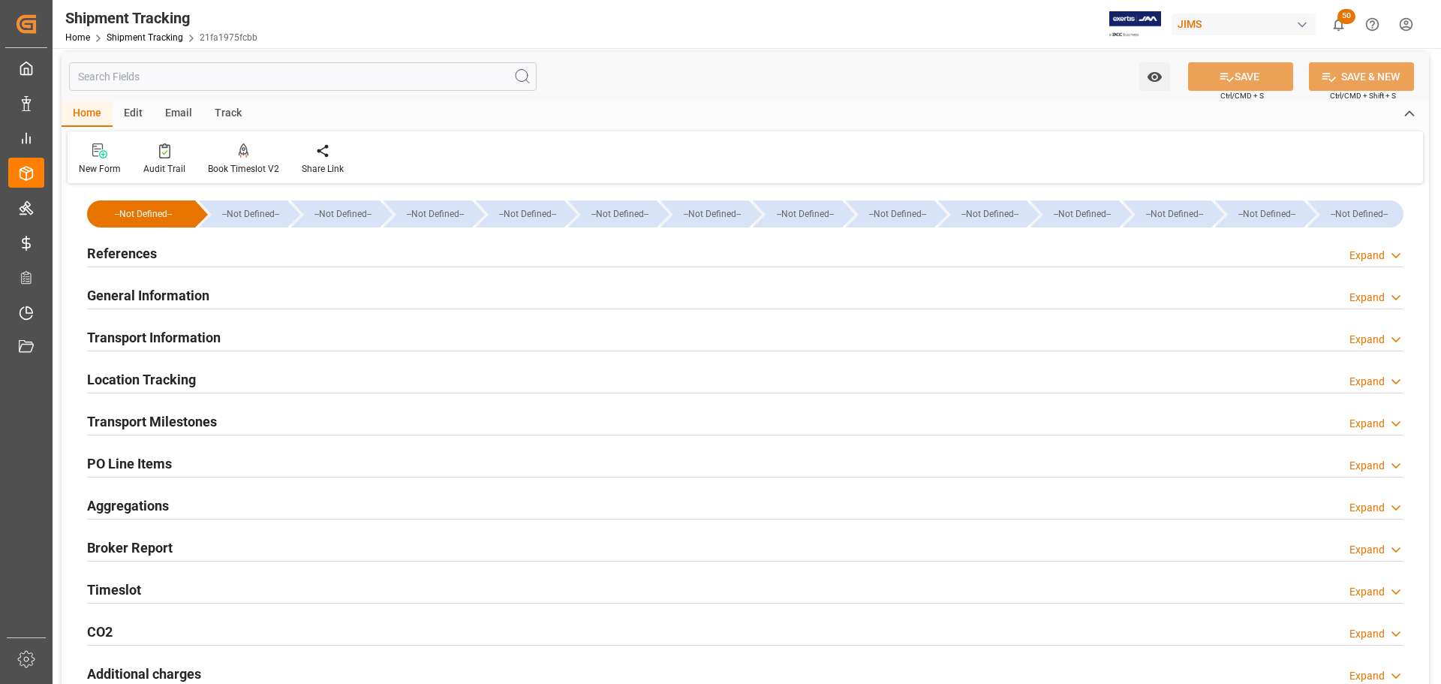
scroll to position [0, 0]
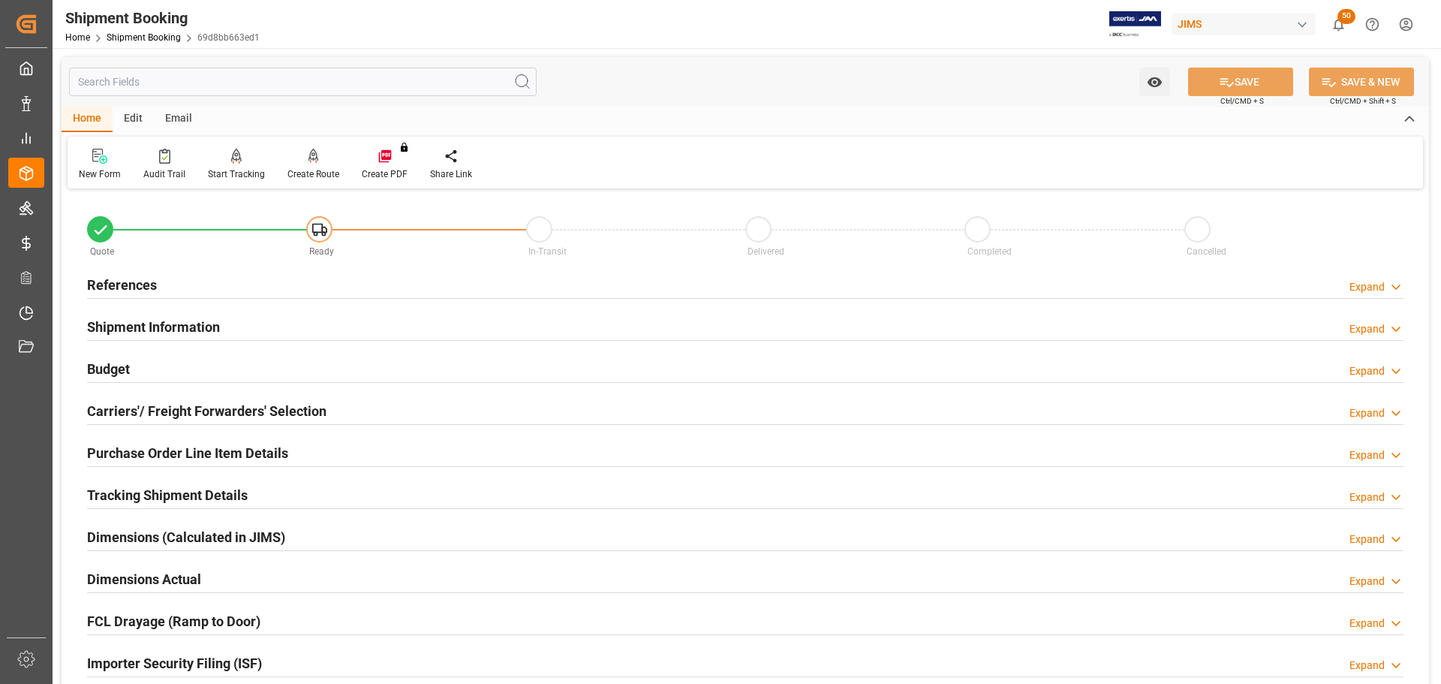
click at [257, 279] on div "References Expand" at bounding box center [745, 283] width 1317 height 29
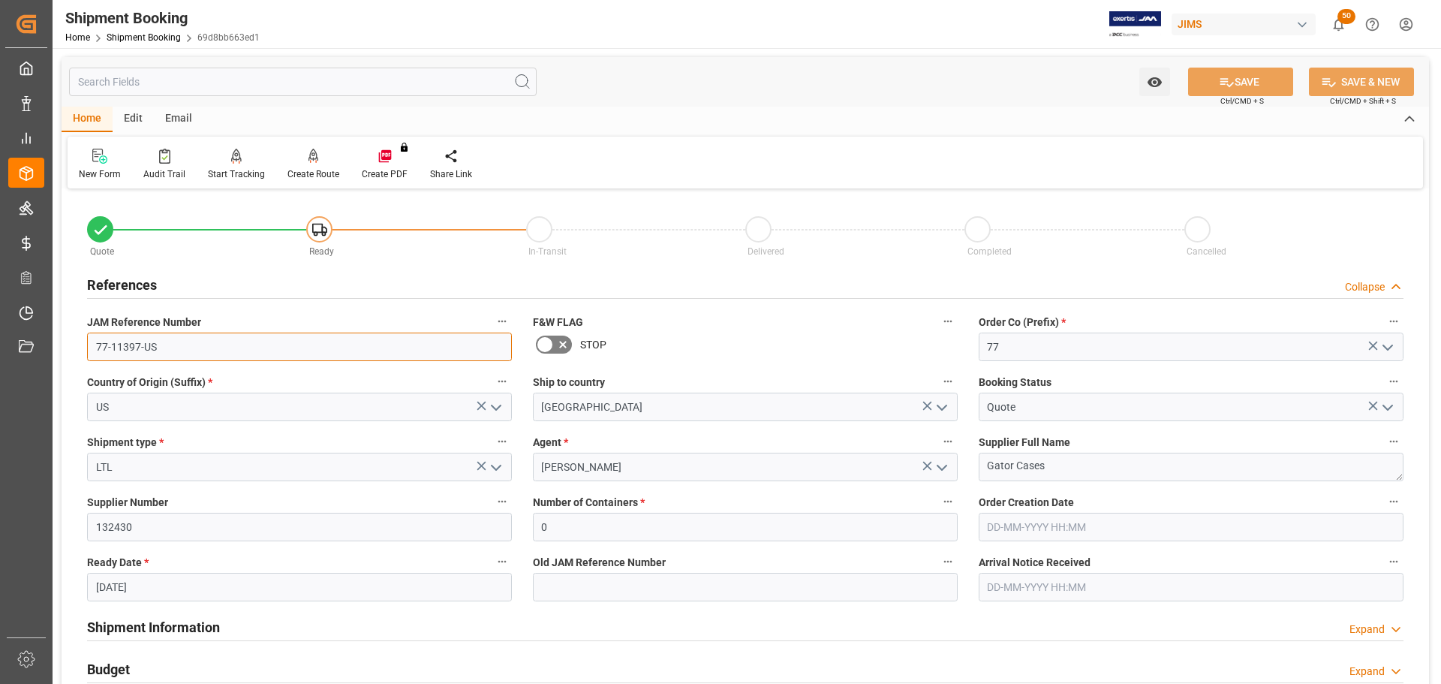
drag, startPoint x: 165, startPoint y: 349, endPoint x: 54, endPoint y: 351, distance: 111.1
click at [54, 351] on div "Watch Option SAVE Ctrl/CMD + S SAVE & NEW Ctrl/CMD + Shift + S Home Edit Email …" at bounding box center [746, 652] width 1386 height 1209
click at [235, 276] on div "References Collapse" at bounding box center [745, 283] width 1317 height 29
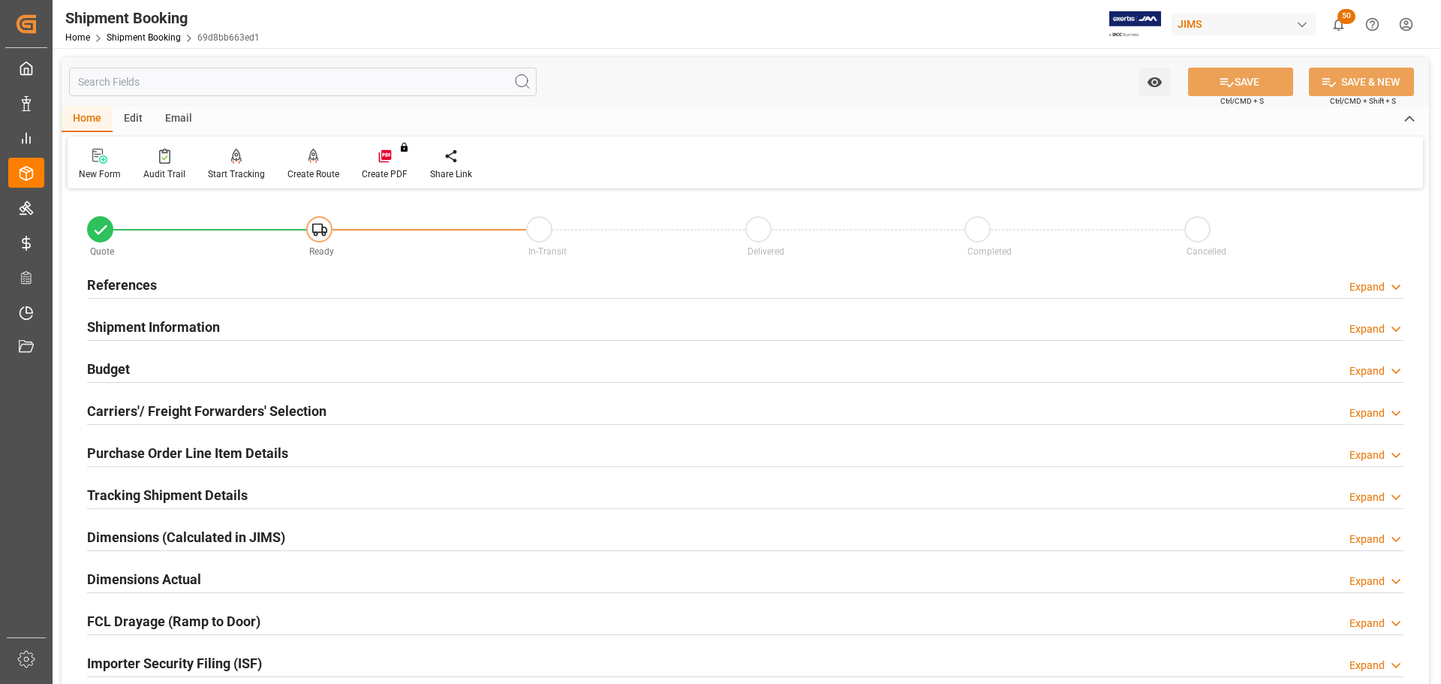
click at [214, 280] on div "References Expand" at bounding box center [745, 283] width 1317 height 29
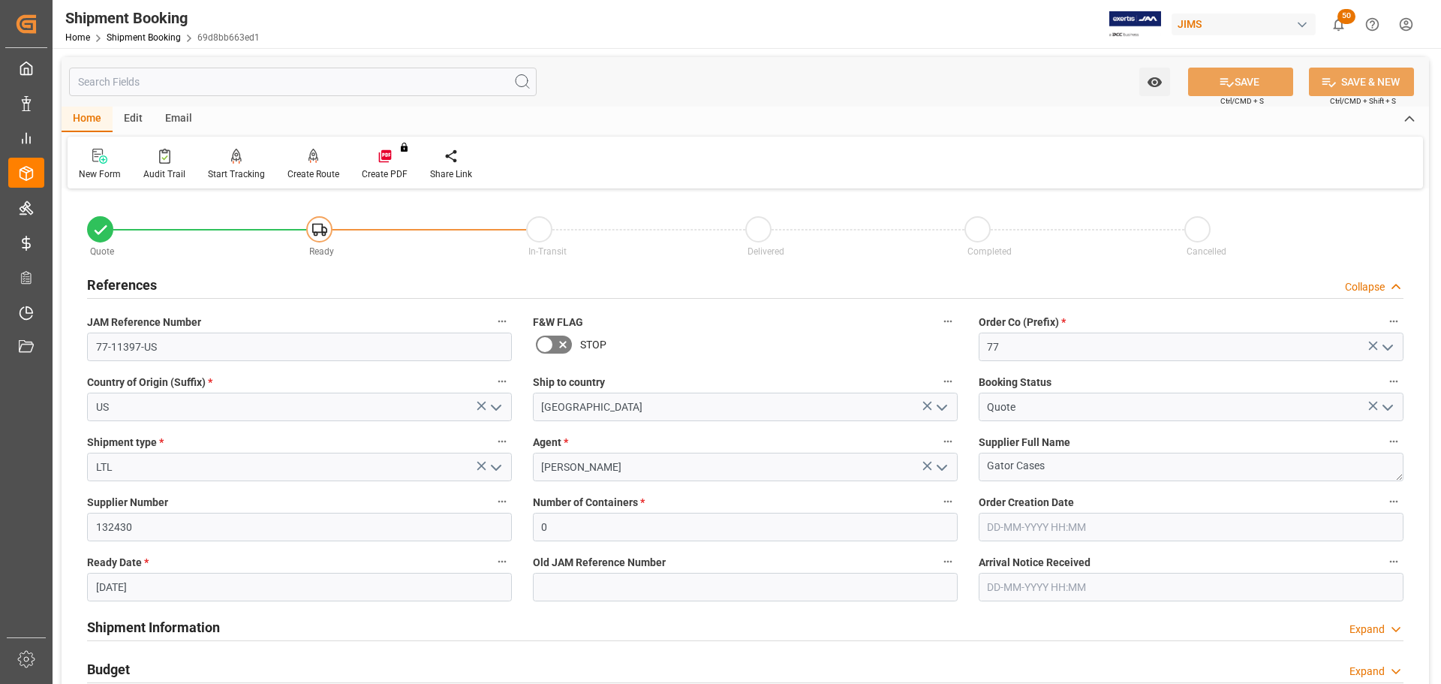
click at [229, 284] on div "References Collapse" at bounding box center [745, 283] width 1317 height 29
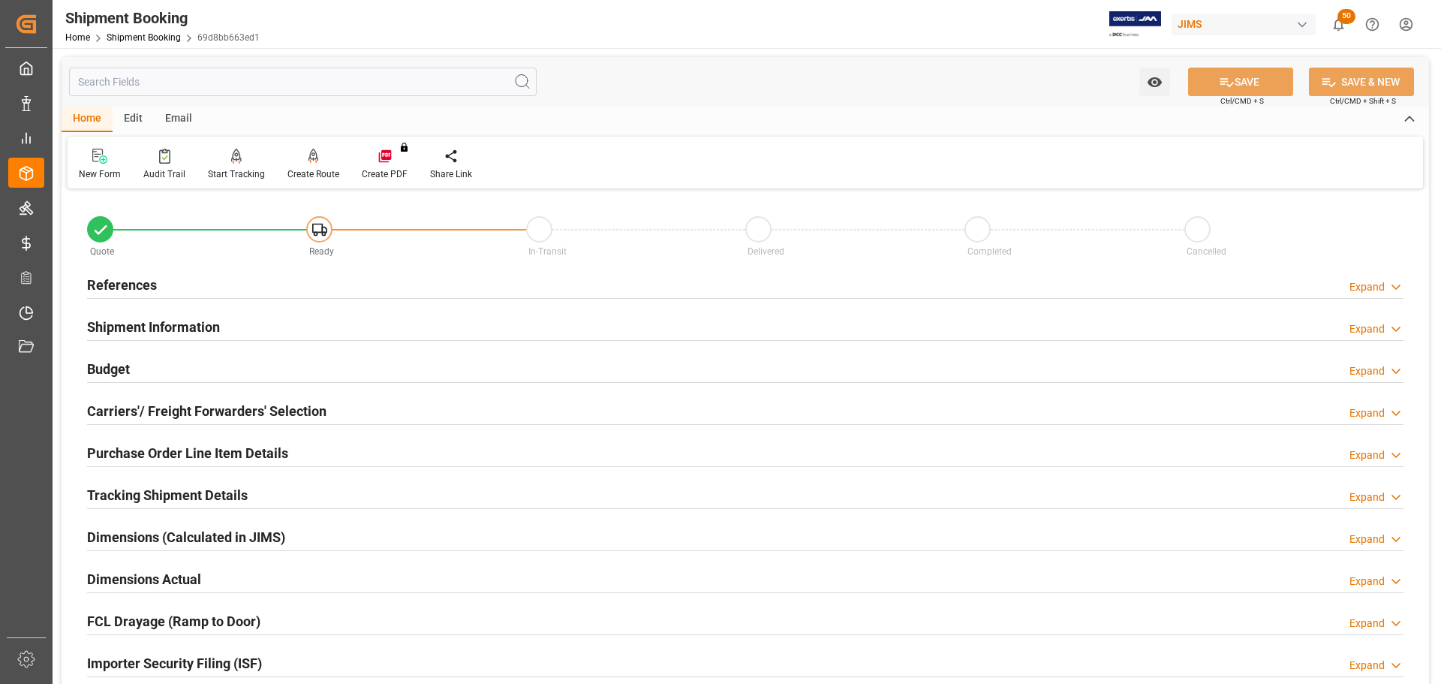
click at [367, 275] on div "References Expand" at bounding box center [745, 283] width 1317 height 29
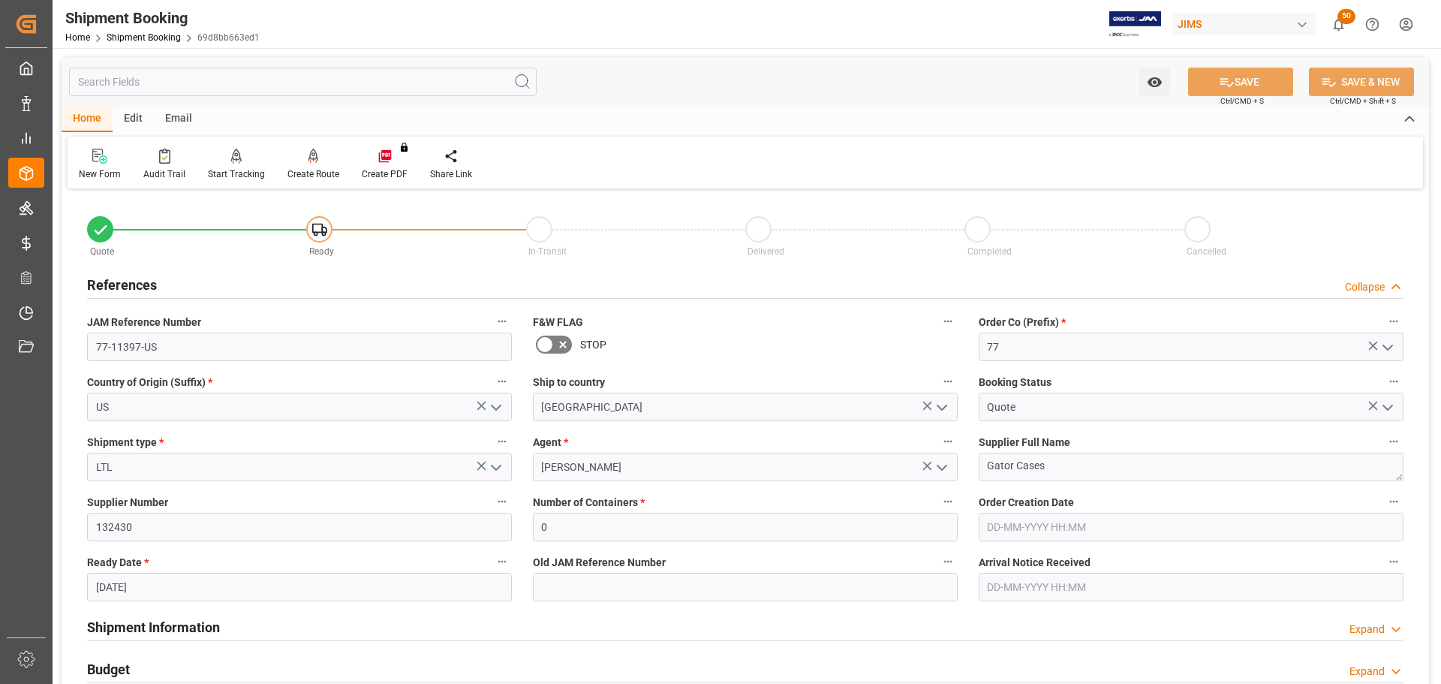
click at [367, 275] on div "References Collapse" at bounding box center [745, 283] width 1317 height 29
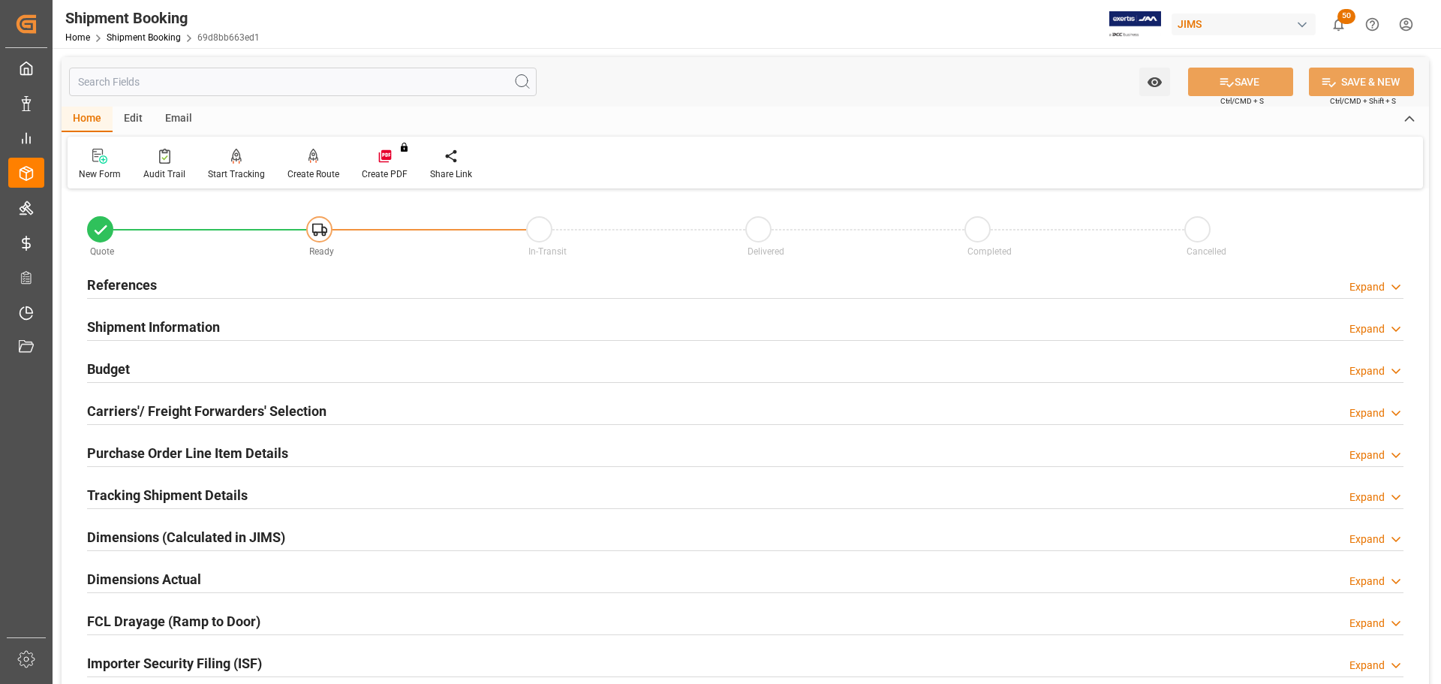
click at [364, 315] on div "Shipment Information Expand" at bounding box center [745, 326] width 1317 height 29
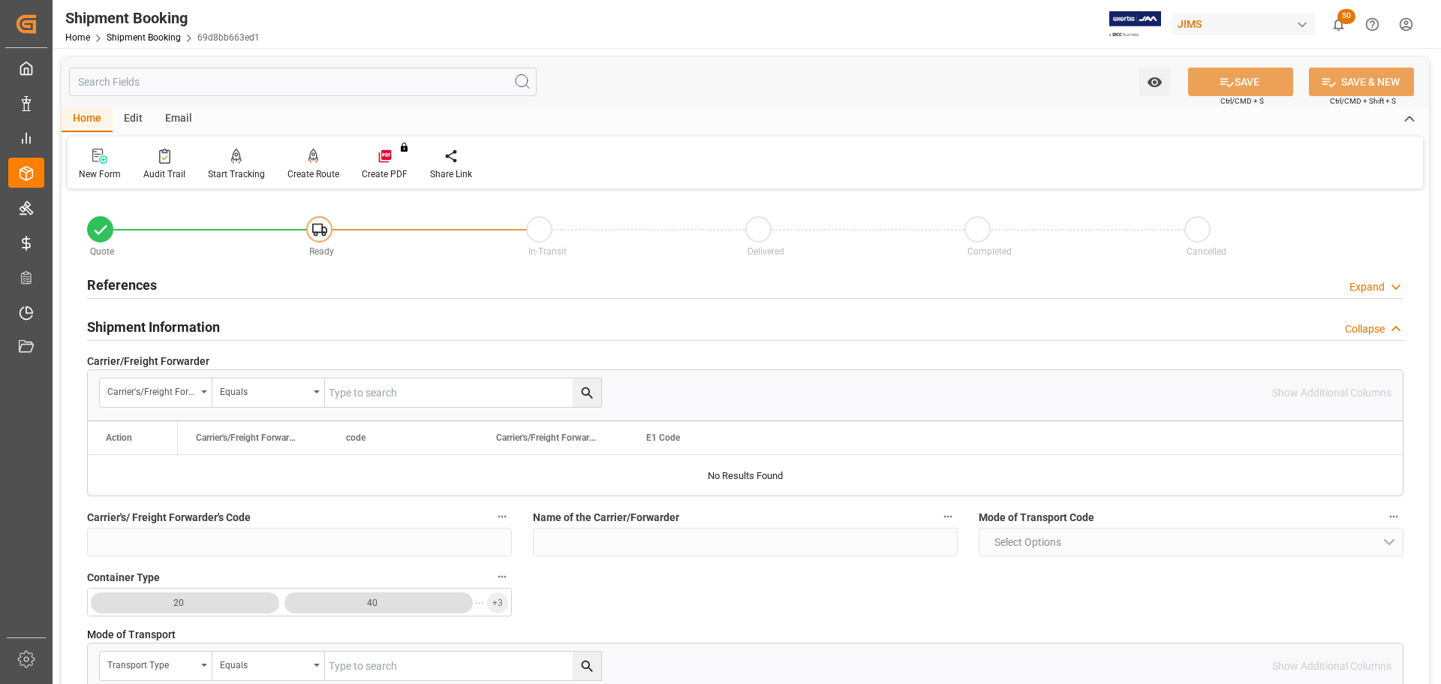
click at [364, 315] on div "Shipment Information Collapse" at bounding box center [745, 326] width 1317 height 29
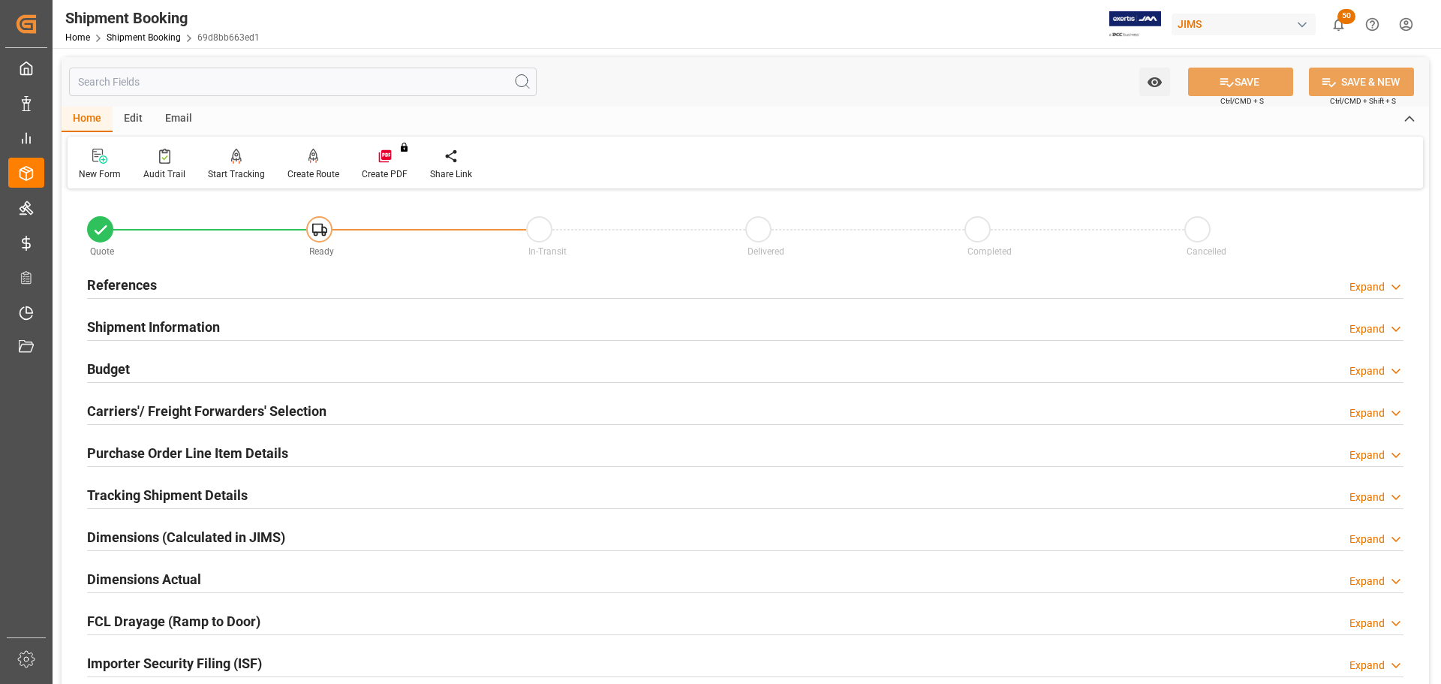
click at [366, 366] on div "Budget Expand" at bounding box center [745, 368] width 1317 height 29
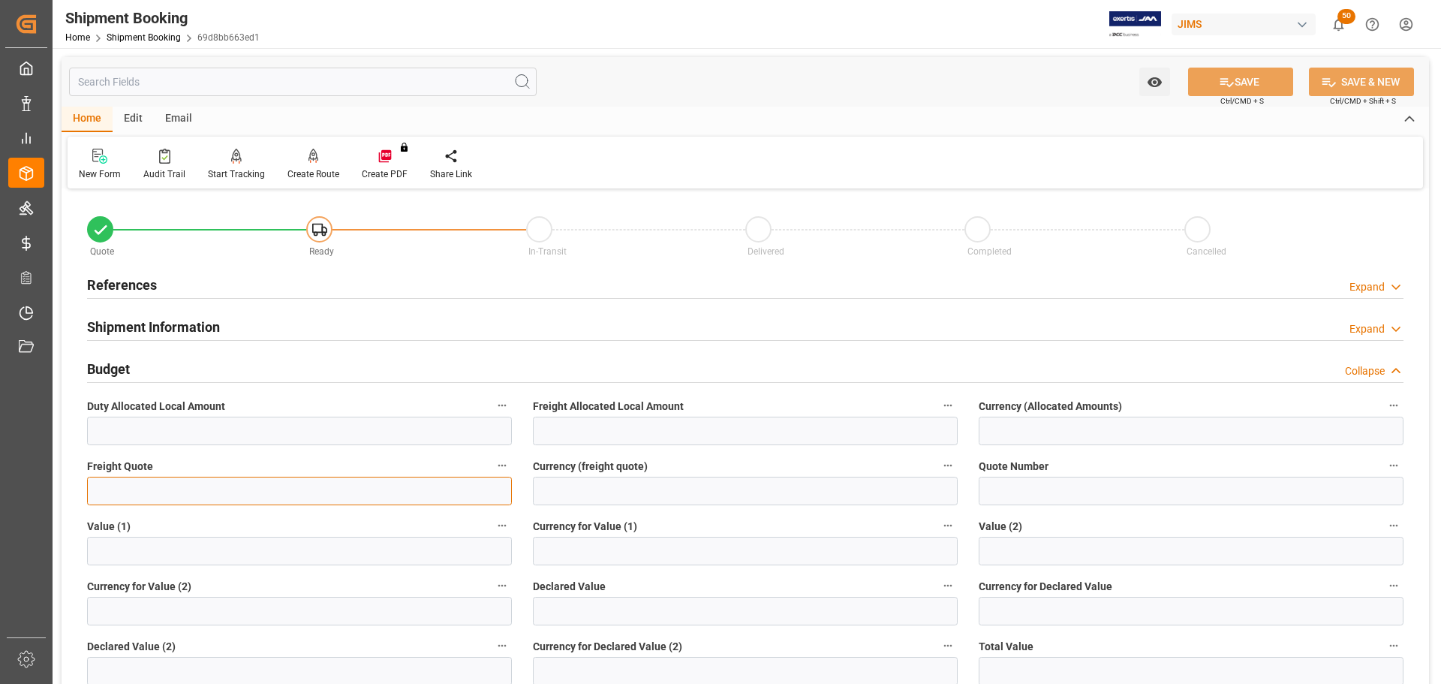
click at [282, 490] on input "text" at bounding box center [299, 491] width 425 height 29
type input "1550"
click at [550, 494] on input at bounding box center [745, 491] width 425 height 29
type input "CAD"
click at [1261, 86] on button "SAVE" at bounding box center [1240, 82] width 105 height 29
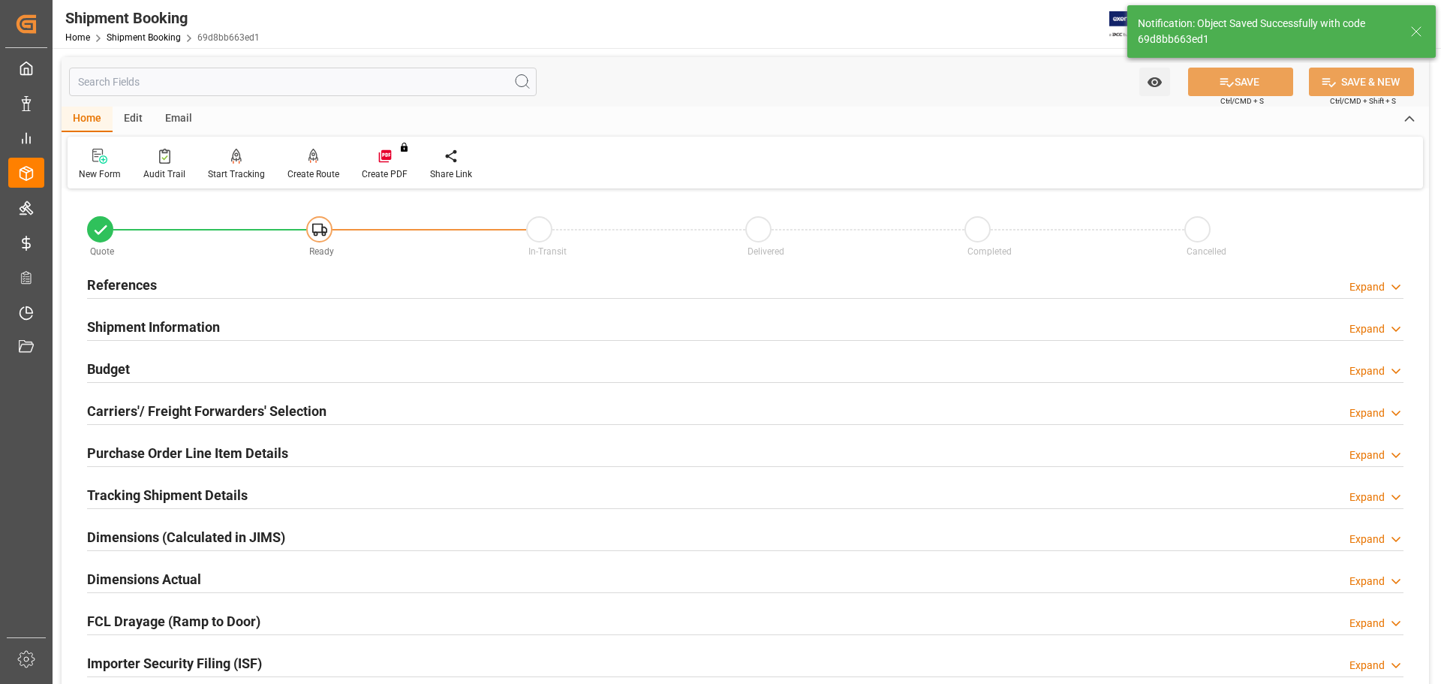
click at [158, 327] on h2 "Shipment Information" at bounding box center [153, 327] width 133 height 20
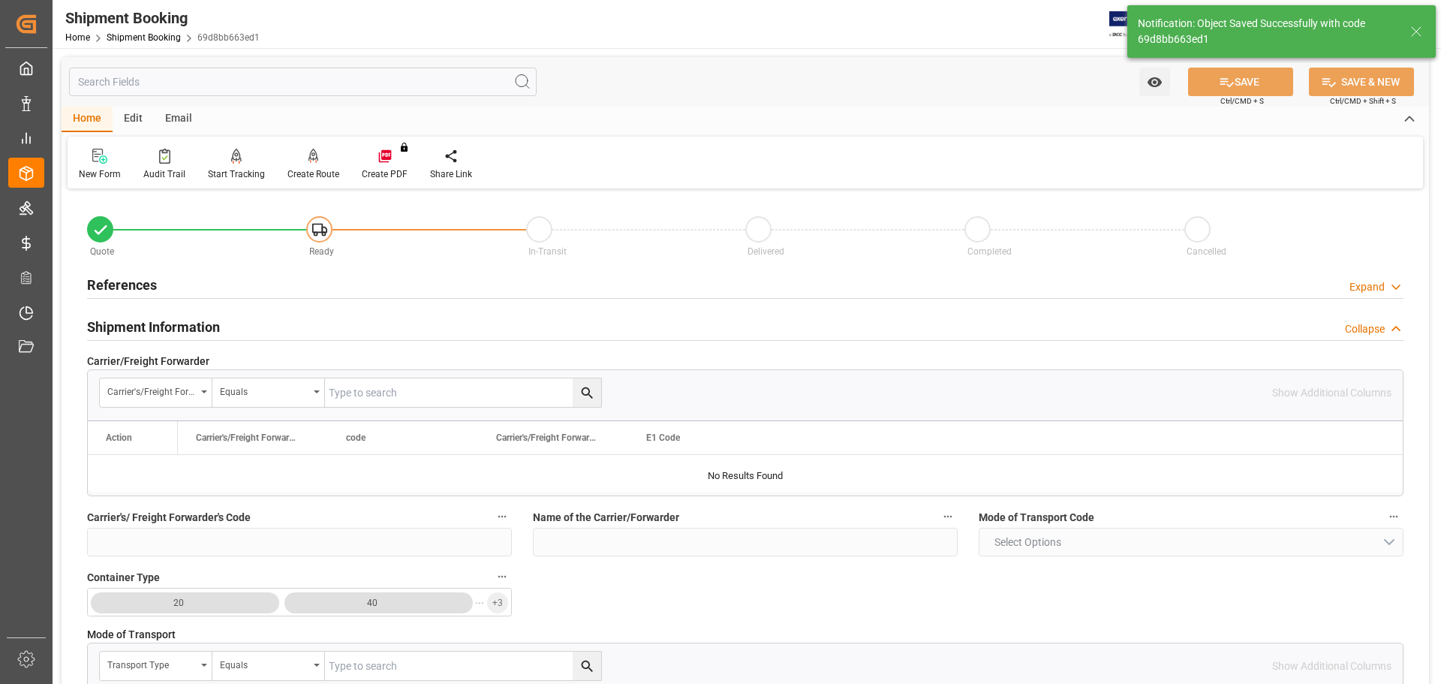
click at [160, 324] on h2 "Shipment Information" at bounding box center [153, 327] width 133 height 20
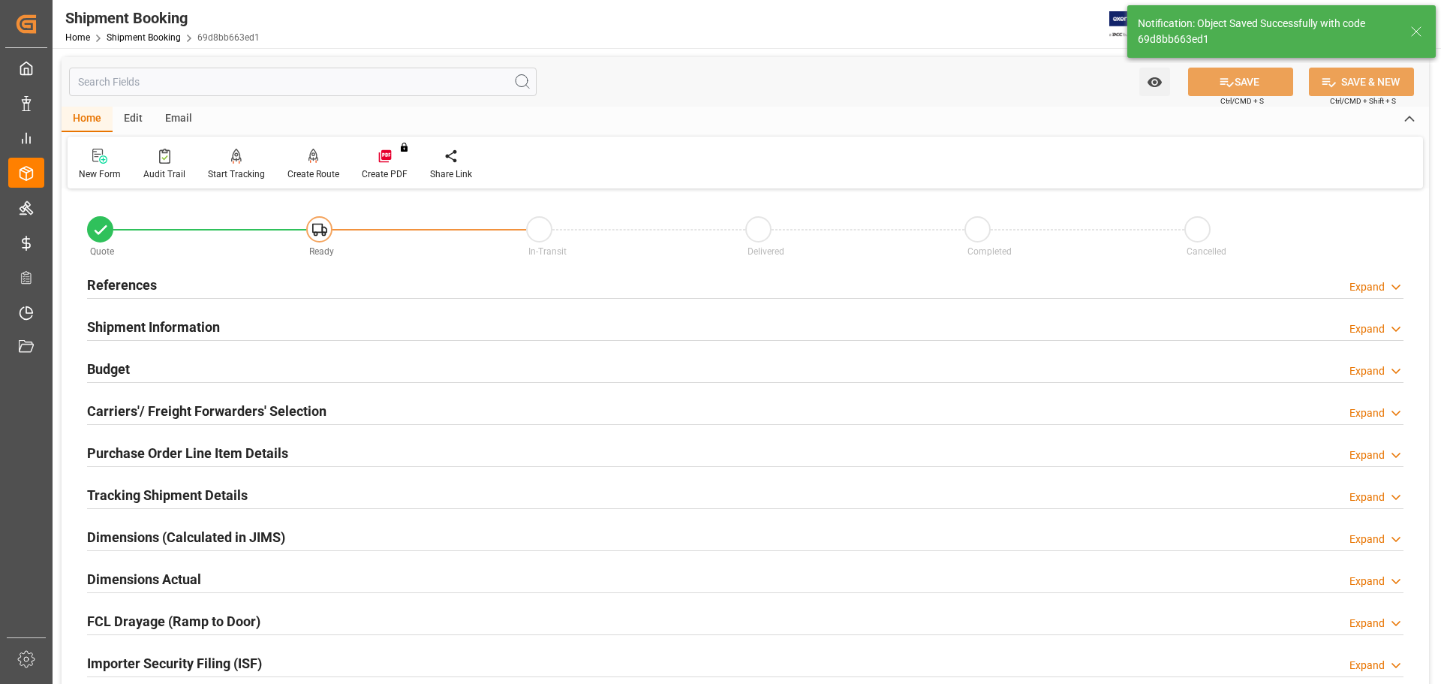
drag, startPoint x: 158, startPoint y: 422, endPoint x: 159, endPoint y: 405, distance: 17.3
click at [157, 421] on div "Carriers'/ Freight Forwarders' Selection" at bounding box center [206, 410] width 239 height 29
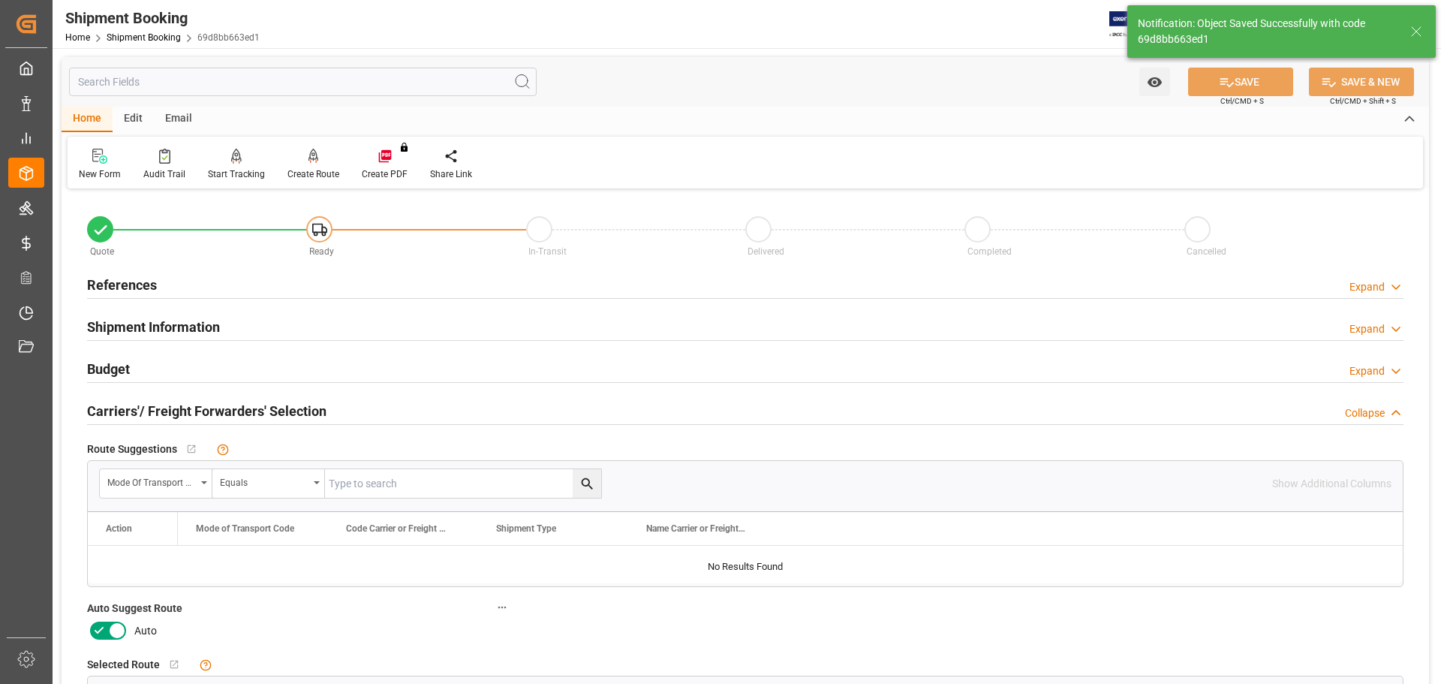
click at [107, 628] on icon at bounding box center [99, 631] width 18 height 18
click at [0, 0] on input "checkbox" at bounding box center [0, 0] width 0 height 0
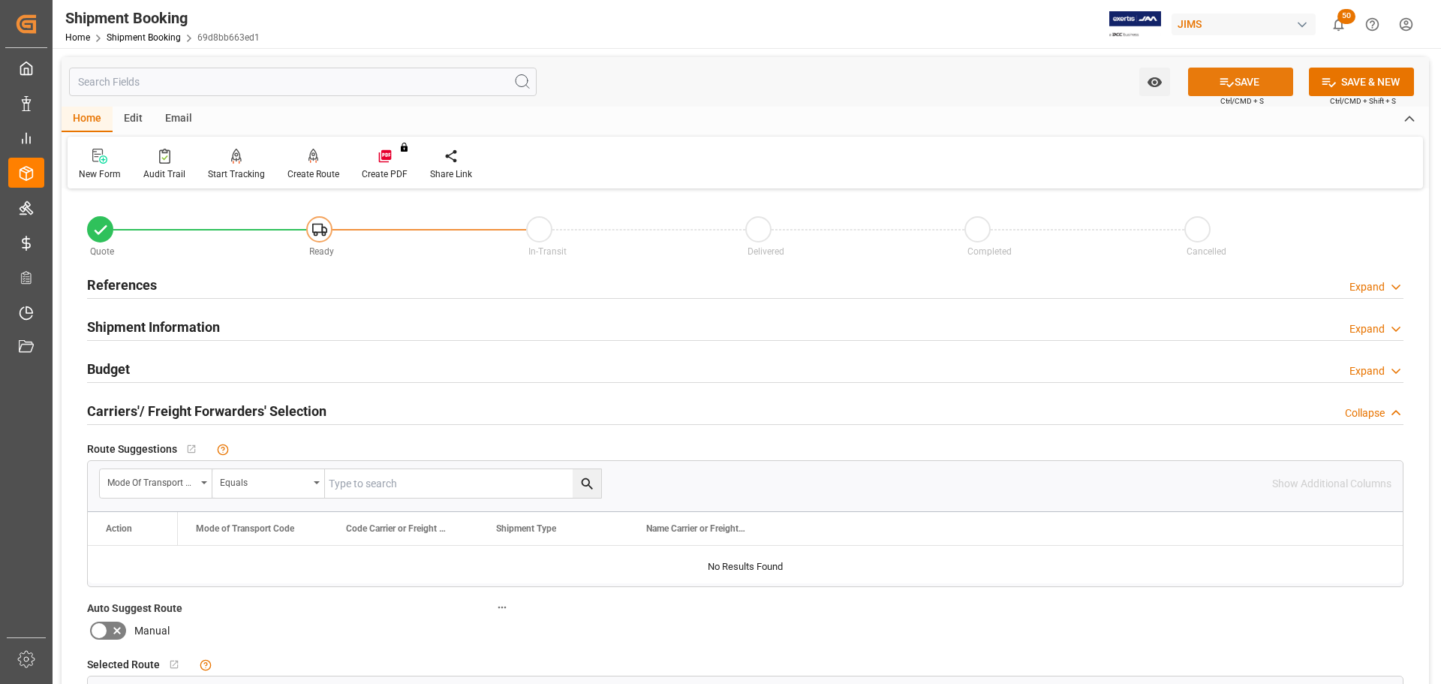
click at [1255, 80] on button "SAVE" at bounding box center [1240, 82] width 105 height 29
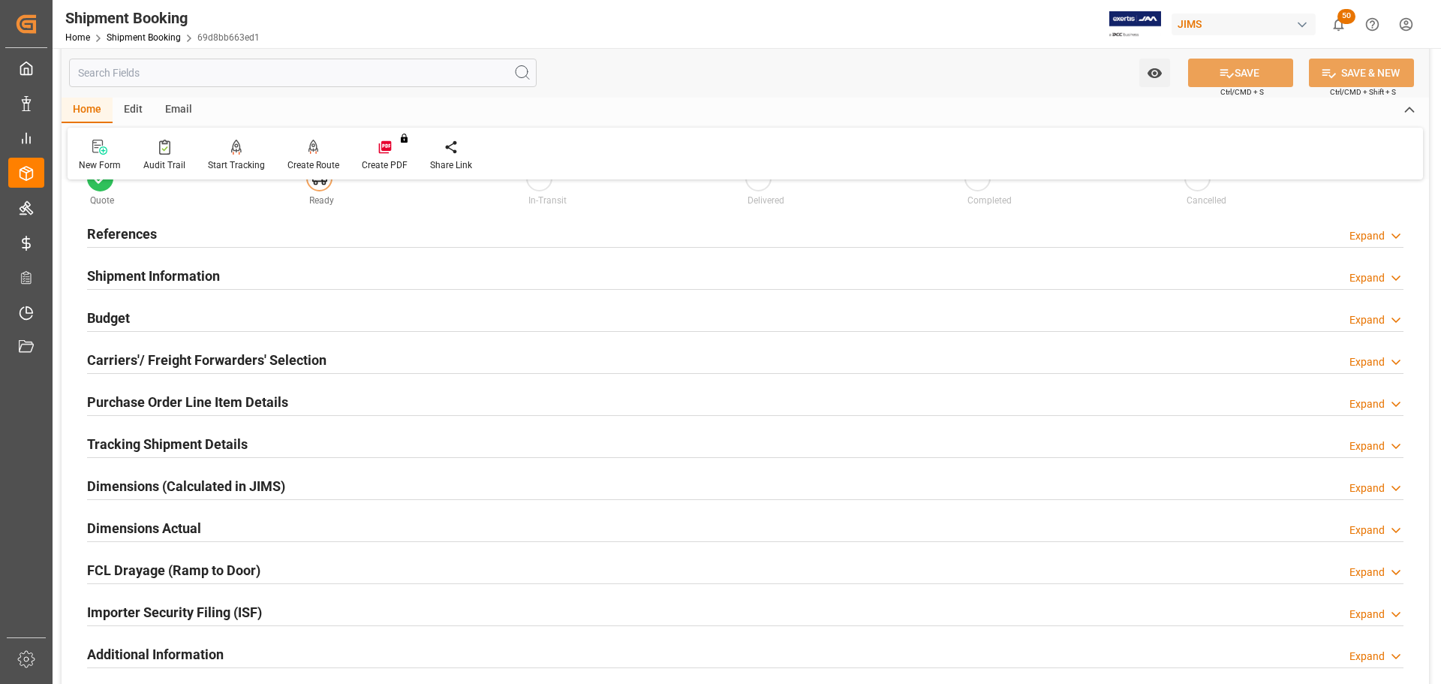
scroll to position [75, 0]
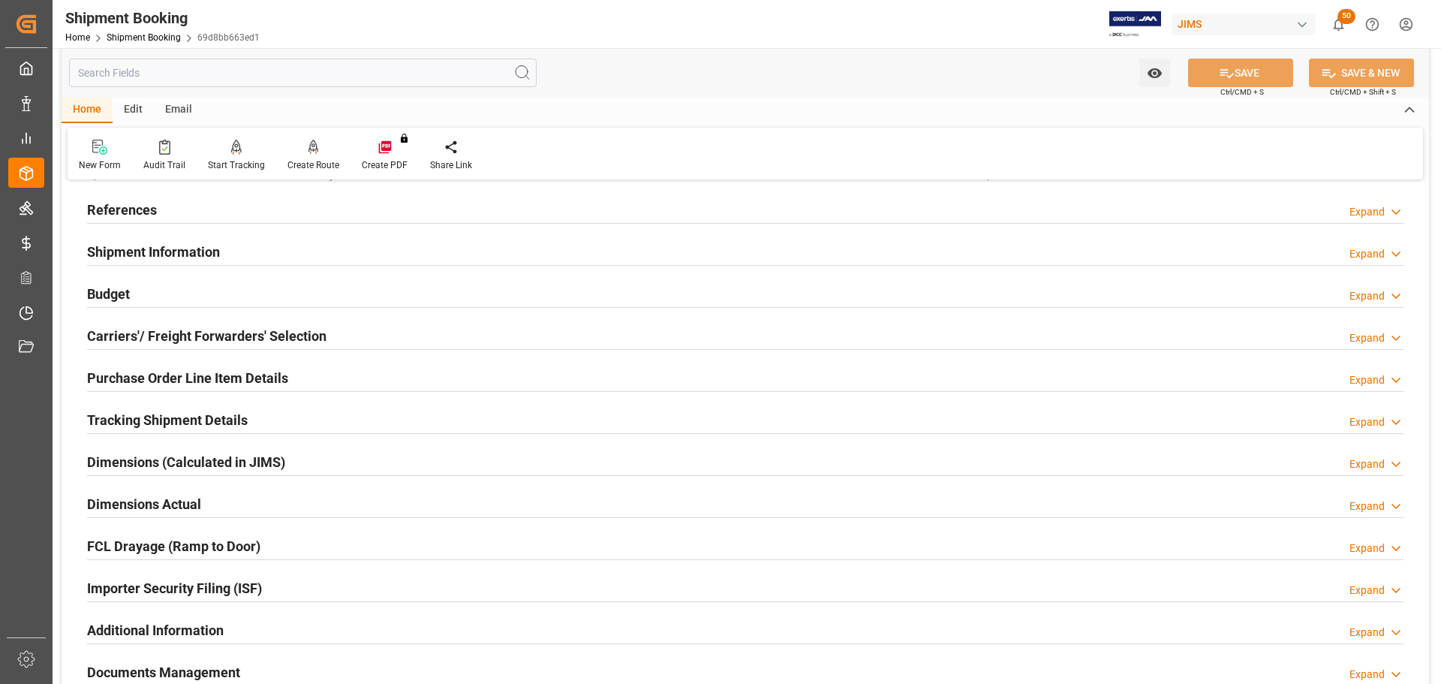
click at [176, 294] on div "Budget Expand" at bounding box center [745, 292] width 1317 height 29
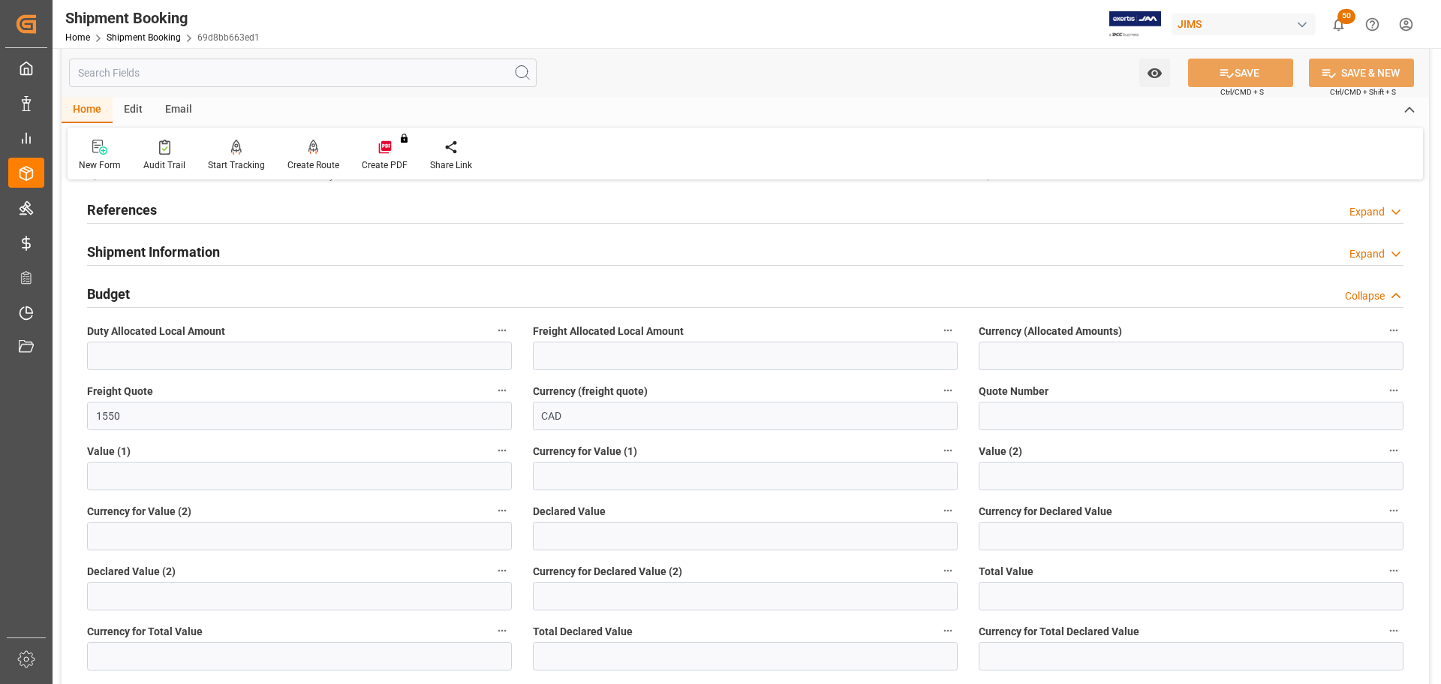
click at [176, 294] on div "Budget Collapse" at bounding box center [745, 292] width 1317 height 29
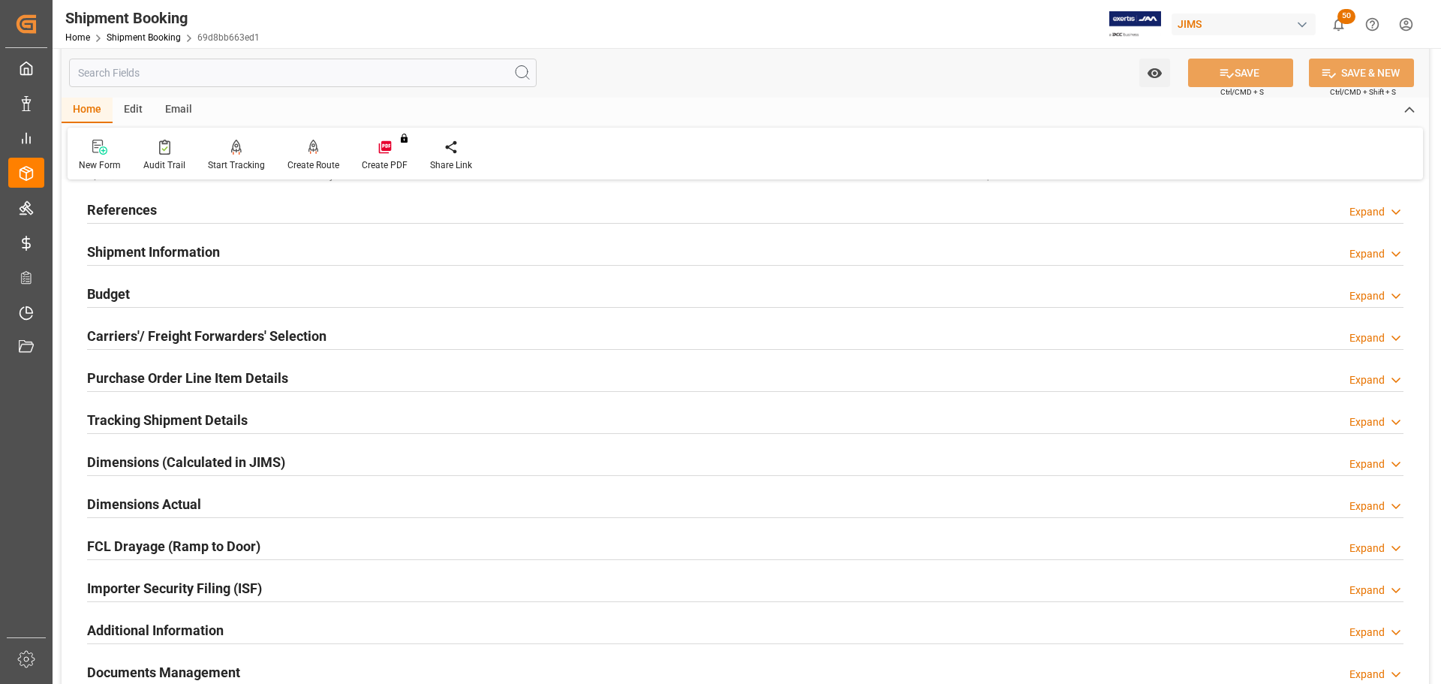
click at [175, 294] on div "Budget Expand" at bounding box center [745, 292] width 1317 height 29
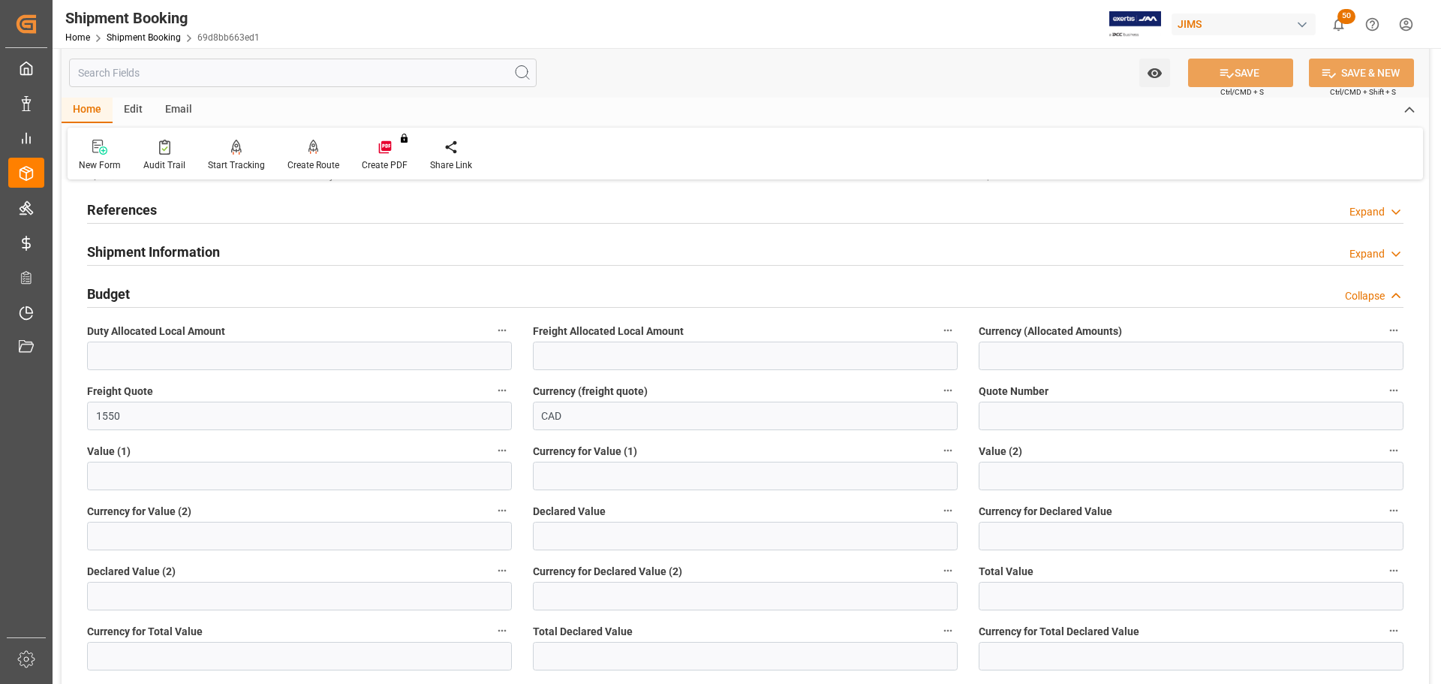
click at [174, 294] on div "Budget Collapse" at bounding box center [745, 292] width 1317 height 29
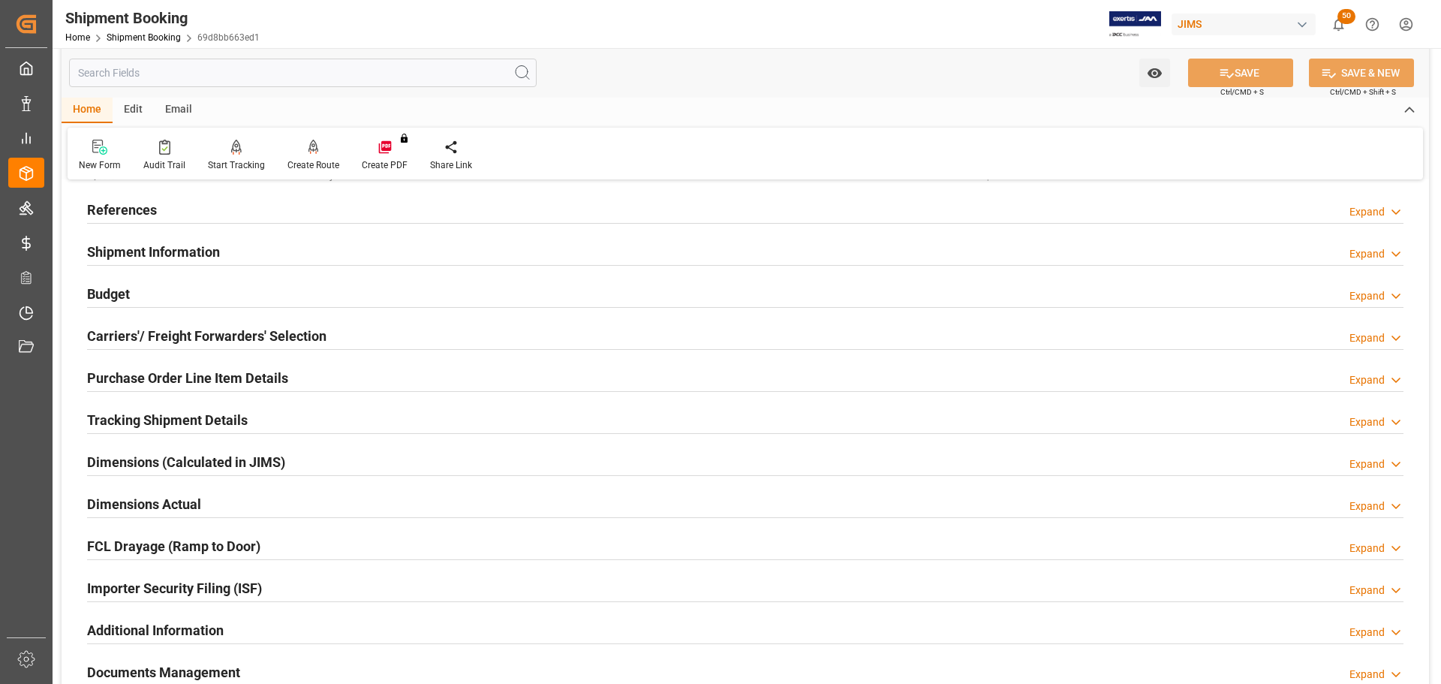
click at [183, 327] on h2 "Carriers'/ Freight Forwarders' Selection" at bounding box center [206, 336] width 239 height 20
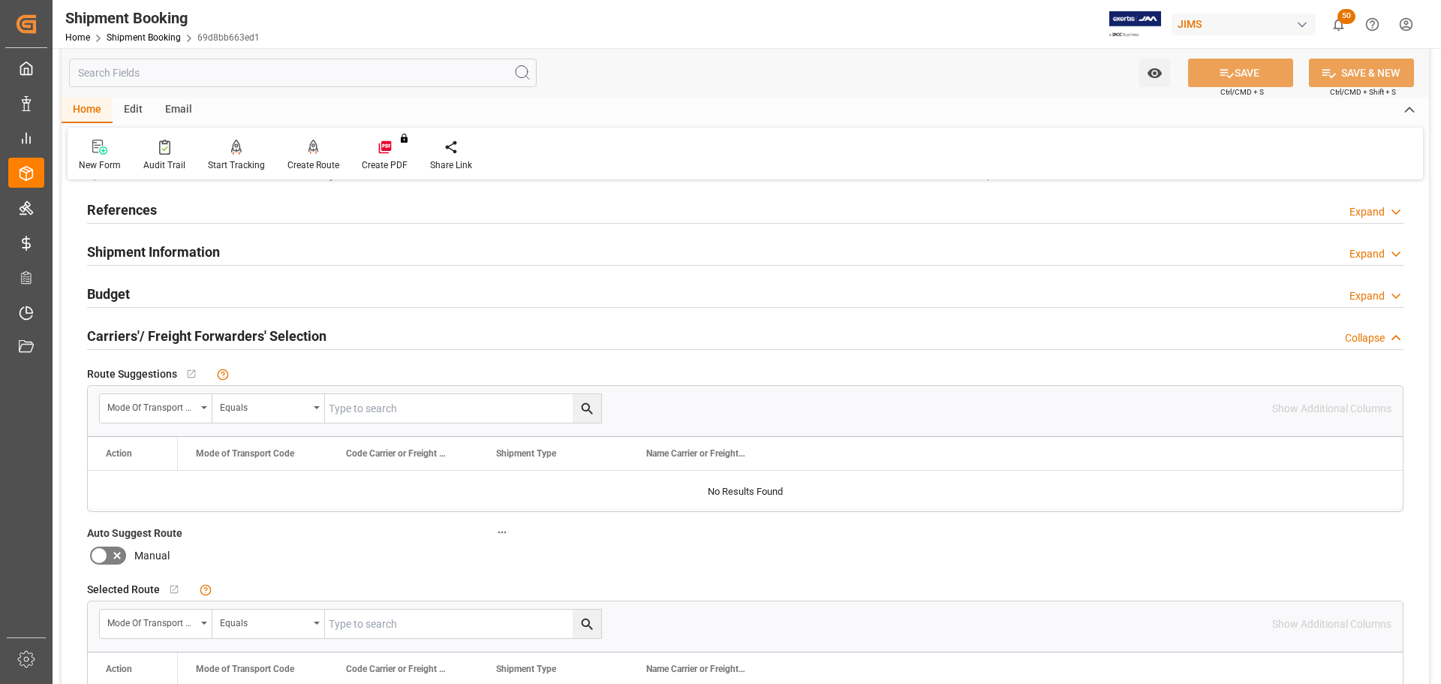
click at [183, 327] on h2 "Carriers'/ Freight Forwarders' Selection" at bounding box center [206, 336] width 239 height 20
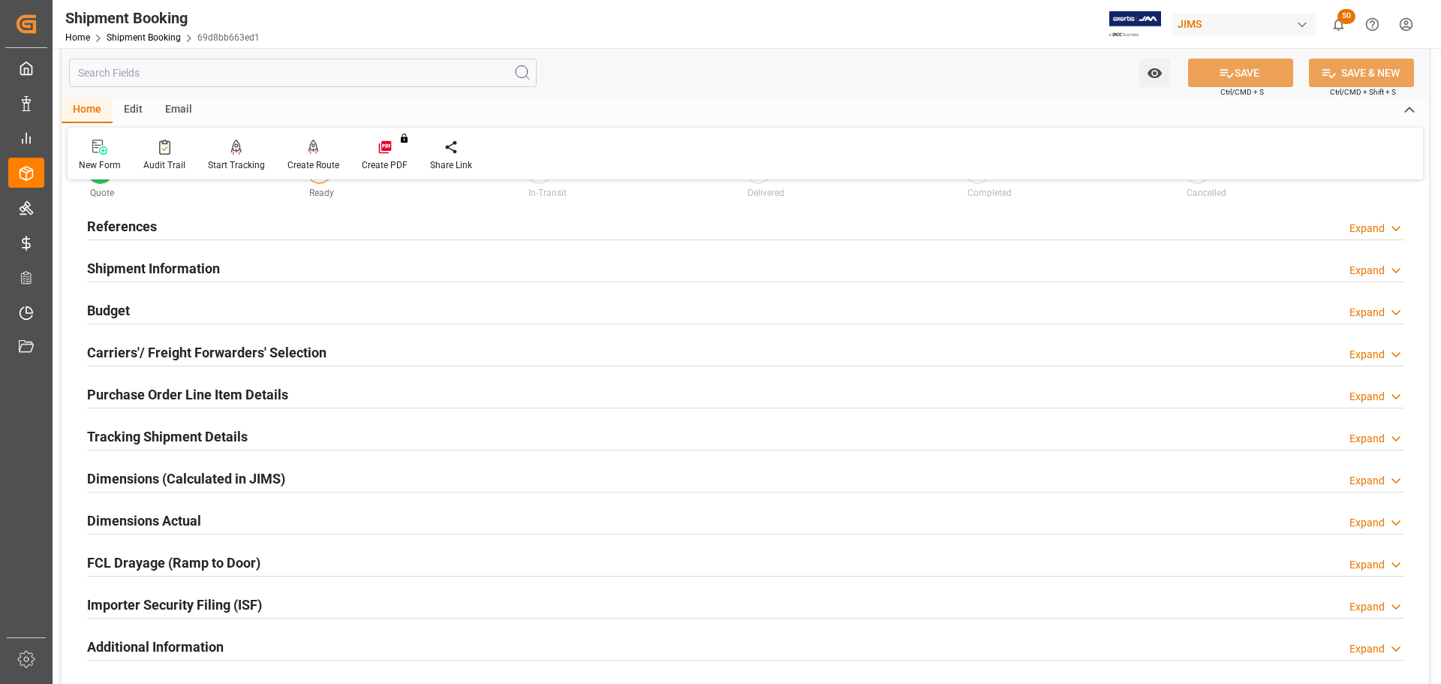
scroll to position [0, 0]
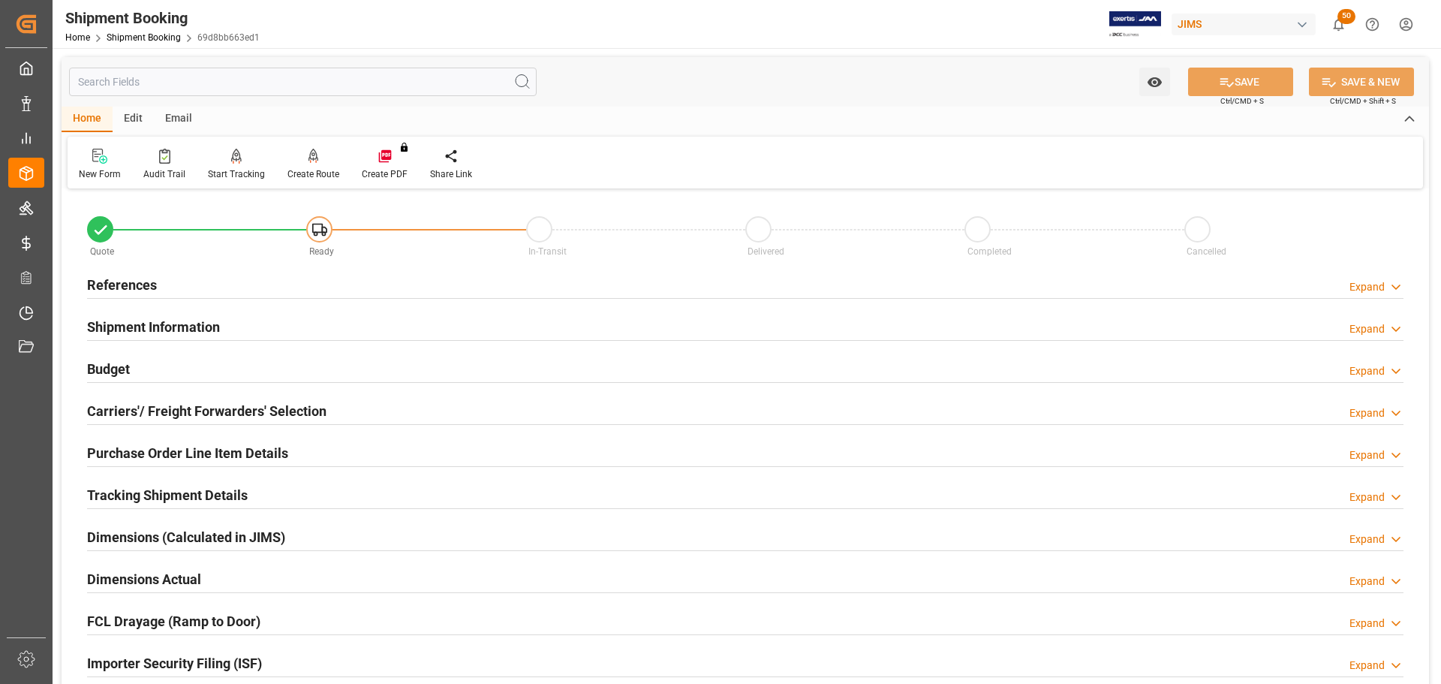
click at [196, 319] on h2 "Shipment Information" at bounding box center [153, 327] width 133 height 20
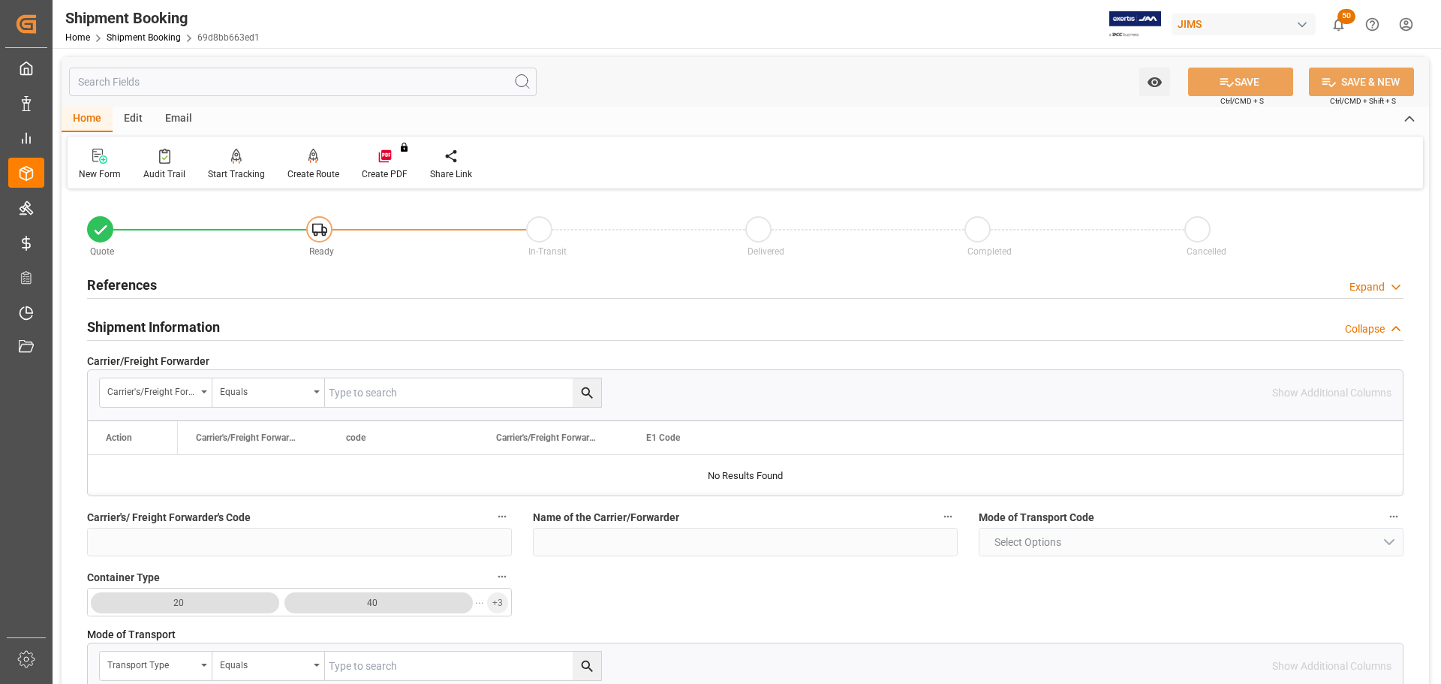
click at [195, 320] on h2 "Shipment Information" at bounding box center [153, 327] width 133 height 20
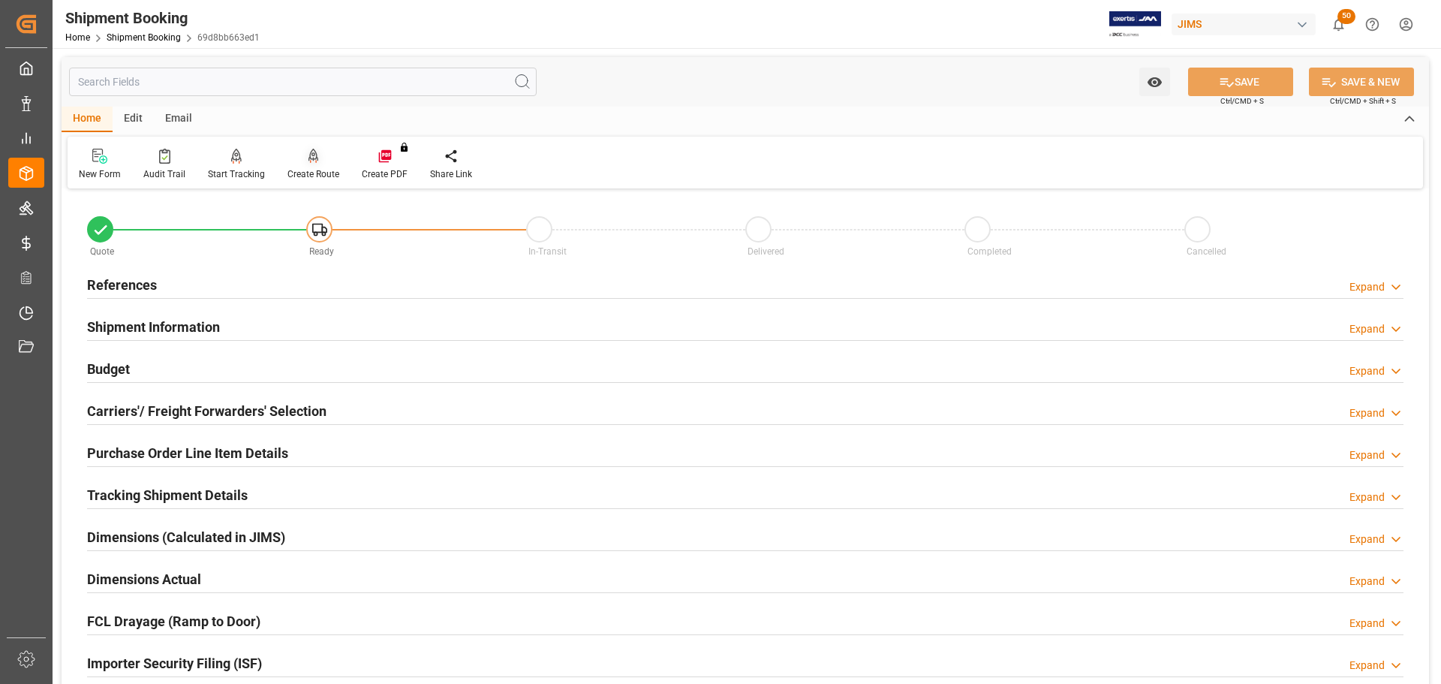
click at [303, 161] on div at bounding box center [313, 156] width 52 height 16
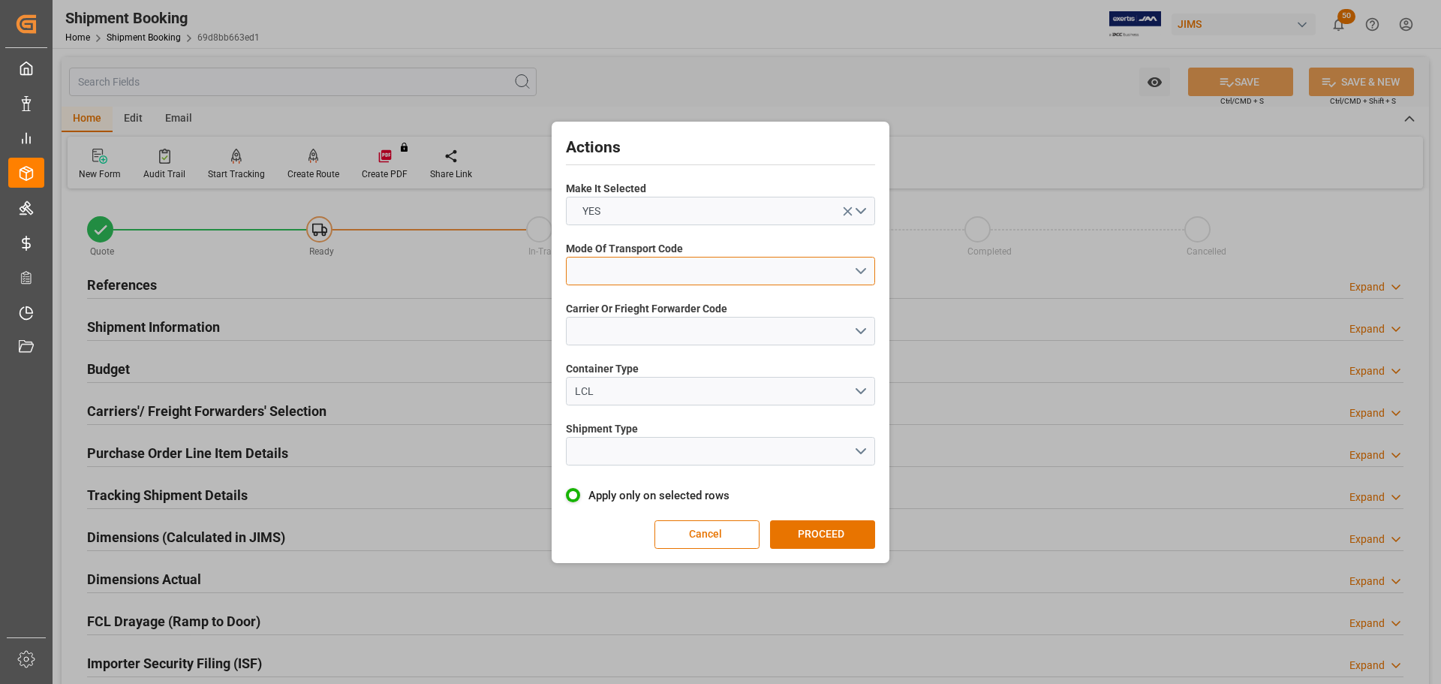
click at [732, 277] on button "open menu" at bounding box center [720, 271] width 309 height 29
click at [649, 336] on div "3- TRUCKR" at bounding box center [721, 338] width 308 height 32
click at [649, 344] on button "open menu" at bounding box center [720, 331] width 309 height 29
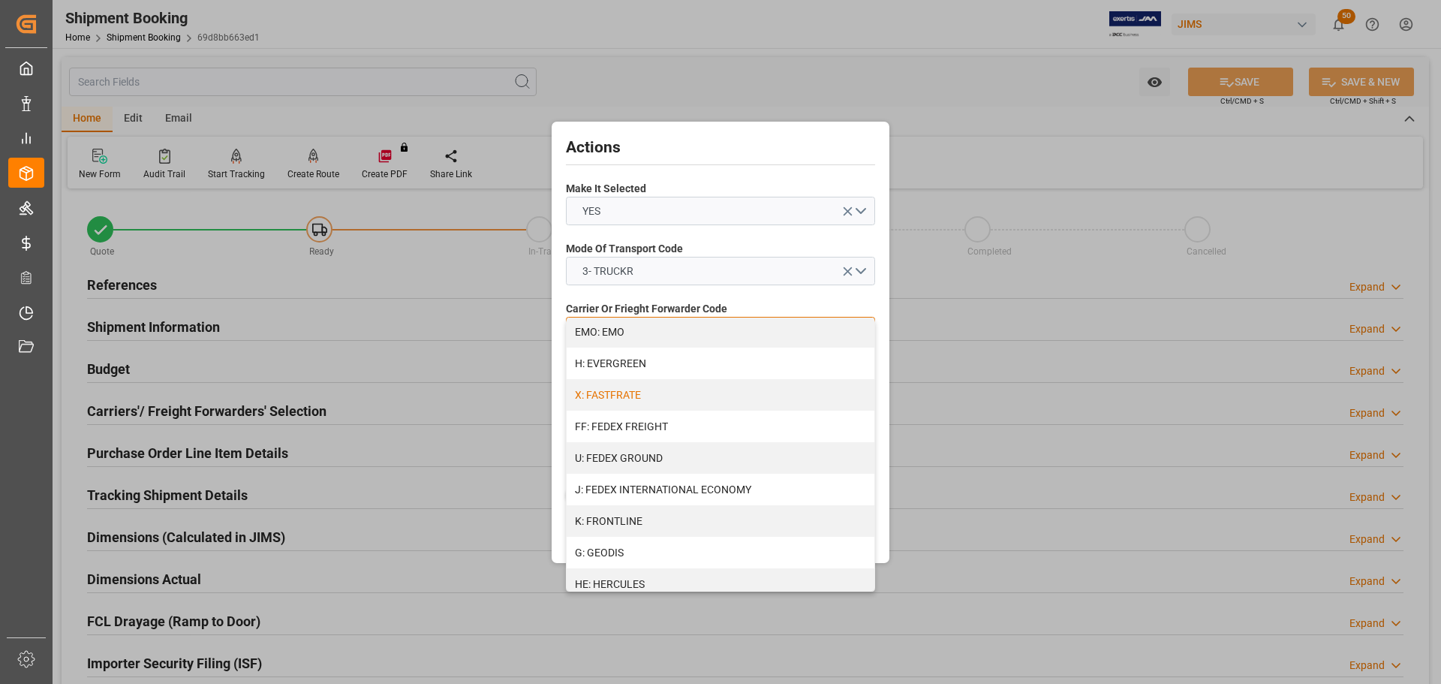
scroll to position [375, 0]
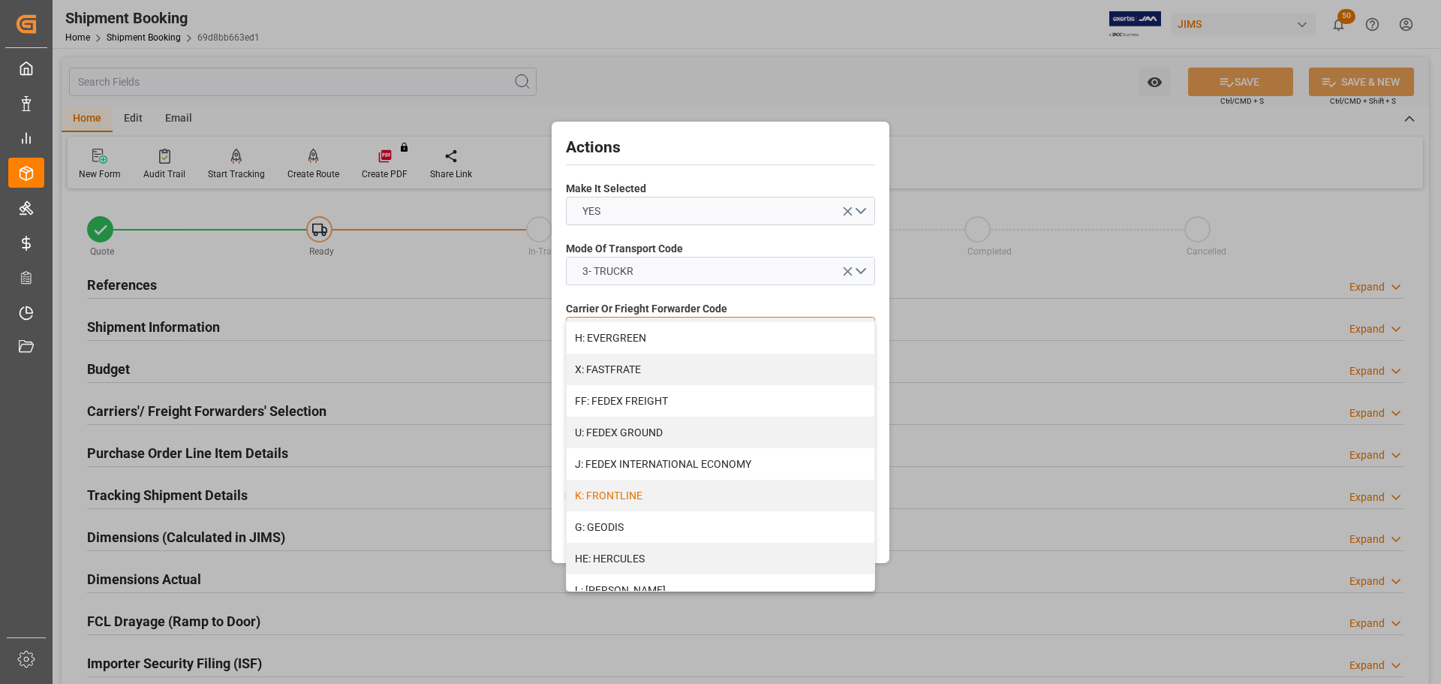
click at [662, 488] on div "K: FRONTLINE" at bounding box center [721, 496] width 308 height 32
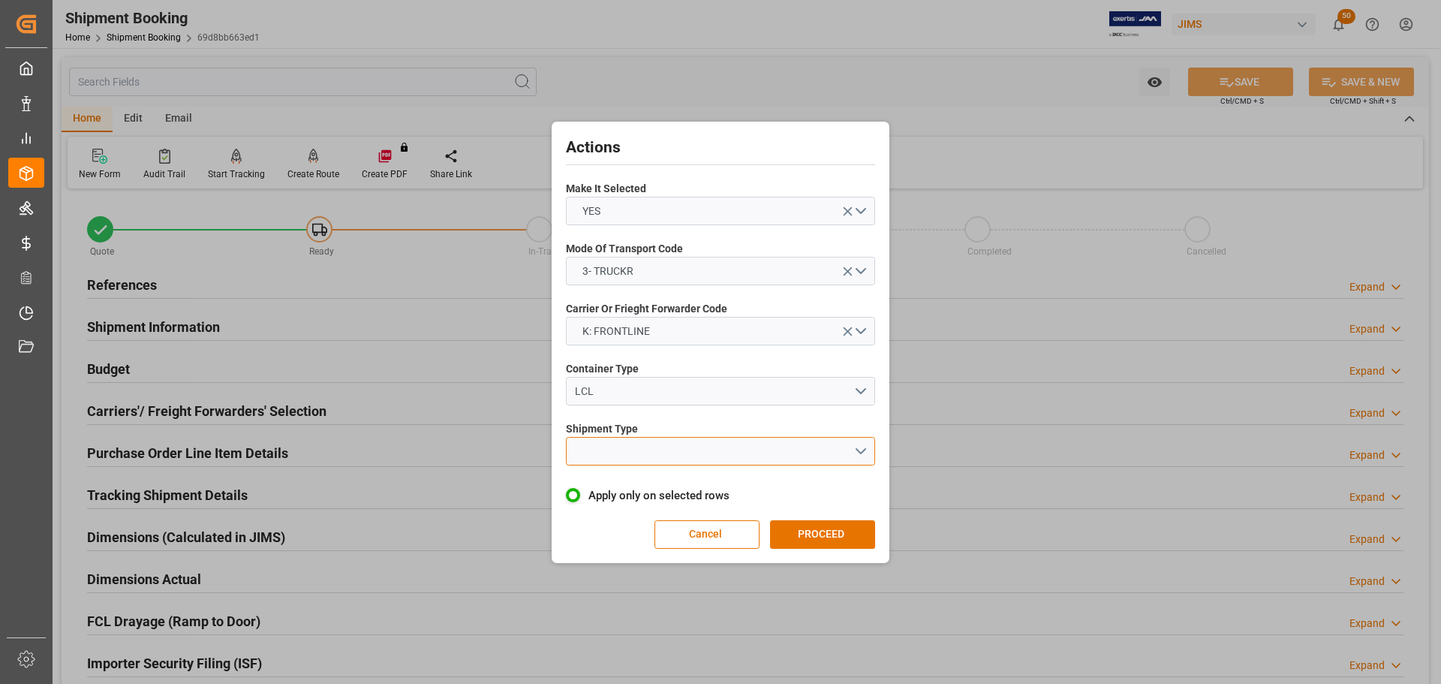
click at [652, 448] on button "open menu" at bounding box center [720, 451] width 309 height 29
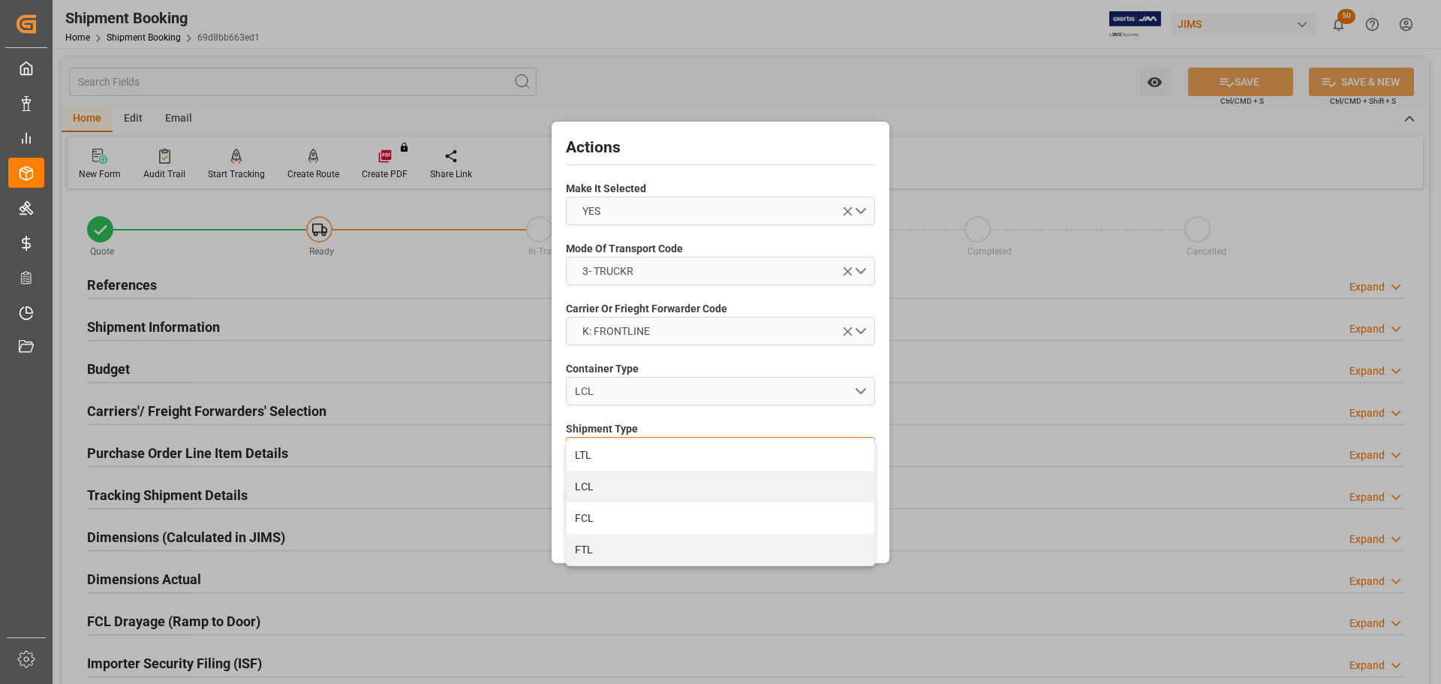
click at [650, 449] on div "LTL" at bounding box center [721, 455] width 308 height 32
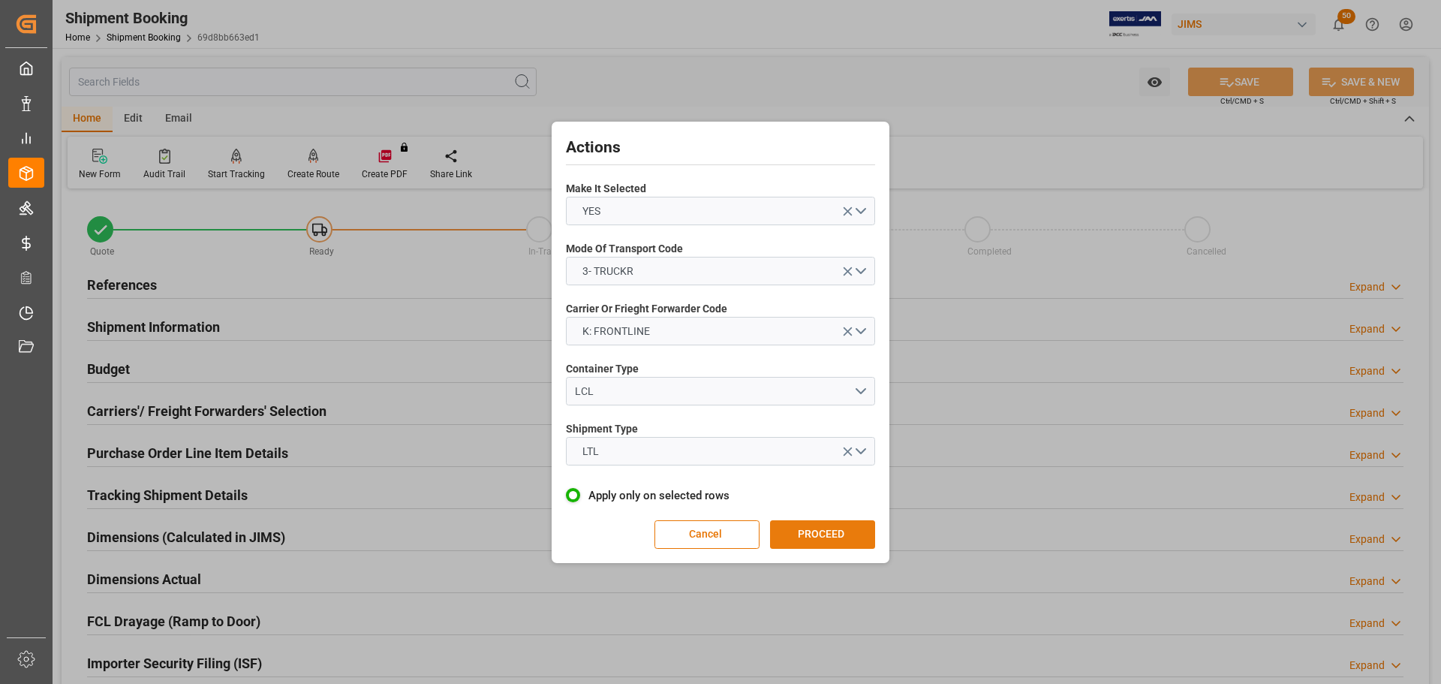
click at [808, 537] on button "PROCEED" at bounding box center [822, 534] width 105 height 29
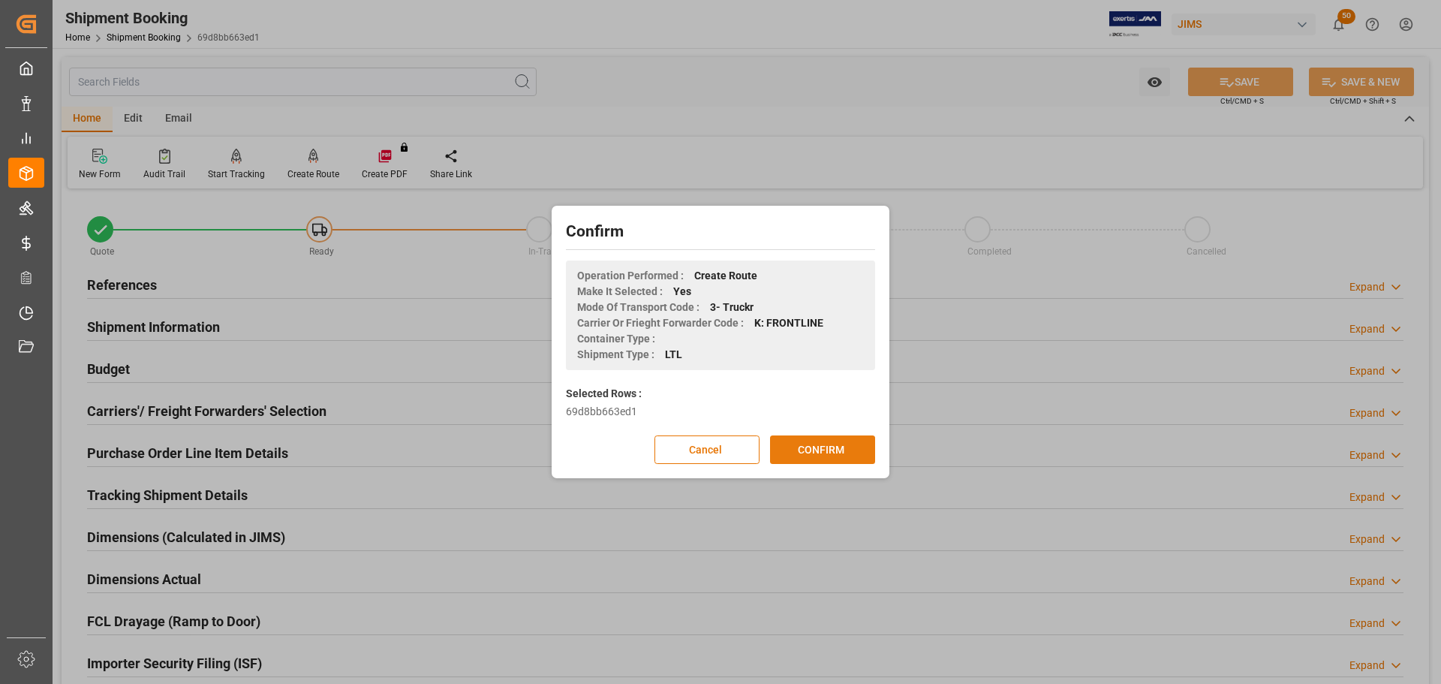
click at [809, 450] on button "CONFIRM" at bounding box center [822, 449] width 105 height 29
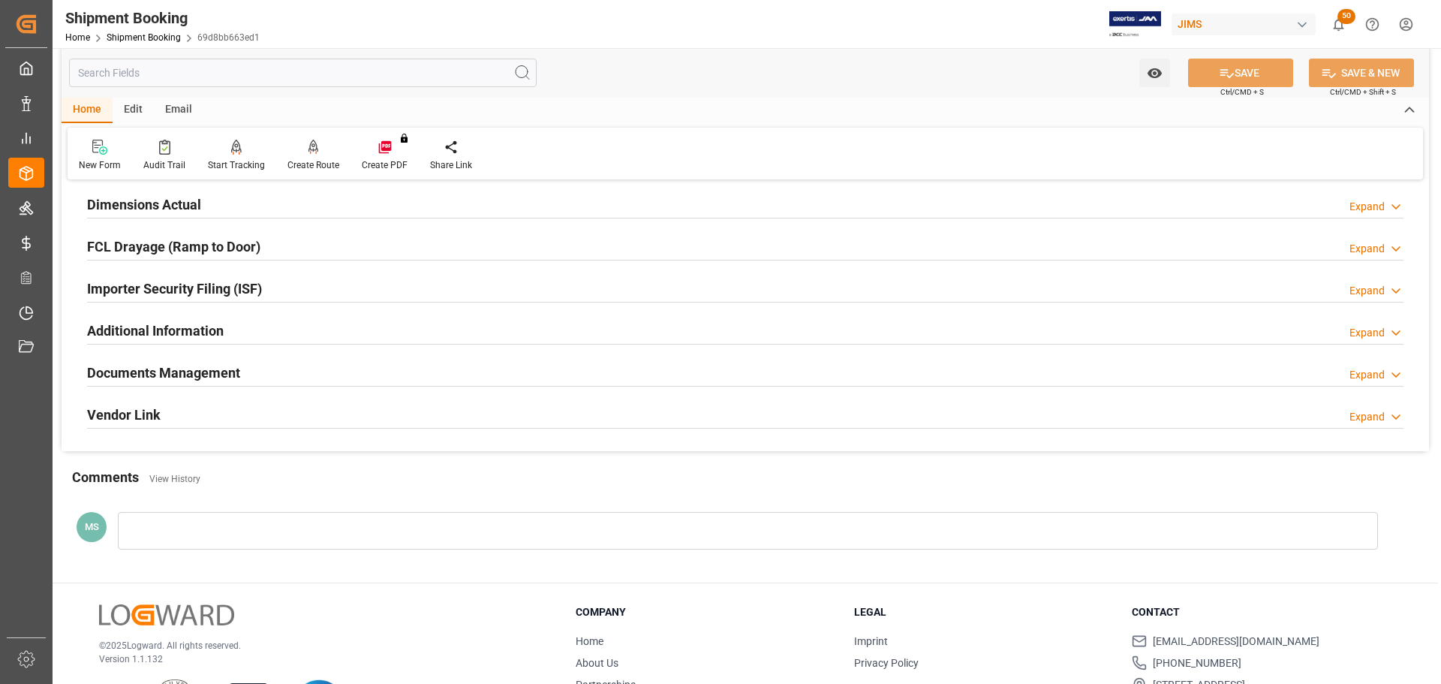
scroll to position [375, 0]
click at [254, 369] on div "Documents Management Expand" at bounding box center [745, 371] width 1317 height 29
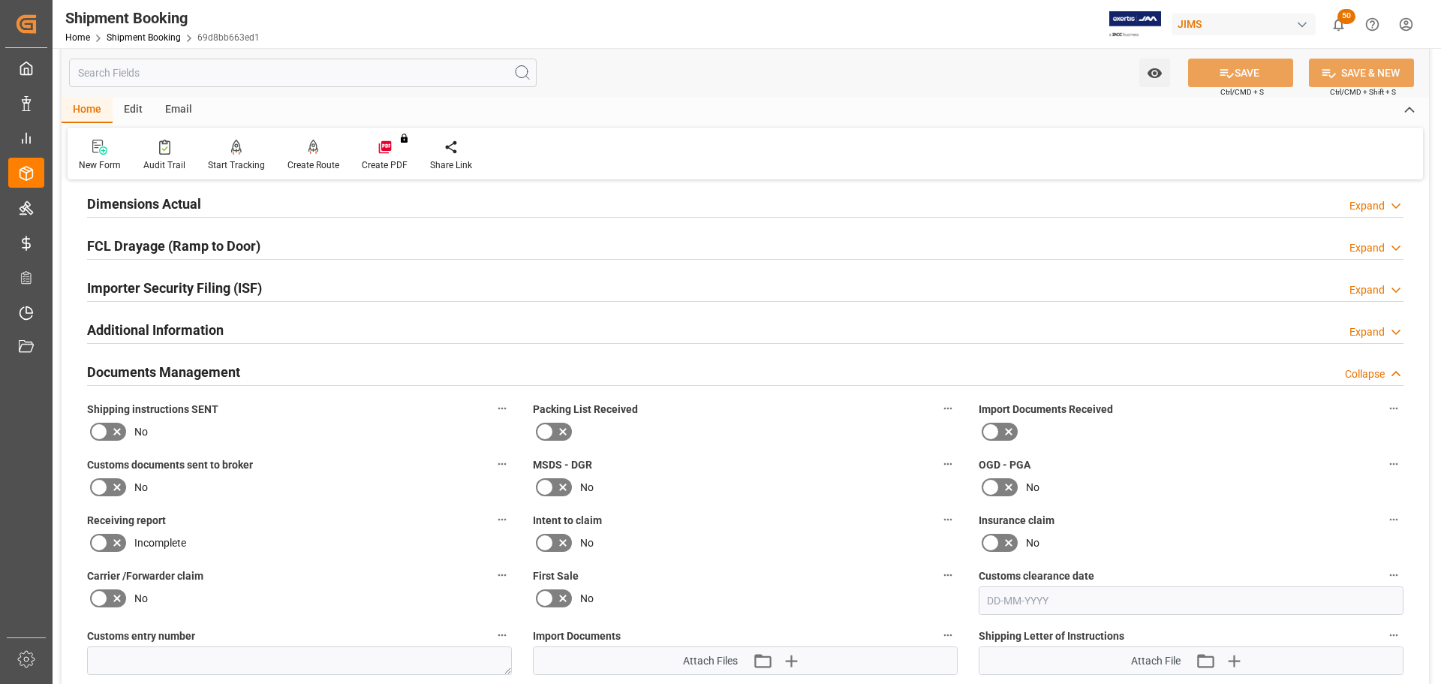
click at [247, 363] on div "Documents Management Collapse" at bounding box center [745, 371] width 1317 height 29
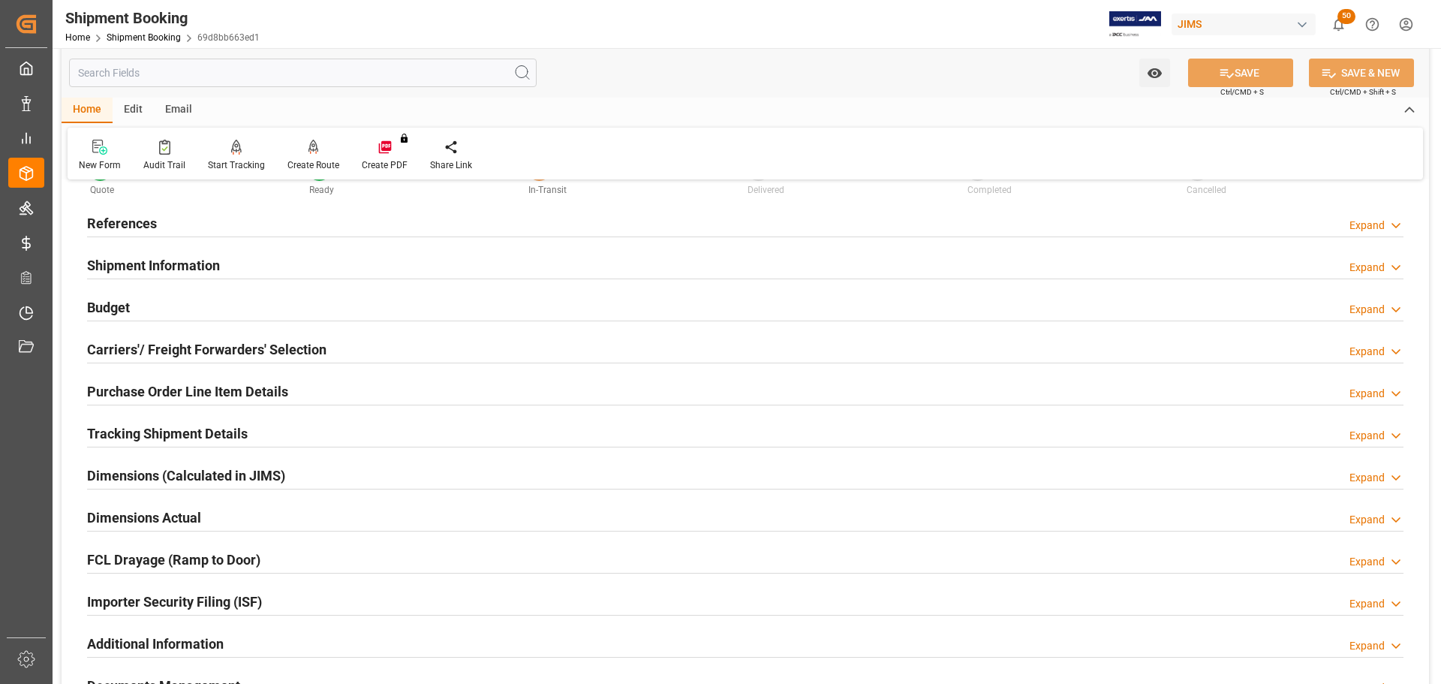
scroll to position [0, 0]
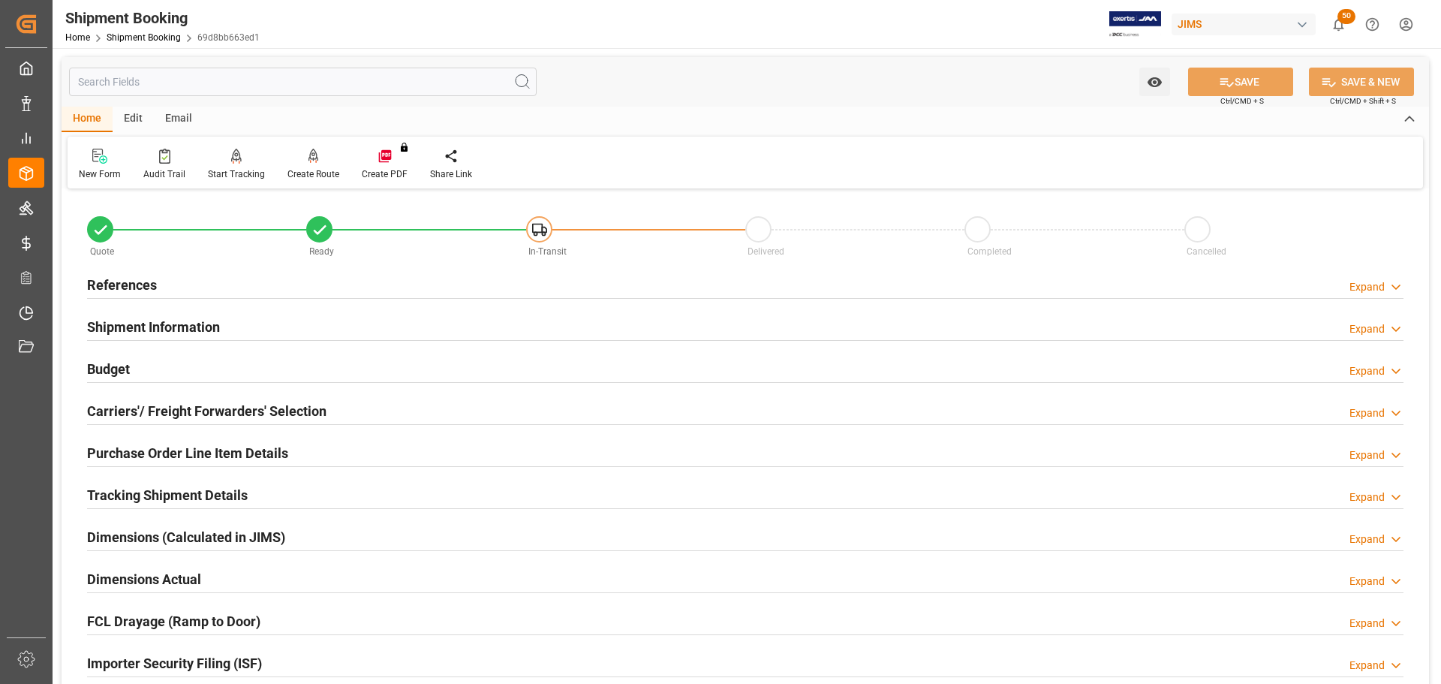
click at [172, 284] on div "References Expand" at bounding box center [745, 283] width 1317 height 29
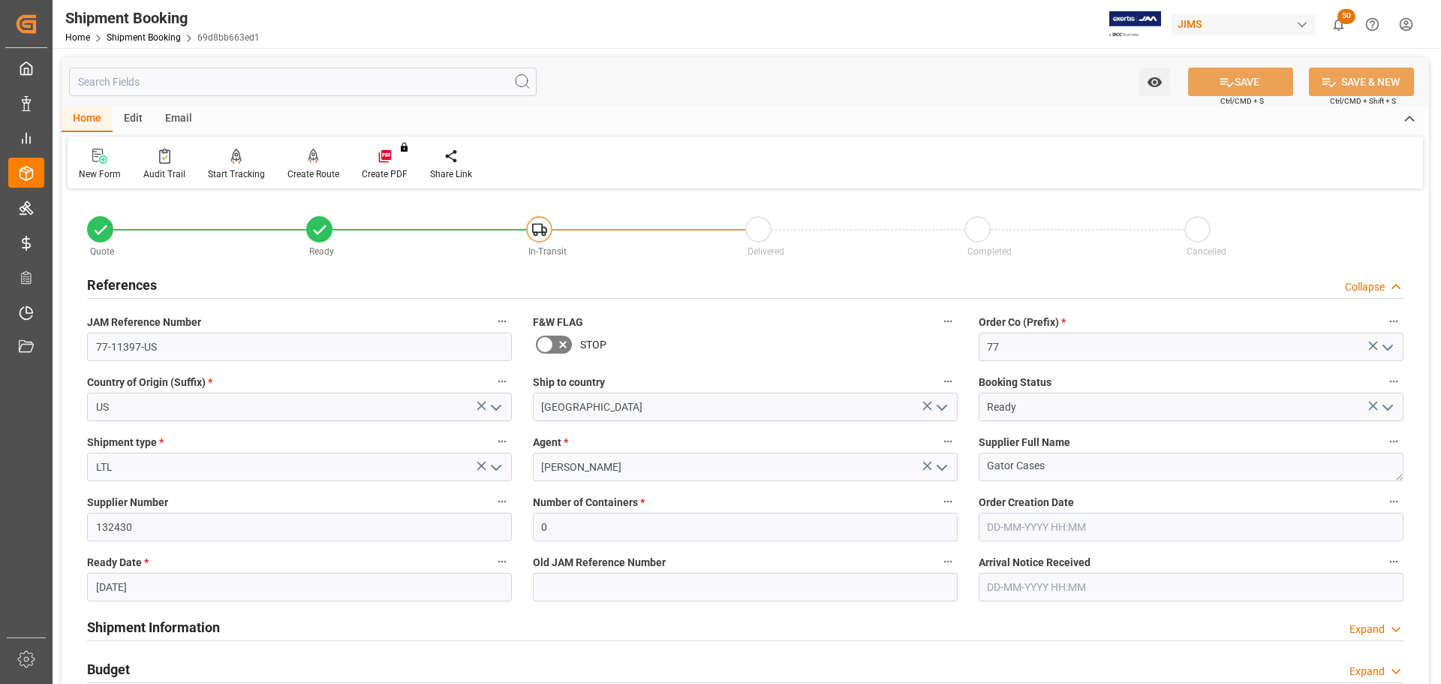
click at [172, 284] on div "References Collapse" at bounding box center [745, 283] width 1317 height 29
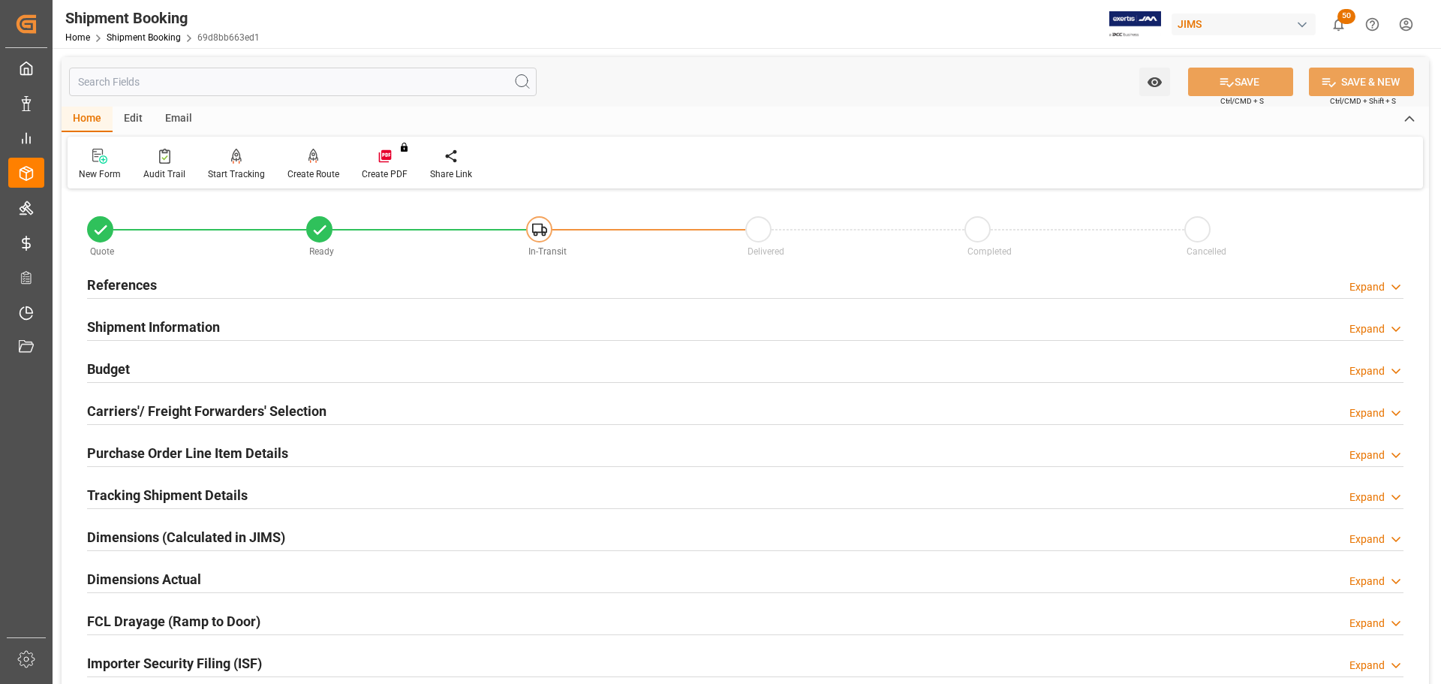
click at [176, 316] on div "Shipment Information" at bounding box center [153, 326] width 133 height 29
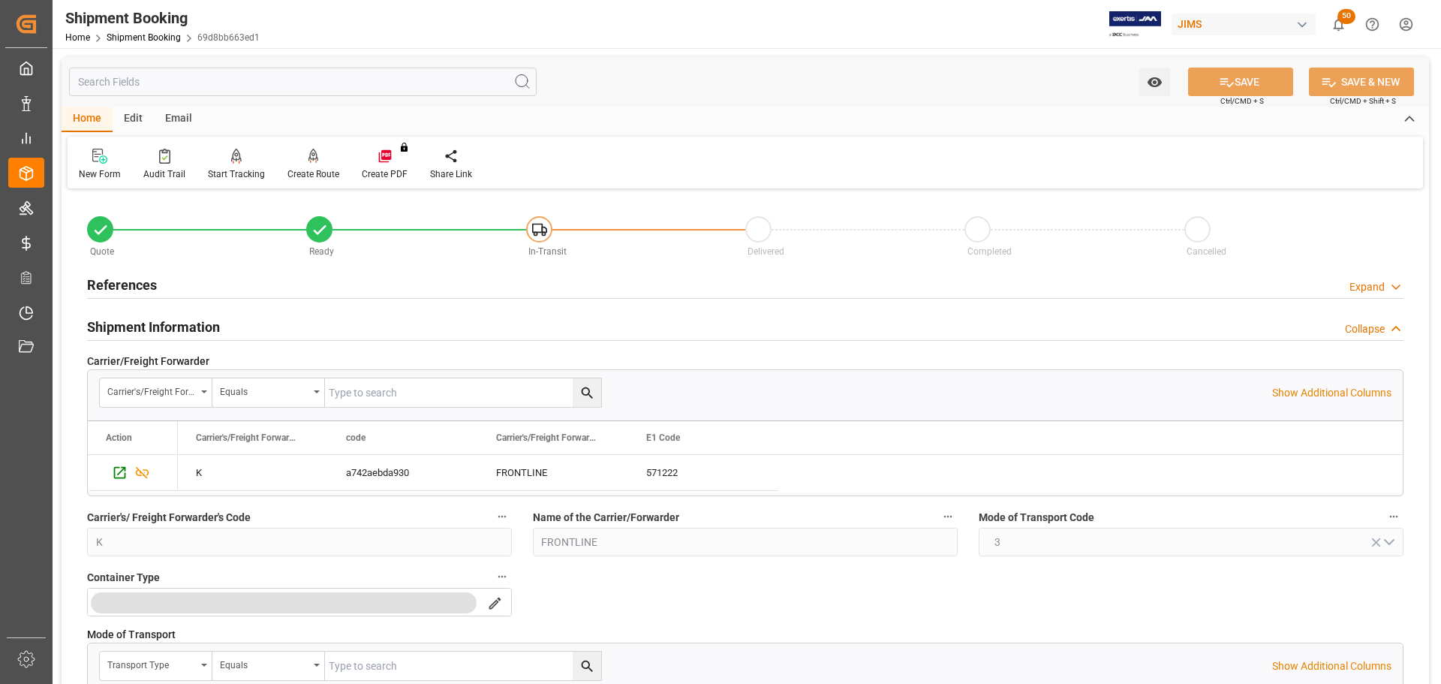
click at [179, 320] on h2 "Shipment Information" at bounding box center [153, 327] width 133 height 20
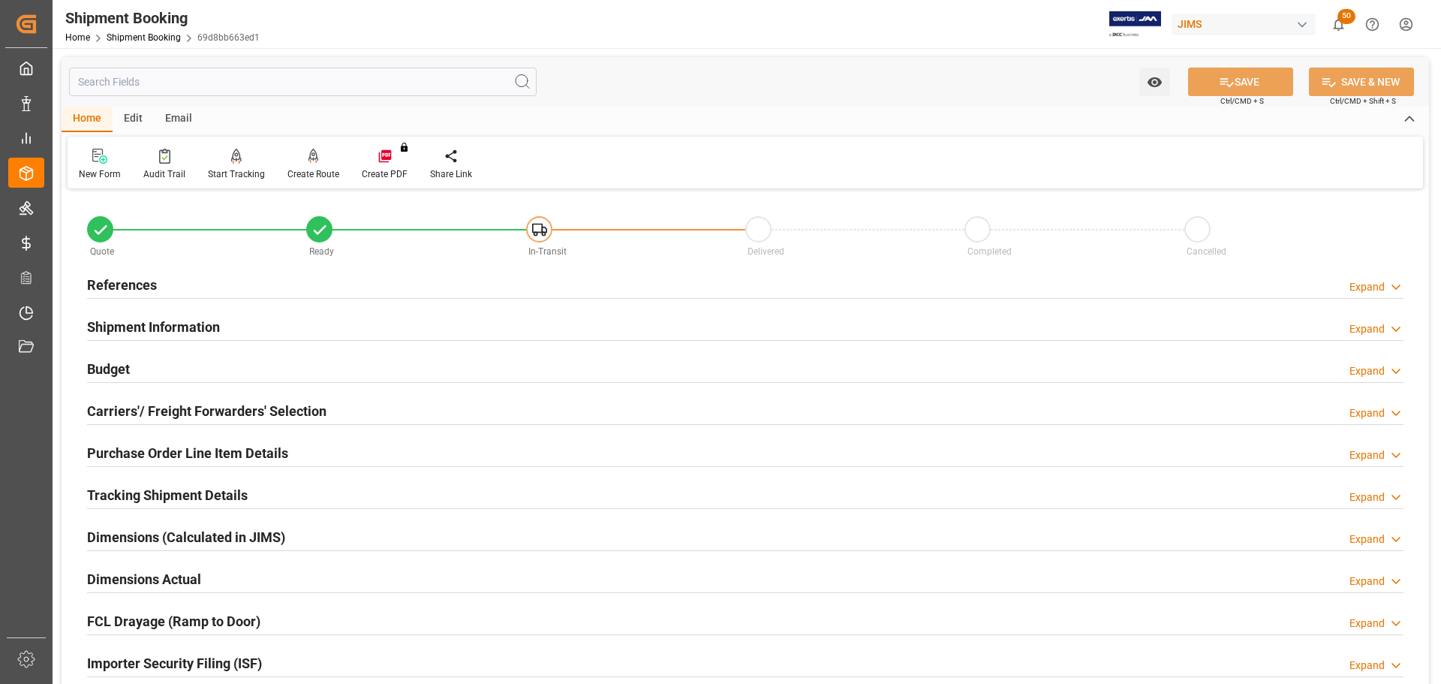
click at [189, 372] on div "Budget Expand" at bounding box center [745, 368] width 1317 height 29
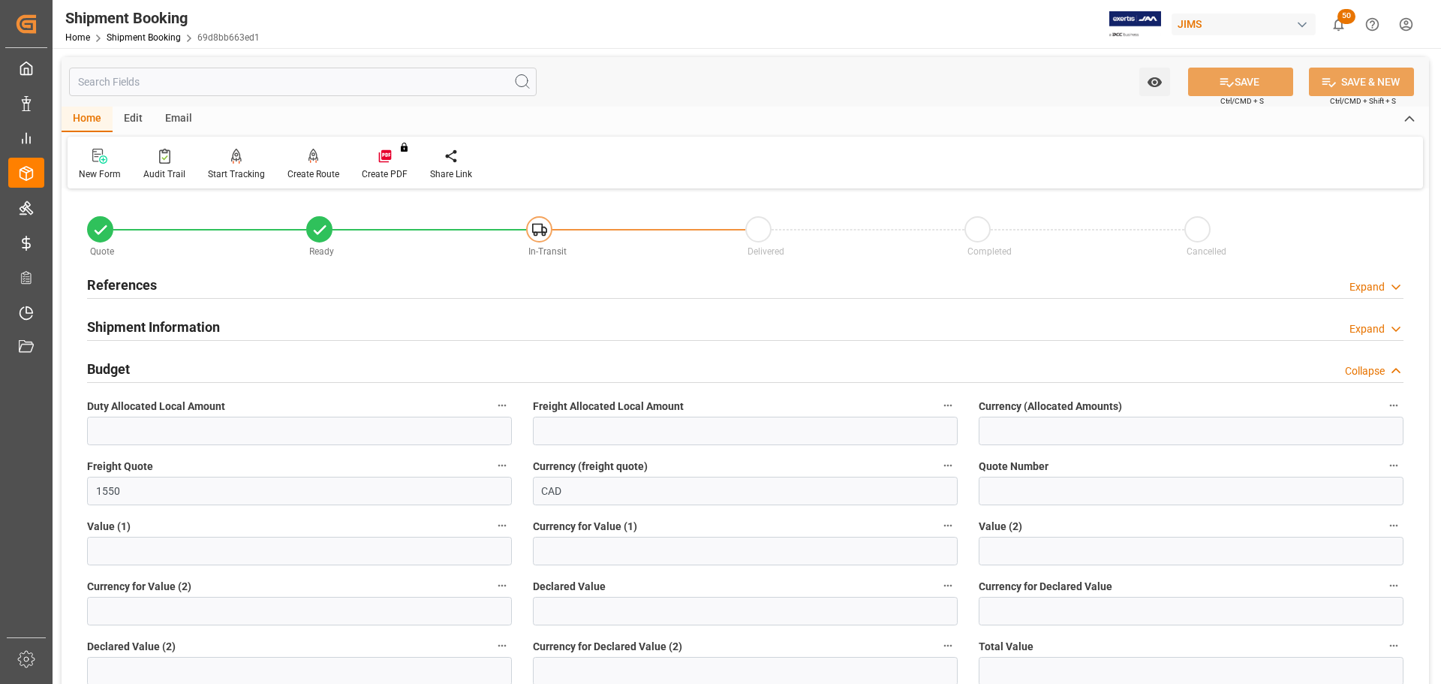
click at [189, 372] on div "Budget Collapse" at bounding box center [745, 368] width 1317 height 29
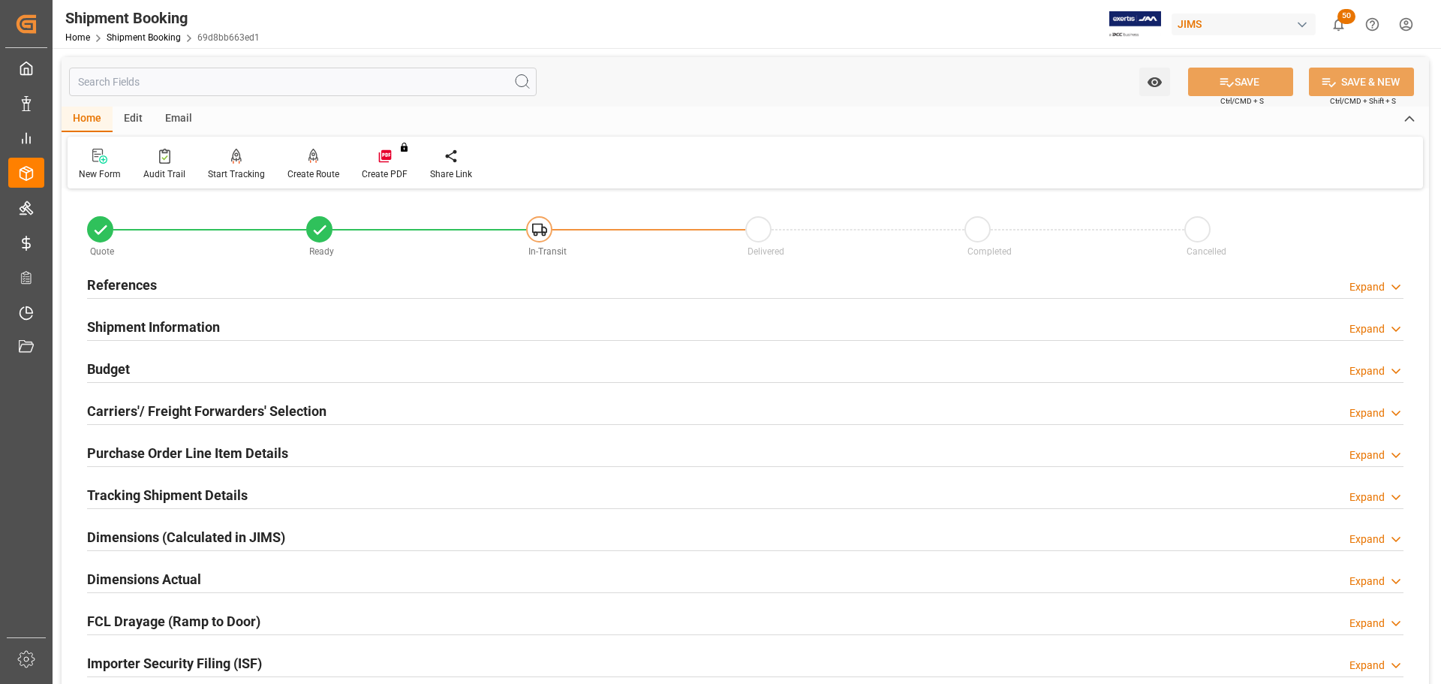
click at [194, 410] on h2 "Carriers'/ Freight Forwarders' Selection" at bounding box center [206, 411] width 239 height 20
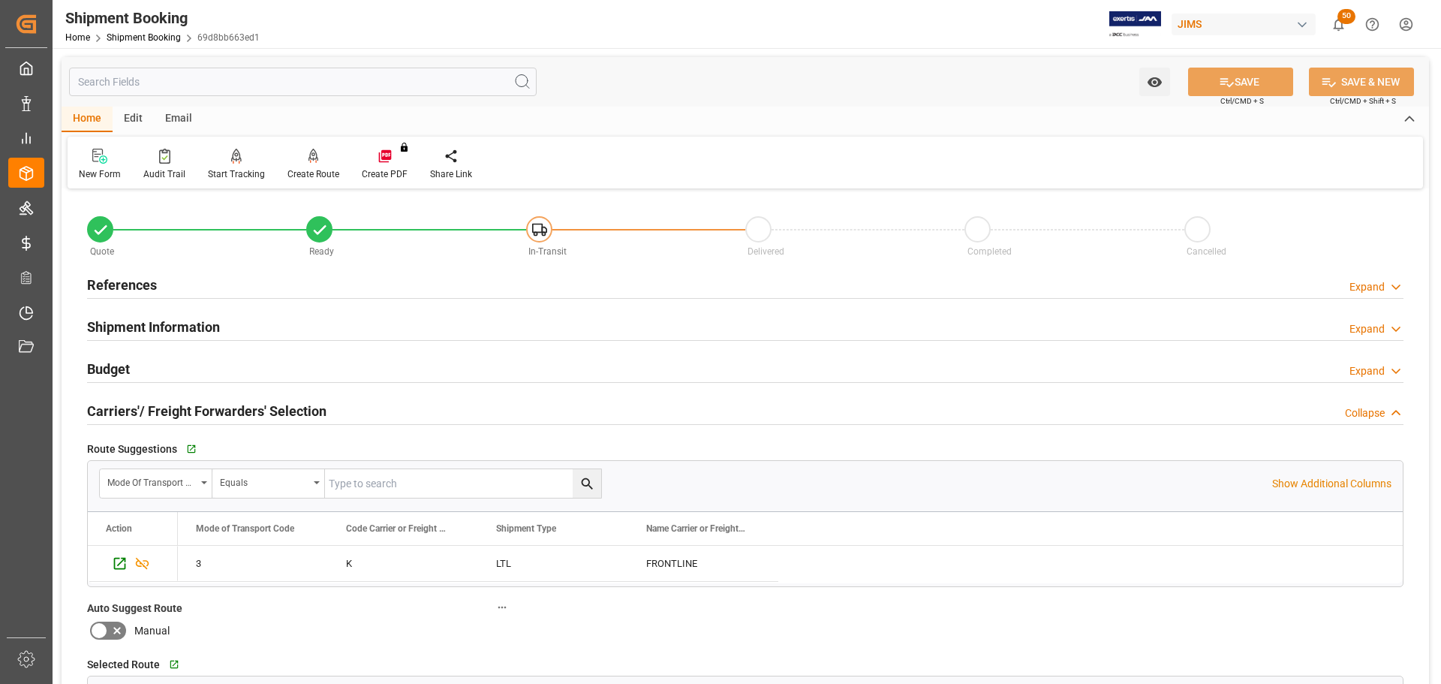
click at [194, 405] on h2 "Carriers'/ Freight Forwarders' Selection" at bounding box center [206, 411] width 239 height 20
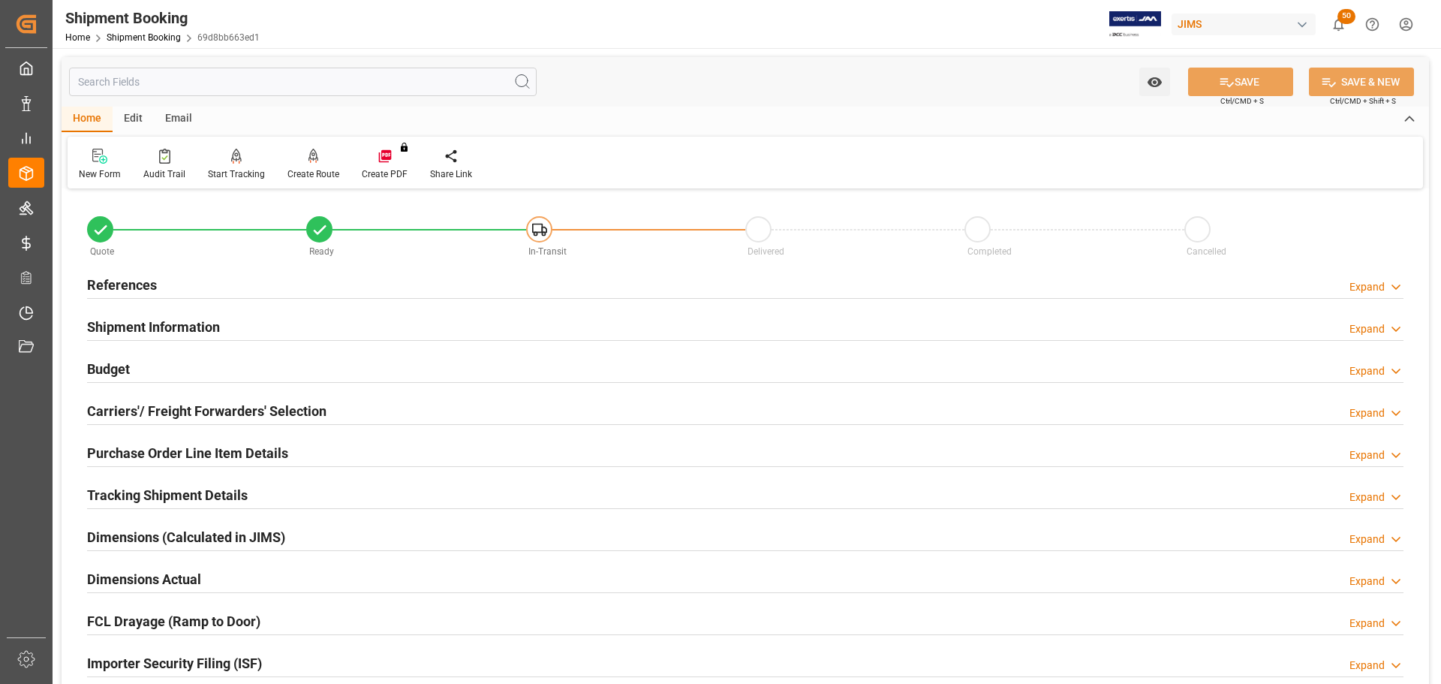
click at [205, 459] on h2 "Purchase Order Line Item Details" at bounding box center [187, 453] width 201 height 20
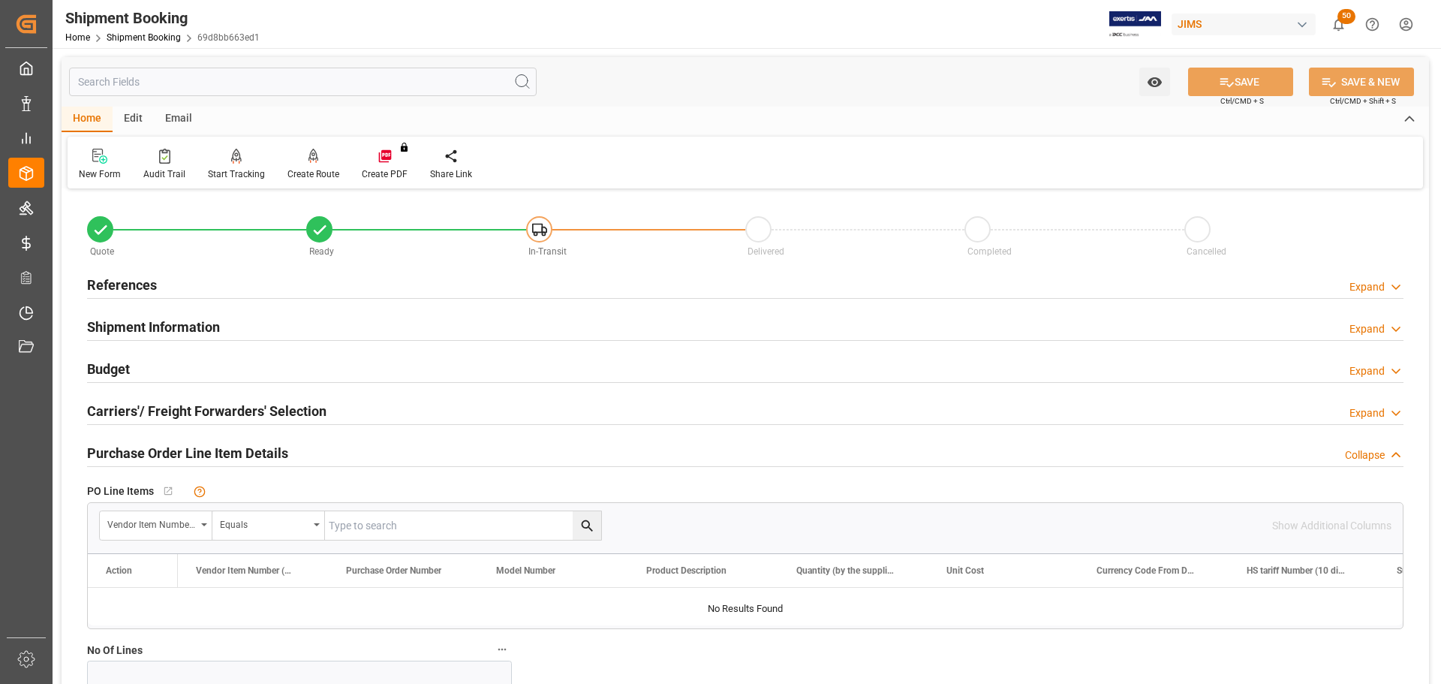
click at [250, 457] on h2 "Purchase Order Line Item Details" at bounding box center [187, 453] width 201 height 20
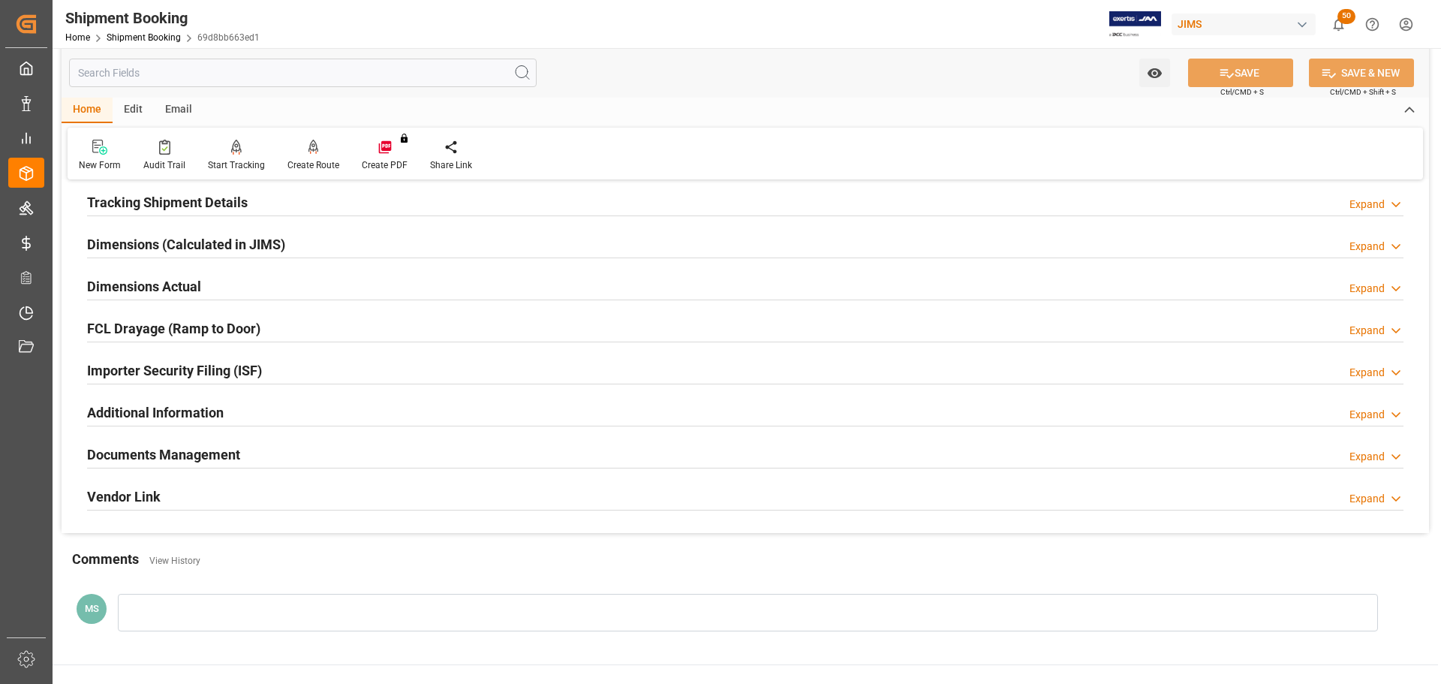
scroll to position [300, 0]
